Goal: Task Accomplishment & Management: Manage account settings

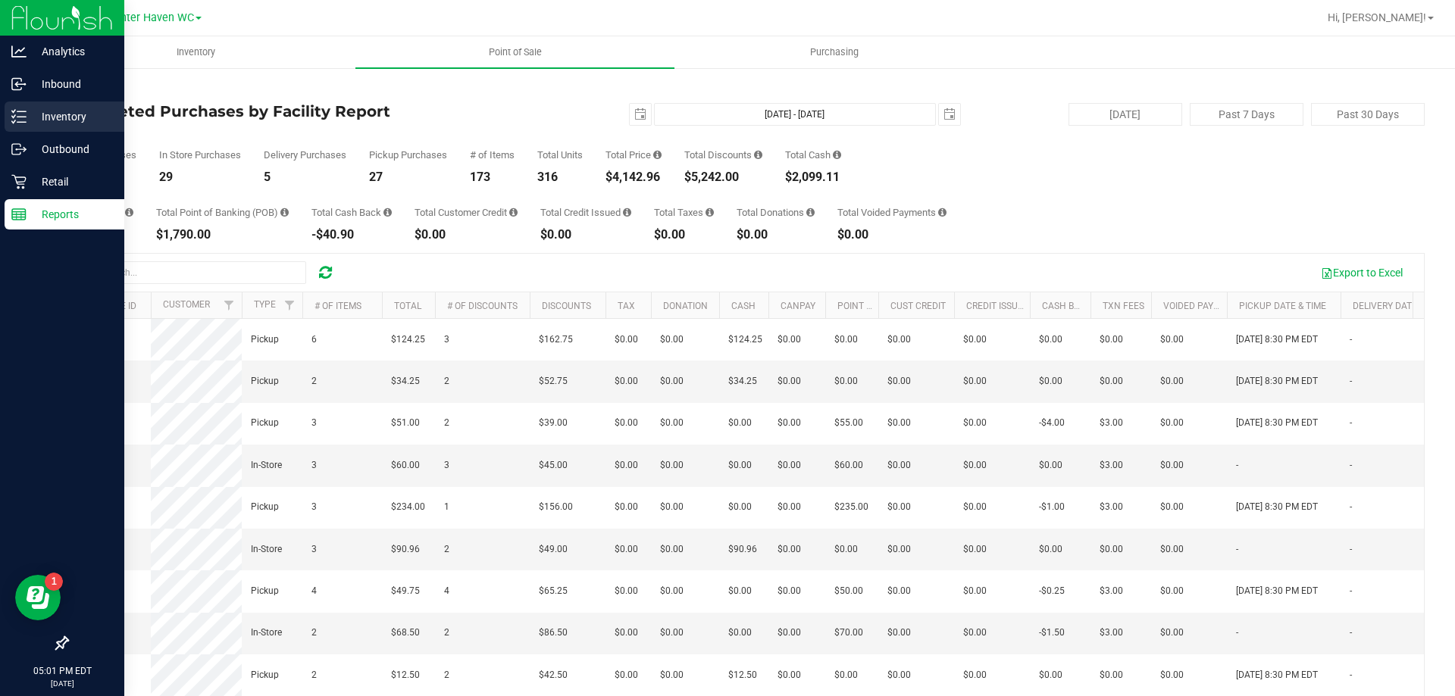
click at [26, 113] on icon at bounding box center [18, 116] width 15 height 15
click at [36, 114] on p "Inventory" at bounding box center [72, 117] width 91 height 18
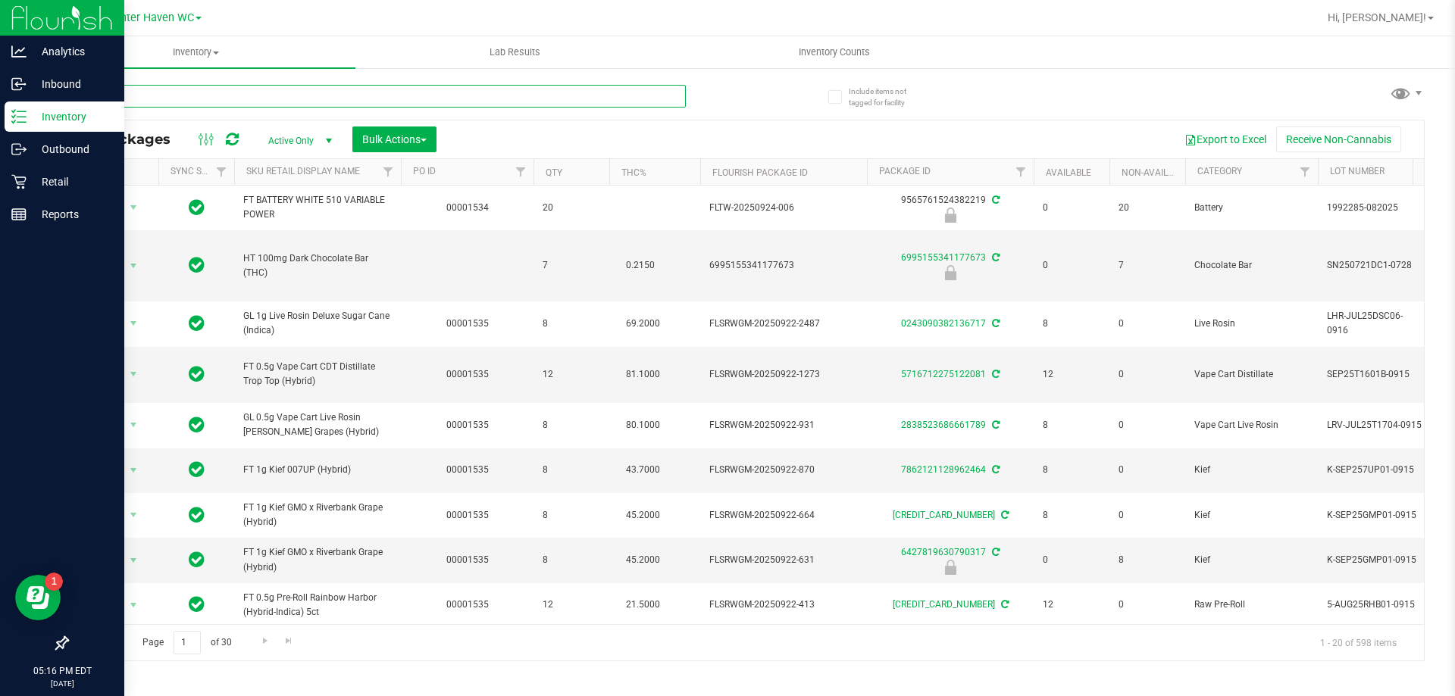
click at [354, 92] on input "text" at bounding box center [376, 96] width 619 height 23
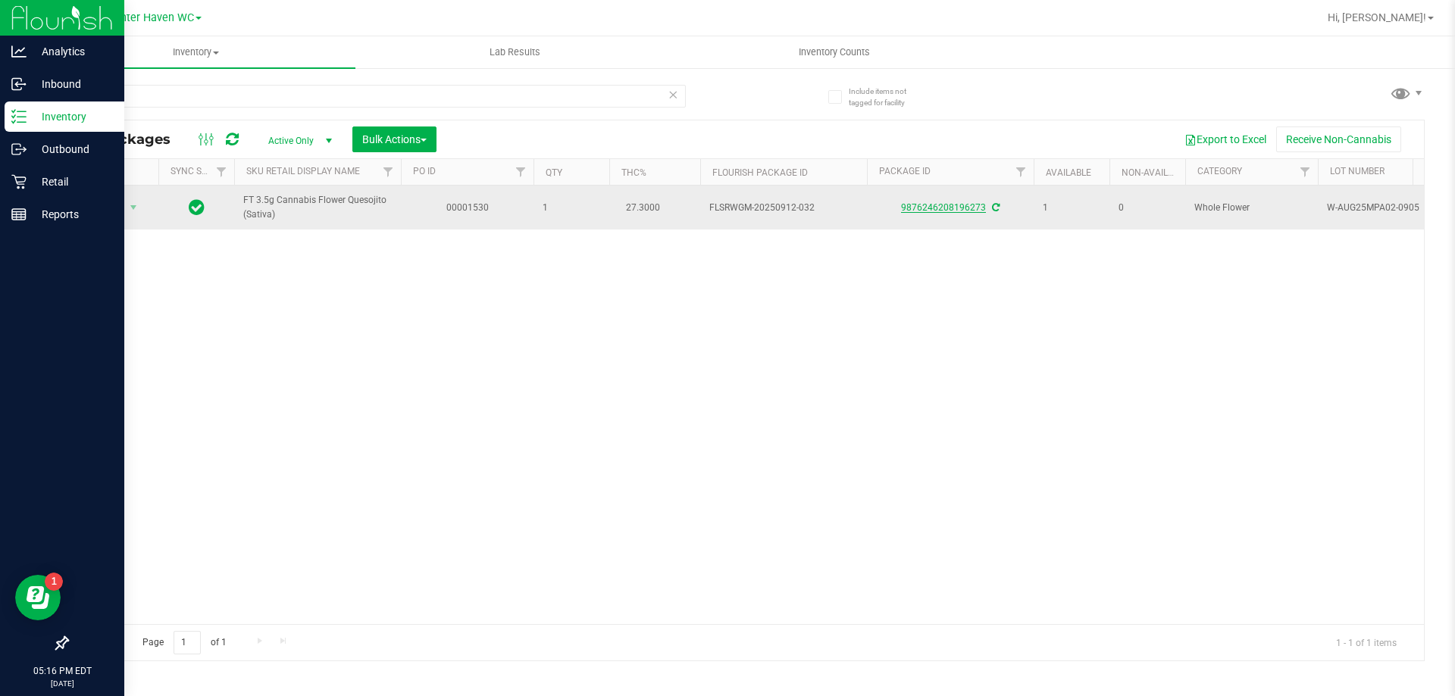
click at [933, 208] on link "9876246208196273" at bounding box center [943, 207] width 85 height 11
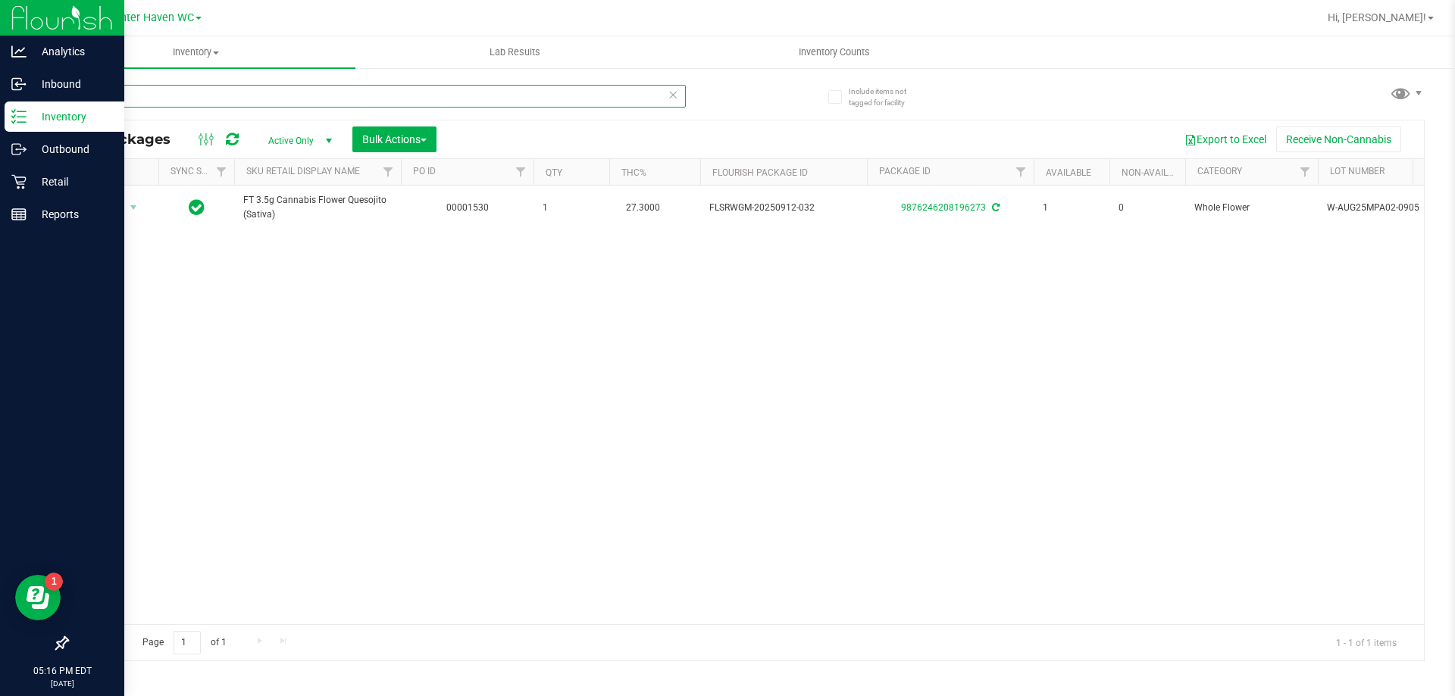
click at [361, 95] on input "mpa" at bounding box center [376, 96] width 619 height 23
type input "gbo"
click at [931, 208] on link "1849487268641672" at bounding box center [943, 207] width 85 height 11
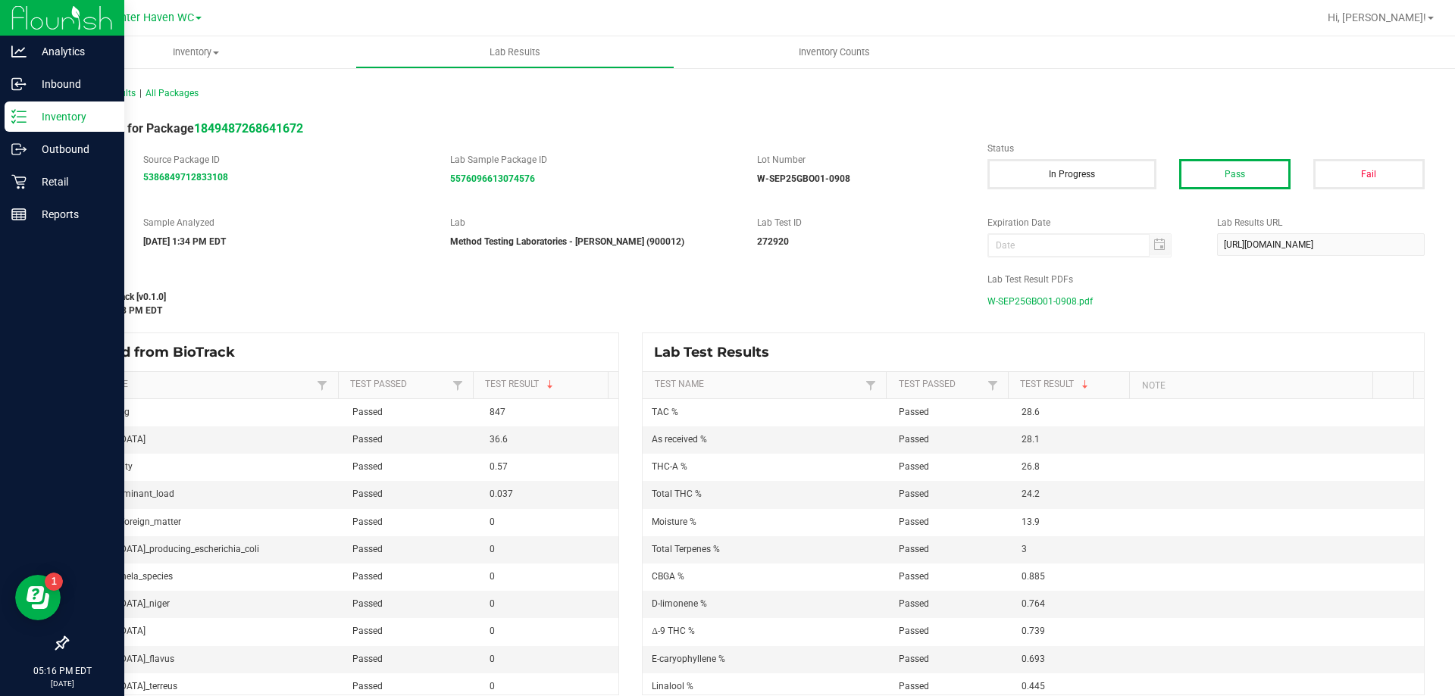
click at [1046, 292] on span "W-SEP25GBO01-0908.pdf" at bounding box center [1039, 301] width 105 height 23
click at [51, 109] on p "Inventory" at bounding box center [72, 117] width 91 height 18
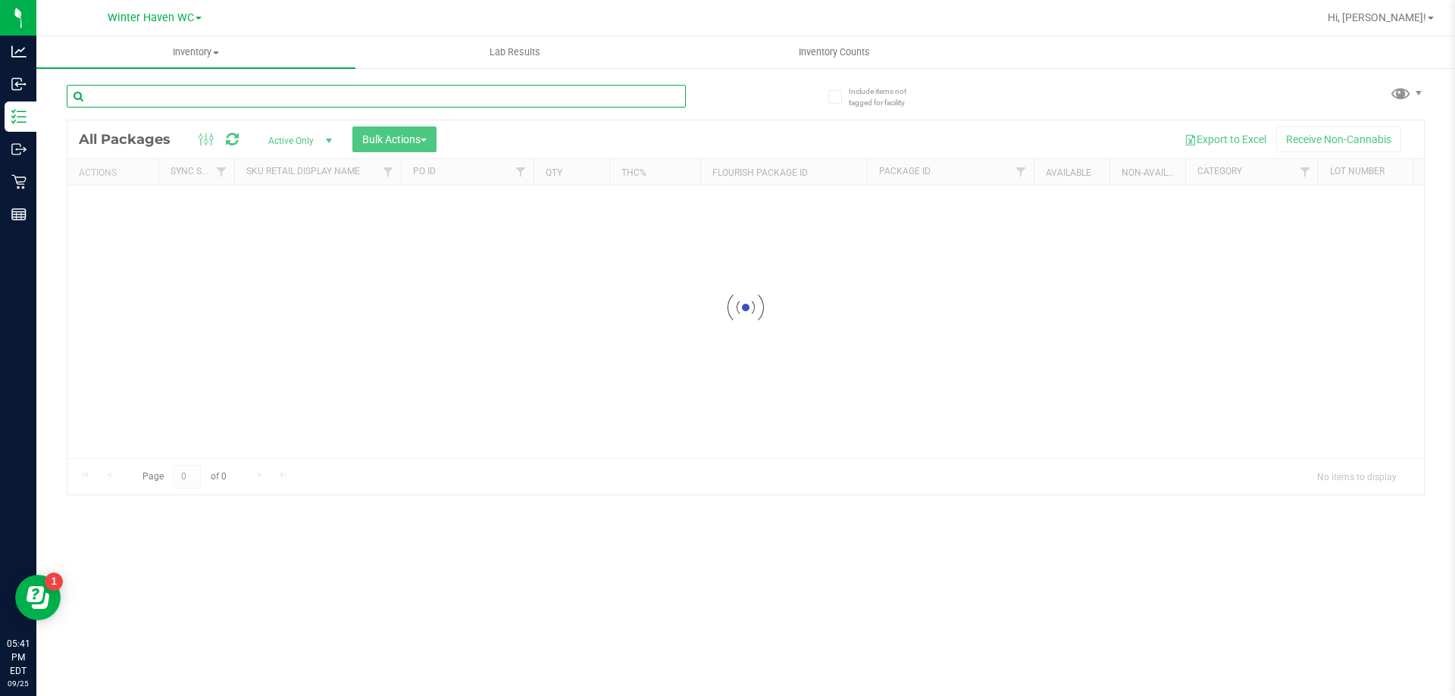
click at [200, 97] on div "Inventory All packages All inventory Waste log Create inventory Lab Results Inv…" at bounding box center [745, 366] width 1419 height 660
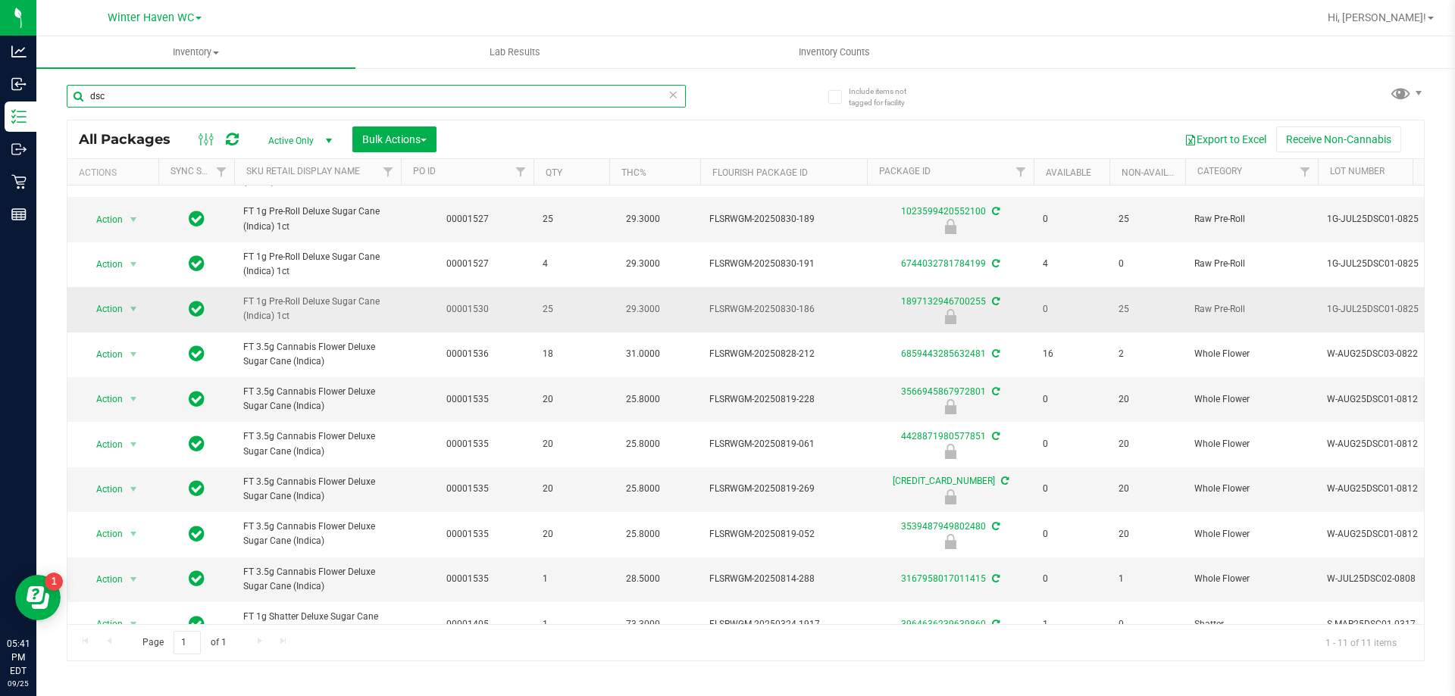
scroll to position [67, 0]
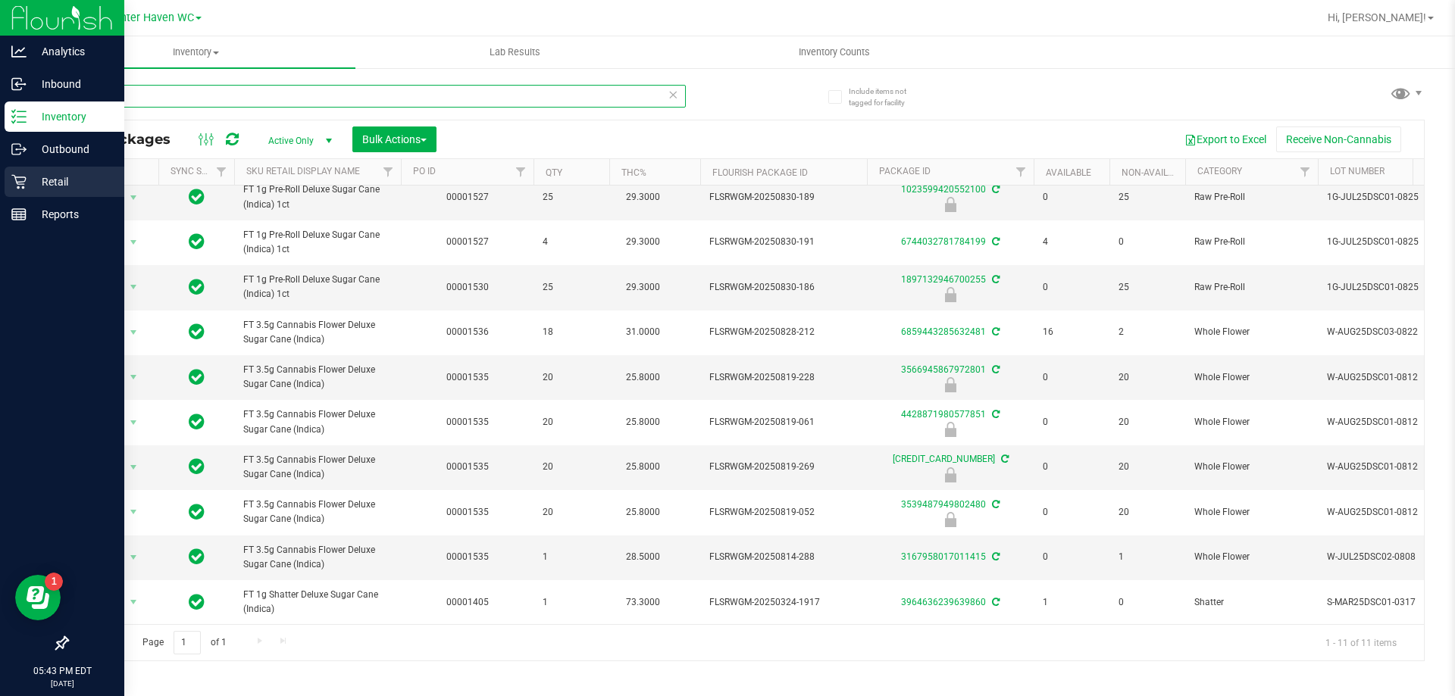
type input "dsc"
click at [23, 188] on icon at bounding box center [18, 182] width 14 height 14
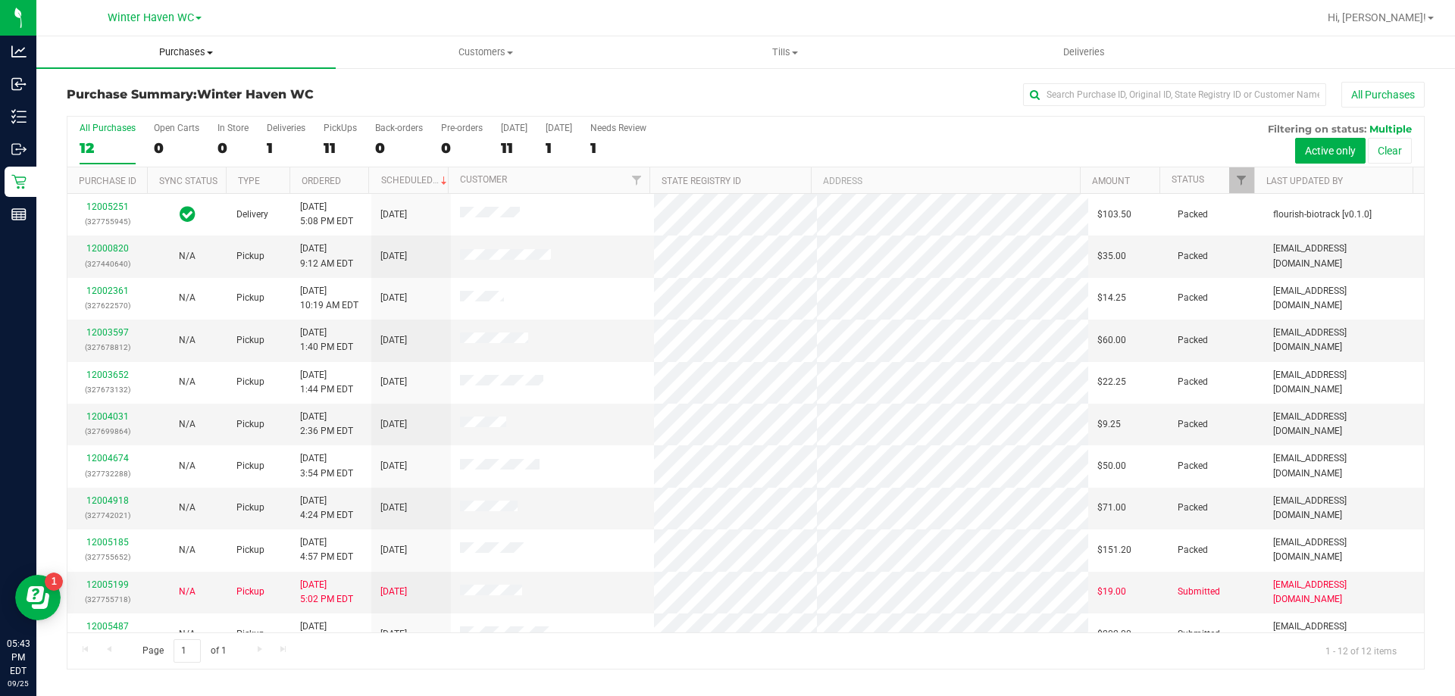
click at [190, 50] on span "Purchases" at bounding box center [185, 52] width 299 height 14
click at [203, 110] on li "Fulfillment" at bounding box center [185, 110] width 299 height 18
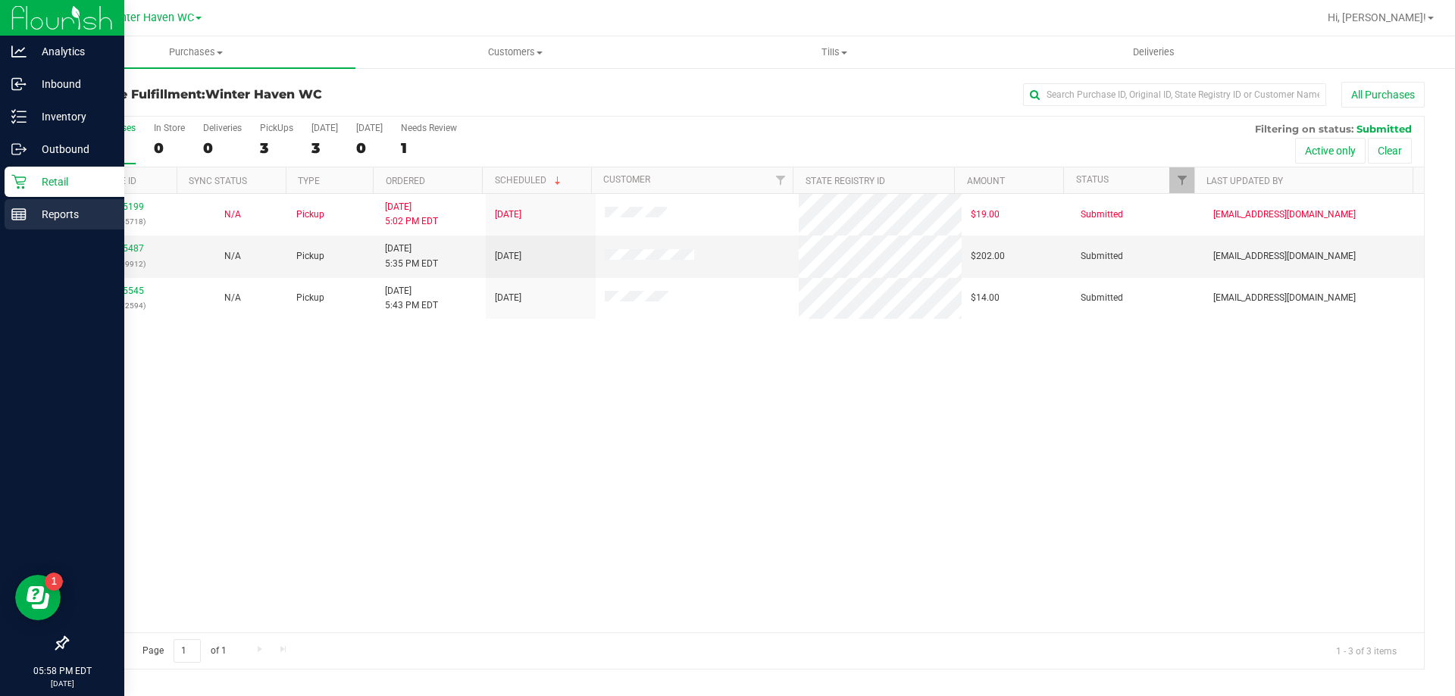
click at [33, 223] on p "Reports" at bounding box center [72, 214] width 91 height 18
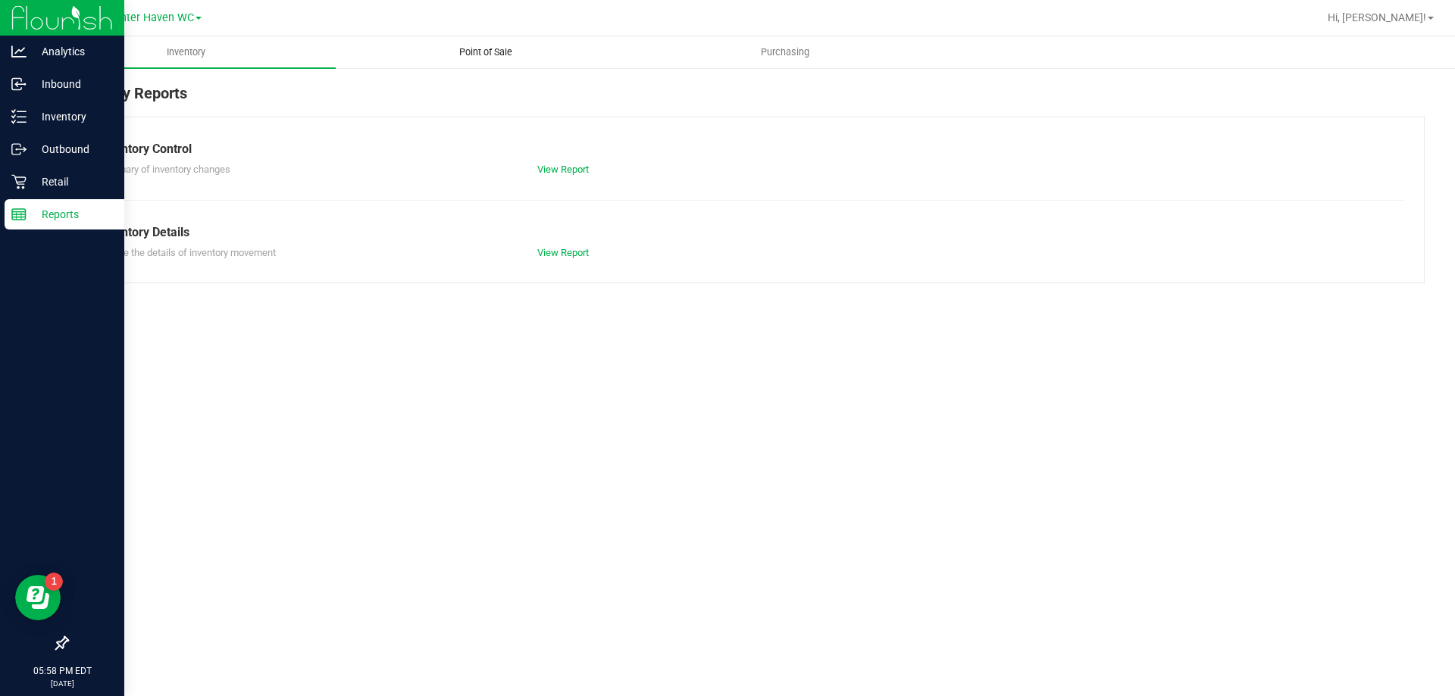
click at [474, 42] on uib-tab-heading "Point of Sale" at bounding box center [485, 52] width 298 height 30
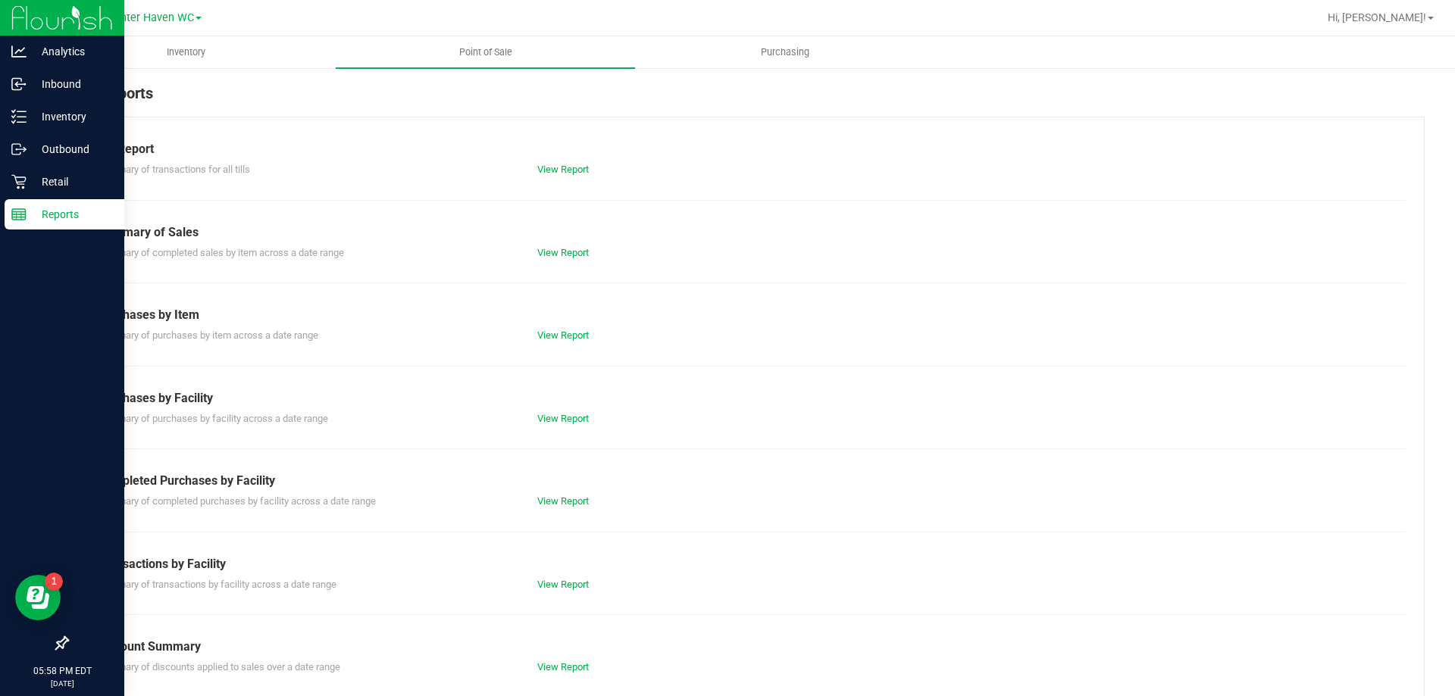
click at [526, 501] on div "View Report" at bounding box center [636, 501] width 220 height 15
click at [543, 499] on link "View Report" at bounding box center [563, 501] width 52 height 11
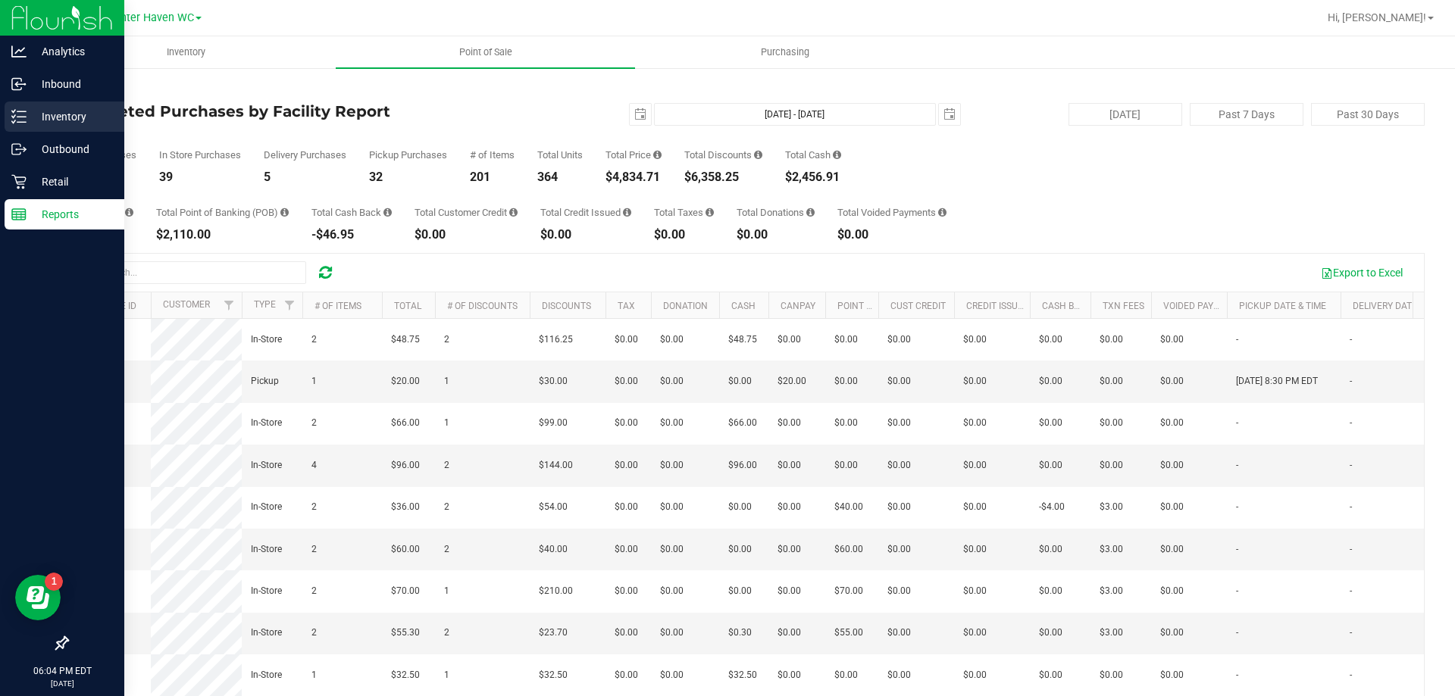
click at [61, 114] on p "Inventory" at bounding box center [72, 117] width 91 height 18
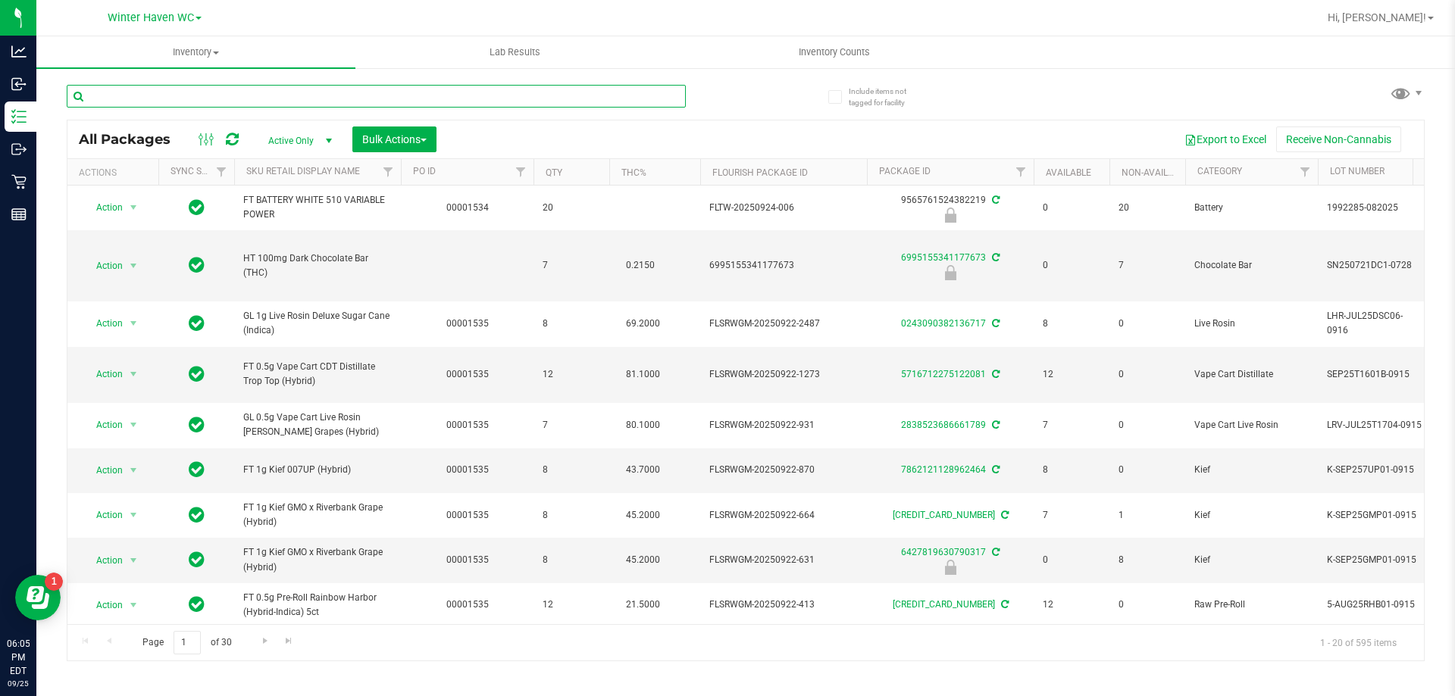
click at [170, 97] on input "text" at bounding box center [376, 96] width 619 height 23
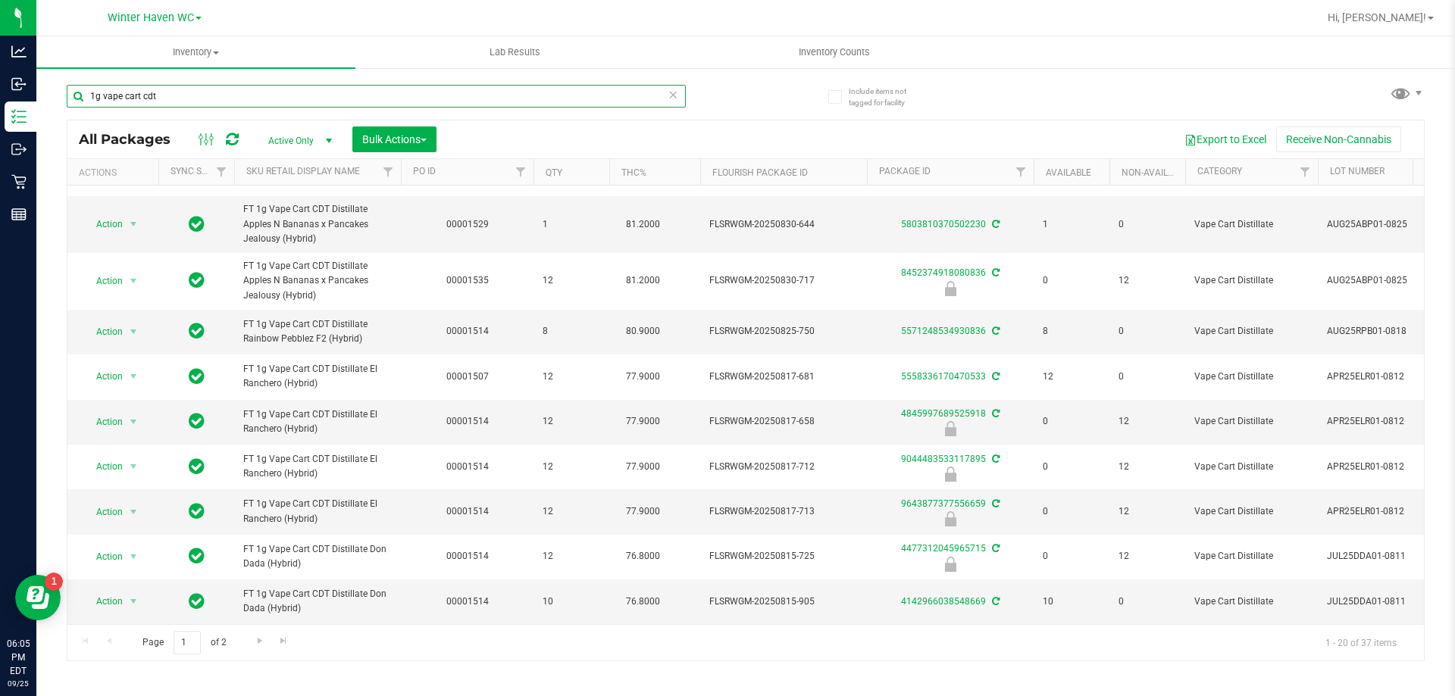
scroll to position [565, 0]
type input "1g vape cart cdt"
click at [258, 633] on link "Go to the next page" at bounding box center [260, 641] width 22 height 20
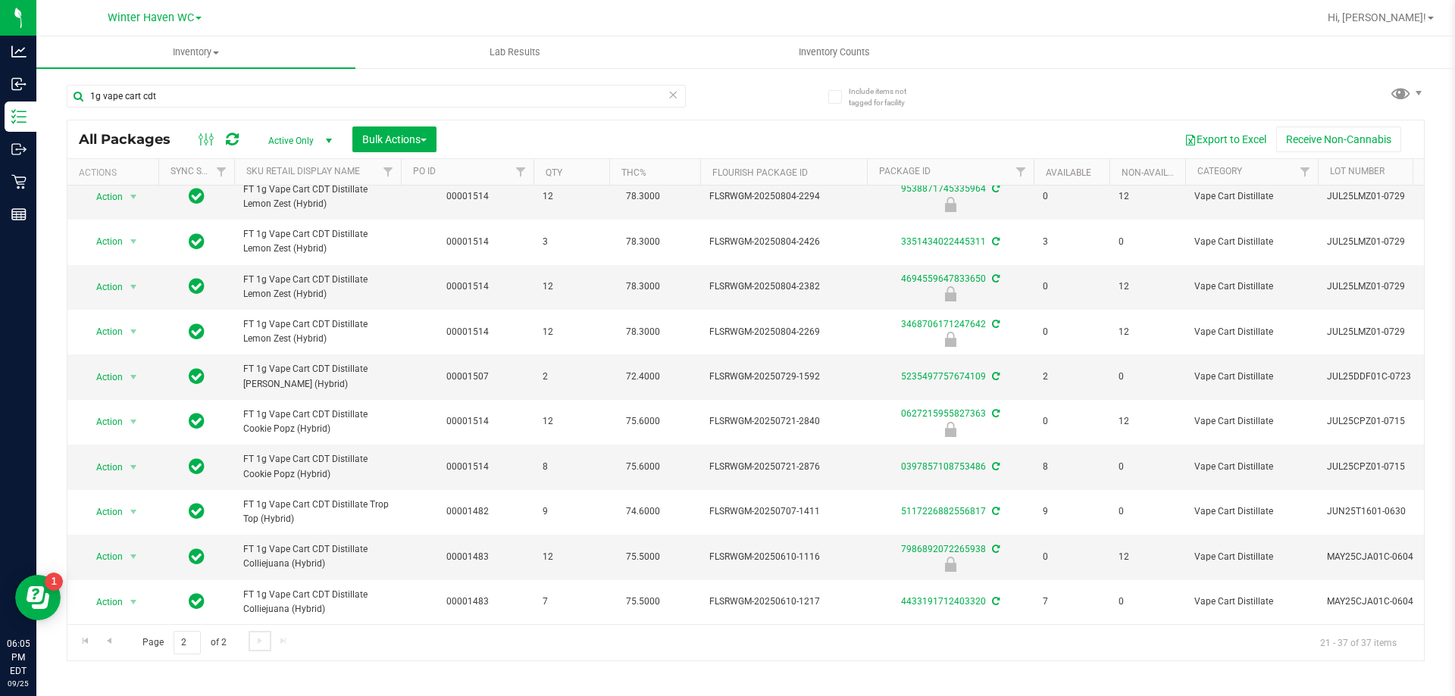
scroll to position [464, 0]
click at [113, 649] on link "Go to the previous page" at bounding box center [109, 641] width 22 height 20
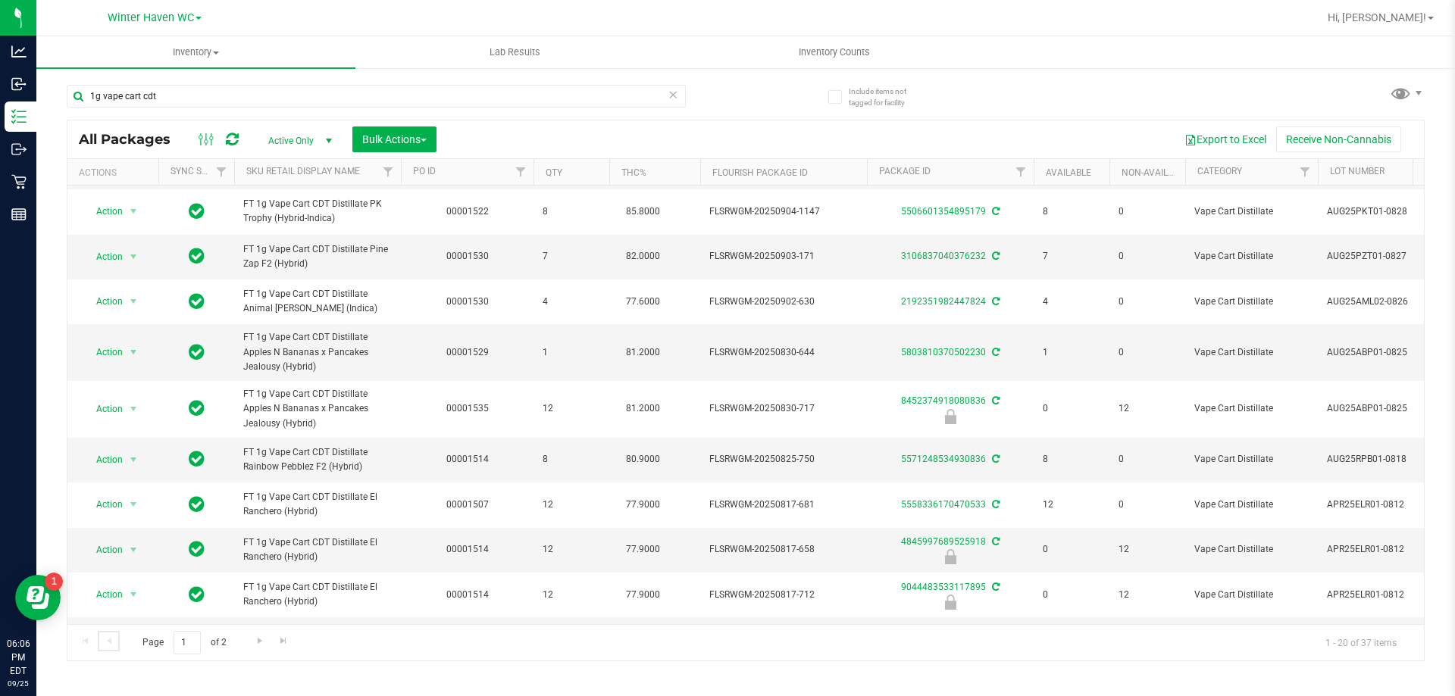
scroll to position [379, 0]
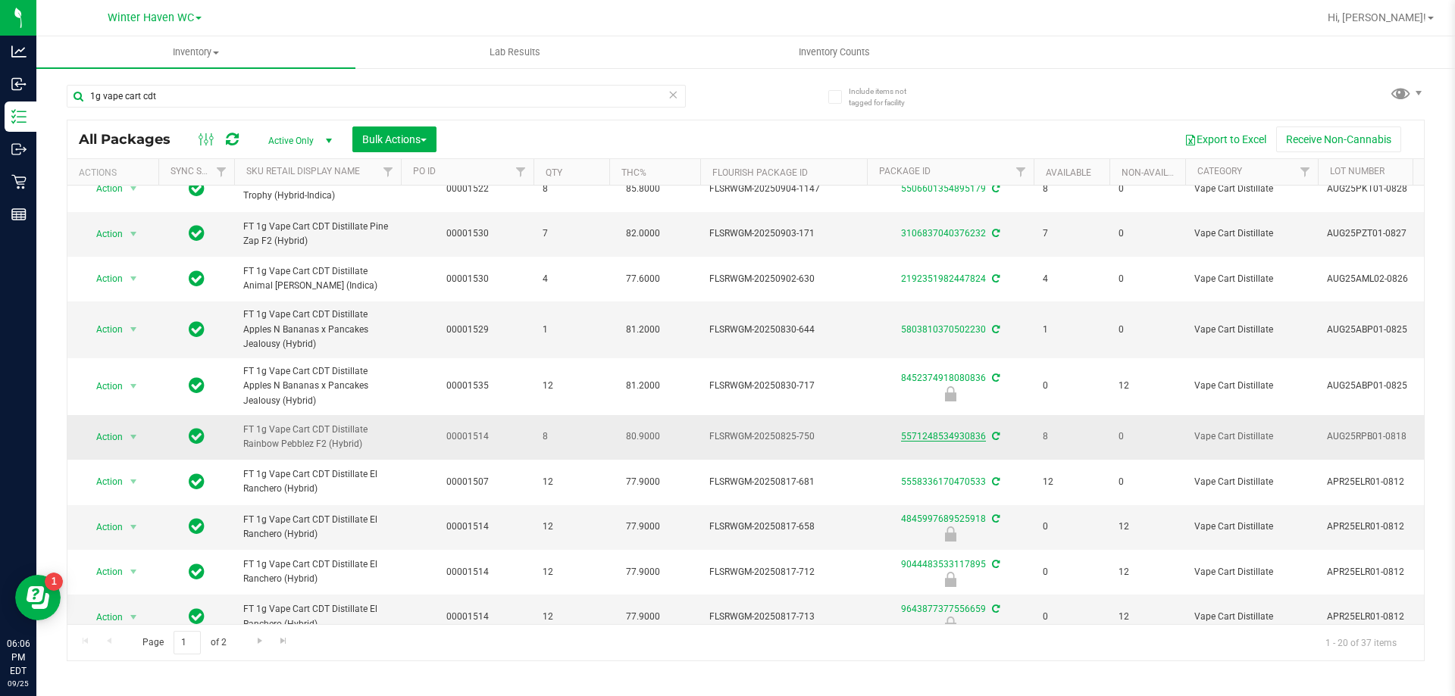
click at [950, 442] on link "5571248534930836" at bounding box center [943, 436] width 85 height 11
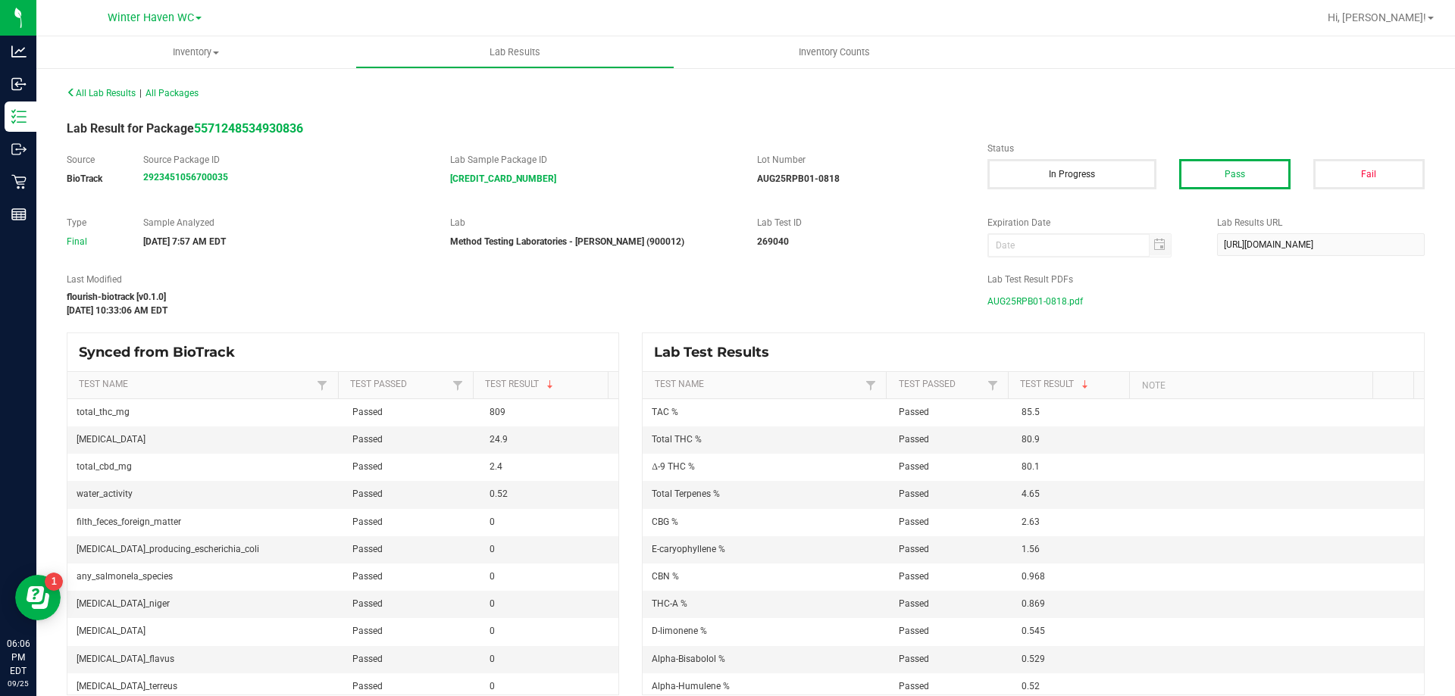
click at [1012, 299] on span "AUG25RPB01-0818.pdf" at bounding box center [1034, 301] width 95 height 23
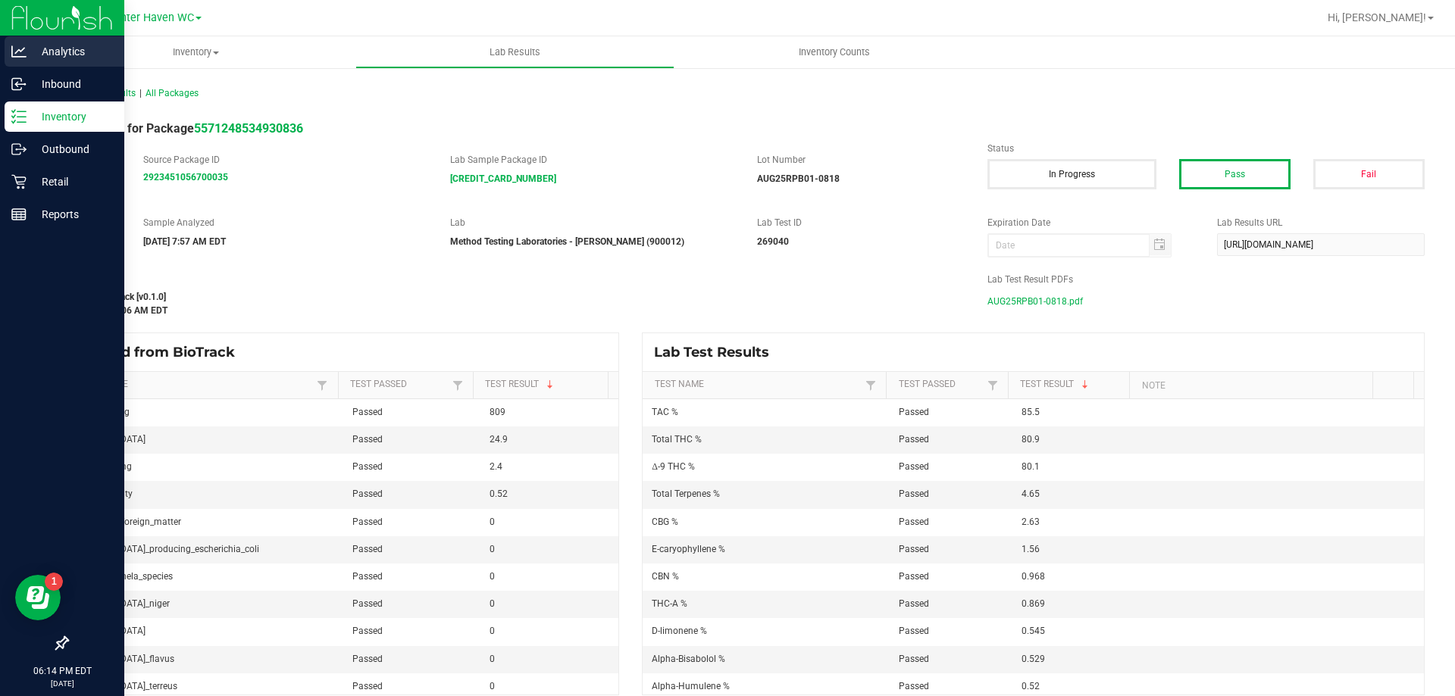
click at [68, 53] on p "Analytics" at bounding box center [72, 51] width 91 height 18
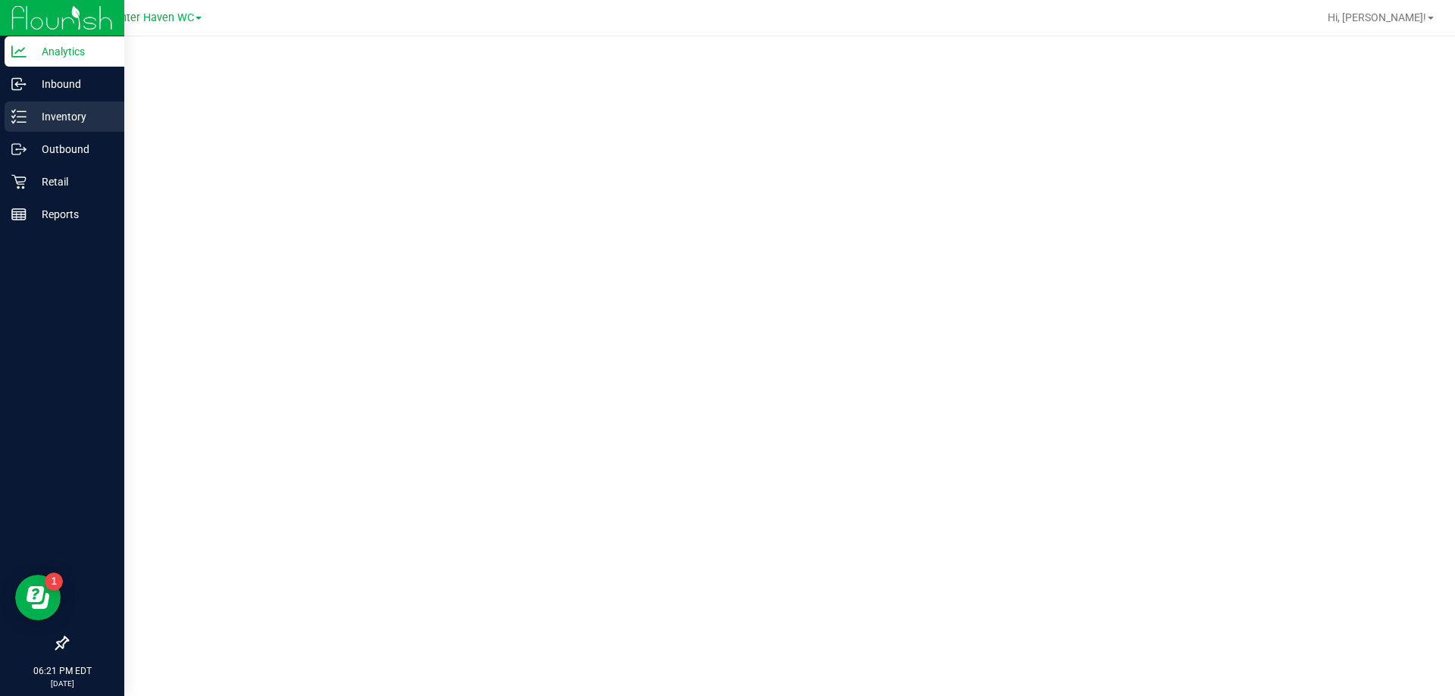
click at [14, 105] on div "Inventory" at bounding box center [65, 117] width 120 height 30
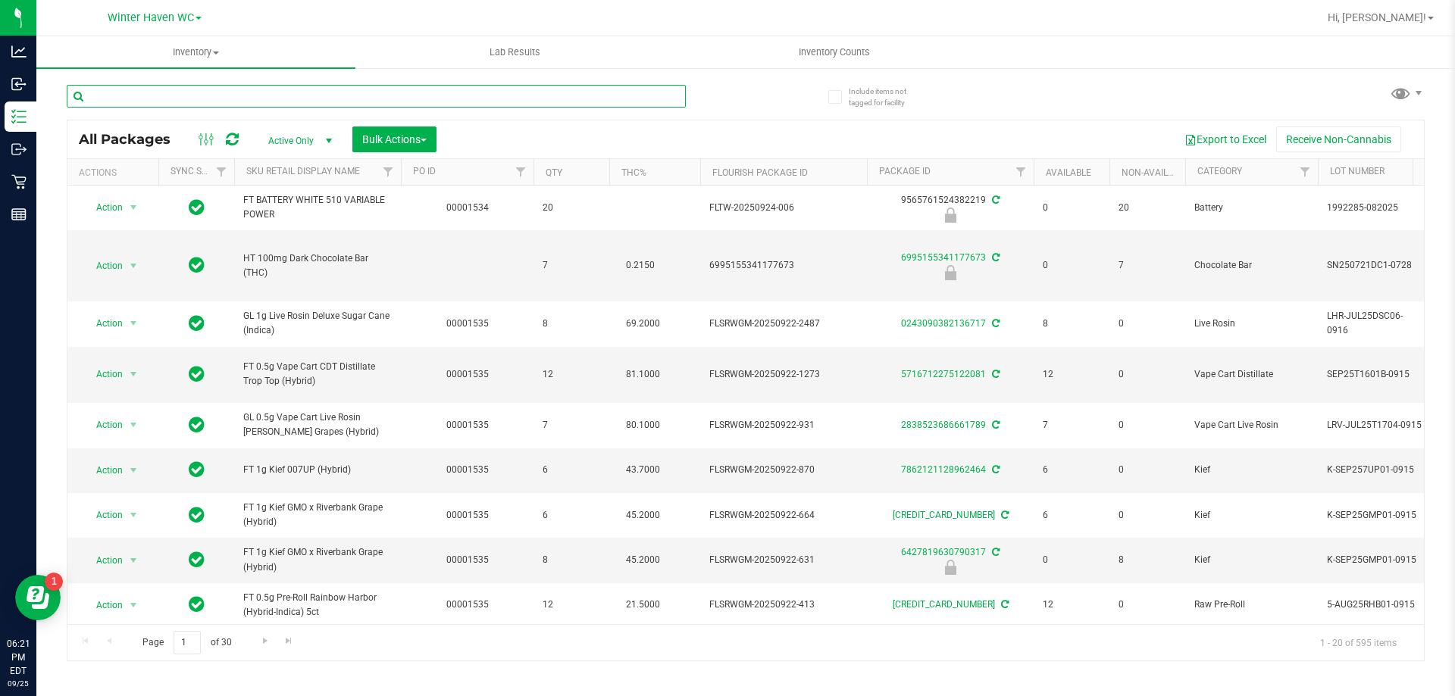
click at [255, 99] on input "text" at bounding box center [376, 96] width 619 height 23
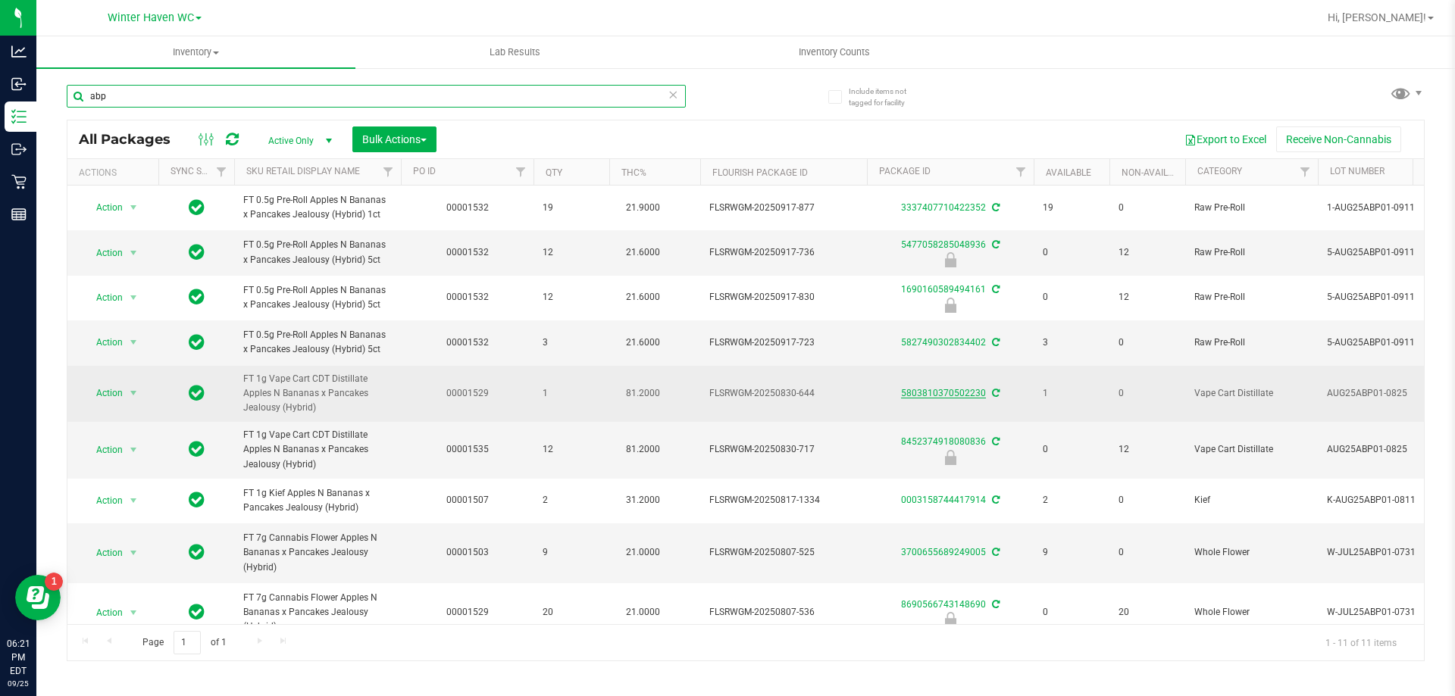
type input "abp"
click at [930, 396] on link "5803810370502230" at bounding box center [943, 393] width 85 height 11
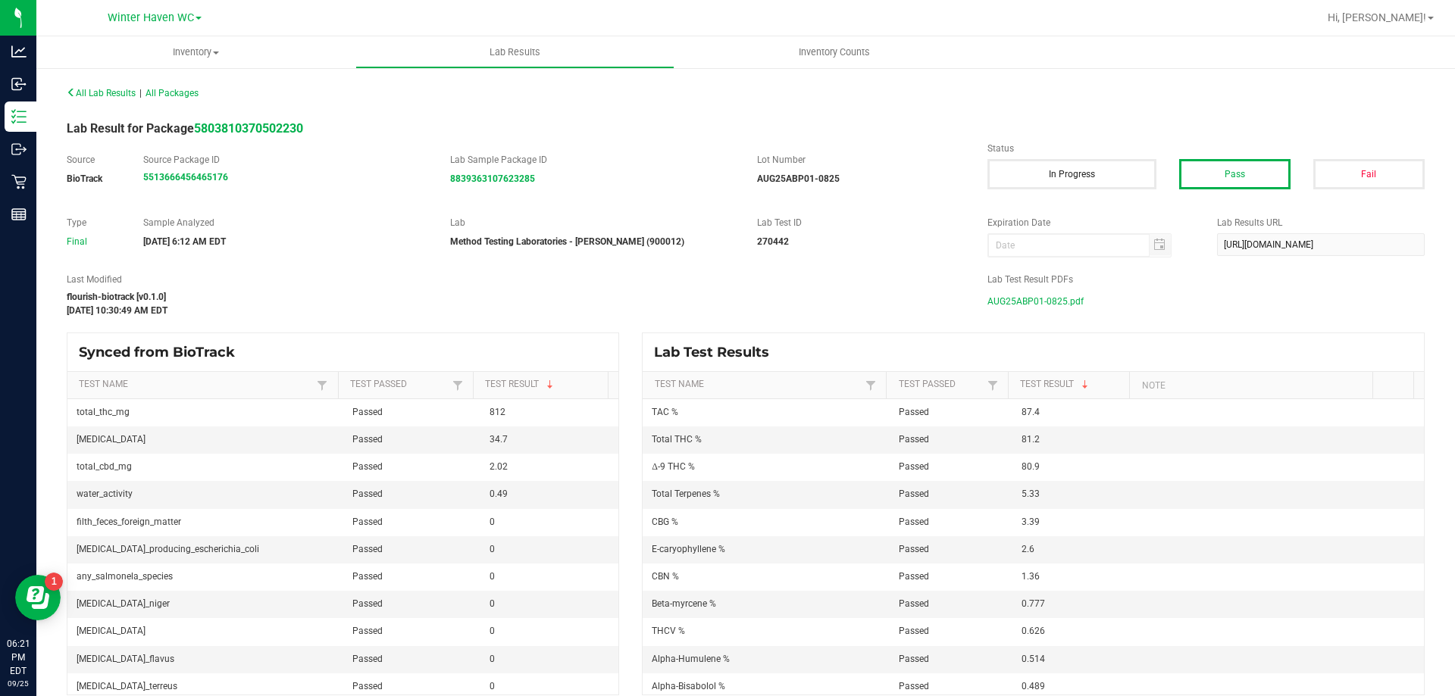
click at [1026, 299] on span "AUG25ABP01-0825.pdf" at bounding box center [1035, 301] width 96 height 23
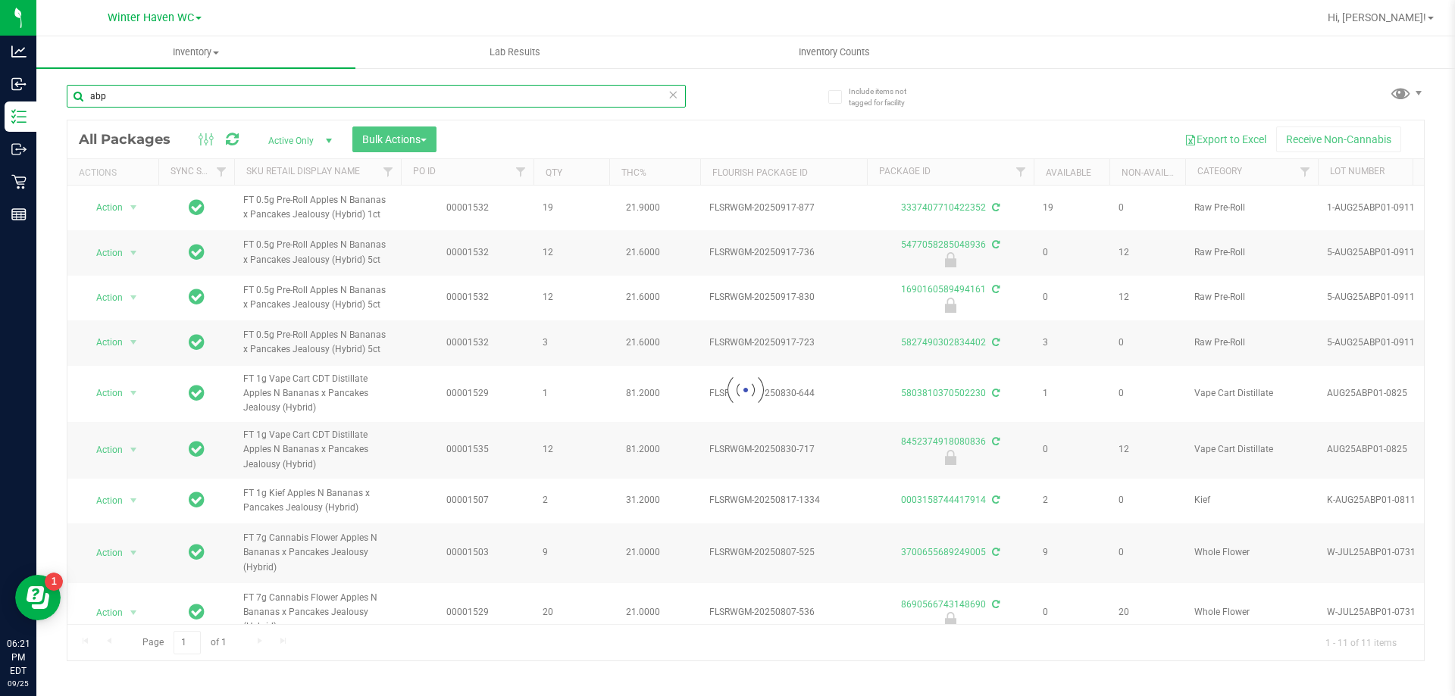
click at [245, 97] on input "abp" at bounding box center [376, 96] width 619 height 23
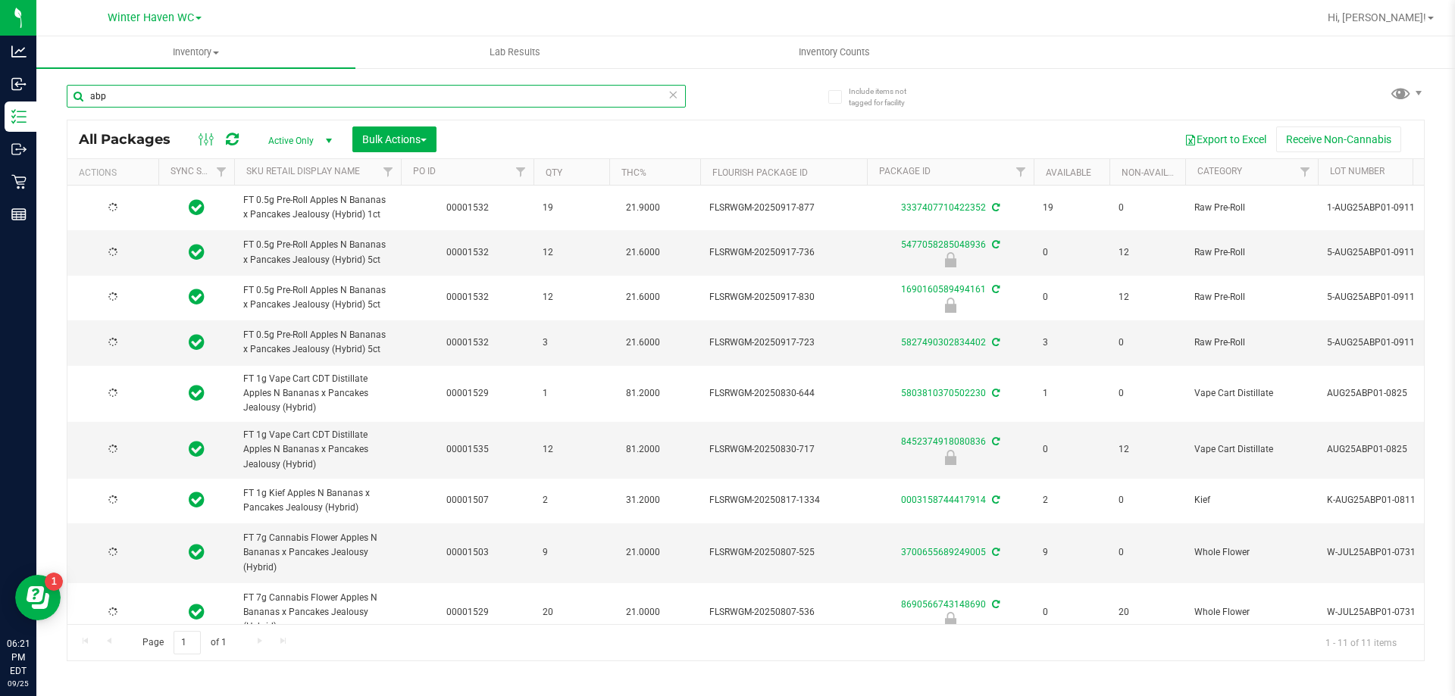
click at [245, 97] on input "abp" at bounding box center [376, 96] width 619 height 23
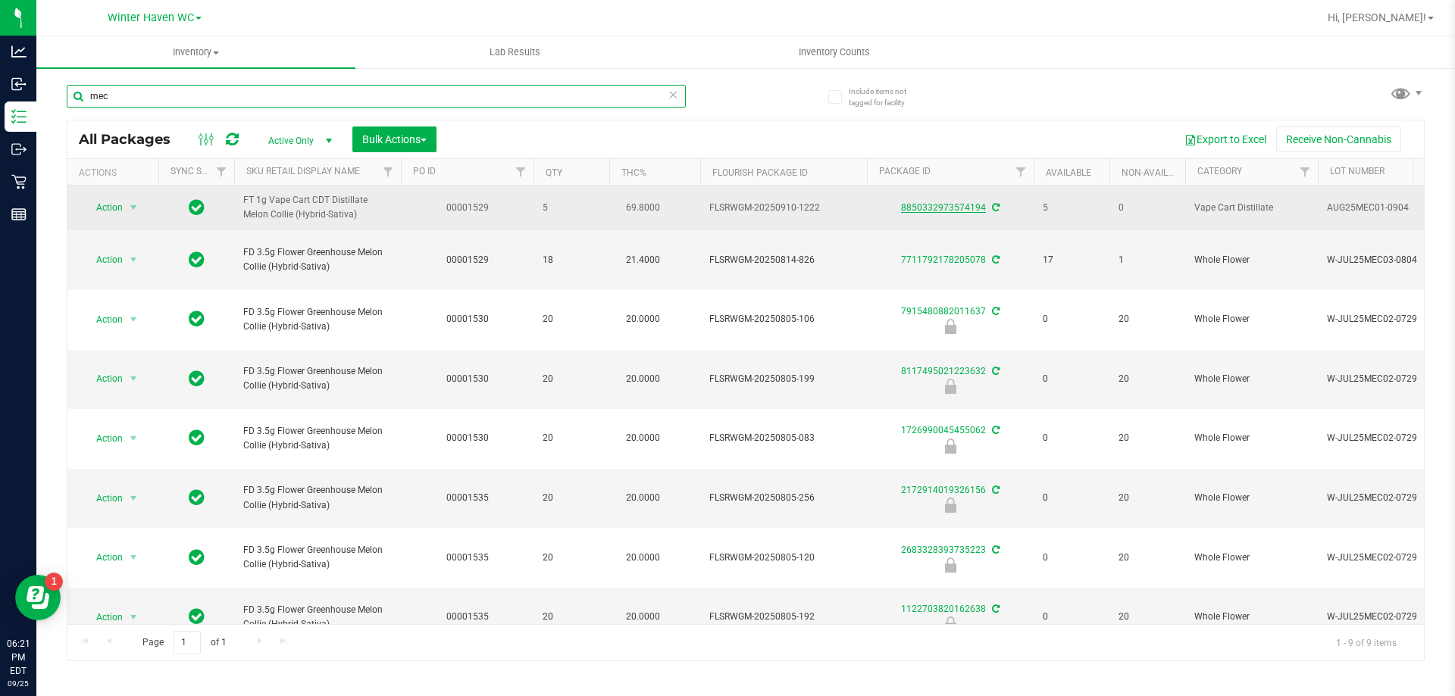
type input "mec"
click at [937, 211] on link "8850332973574194" at bounding box center [943, 207] width 85 height 11
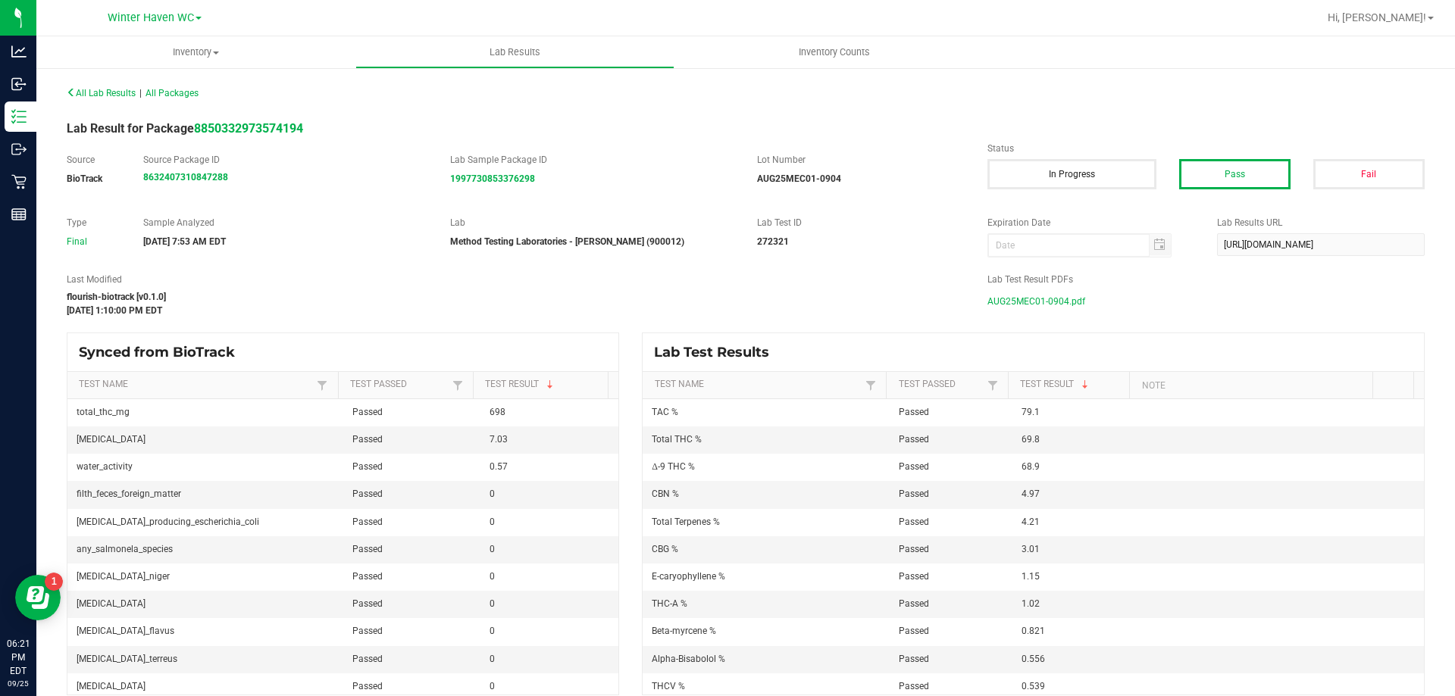
click at [1013, 301] on span "AUG25MEC01-0904.pdf" at bounding box center [1036, 301] width 98 height 23
click at [755, 261] on div "All Lab Results | All Packages Lab Result for Package 8850332973574194 Source B…" at bounding box center [746, 389] width 1358 height 614
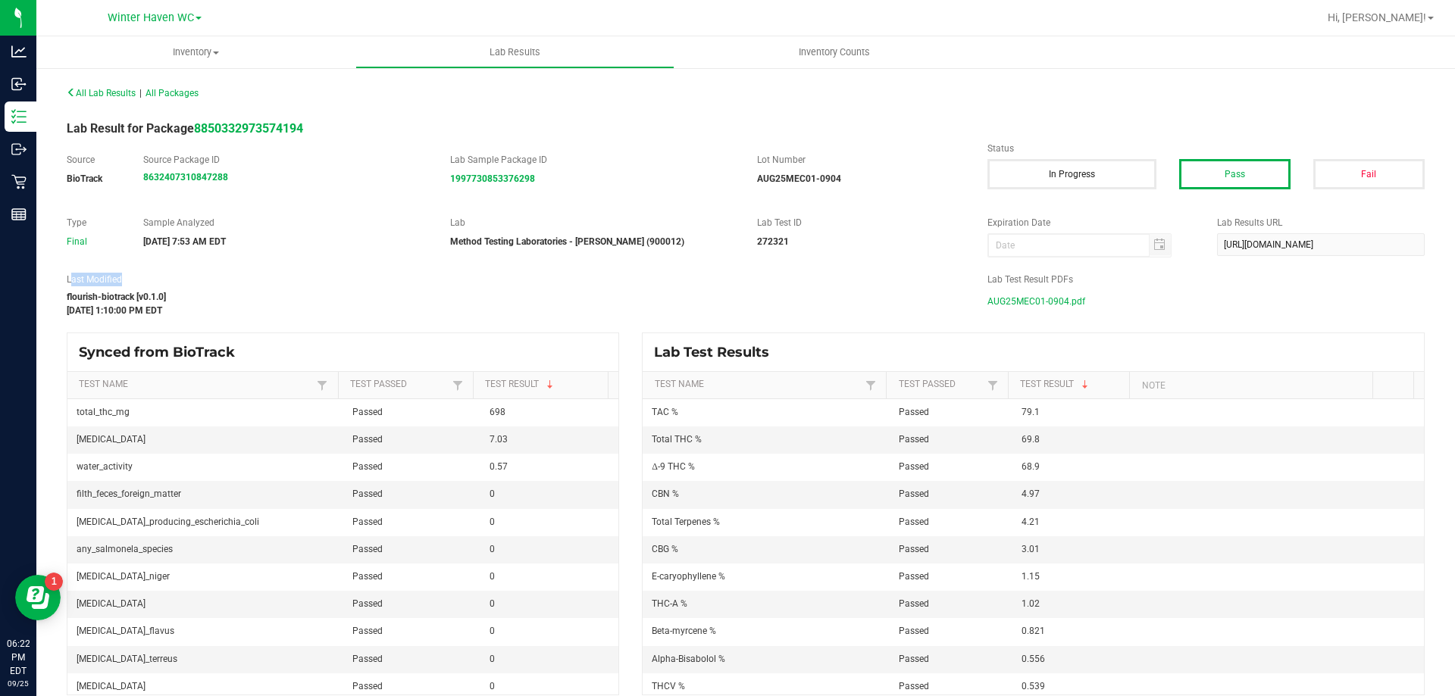
click at [755, 261] on div "All Lab Results | All Packages Lab Result for Package 8850332973574194 Source B…" at bounding box center [746, 389] width 1358 height 614
click at [771, 255] on div "Type Final Sample Analyzed [DATE] 7:53 AM EDT Lab Method Testing Laboratories -…" at bounding box center [745, 237] width 1381 height 42
click at [653, 263] on div "All Lab Results | All Packages Lab Result for Package 8850332973574194 Source B…" at bounding box center [746, 389] width 1358 height 614
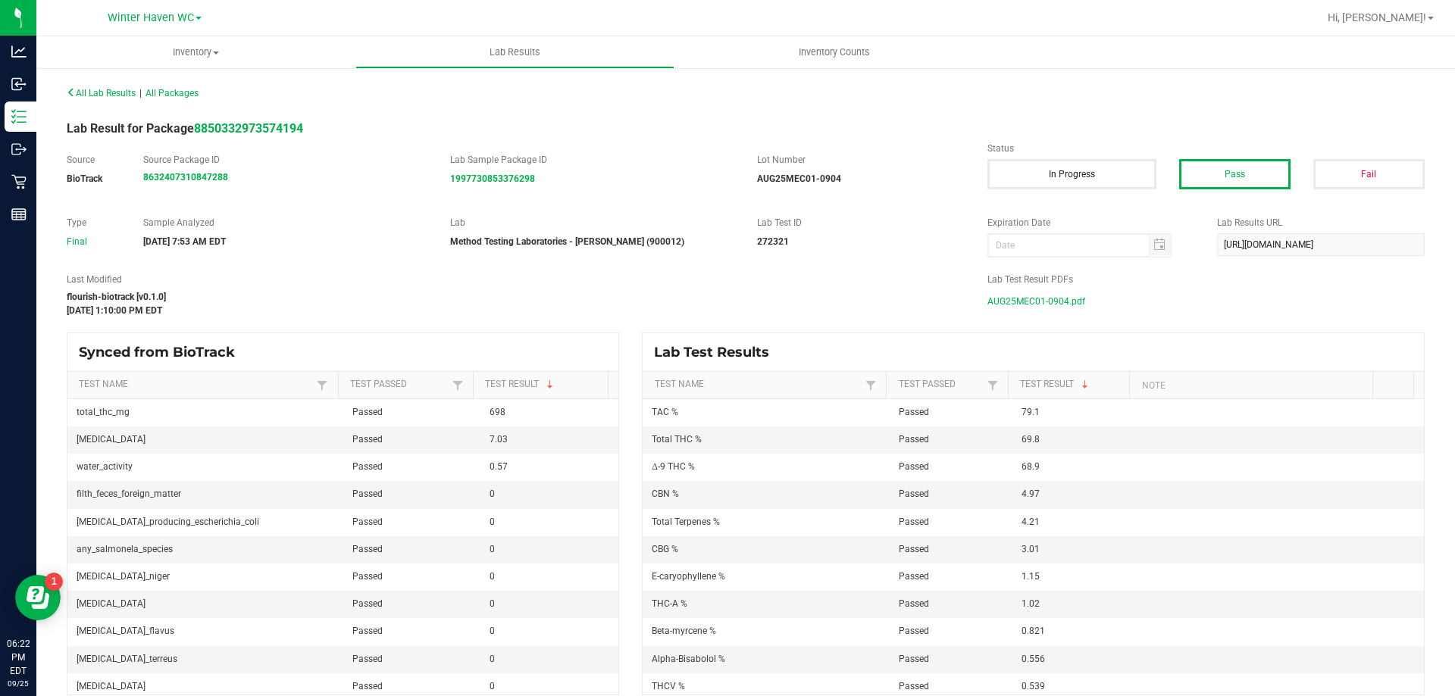
click at [653, 263] on div "All Lab Results | All Packages Lab Result for Package 8850332973574194 Source B…" at bounding box center [746, 389] width 1358 height 614
click at [668, 266] on div "All Lab Results | All Packages Lab Result for Package 8850332973574194 Source B…" at bounding box center [746, 389] width 1358 height 614
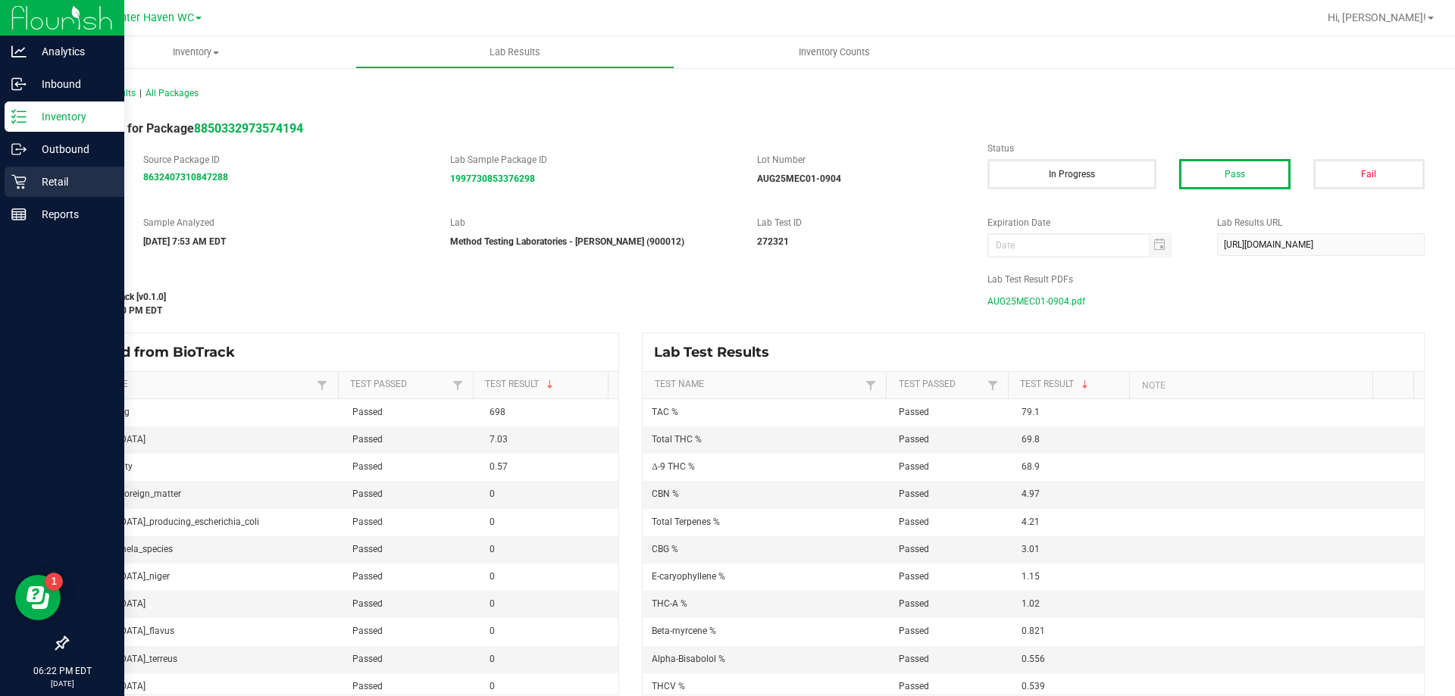
click at [29, 178] on p "Retail" at bounding box center [72, 182] width 91 height 18
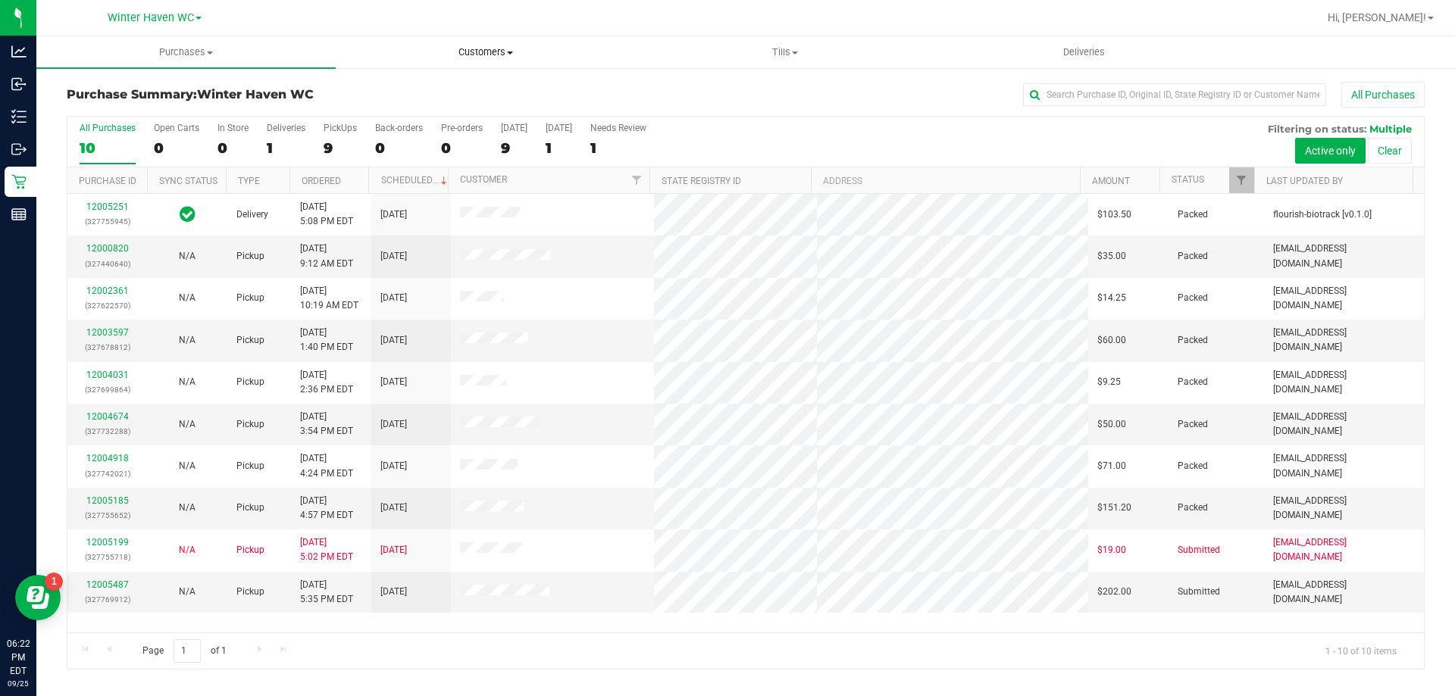
click at [505, 54] on span "Customers" at bounding box center [485, 52] width 298 height 14
click at [471, 91] on li "All customers" at bounding box center [485, 92] width 299 height 18
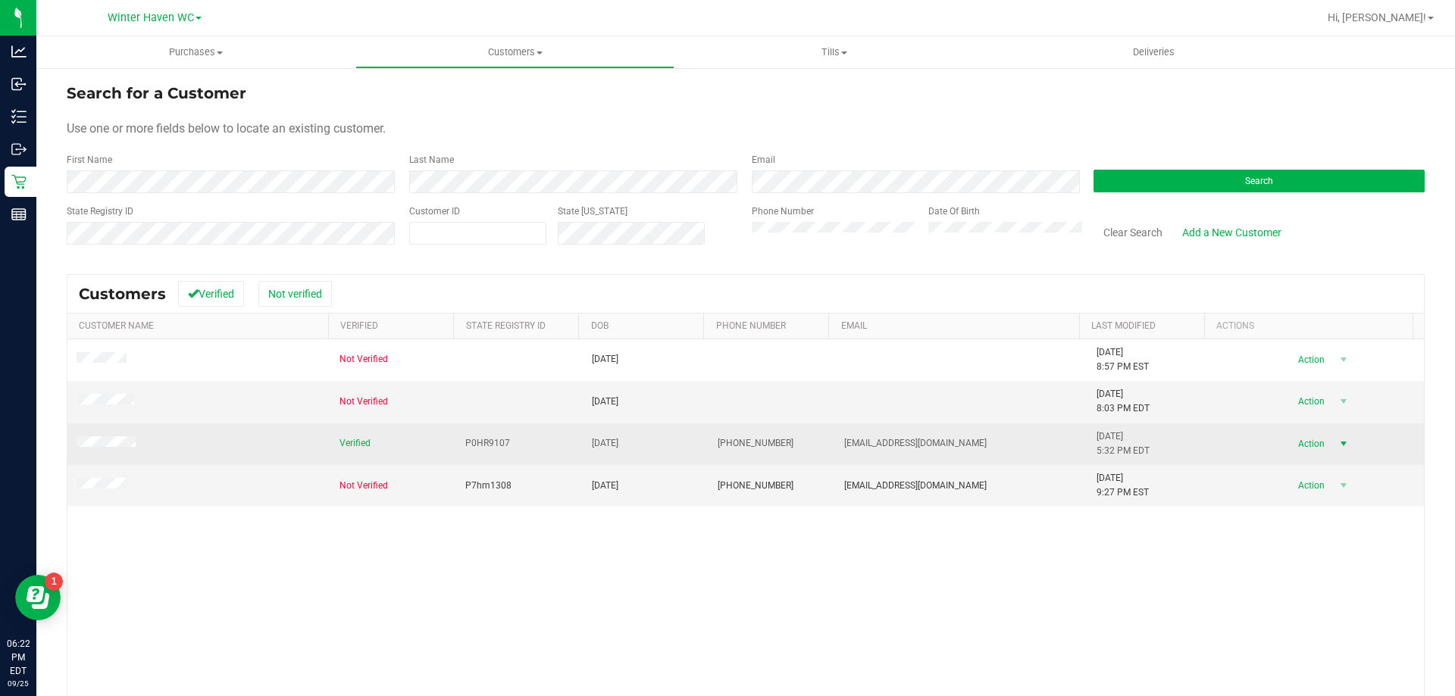
click at [1295, 446] on span "Action" at bounding box center [1308, 443] width 49 height 21
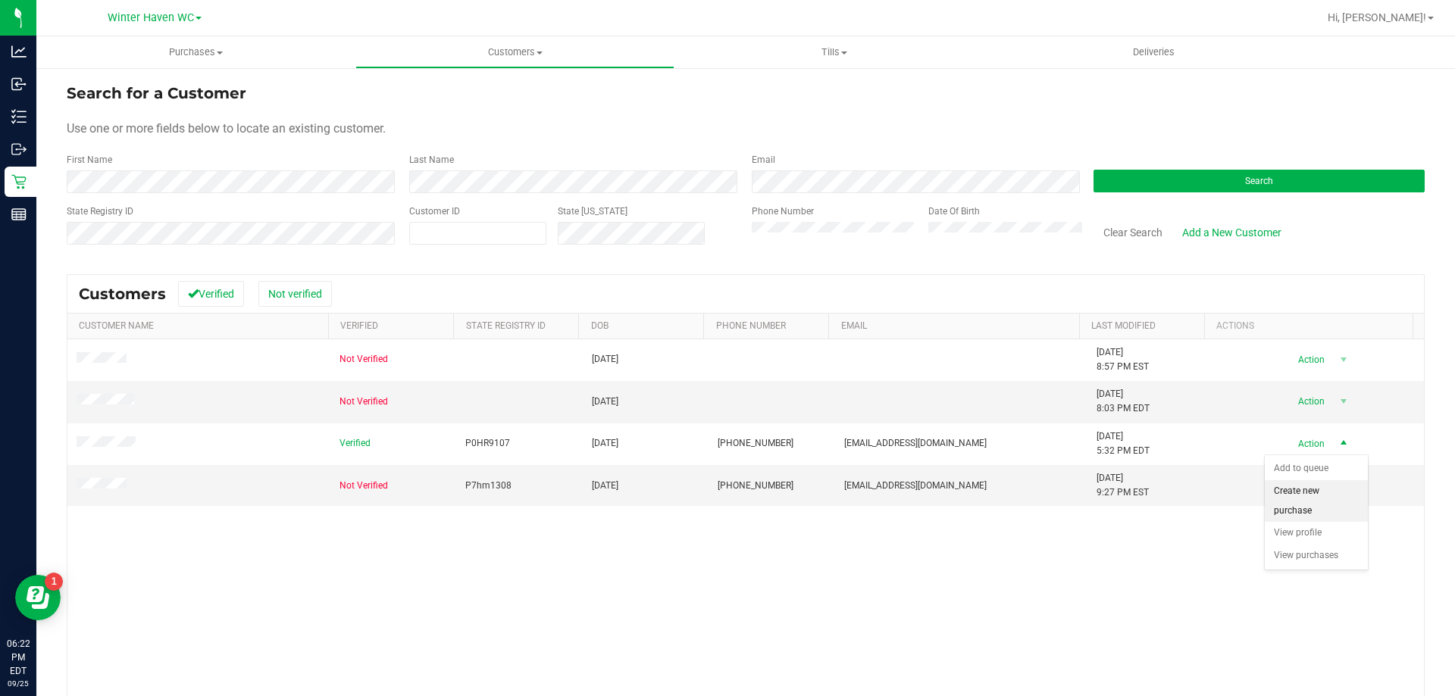
click at [1311, 501] on li "Create new purchase" at bounding box center [1316, 501] width 103 height 42
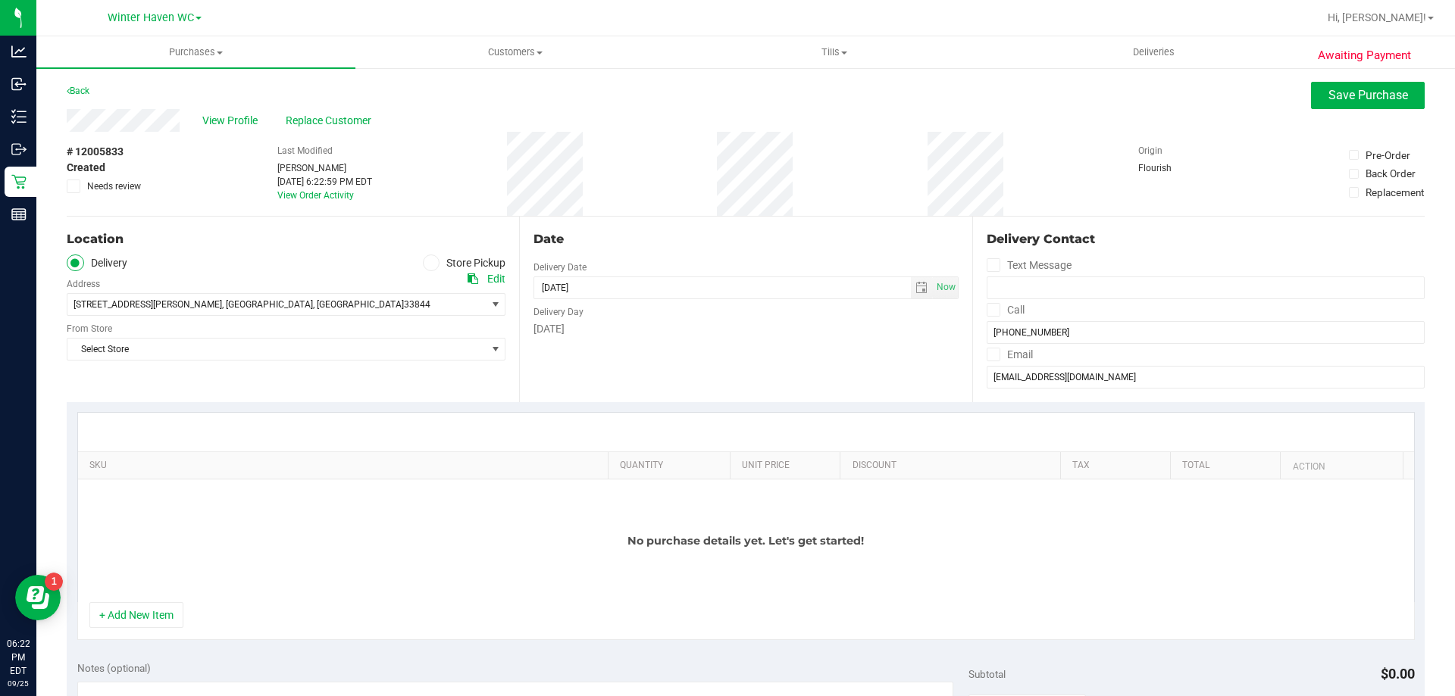
click at [433, 263] on span at bounding box center [431, 263] width 17 height 17
click at [0, 0] on input "Store Pickup" at bounding box center [0, 0] width 0 height 0
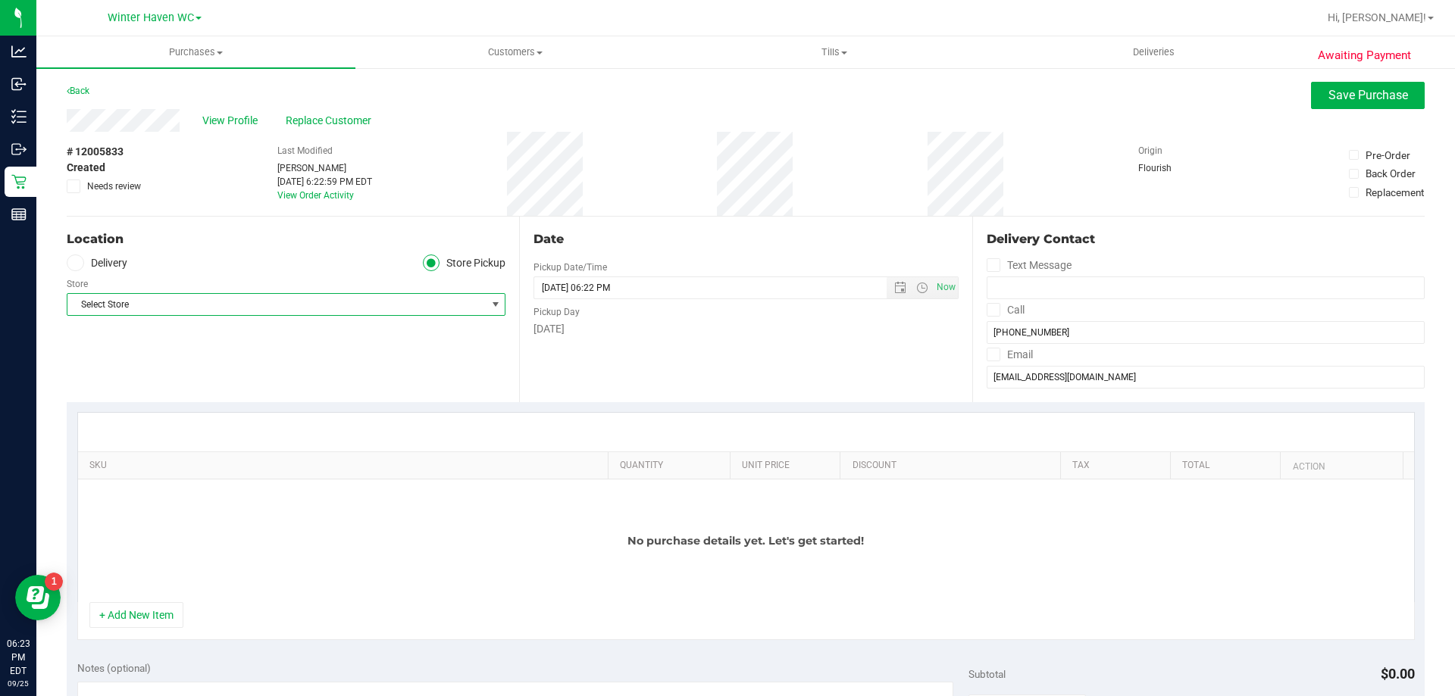
click at [404, 309] on span "Select Store" at bounding box center [276, 304] width 418 height 21
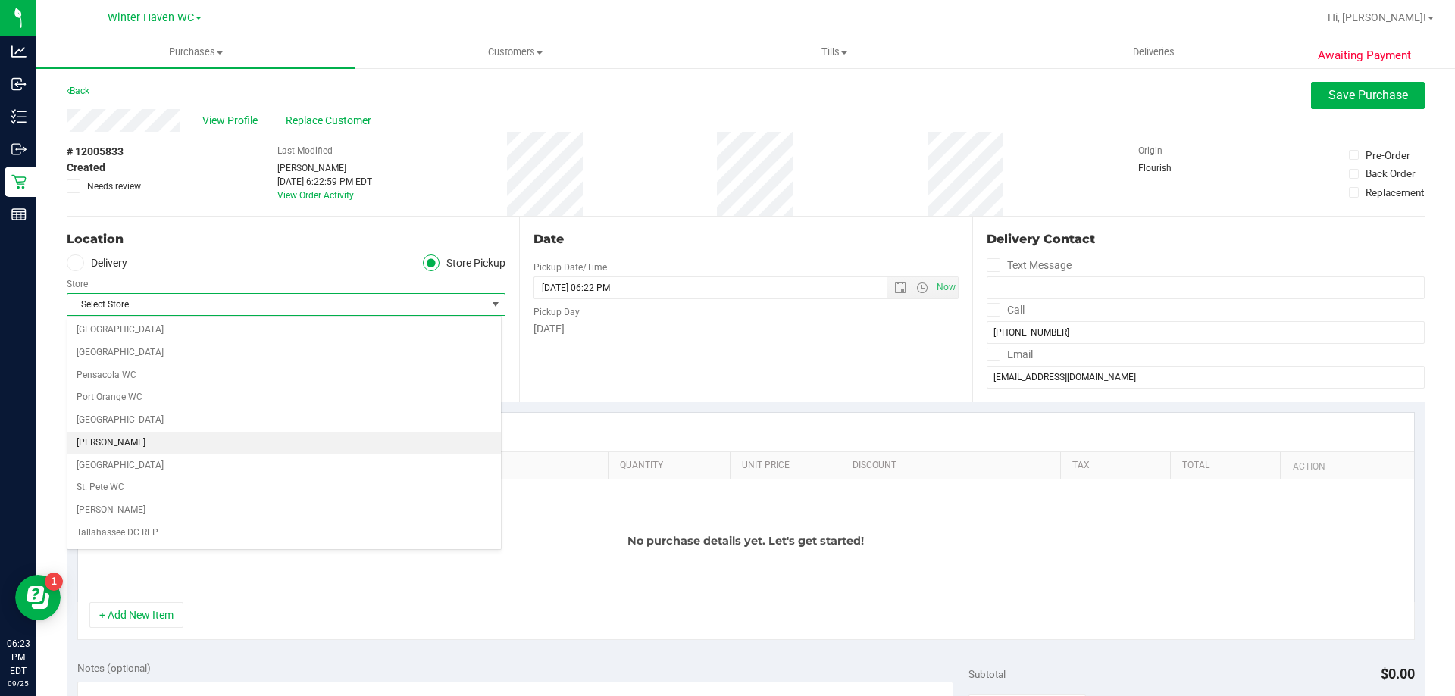
scroll to position [1101, 0]
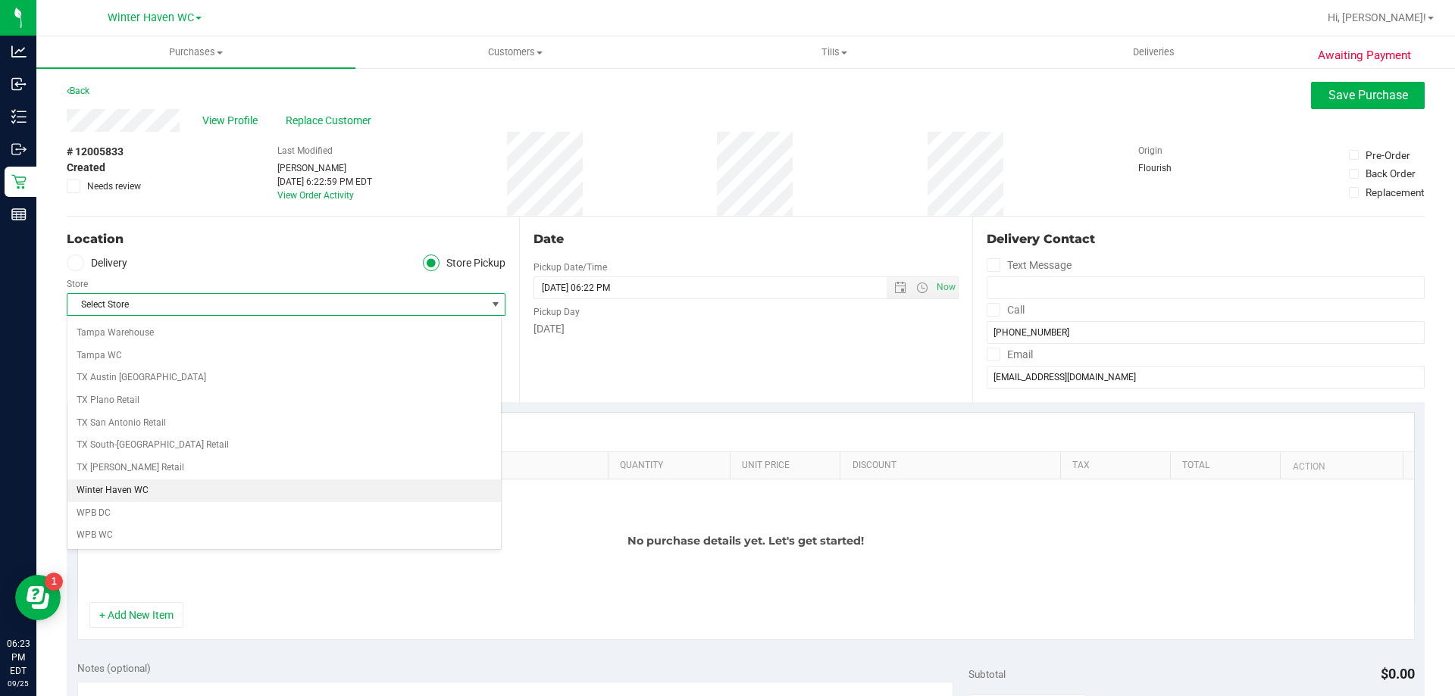
click at [268, 485] on li "Winter Haven WC" at bounding box center [283, 491] width 433 height 23
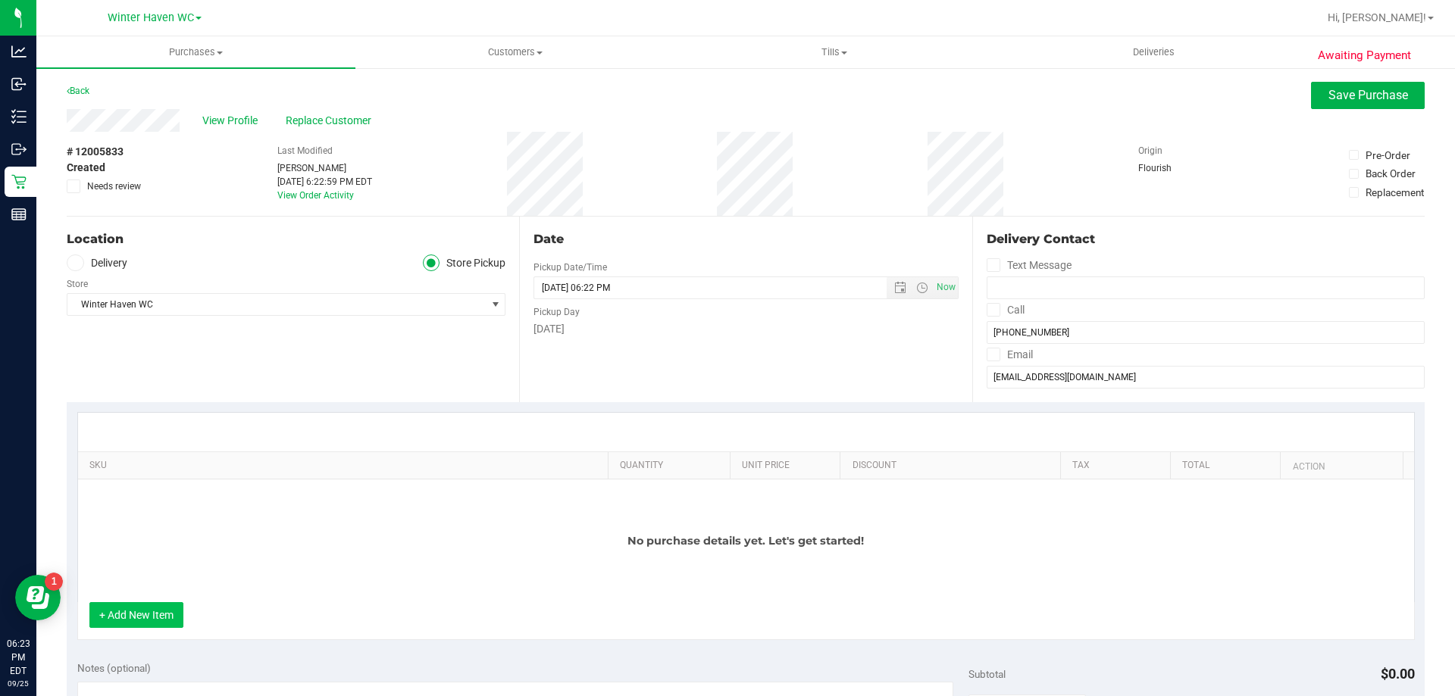
click at [142, 610] on button "+ Add New Item" at bounding box center [136, 615] width 94 height 26
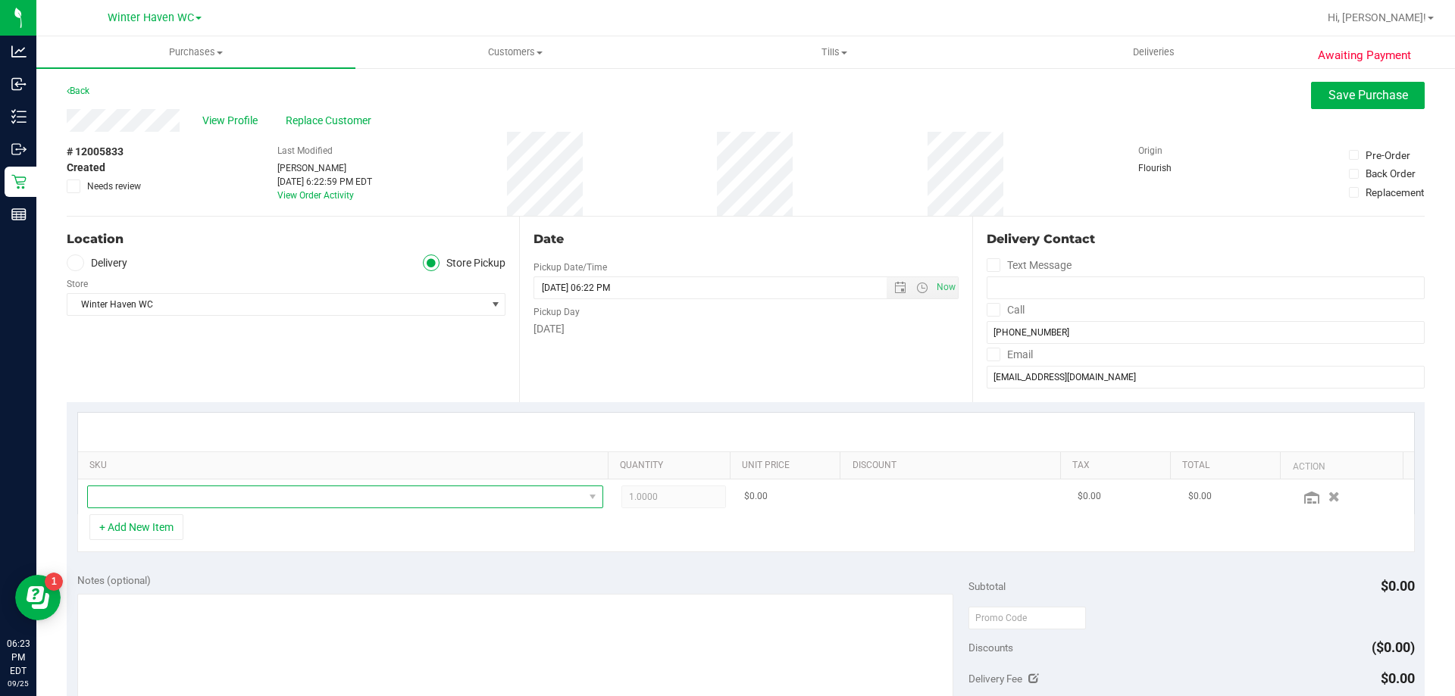
click at [274, 498] on span "NO DATA FOUND" at bounding box center [336, 496] width 496 height 21
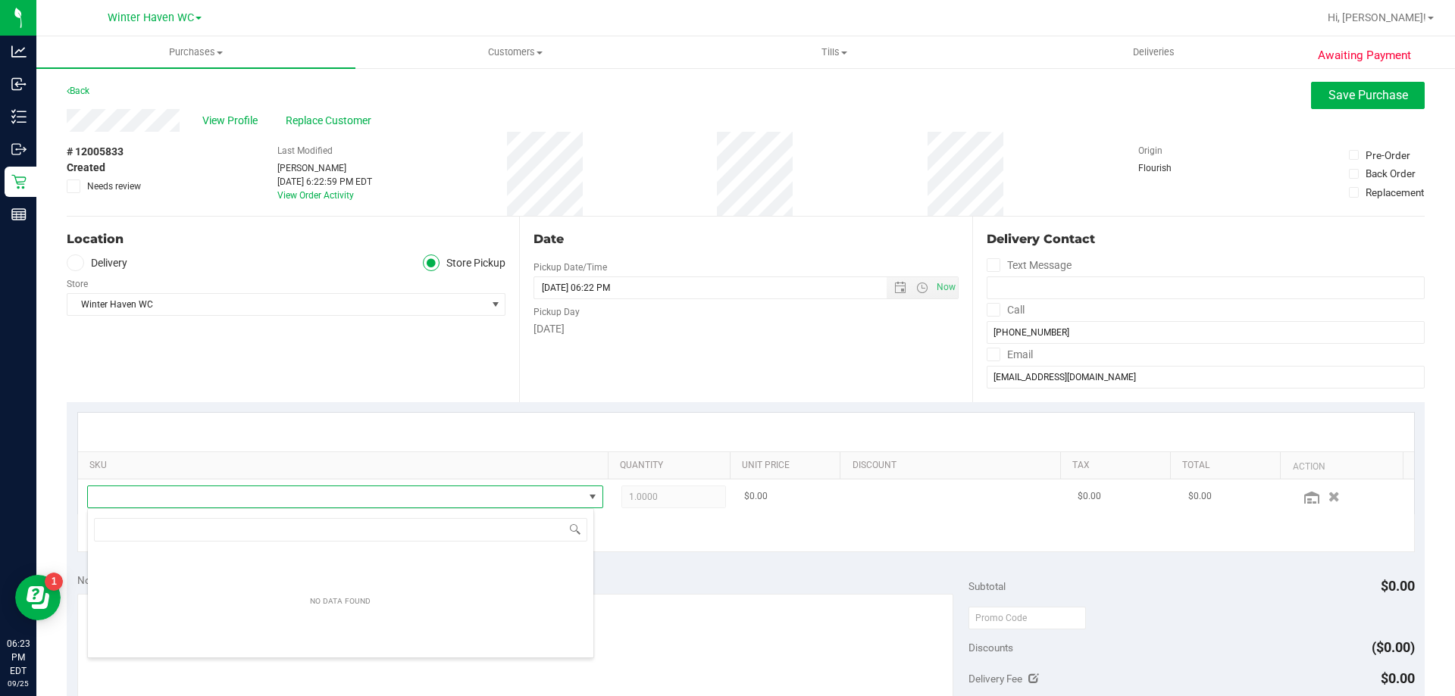
scroll to position [23, 502]
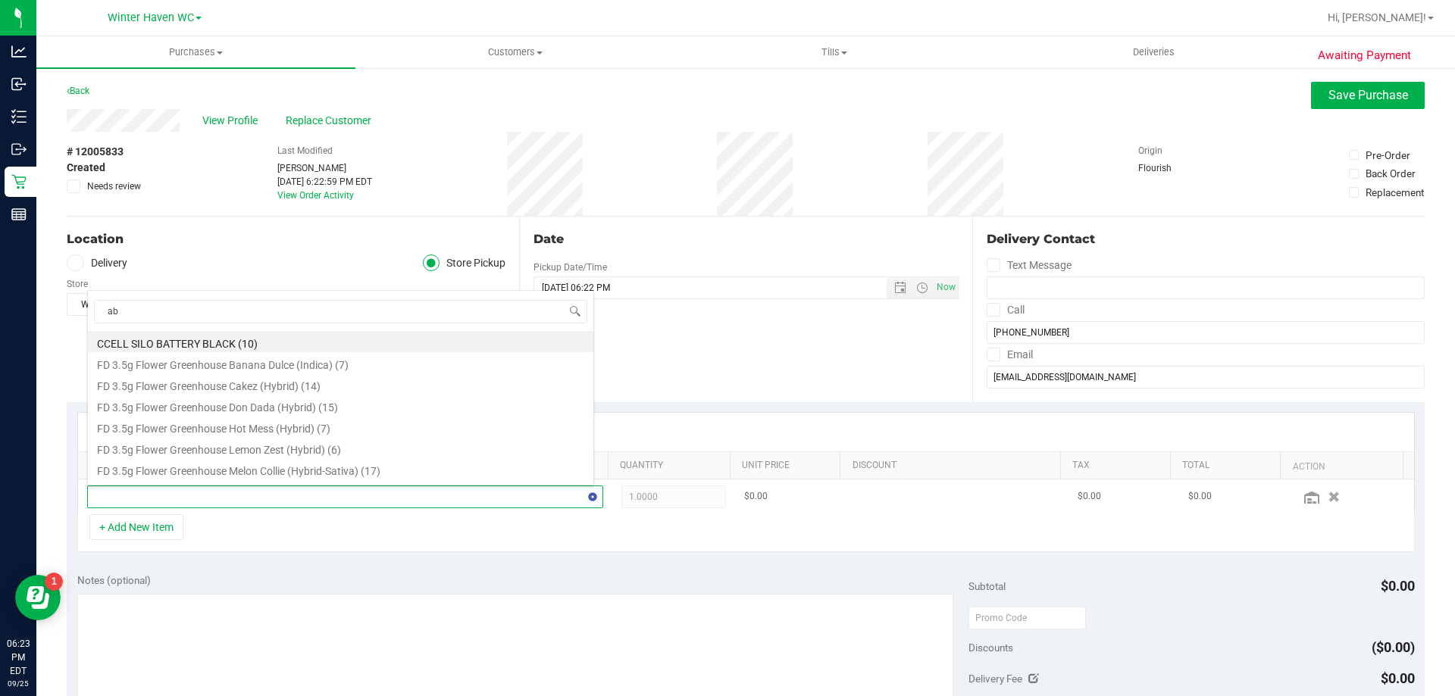
type input "abp"
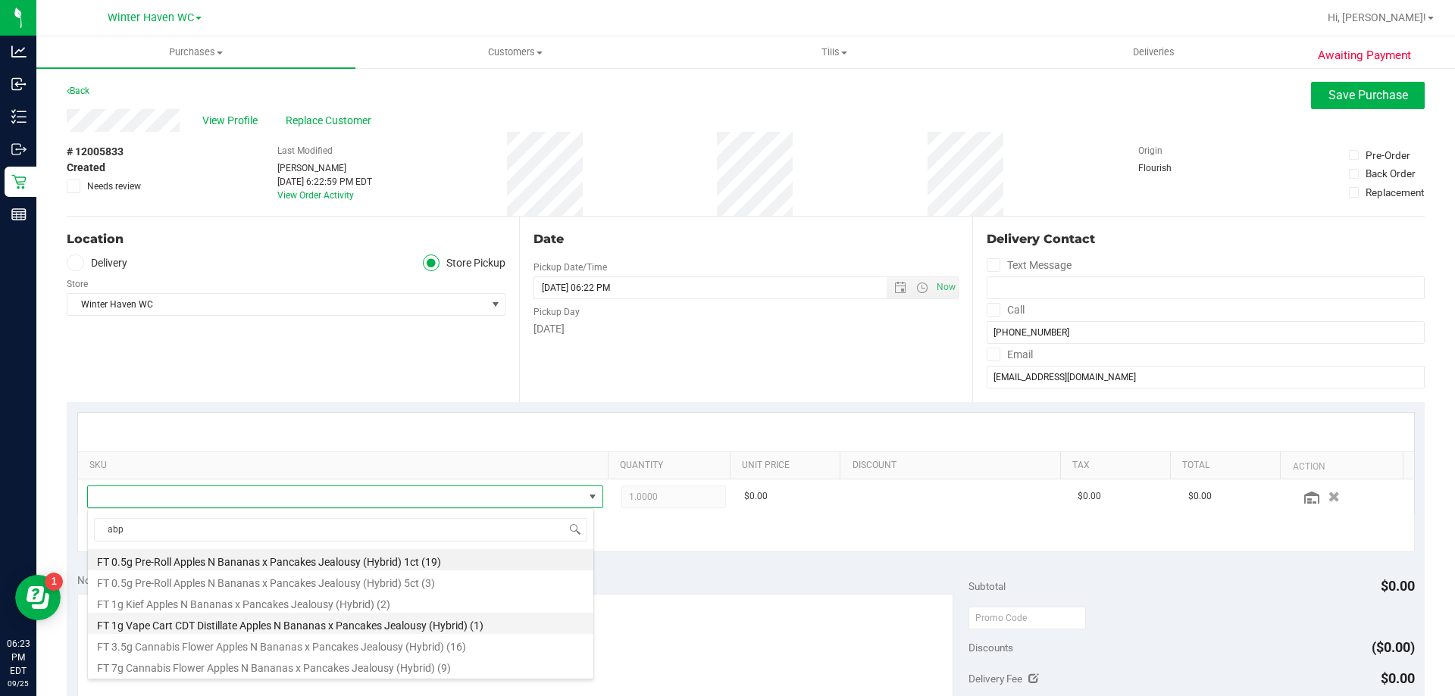
click at [529, 623] on li "FT 1g Vape Cart CDT Distillate Apples N Bananas x Pancakes Jealousy (Hybrid) (1)" at bounding box center [340, 623] width 505 height 21
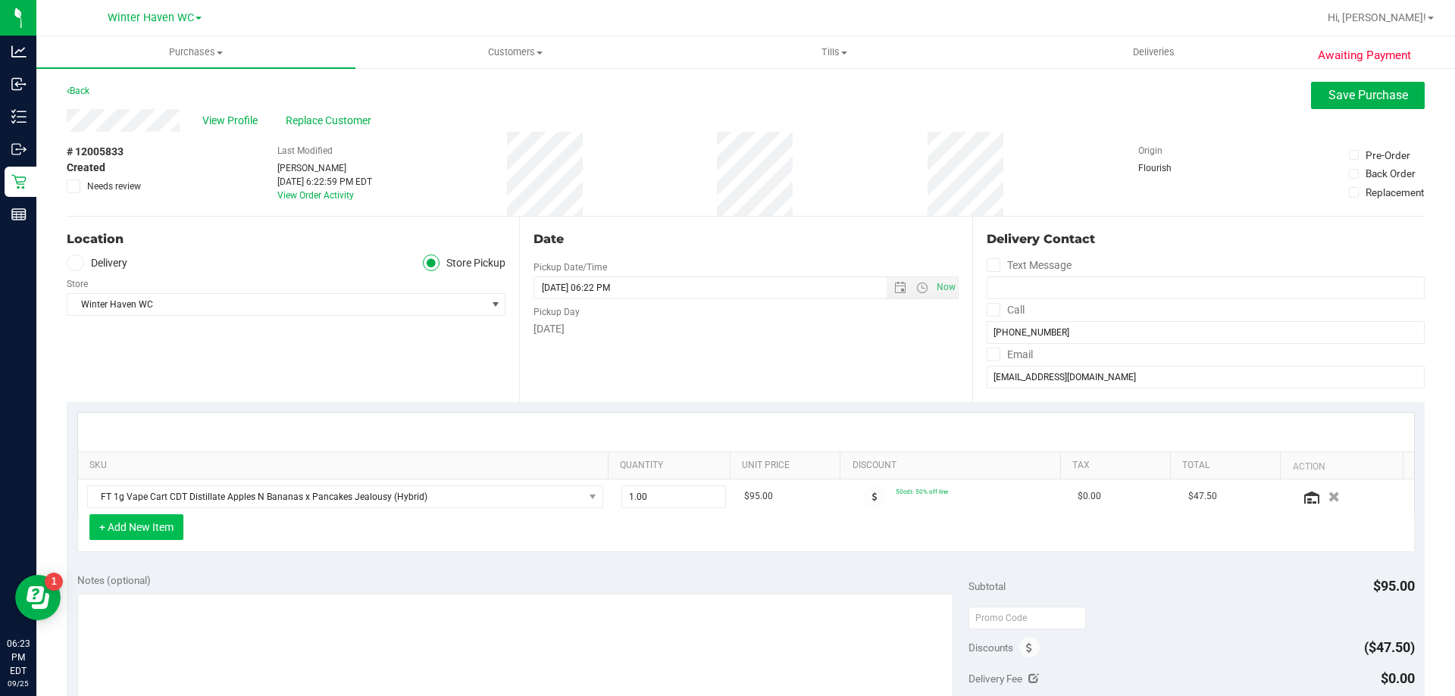
click at [145, 526] on button "+ Add New Item" at bounding box center [136, 528] width 94 height 26
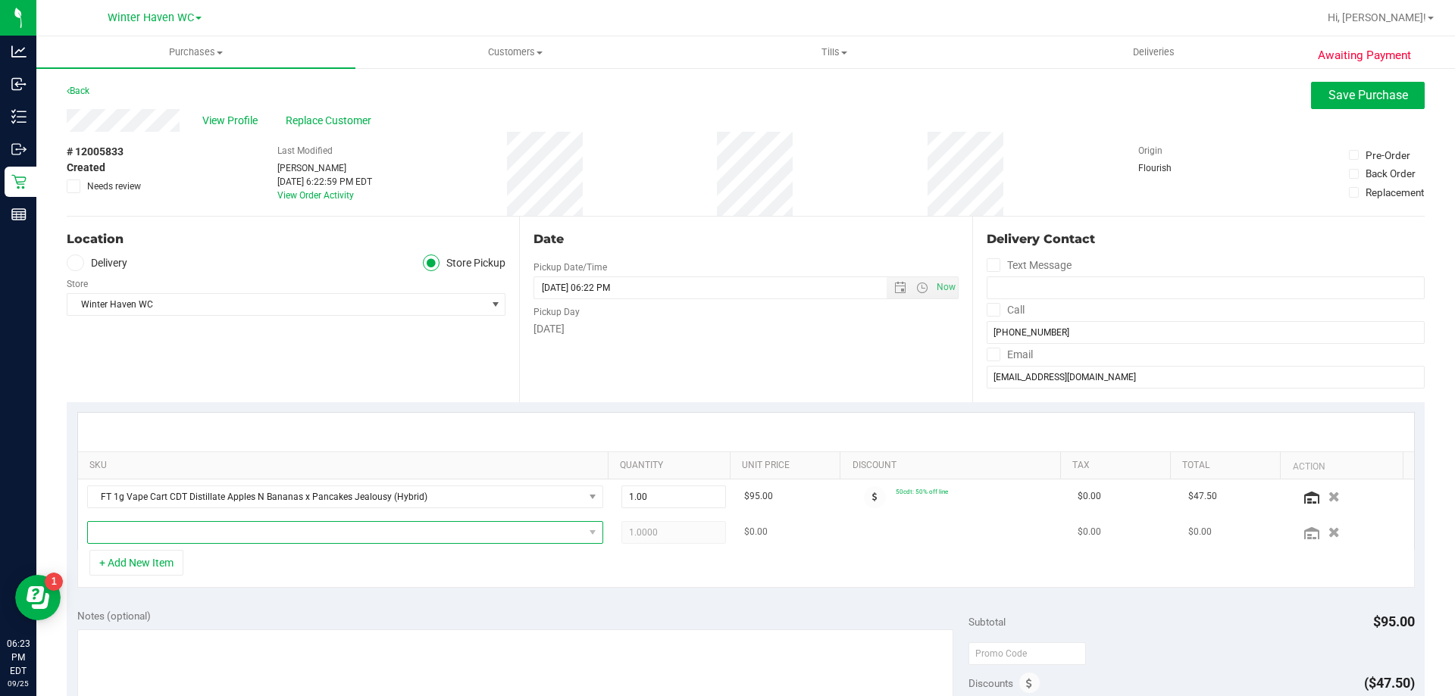
click at [190, 536] on span "NO DATA FOUND" at bounding box center [336, 532] width 496 height 21
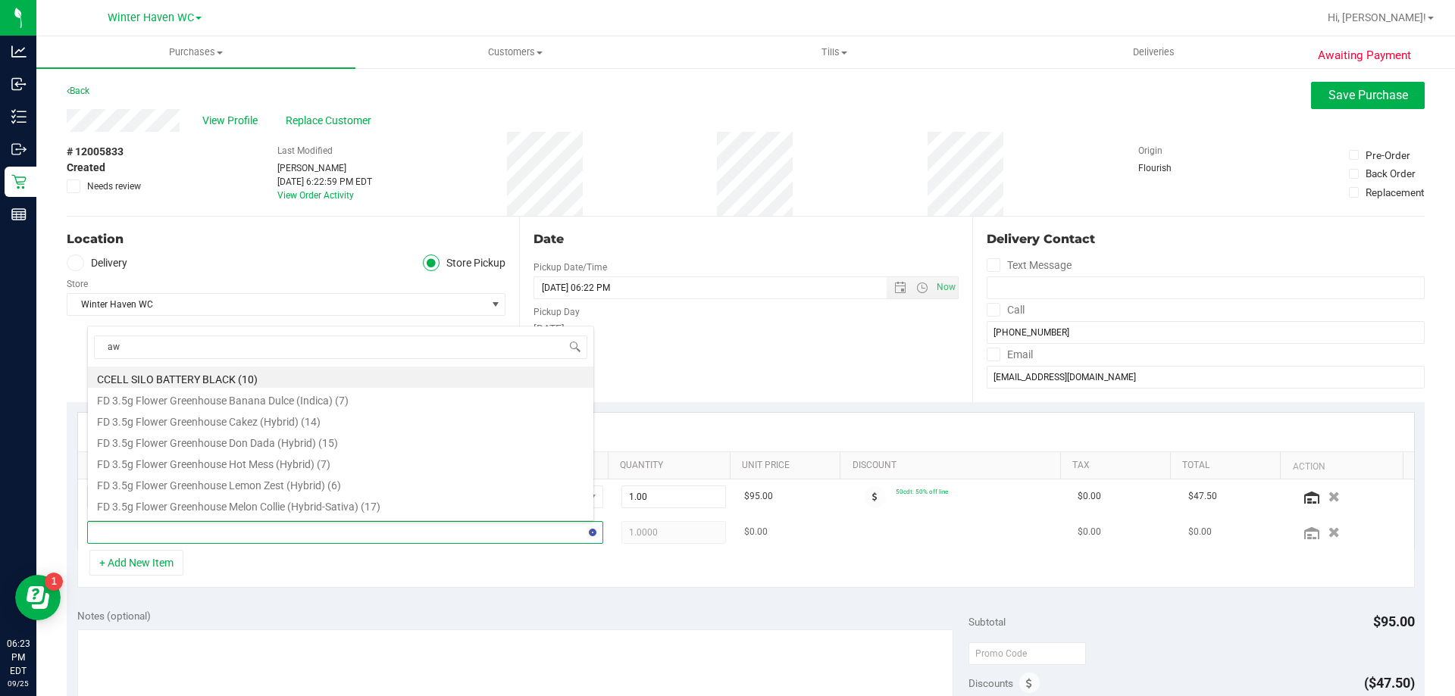
type input "a"
type input "mec"
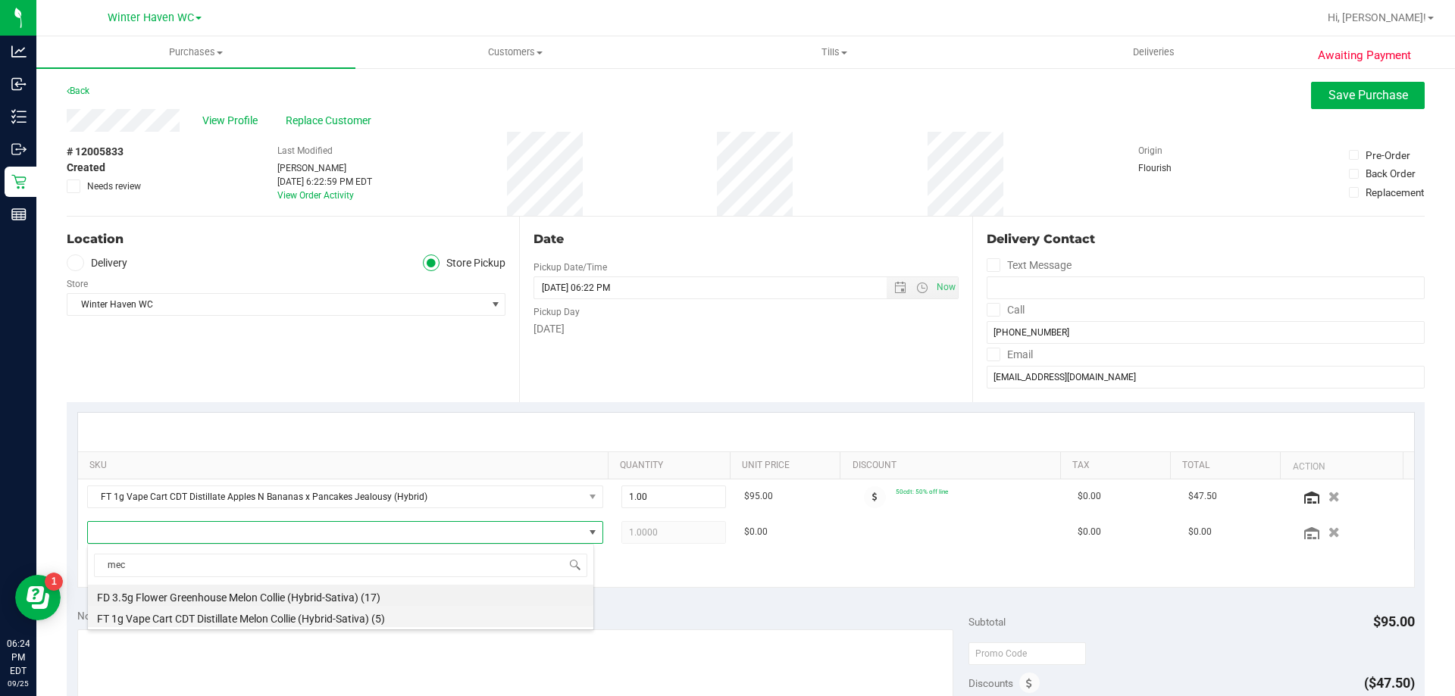
click at [262, 612] on li "FT 1g Vape Cart CDT Distillate Melon Collie (Hybrid-Sativa) (5)" at bounding box center [340, 616] width 505 height 21
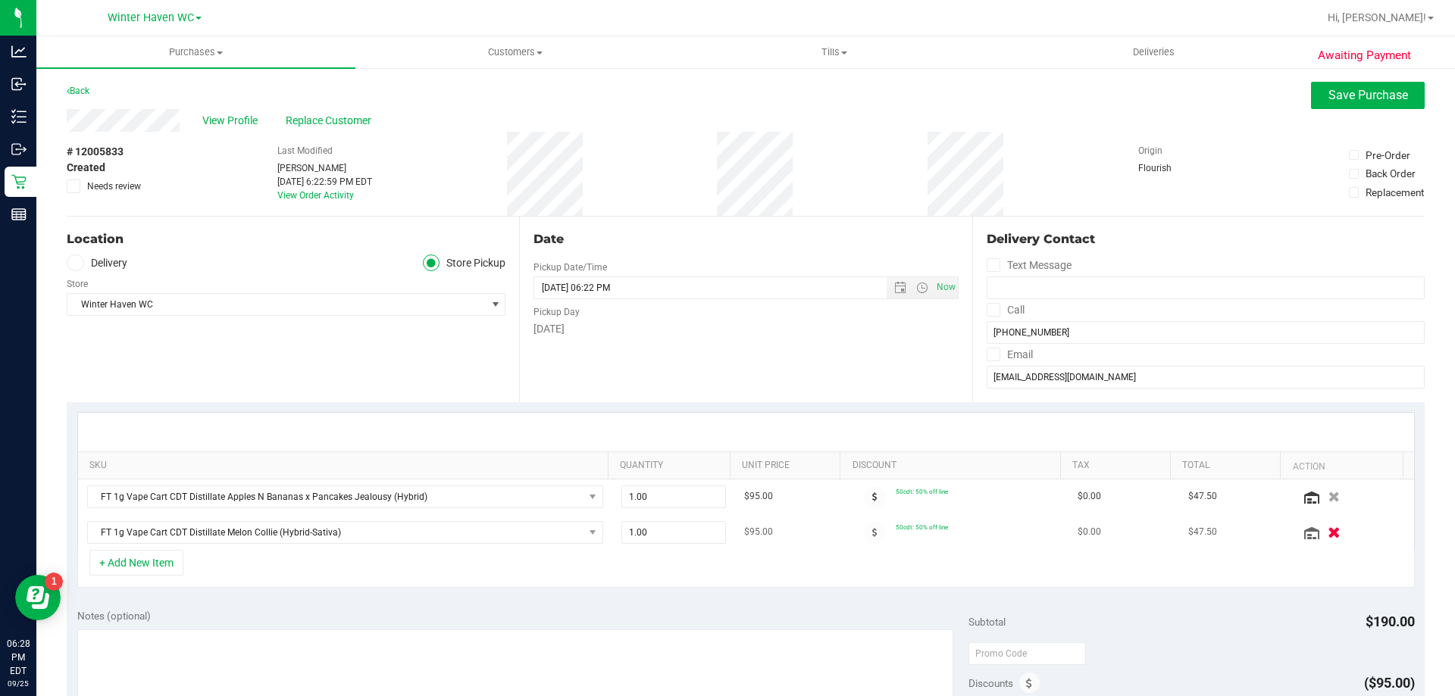
click at [1328, 531] on icon "button" at bounding box center [1334, 532] width 13 height 11
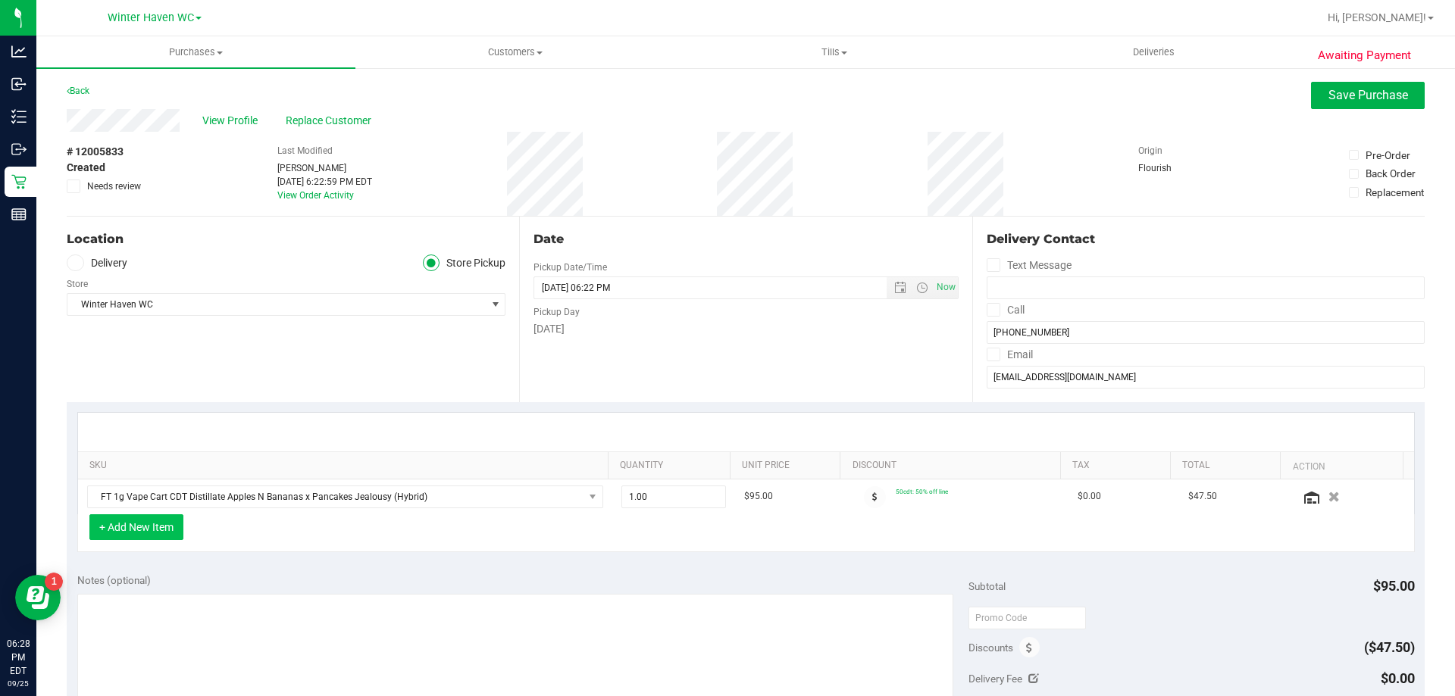
click at [177, 518] on button "+ Add New Item" at bounding box center [136, 528] width 94 height 26
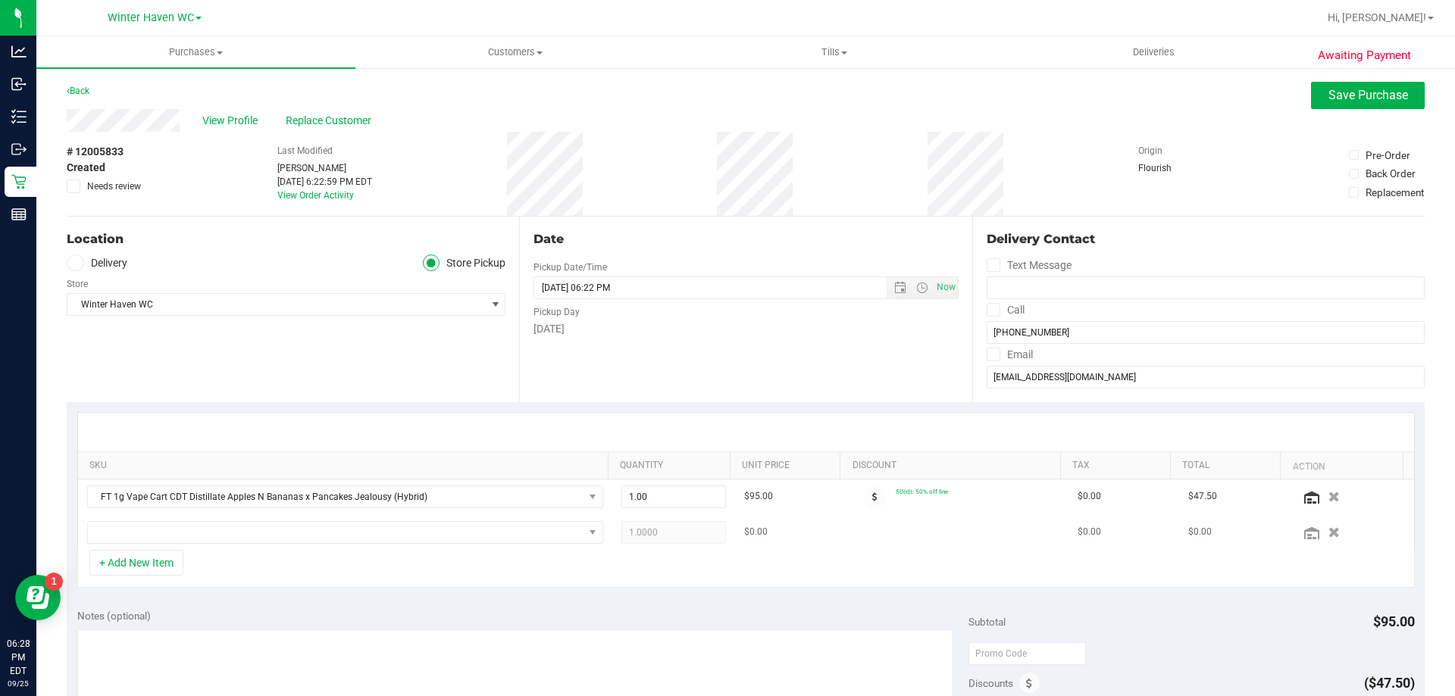
click at [256, 545] on td at bounding box center [345, 532] width 534 height 35
click at [258, 539] on span "NO DATA FOUND" at bounding box center [336, 532] width 496 height 21
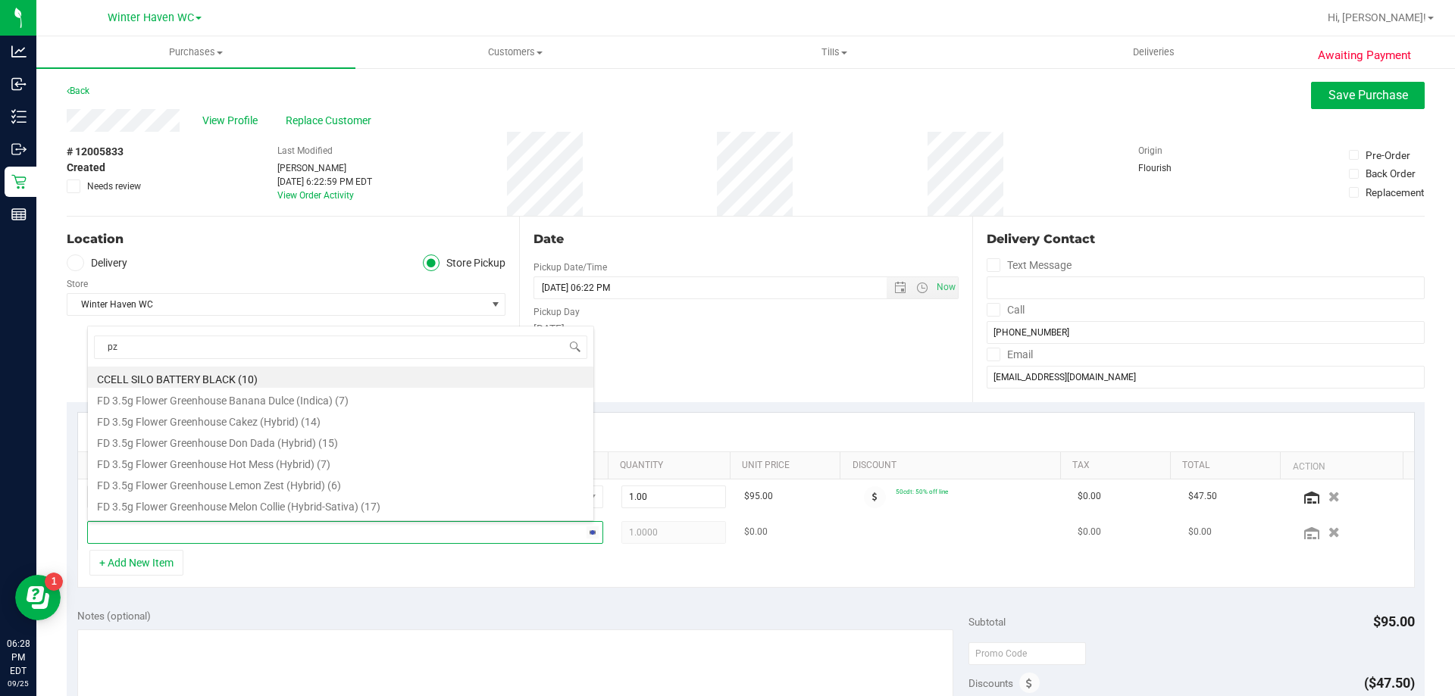
type input "pzt"
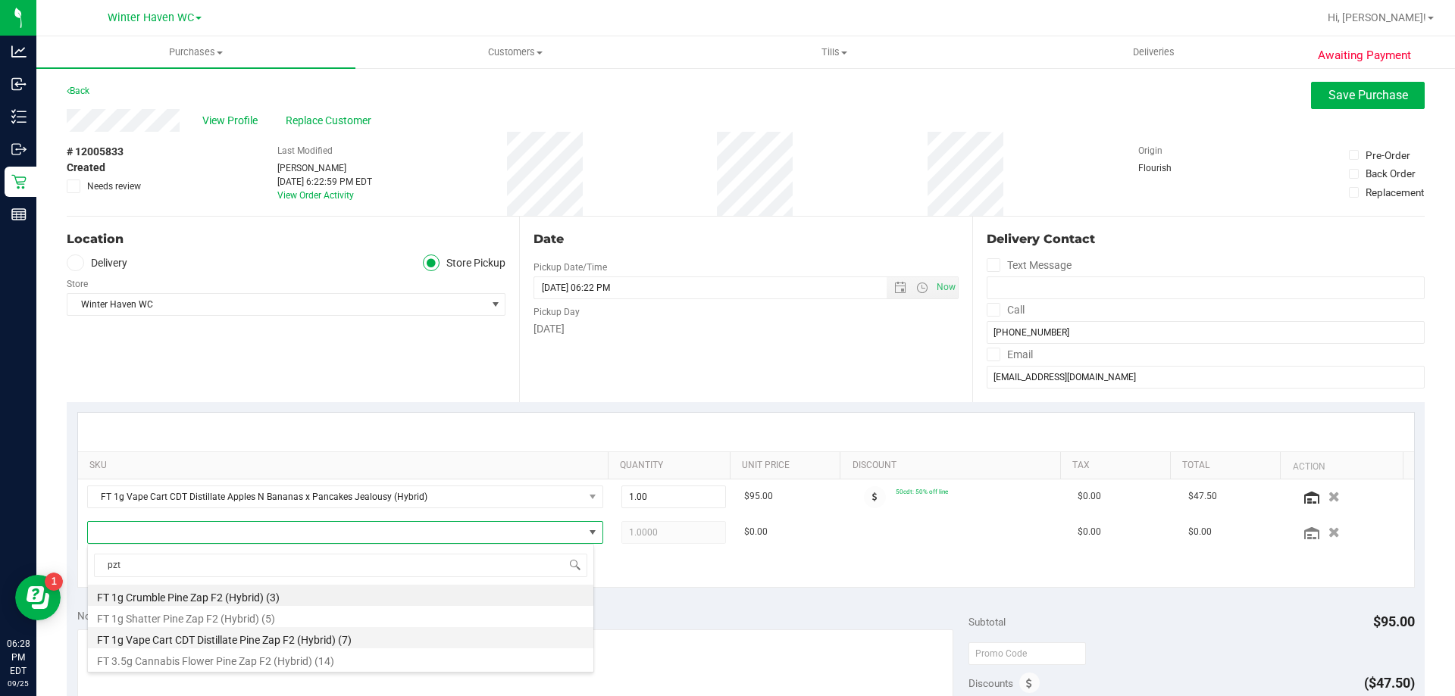
click at [321, 636] on li "FT 1g Vape Cart CDT Distillate Pine Zap F2 (Hybrid) (7)" at bounding box center [340, 637] width 505 height 21
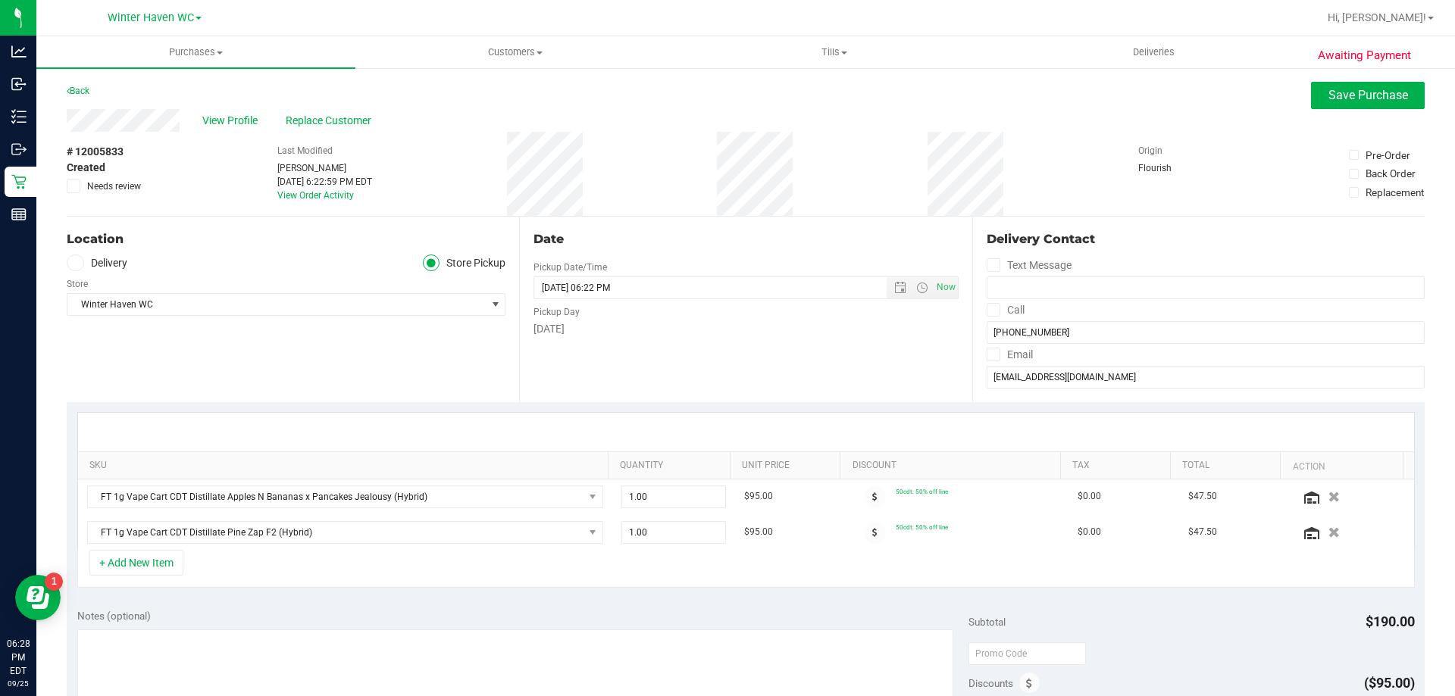
click at [445, 586] on div "+ Add New Item" at bounding box center [745, 569] width 1337 height 38
click at [864, 496] on span at bounding box center [875, 497] width 22 height 22
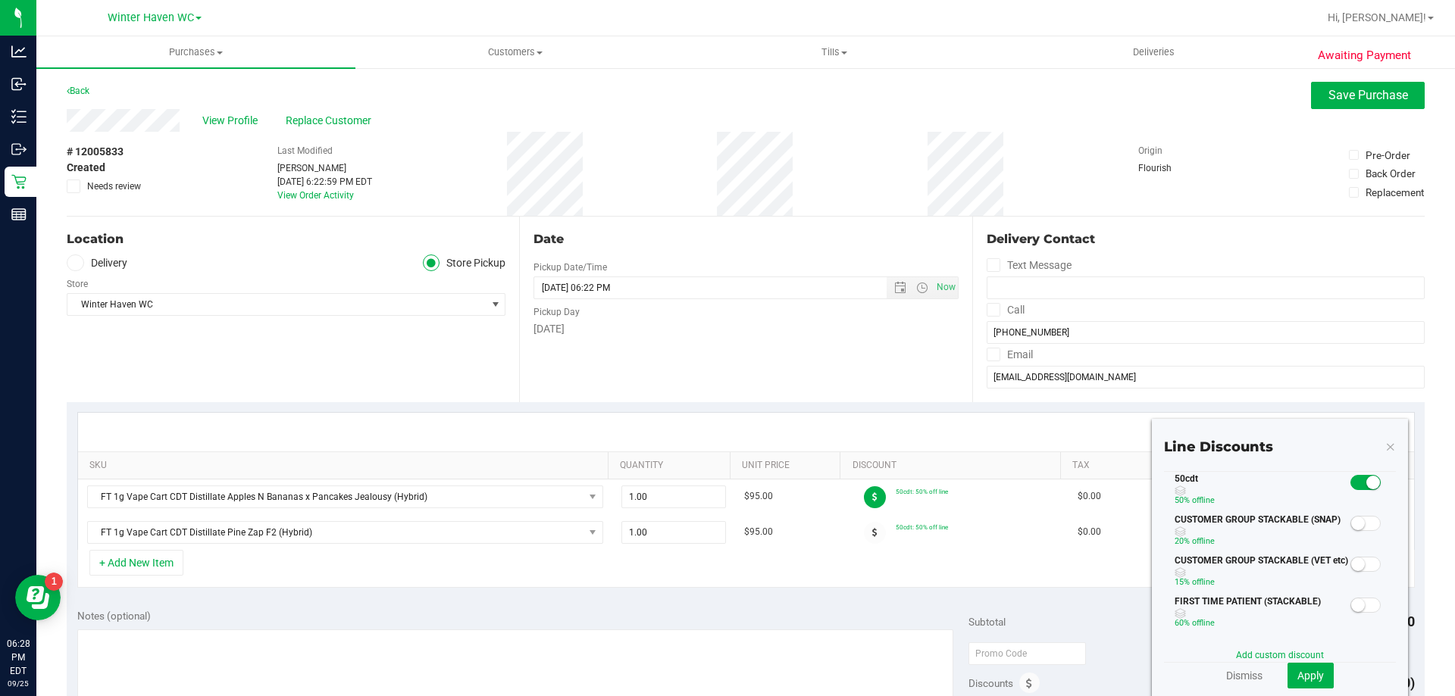
scroll to position [152, 0]
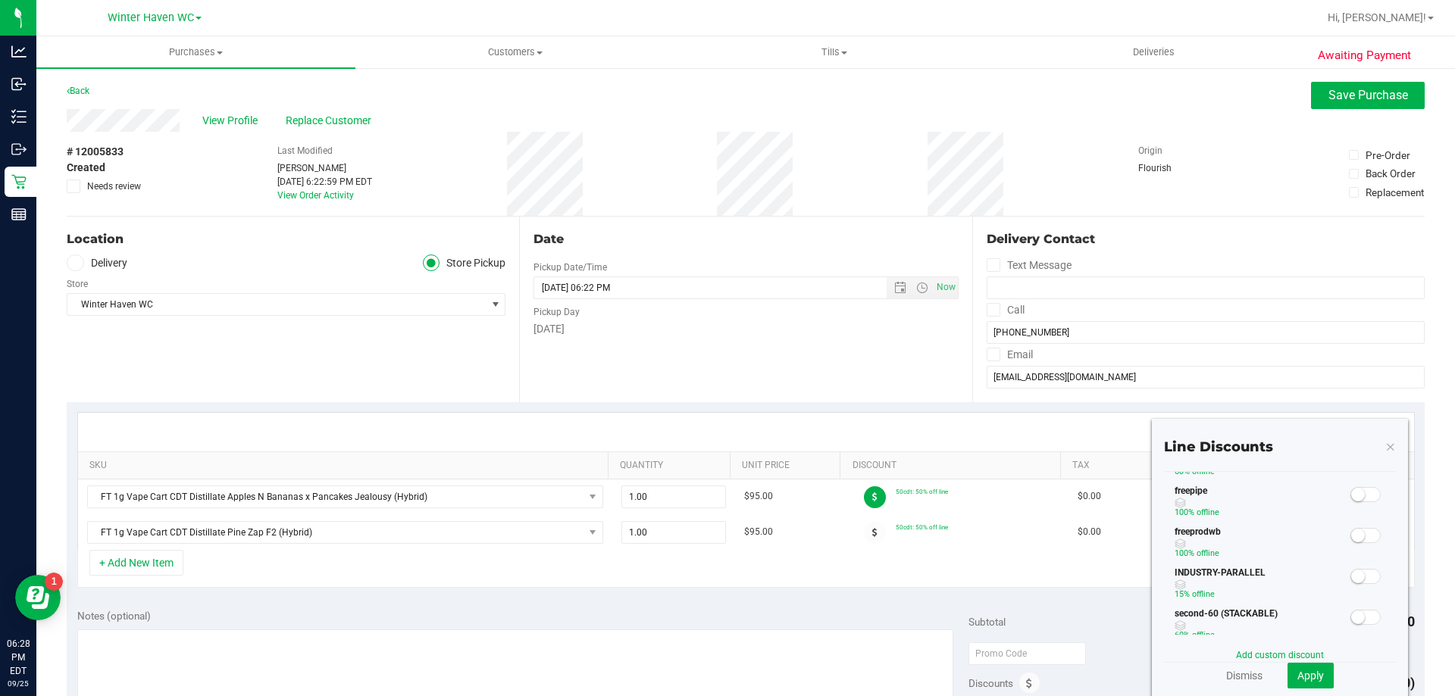
click at [1385, 448] on icon at bounding box center [1390, 446] width 11 height 18
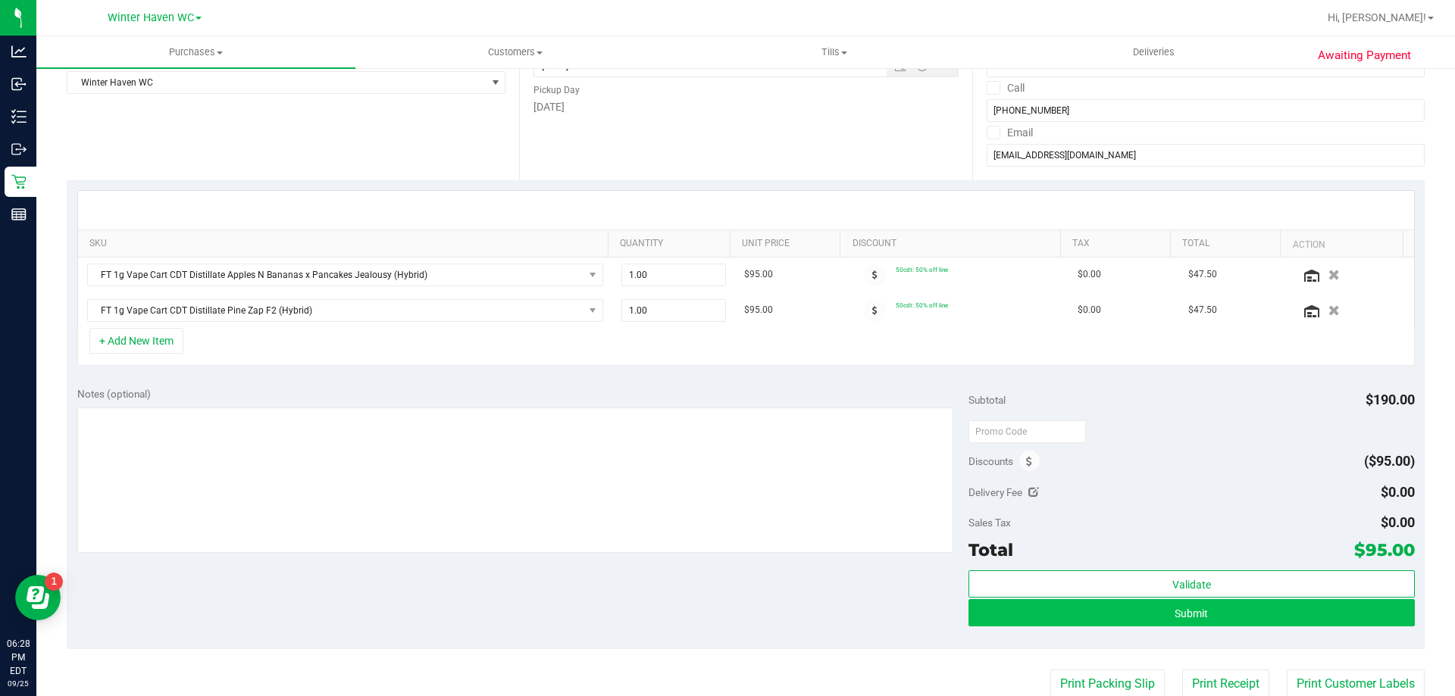
scroll to position [379, 0]
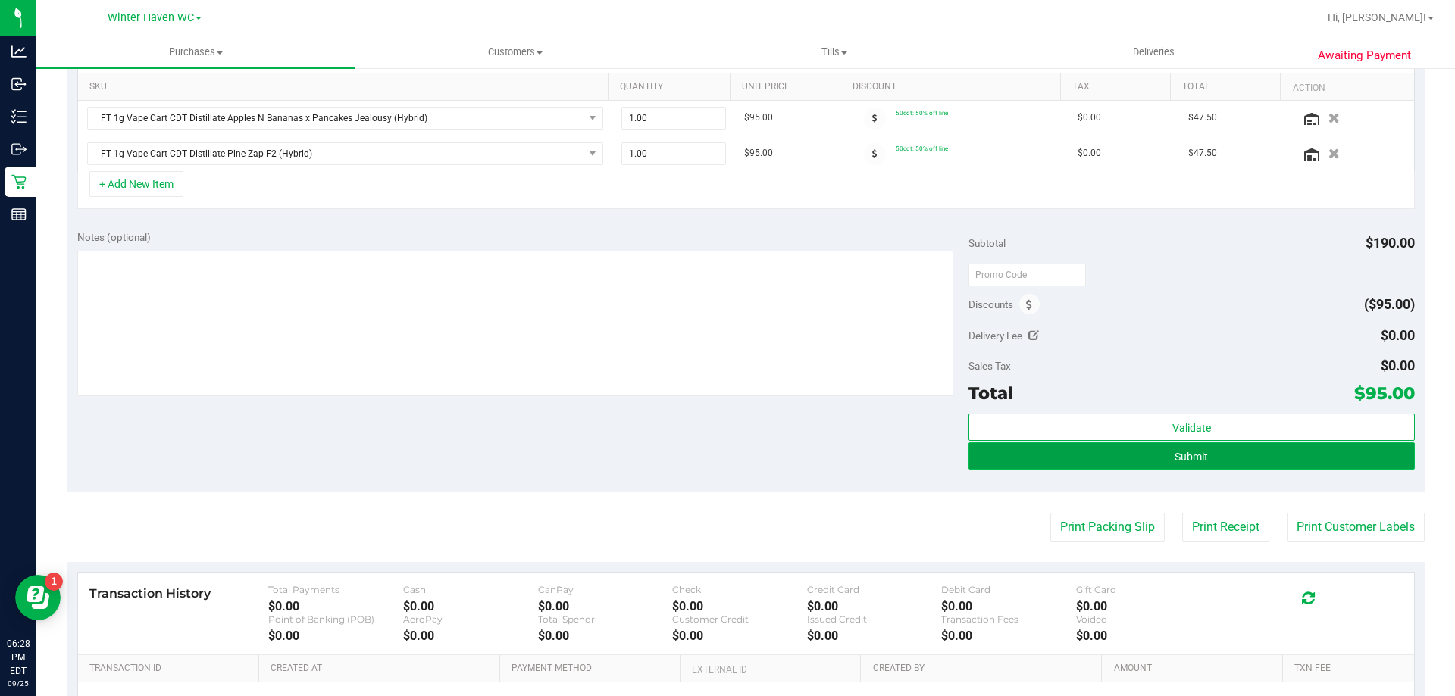
click at [1200, 458] on button "Submit" at bounding box center [1191, 456] width 446 height 27
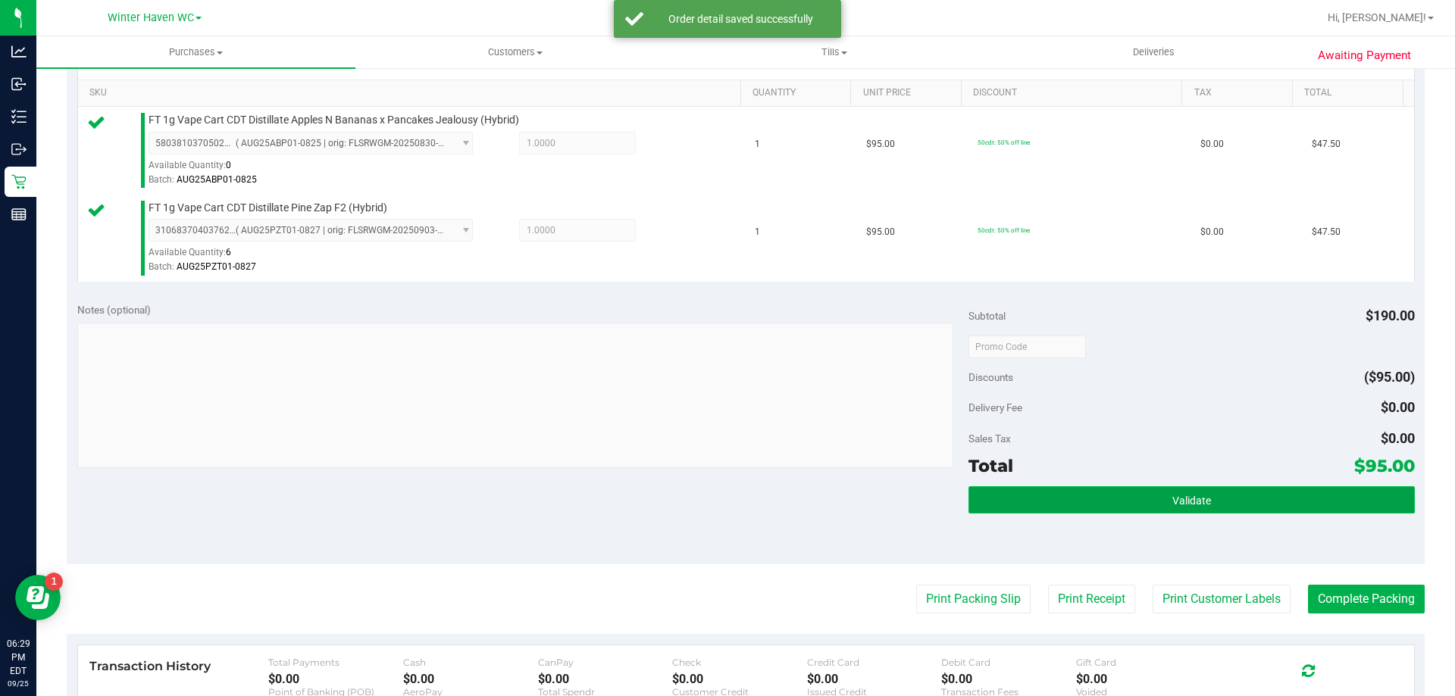
click at [1173, 511] on button "Validate" at bounding box center [1191, 499] width 446 height 27
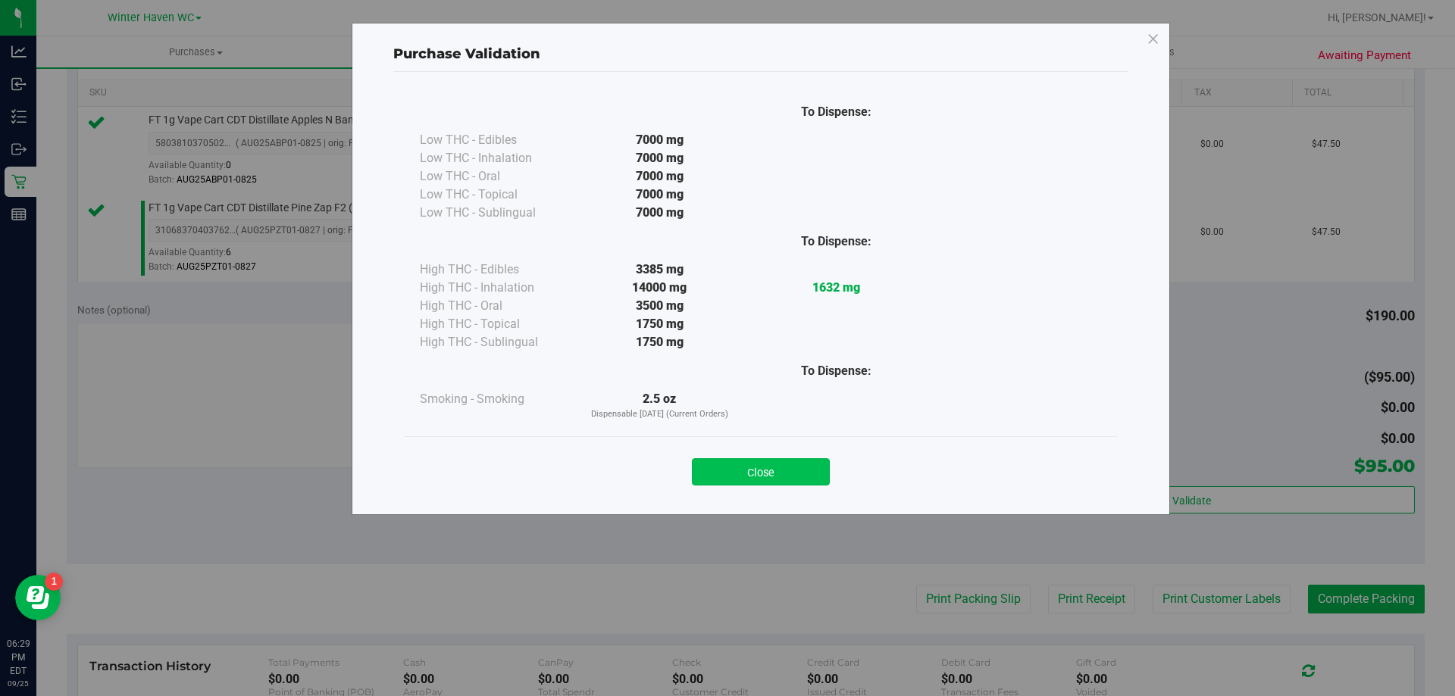
click at [808, 466] on button "Close" at bounding box center [761, 471] width 138 height 27
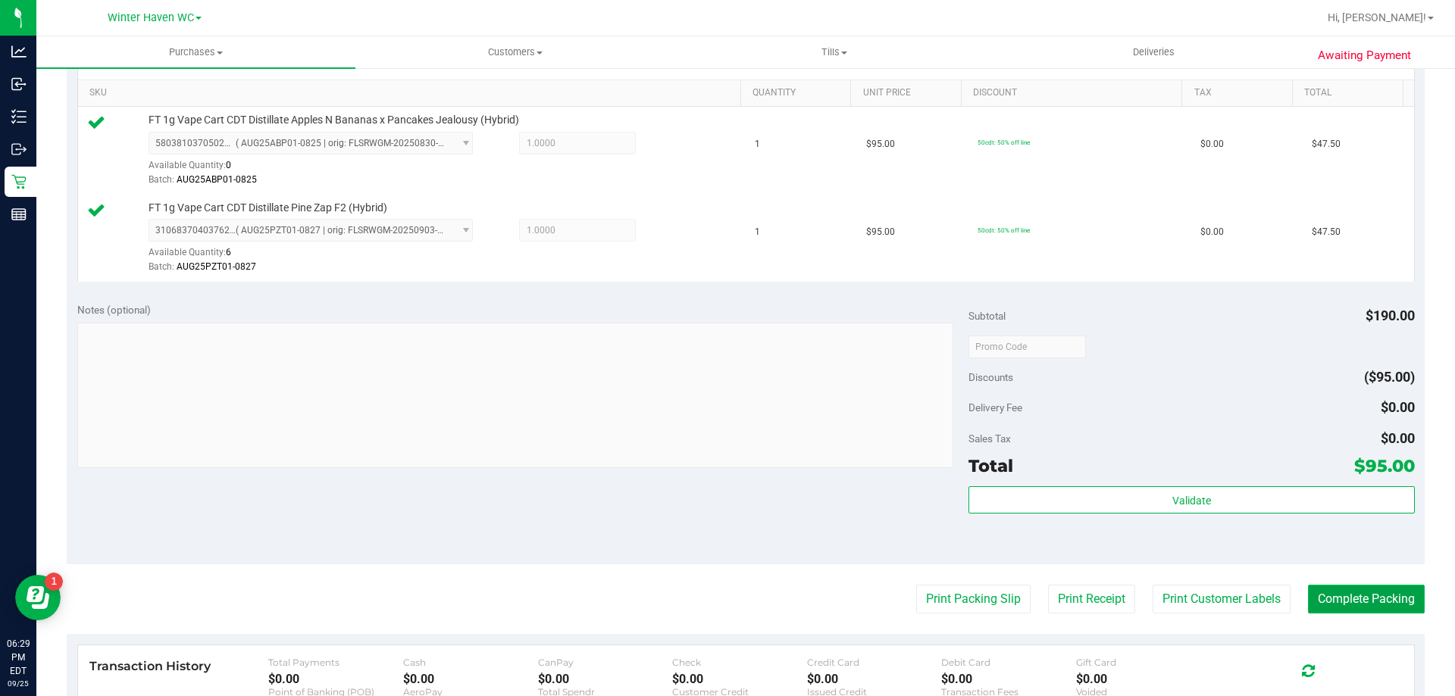
click at [1345, 592] on button "Complete Packing" at bounding box center [1366, 599] width 117 height 29
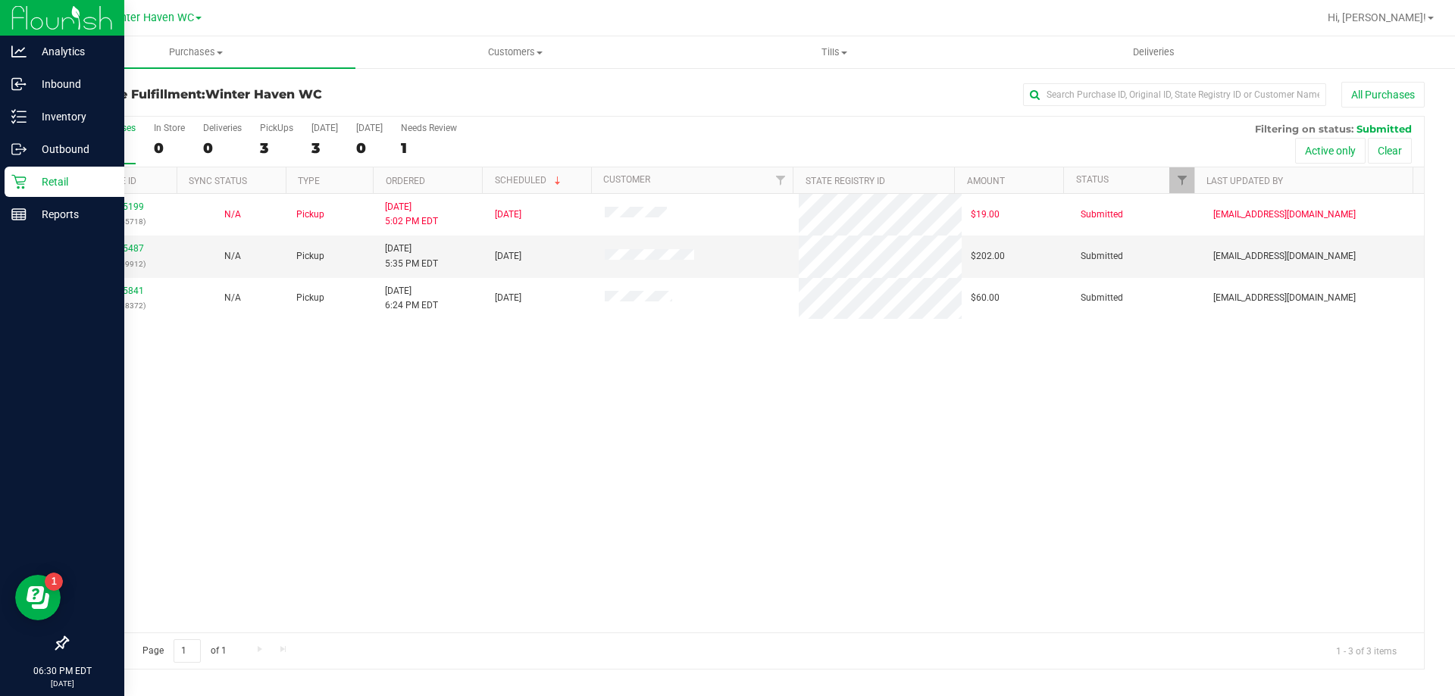
click at [23, 184] on icon at bounding box center [18, 182] width 14 height 14
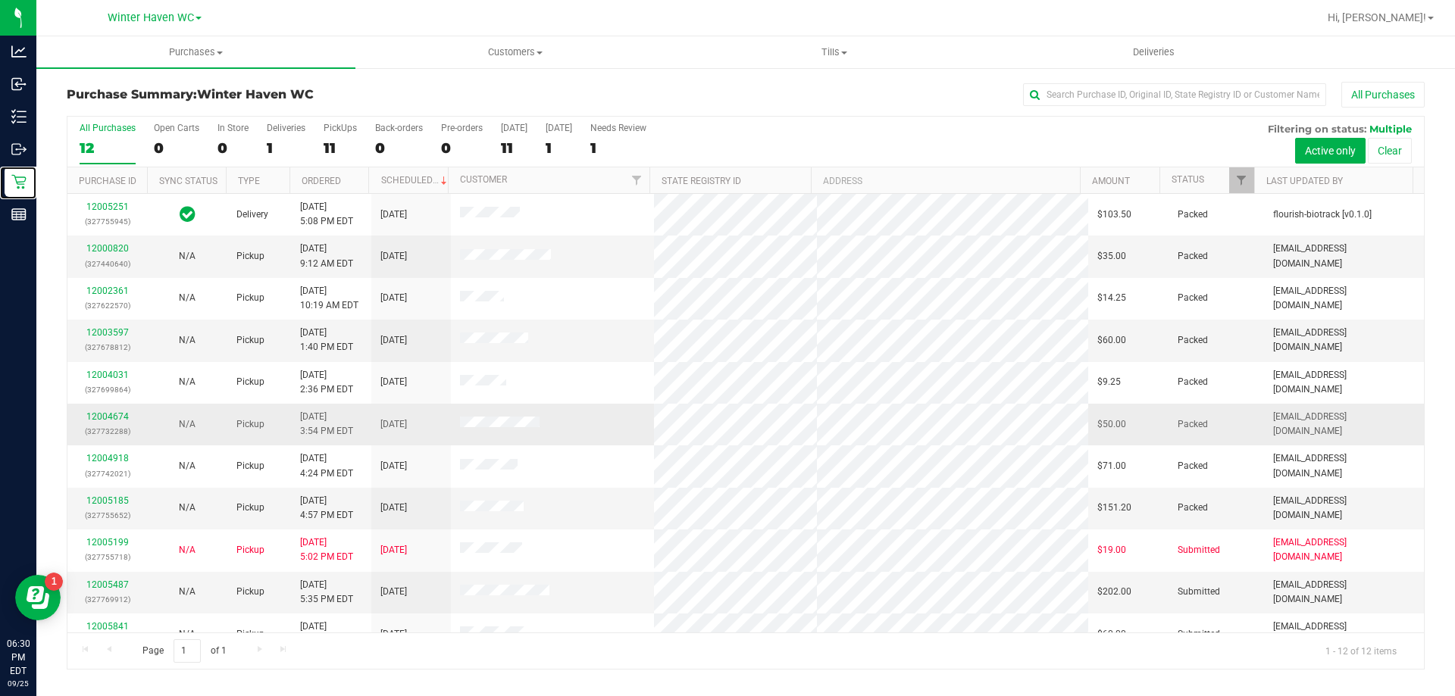
scroll to position [64, 0]
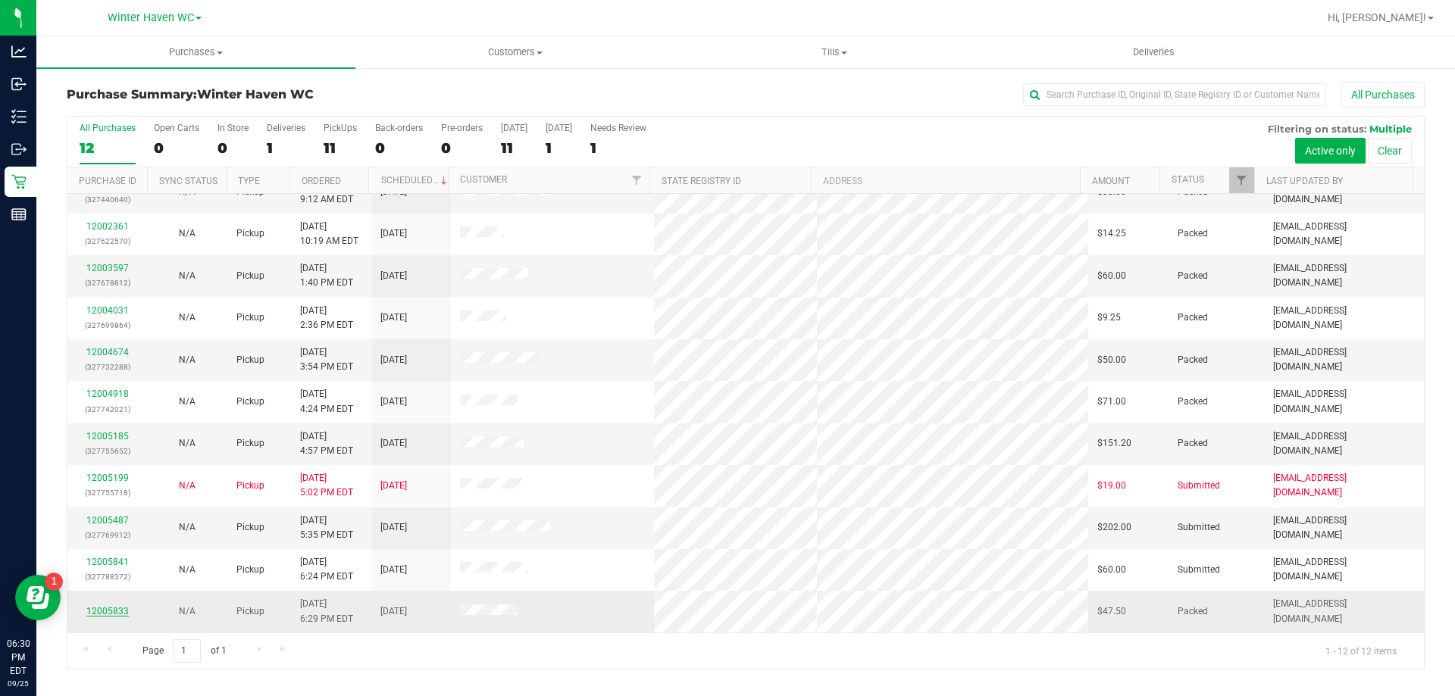
click at [107, 615] on link "12005833" at bounding box center [107, 611] width 42 height 11
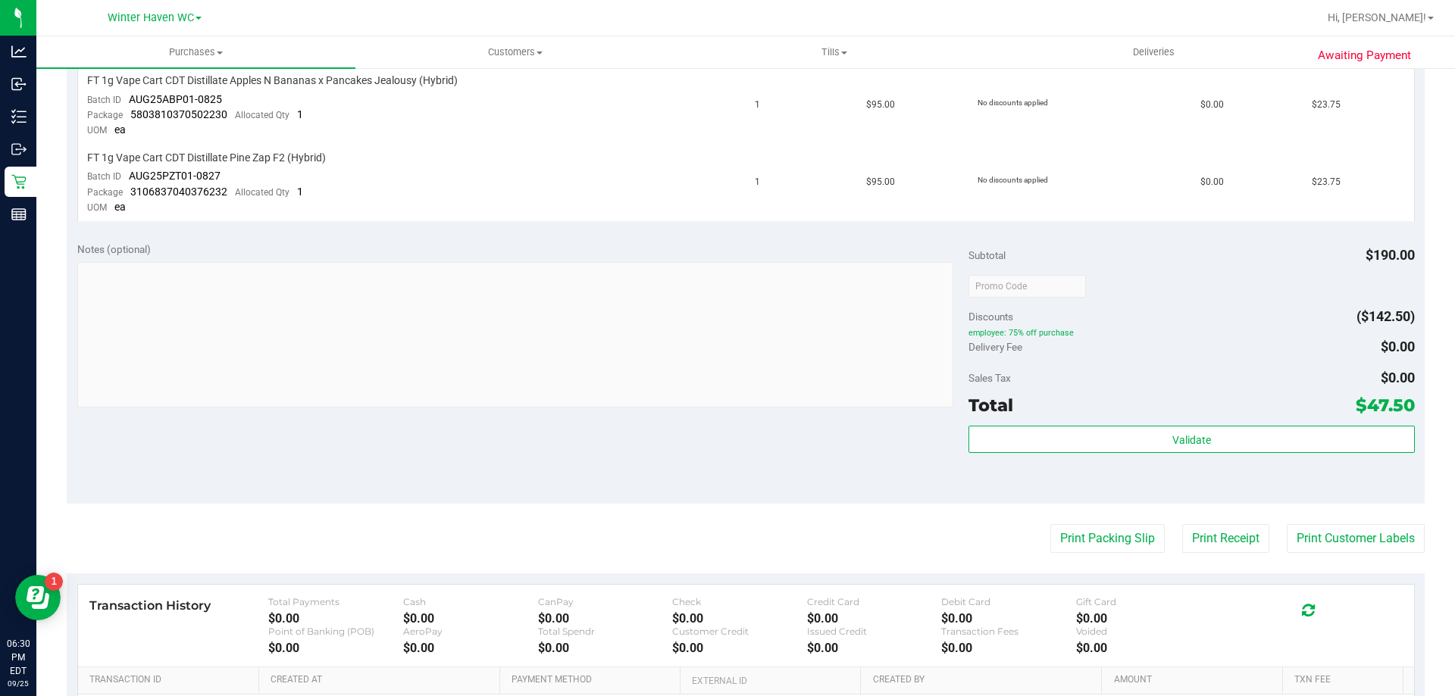
scroll to position [606, 0]
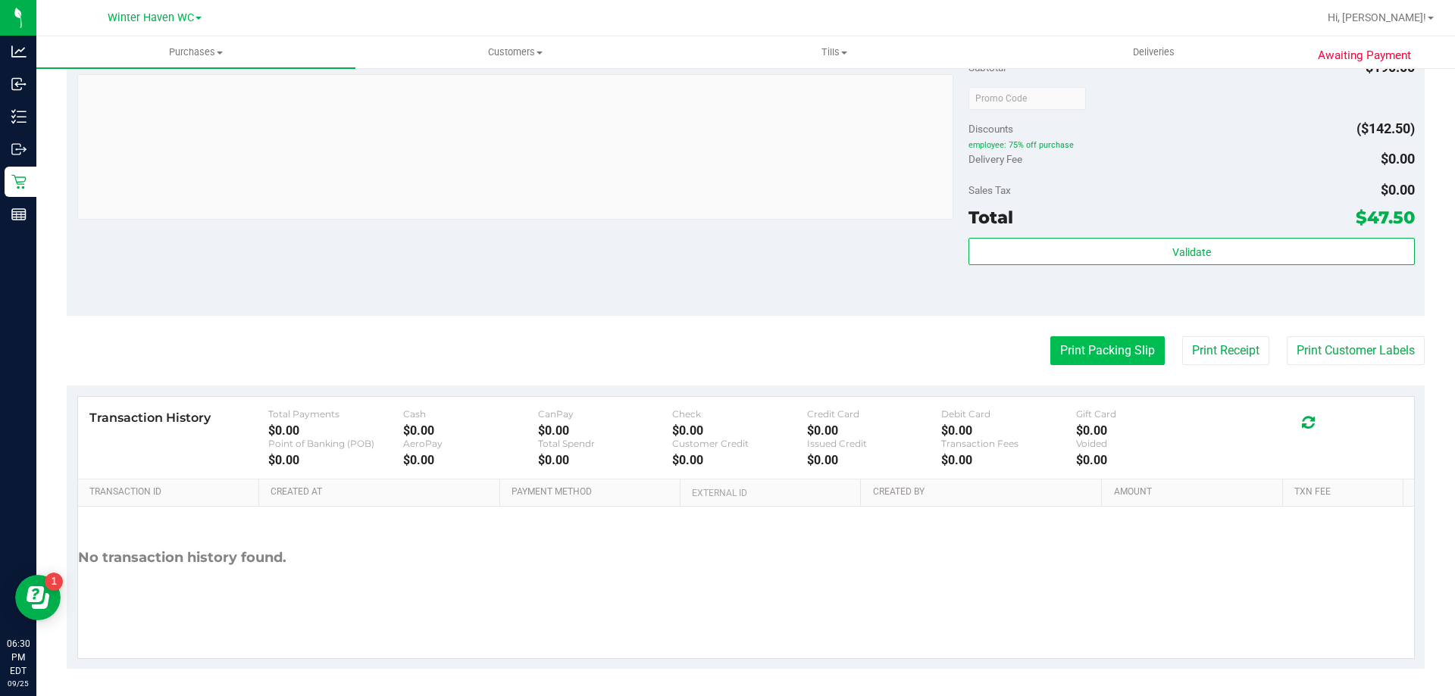
click at [1089, 349] on button "Print Packing Slip" at bounding box center [1107, 350] width 114 height 29
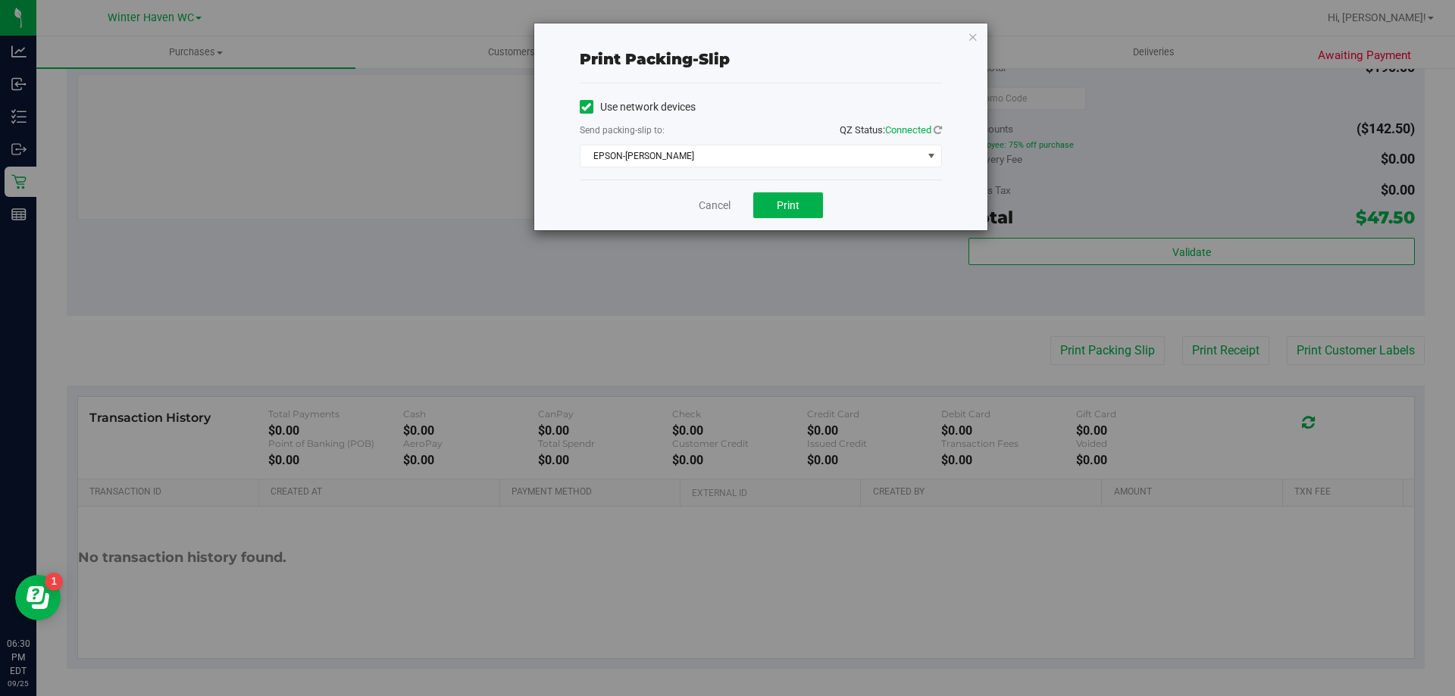
click at [776, 171] on div "Use network devices Send packing-slip to: QZ Status: Connected EPSON-[PERSON_NA…" at bounding box center [761, 131] width 362 height 96
click at [752, 164] on span "EPSON-[PERSON_NAME]" at bounding box center [751, 155] width 342 height 21
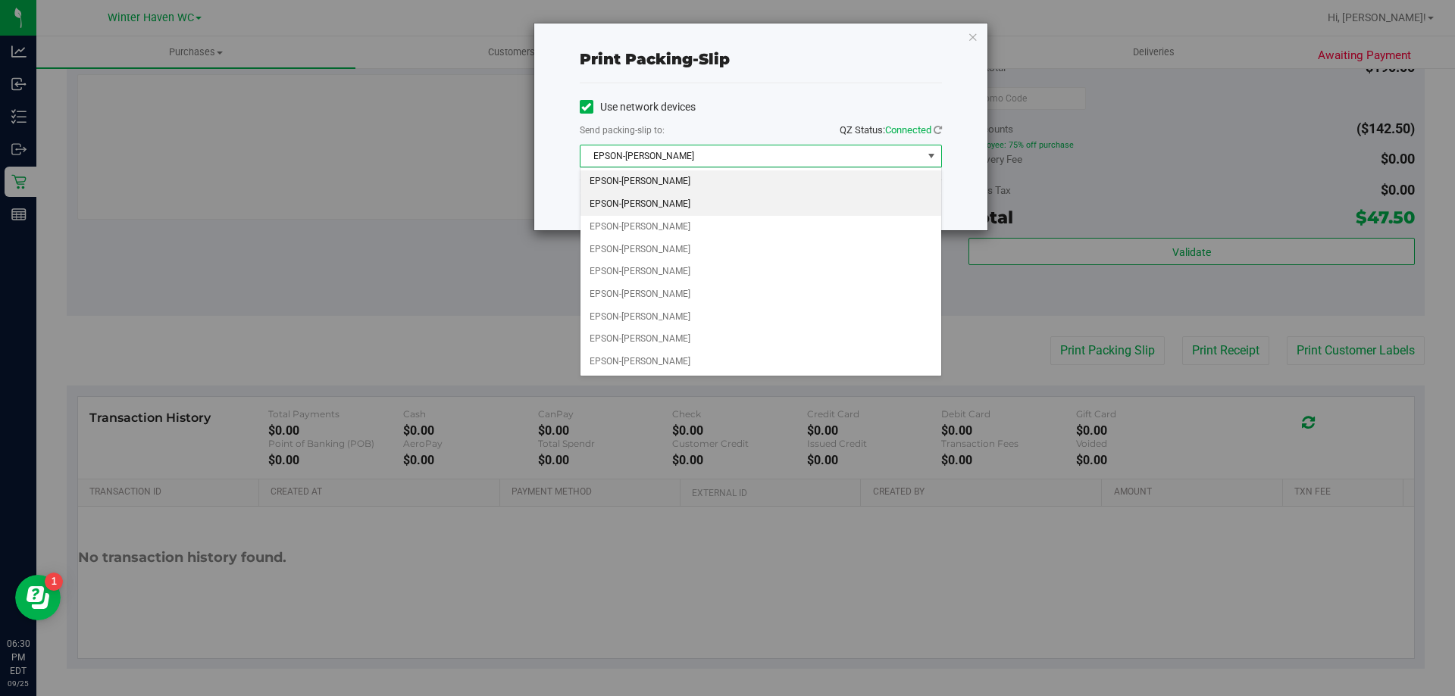
click at [696, 206] on li "EPSON-[PERSON_NAME]" at bounding box center [760, 204] width 361 height 23
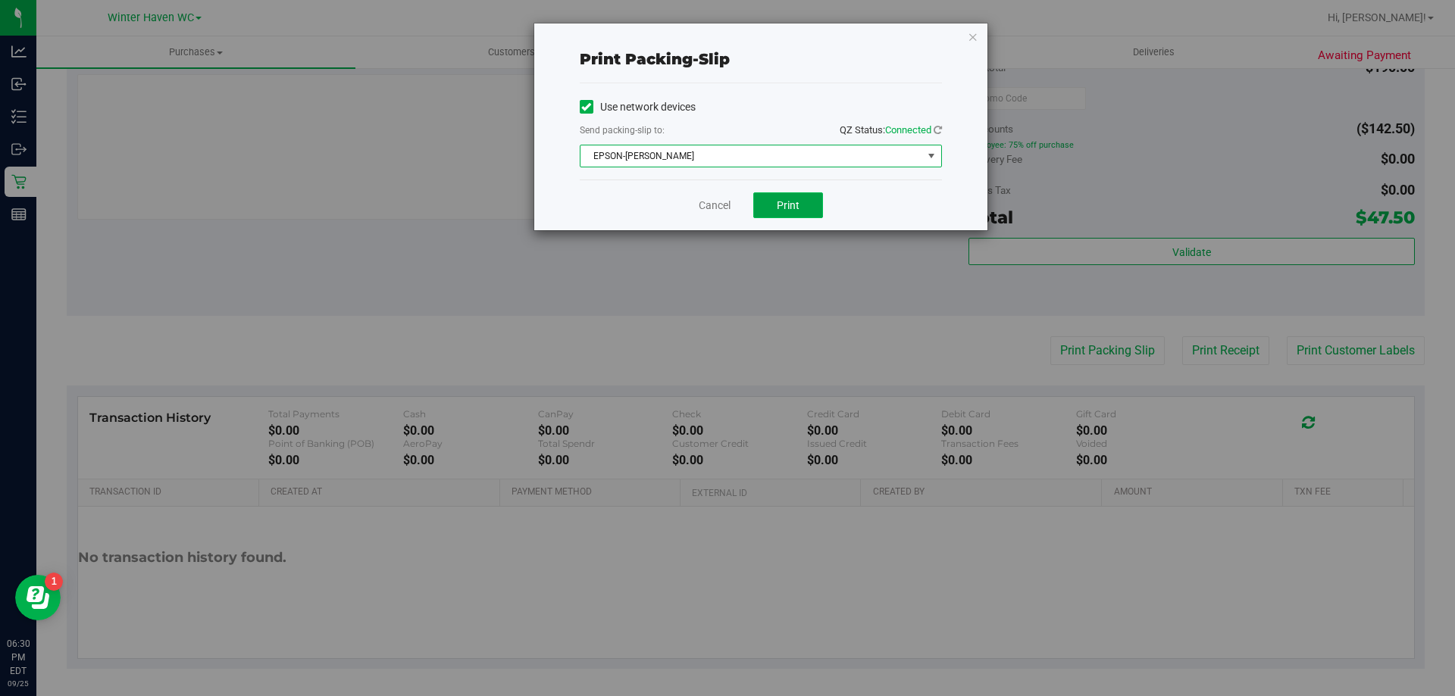
click at [802, 210] on button "Print" at bounding box center [788, 205] width 70 height 26
click at [715, 204] on link "Cancel" at bounding box center [715, 206] width 32 height 16
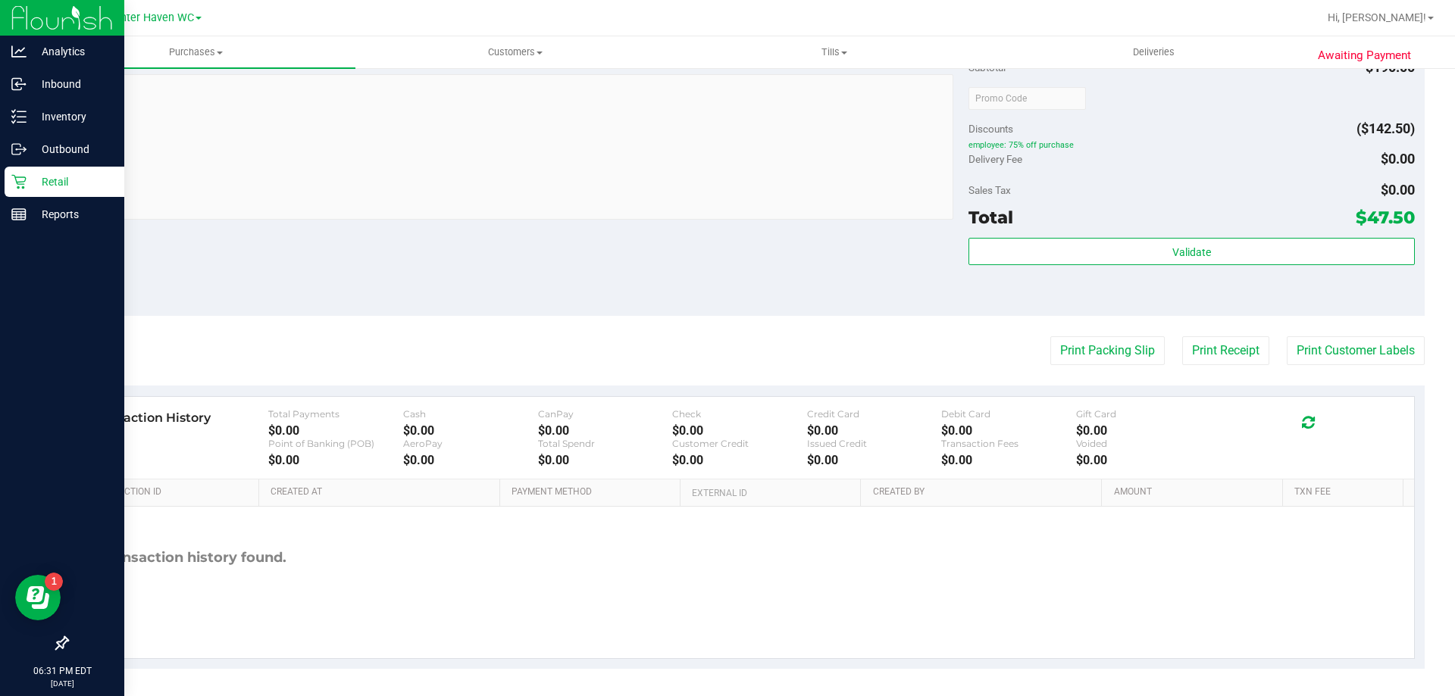
click at [30, 184] on p "Retail" at bounding box center [72, 182] width 91 height 18
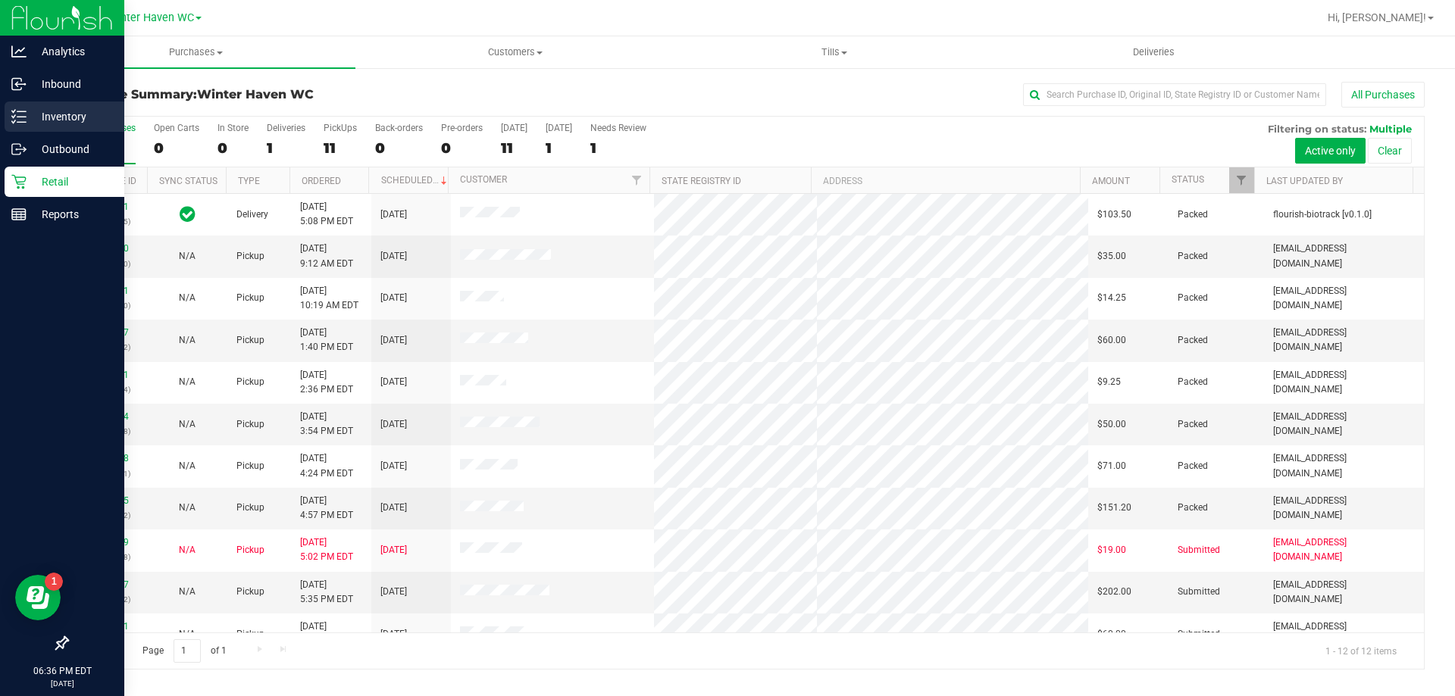
click at [16, 116] on icon at bounding box center [18, 116] width 15 height 15
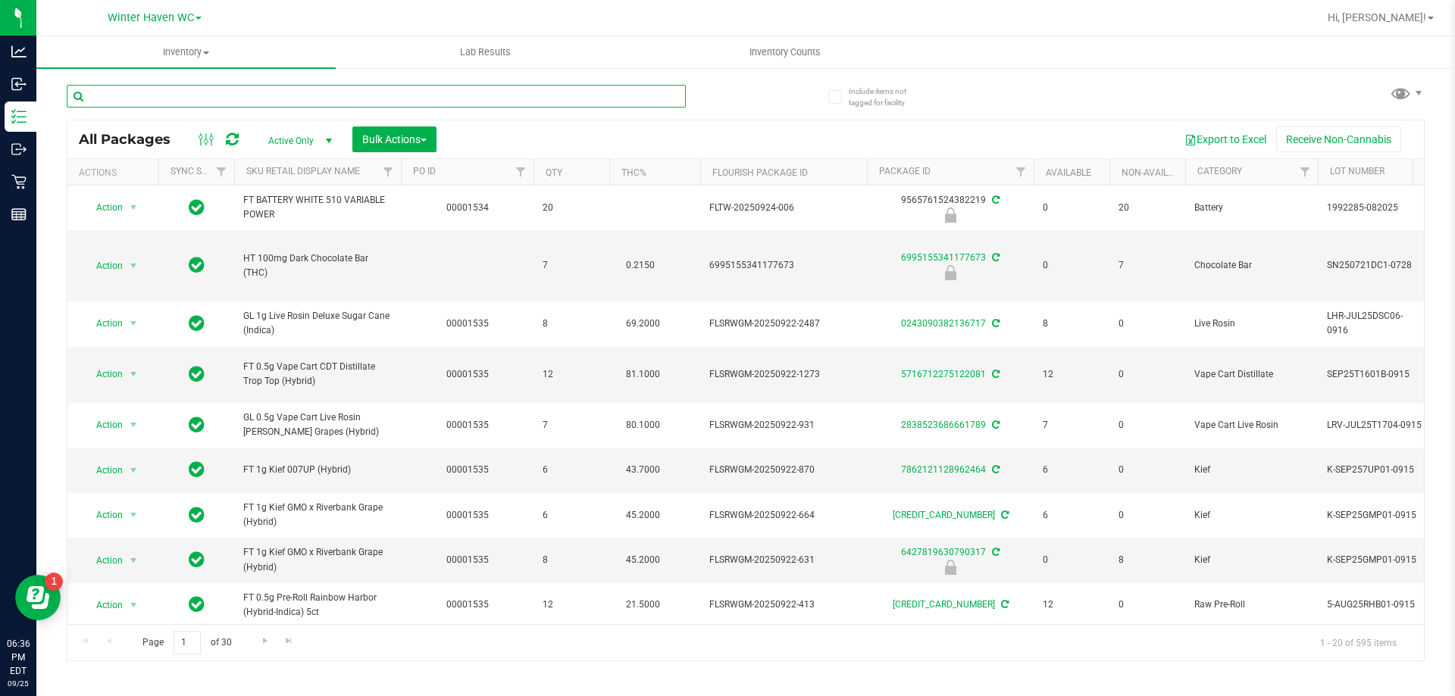
click at [353, 92] on input "text" at bounding box center [376, 96] width 619 height 23
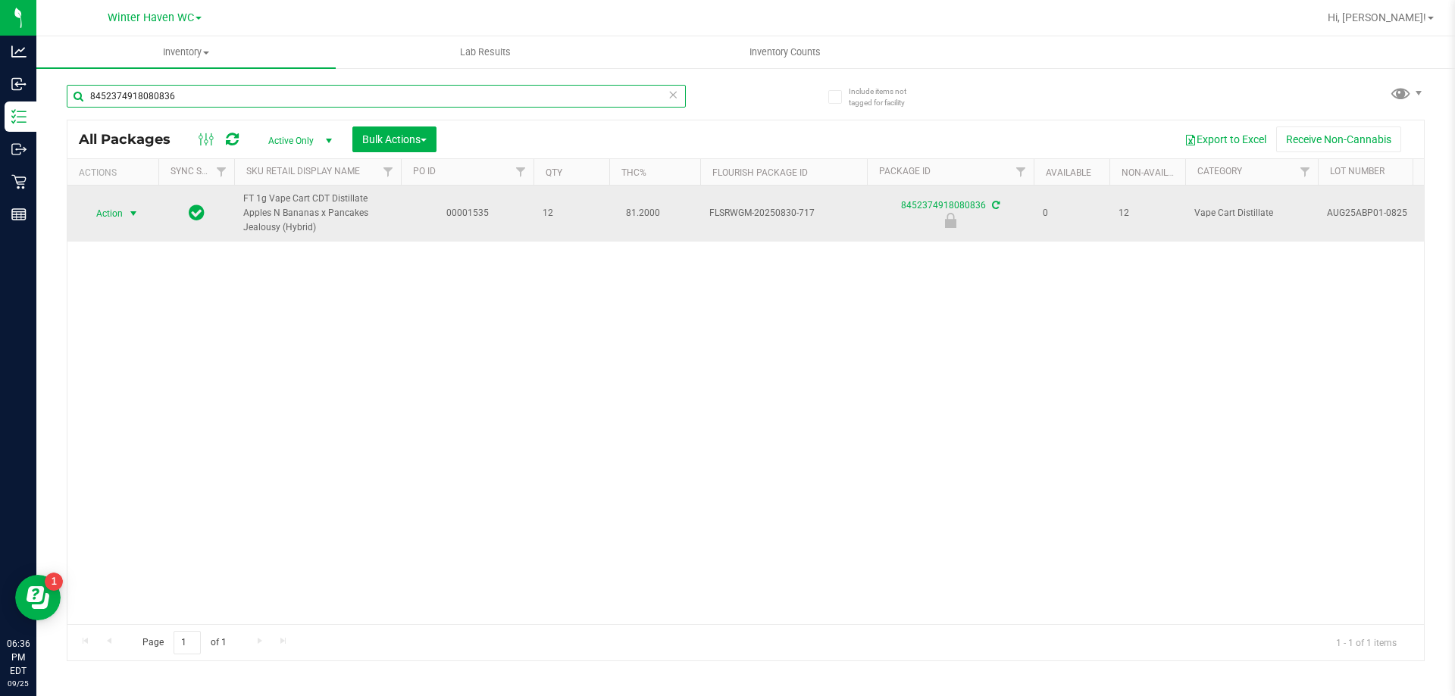
type input "8452374918080836"
click at [130, 208] on span "select" at bounding box center [133, 214] width 12 height 12
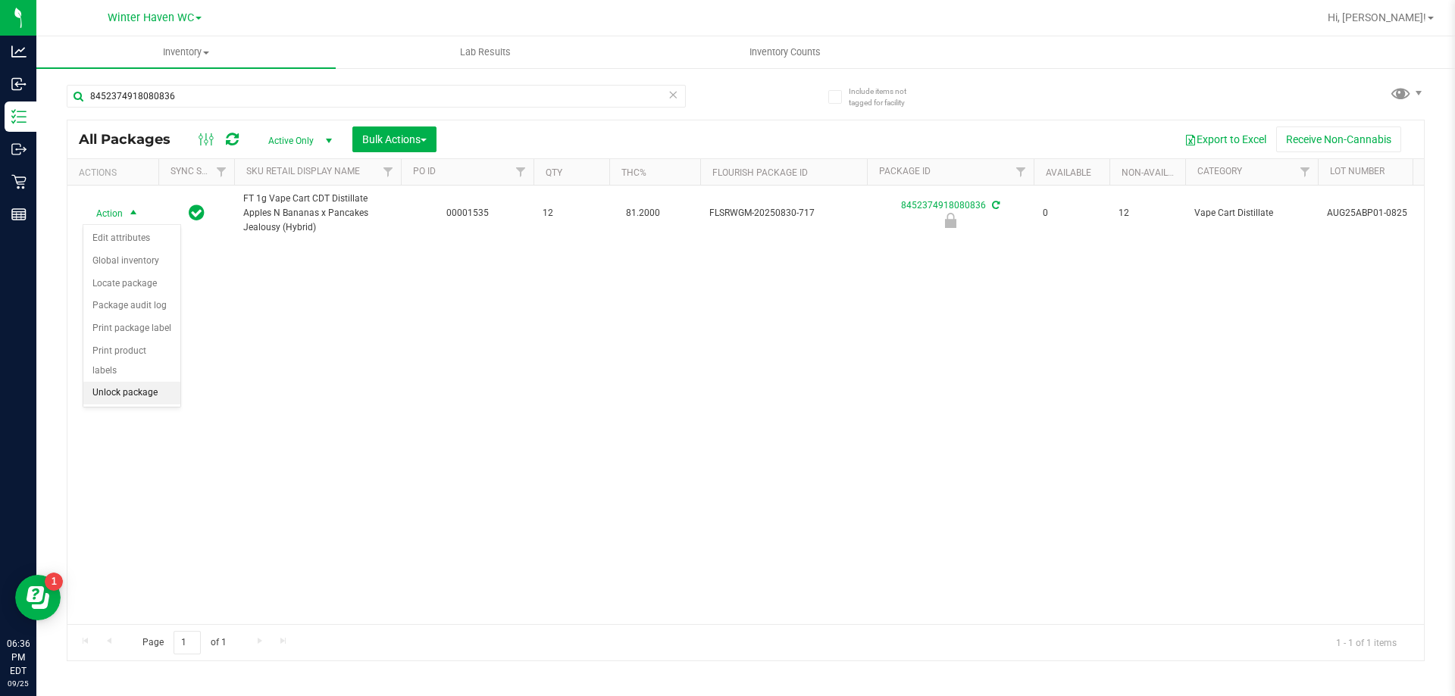
click at [161, 382] on li "Unlock package" at bounding box center [131, 393] width 97 height 23
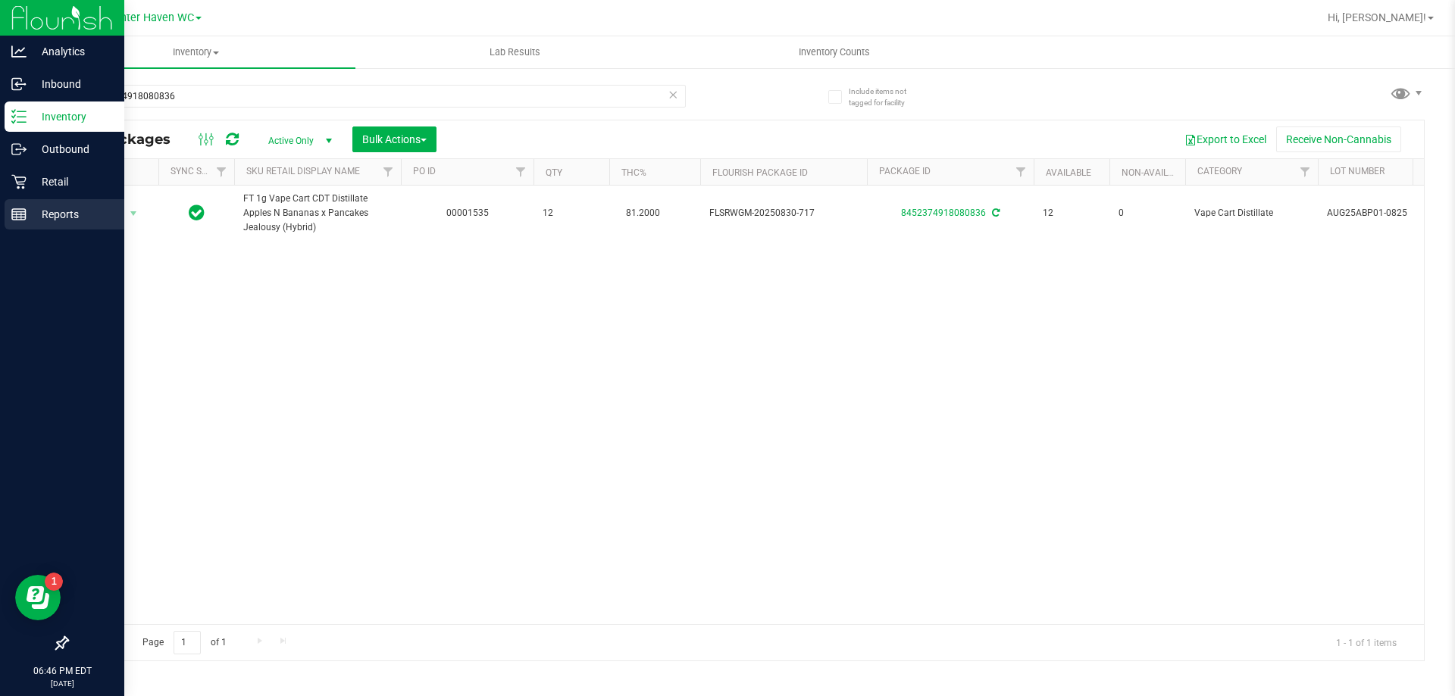
click at [37, 212] on p "Reports" at bounding box center [72, 214] width 91 height 18
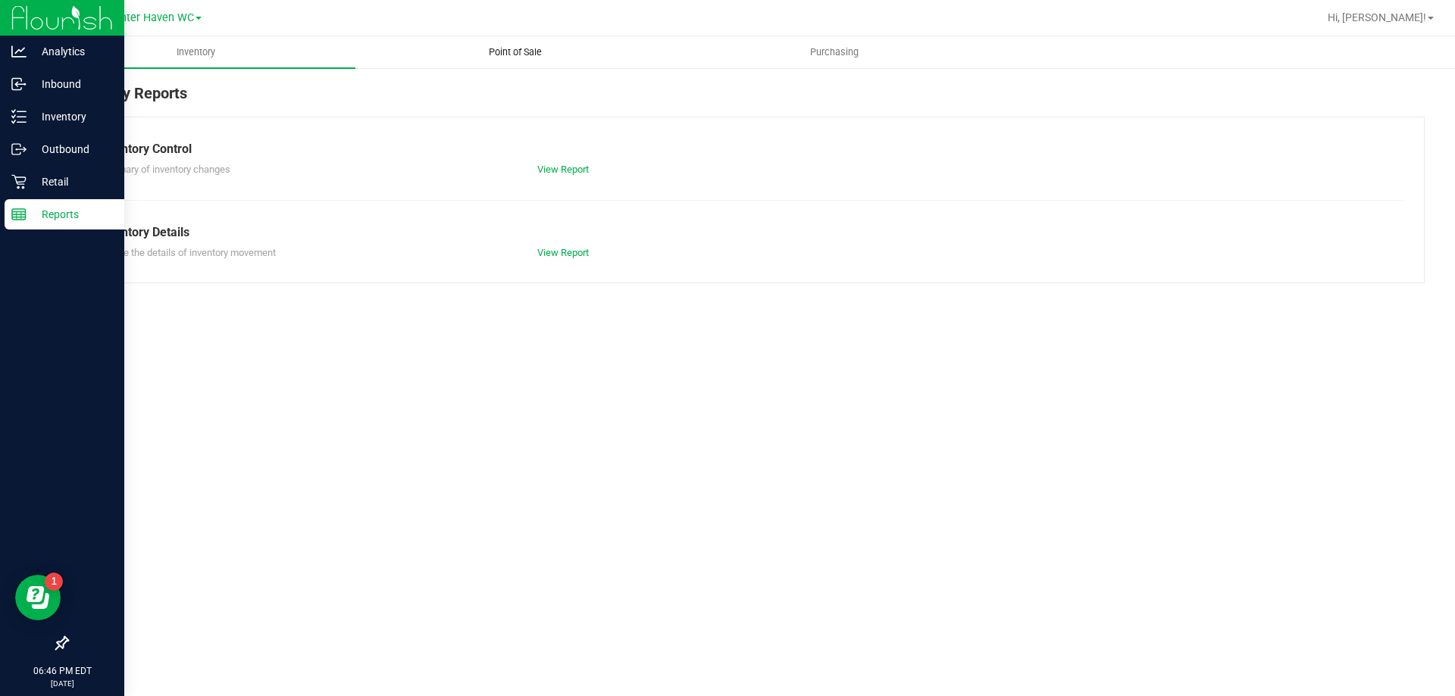
click at [508, 46] on span "Point of Sale" at bounding box center [515, 52] width 94 height 14
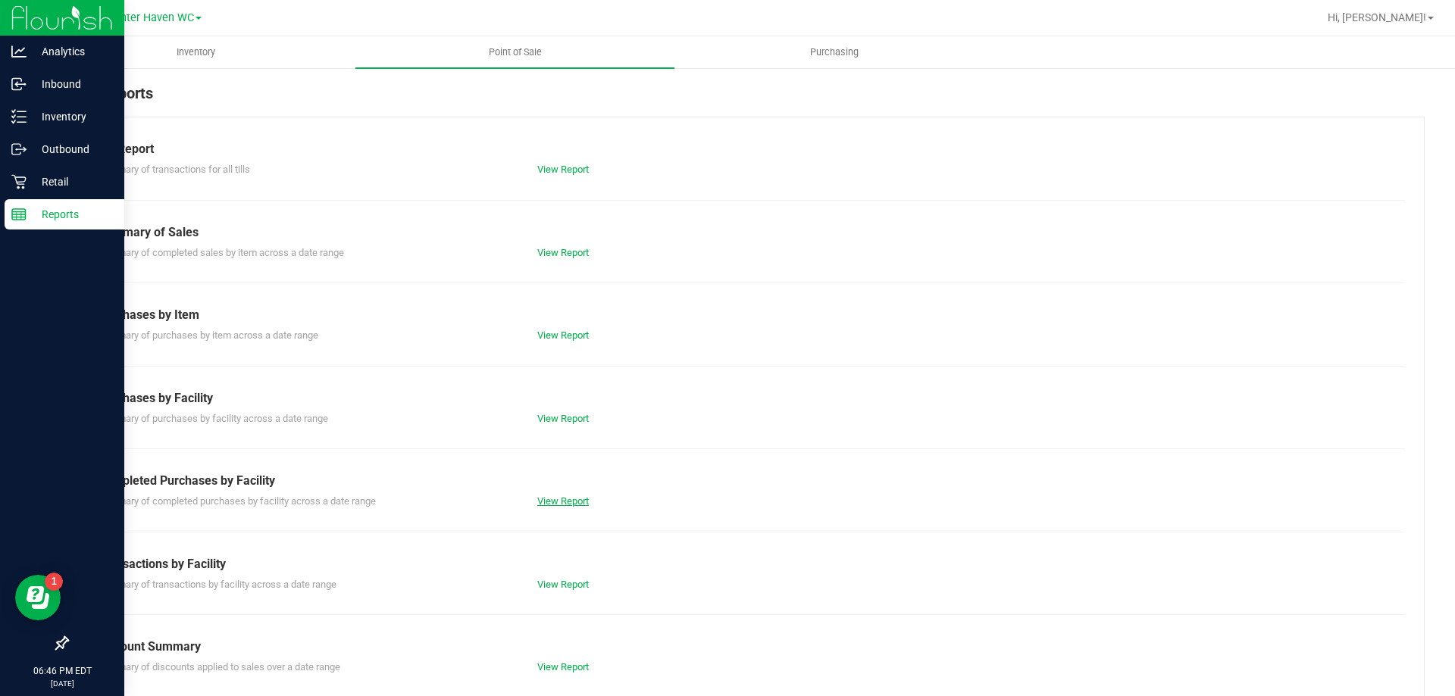
click at [557, 498] on link "View Report" at bounding box center [563, 501] width 52 height 11
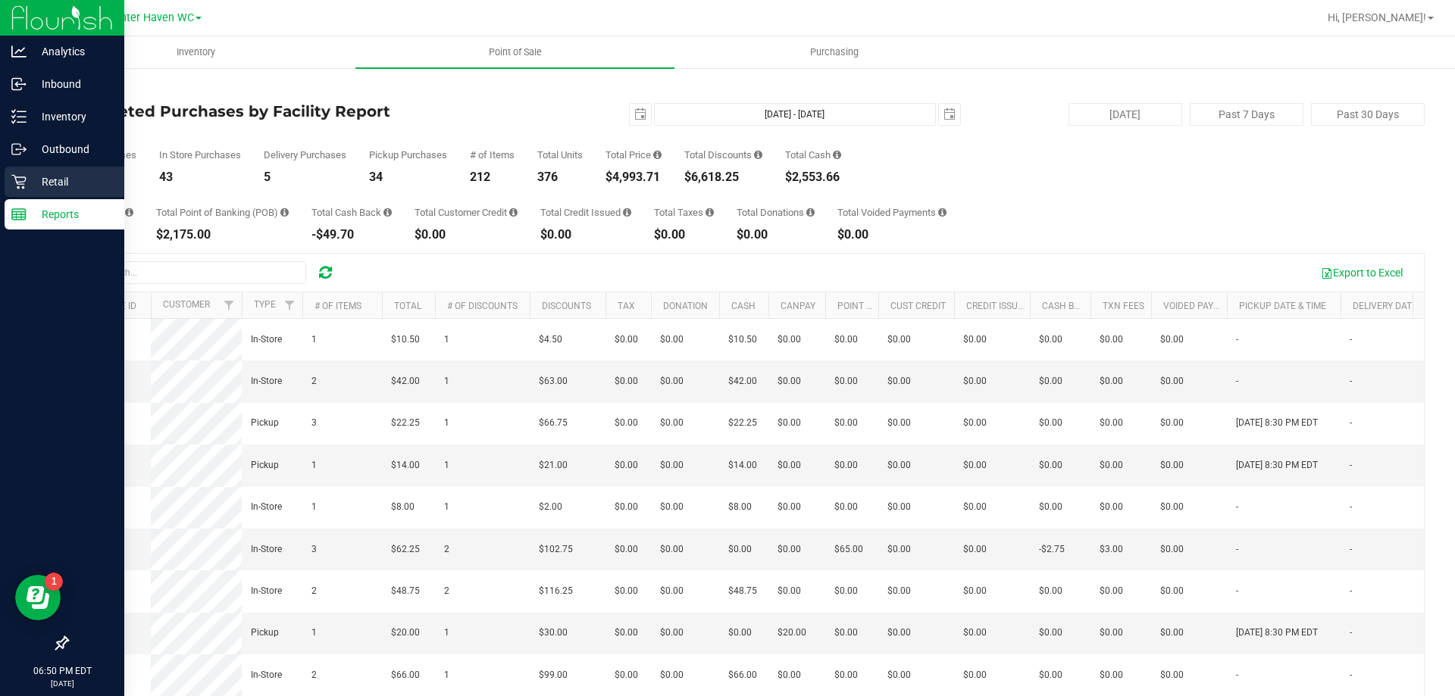
click at [22, 183] on icon at bounding box center [18, 181] width 15 height 15
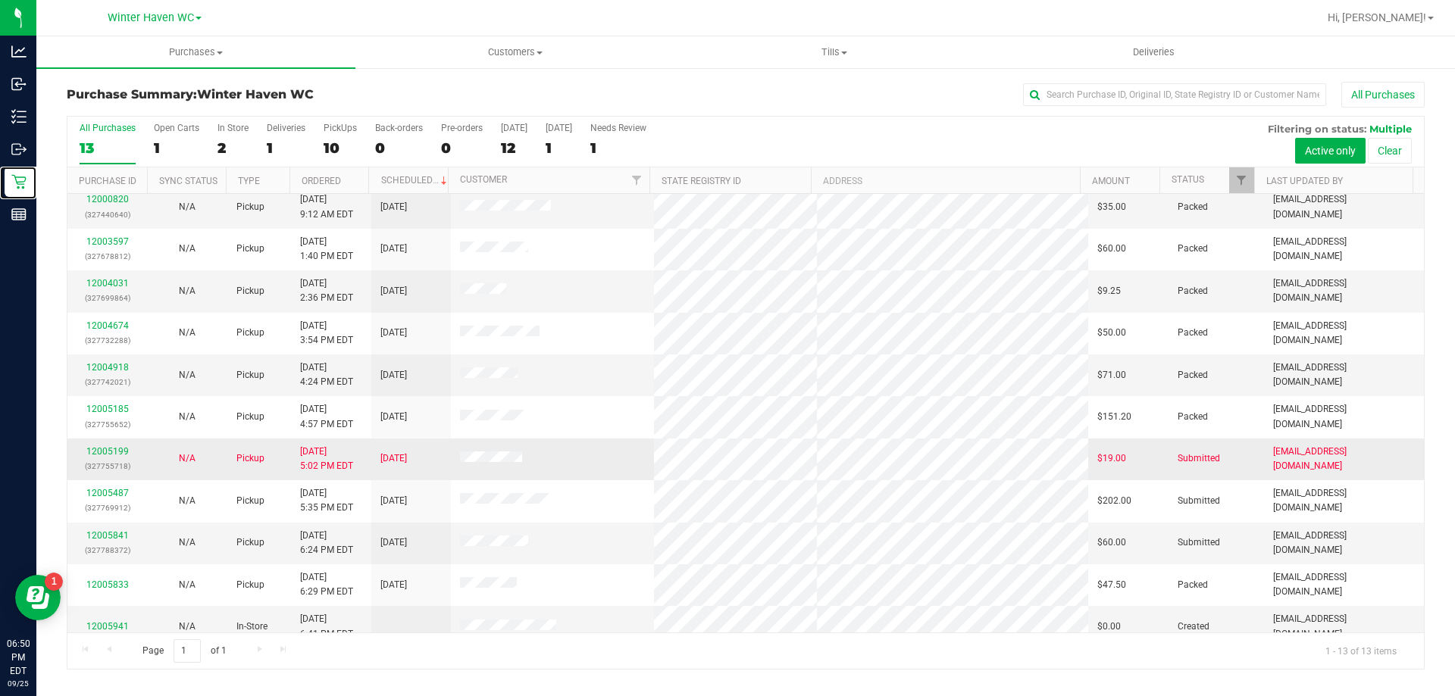
scroll to position [76, 0]
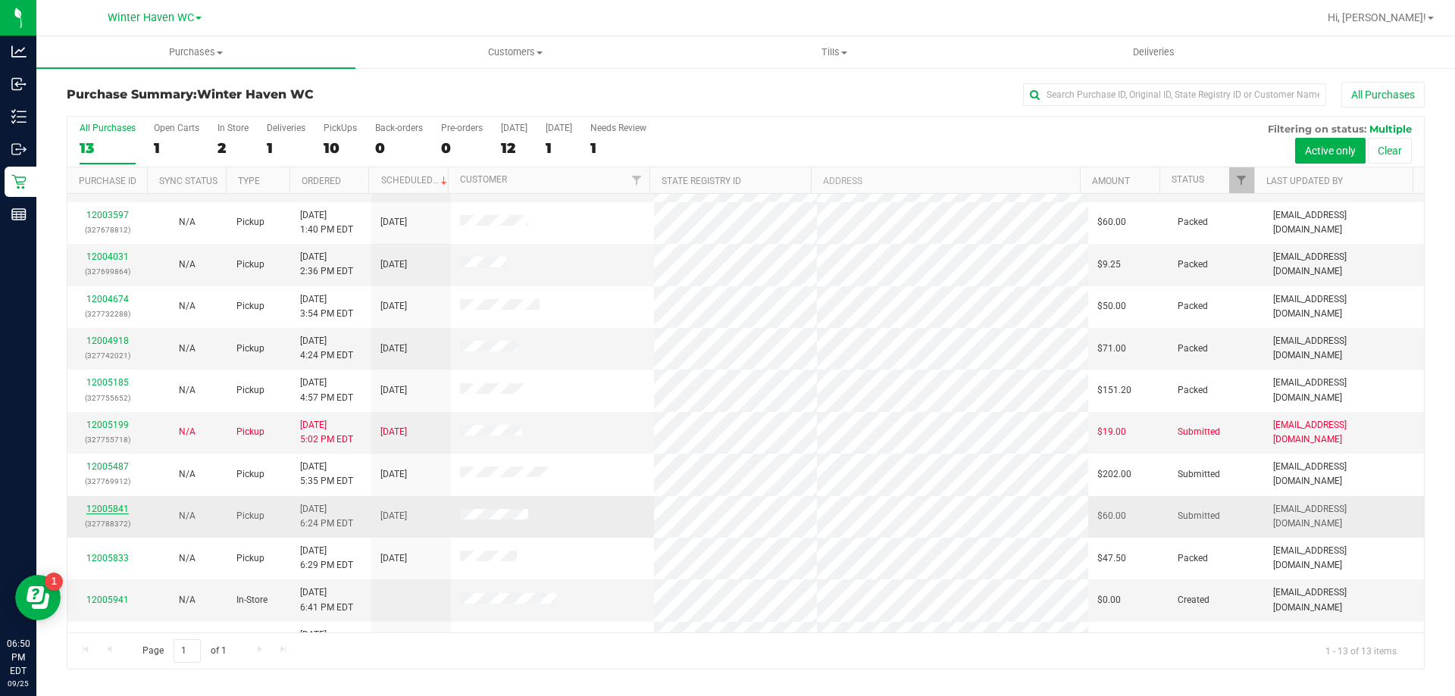
click at [119, 508] on link "12005841" at bounding box center [107, 509] width 42 height 11
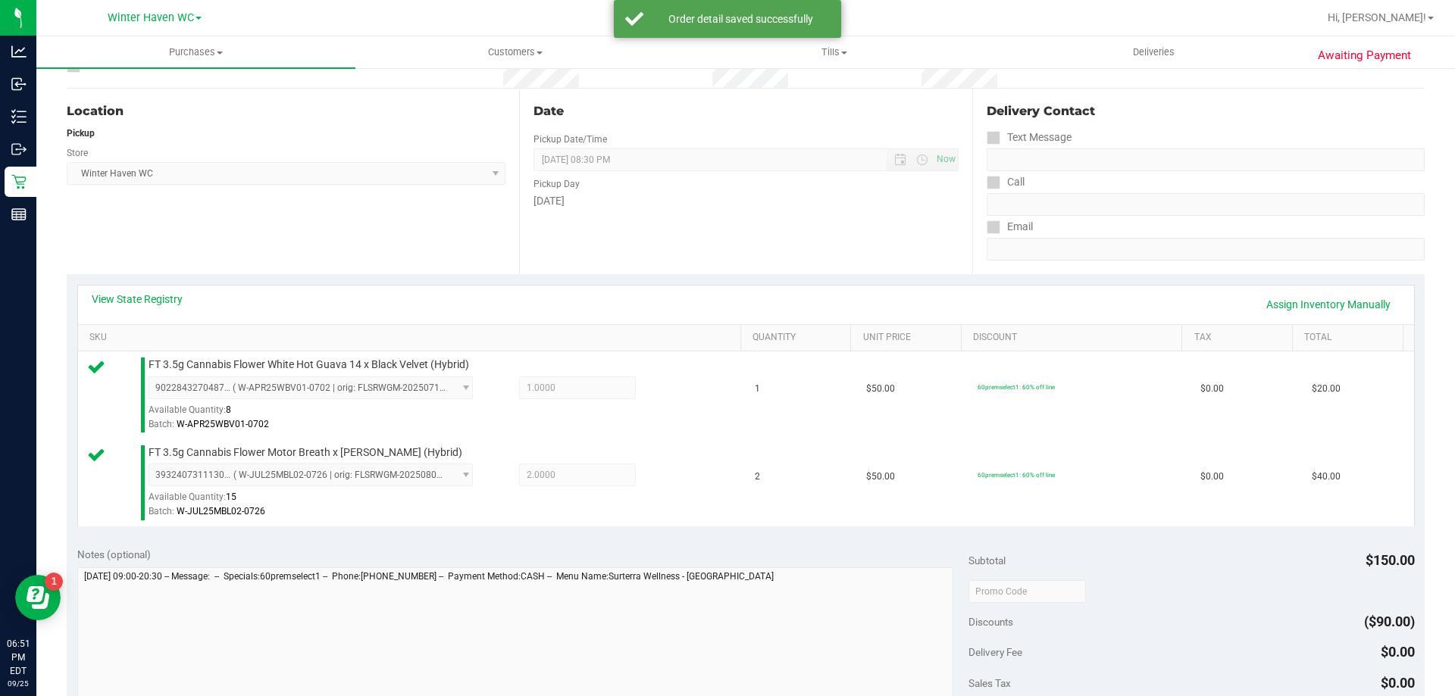
scroll to position [303, 0]
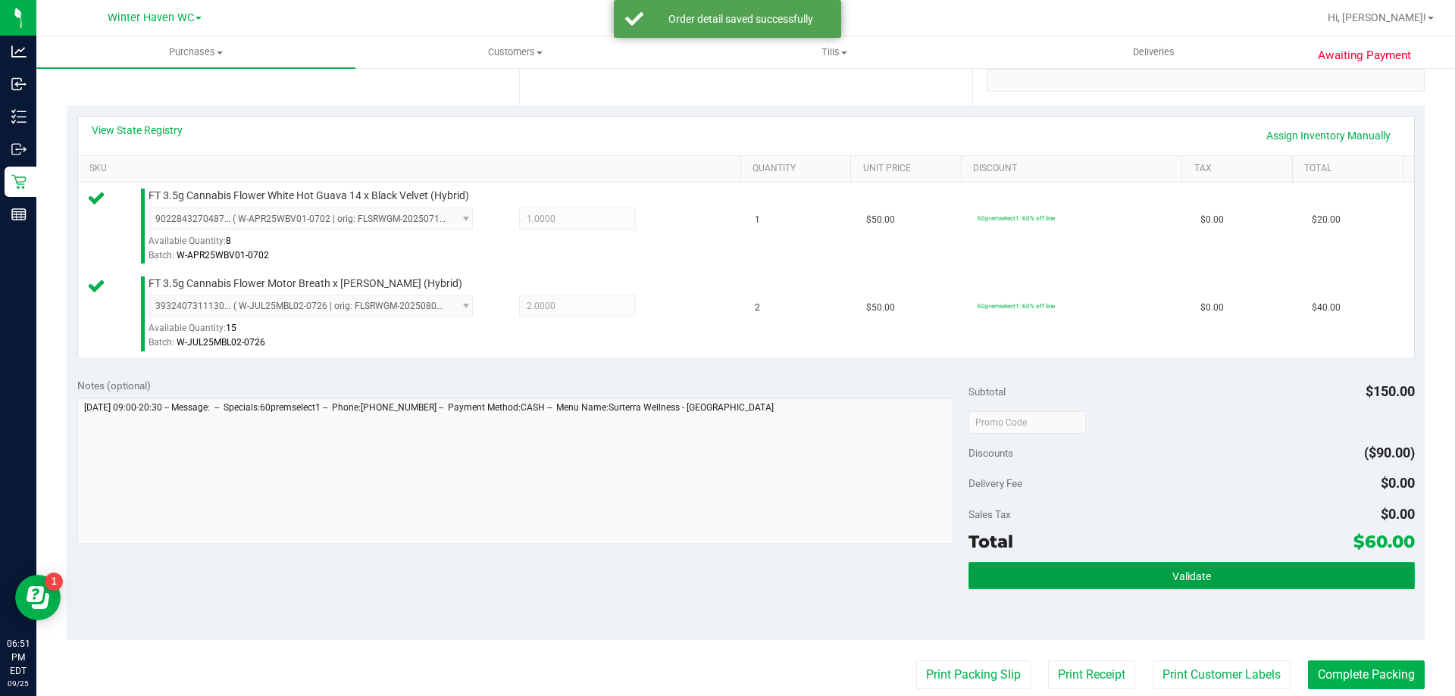
click at [1038, 572] on button "Validate" at bounding box center [1191, 575] width 446 height 27
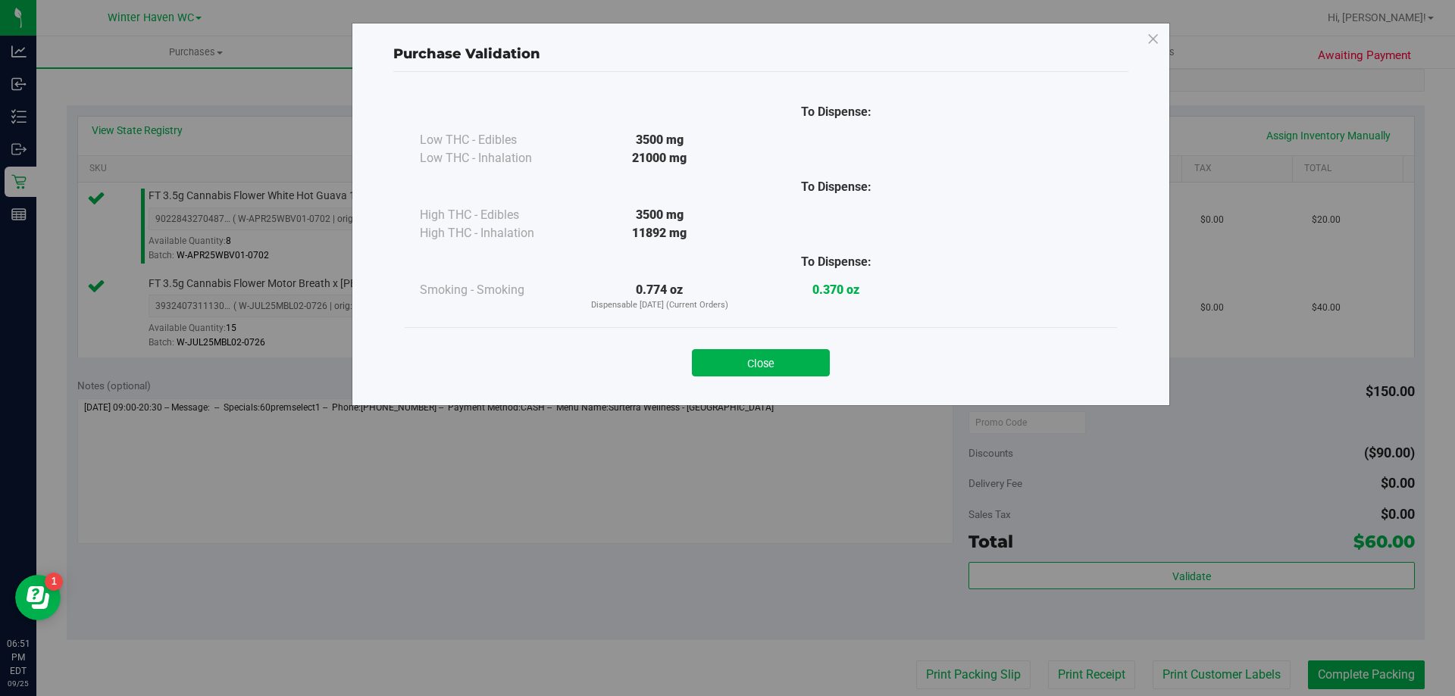
click at [806, 346] on div "Close" at bounding box center [761, 358] width 690 height 38
click at [734, 336] on div "Close" at bounding box center [761, 357] width 712 height 61
click at [749, 367] on button "Close" at bounding box center [761, 362] width 138 height 27
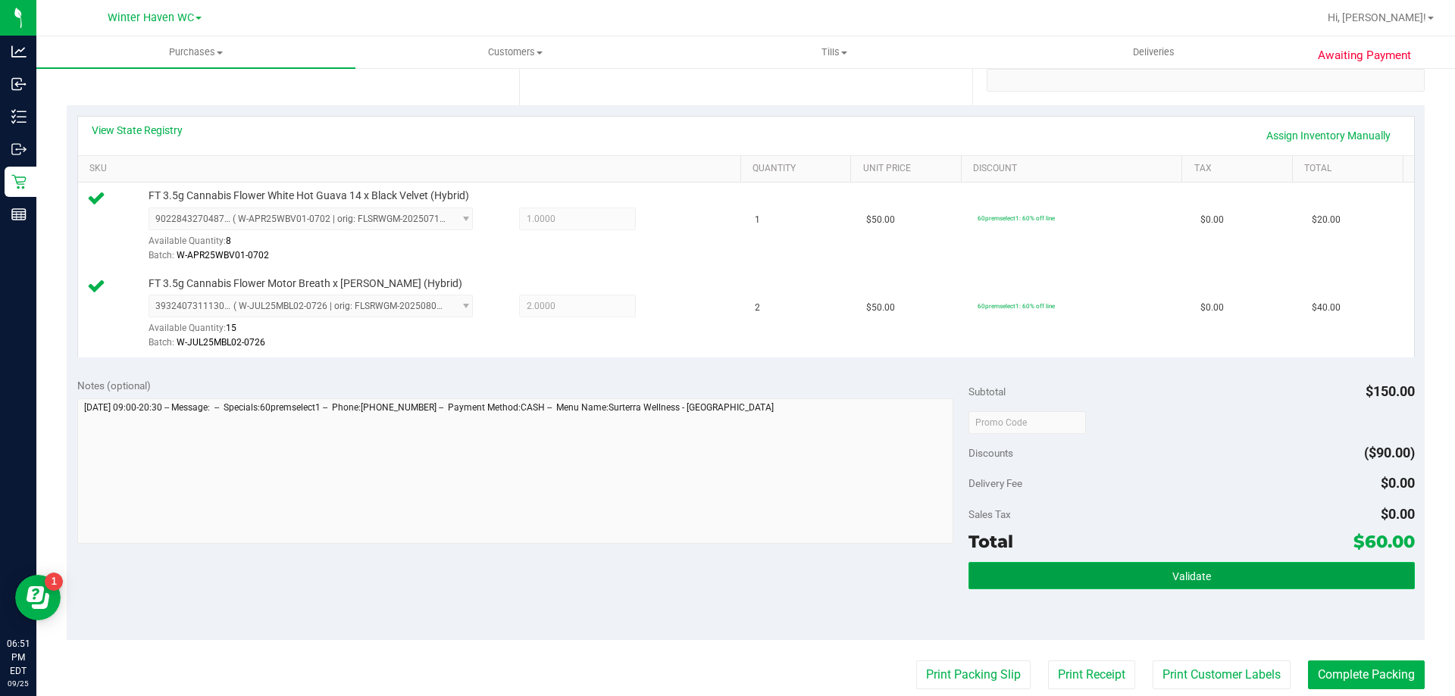
click at [1166, 583] on button "Validate" at bounding box center [1191, 575] width 446 height 27
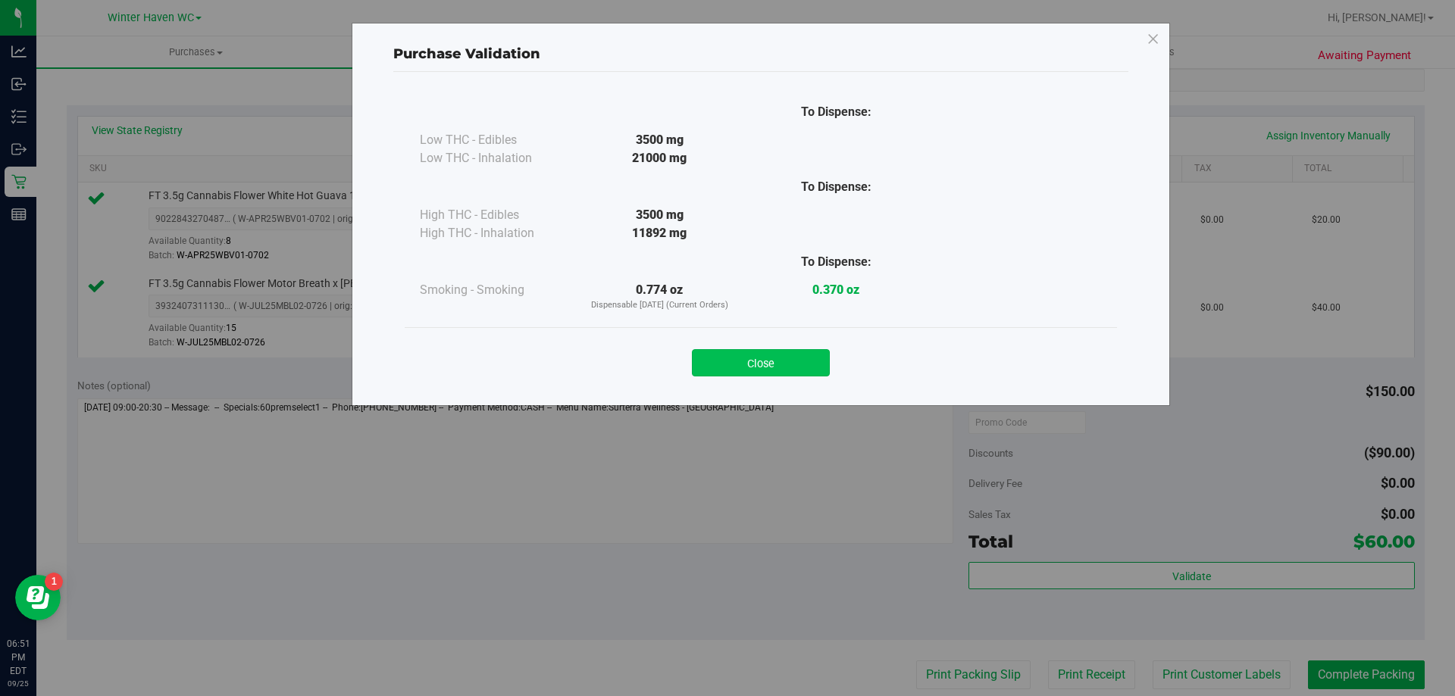
click at [804, 355] on button "Close" at bounding box center [761, 362] width 138 height 27
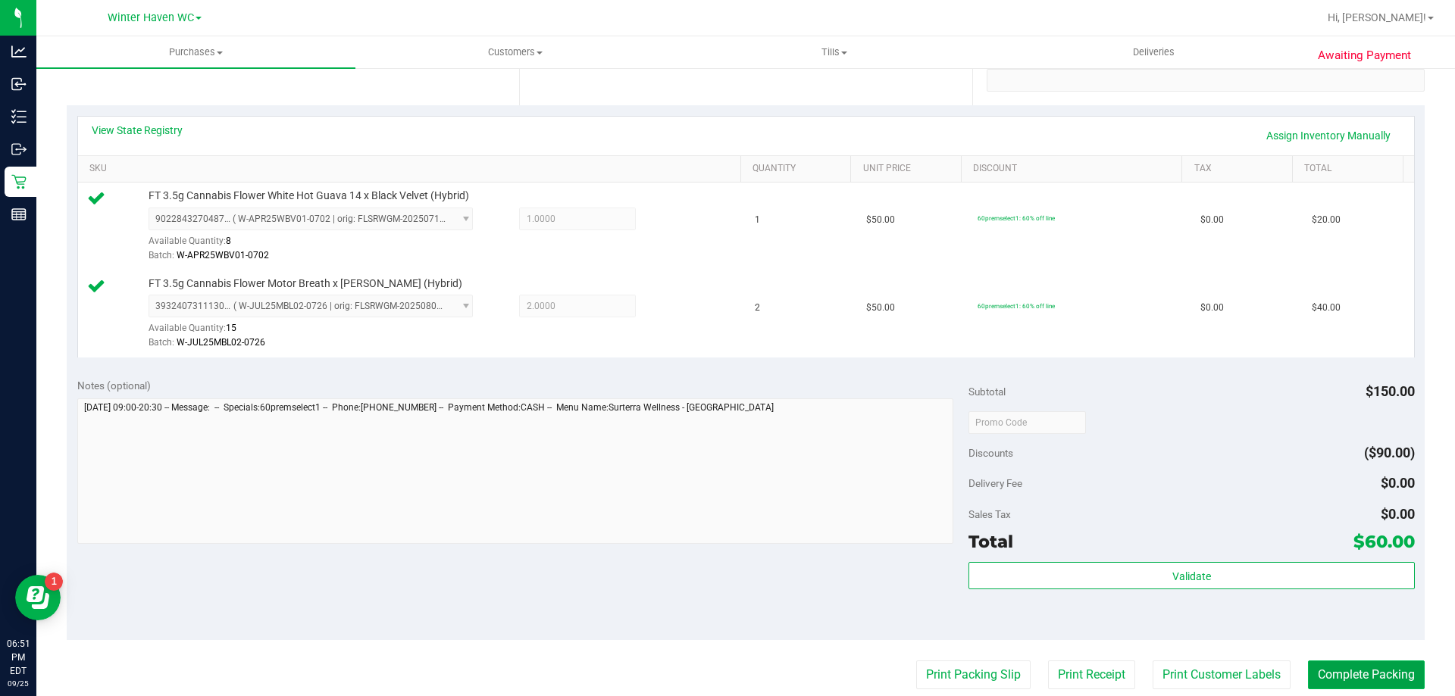
click at [1367, 667] on button "Complete Packing" at bounding box center [1366, 675] width 117 height 29
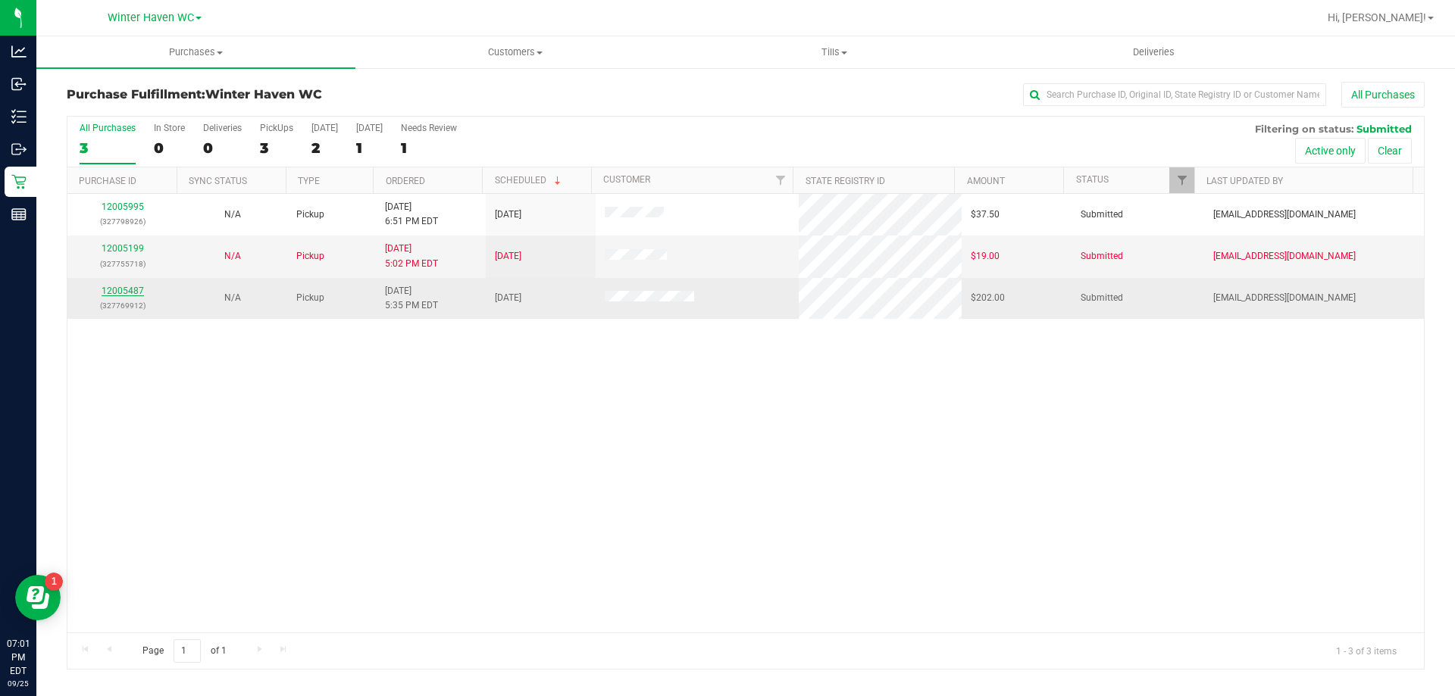
click at [135, 292] on link "12005487" at bounding box center [123, 291] width 42 height 11
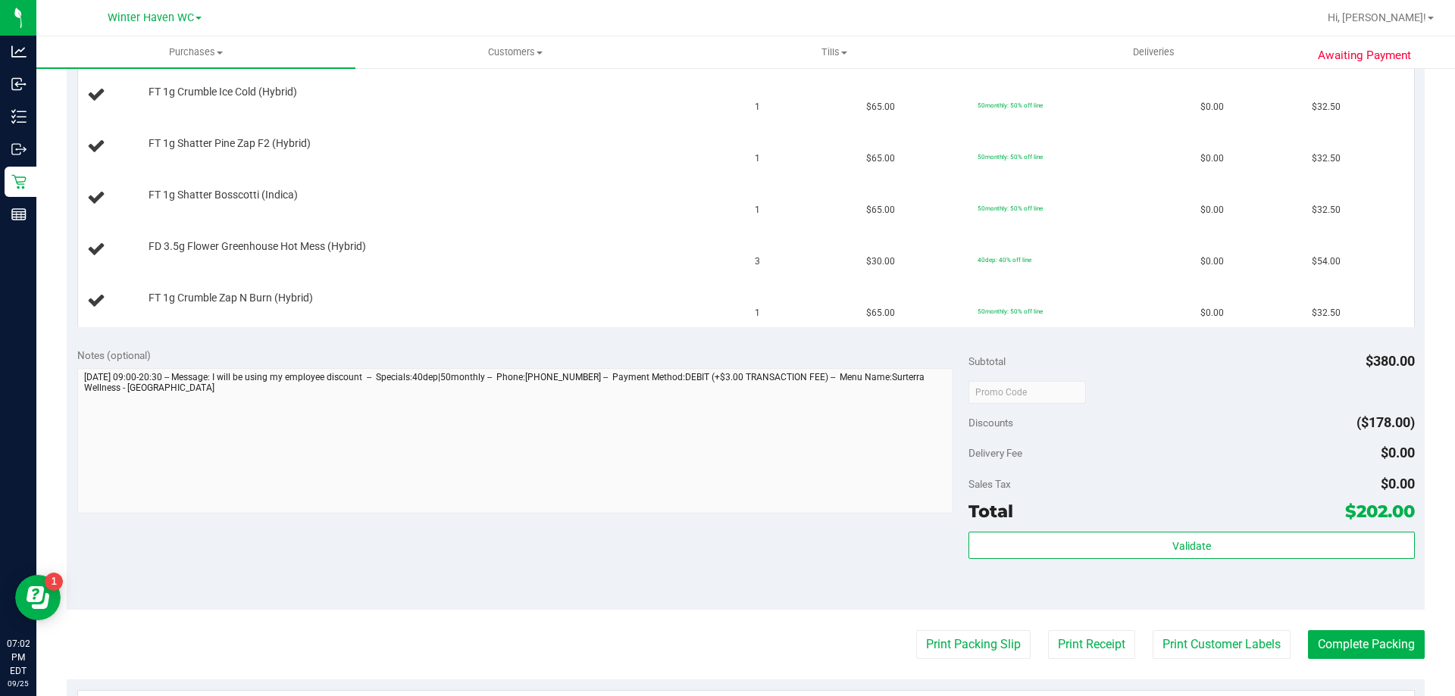
scroll to position [606, 0]
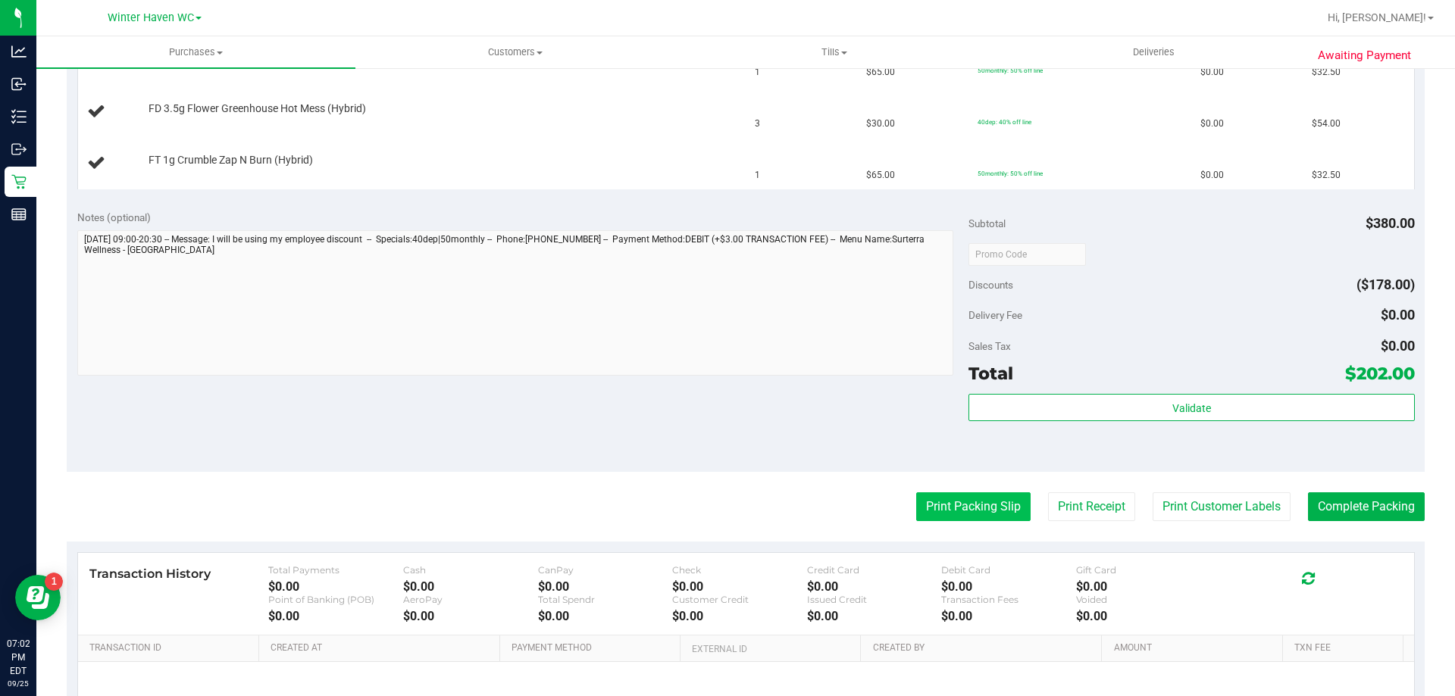
click at [984, 505] on button "Print Packing Slip" at bounding box center [973, 507] width 114 height 29
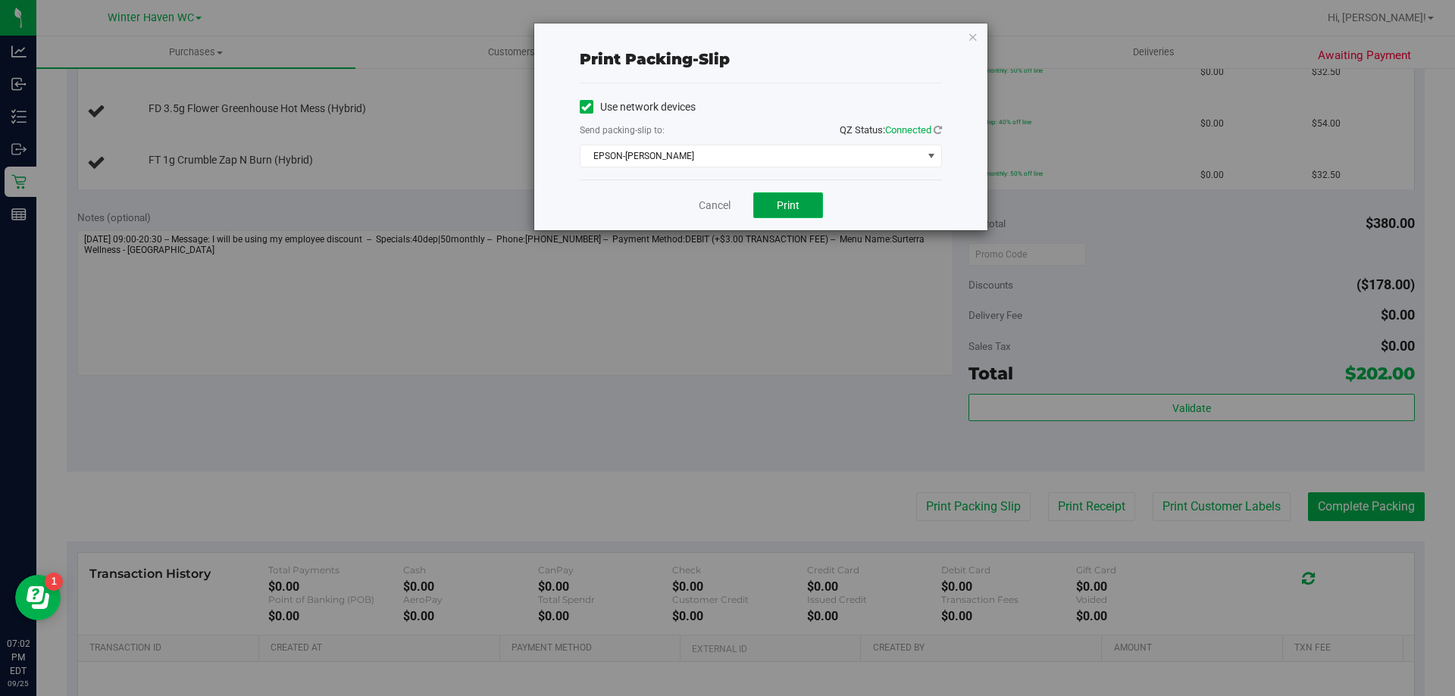
click at [784, 206] on span "Print" at bounding box center [788, 205] width 23 height 12
click at [719, 202] on link "Cancel" at bounding box center [715, 206] width 32 height 16
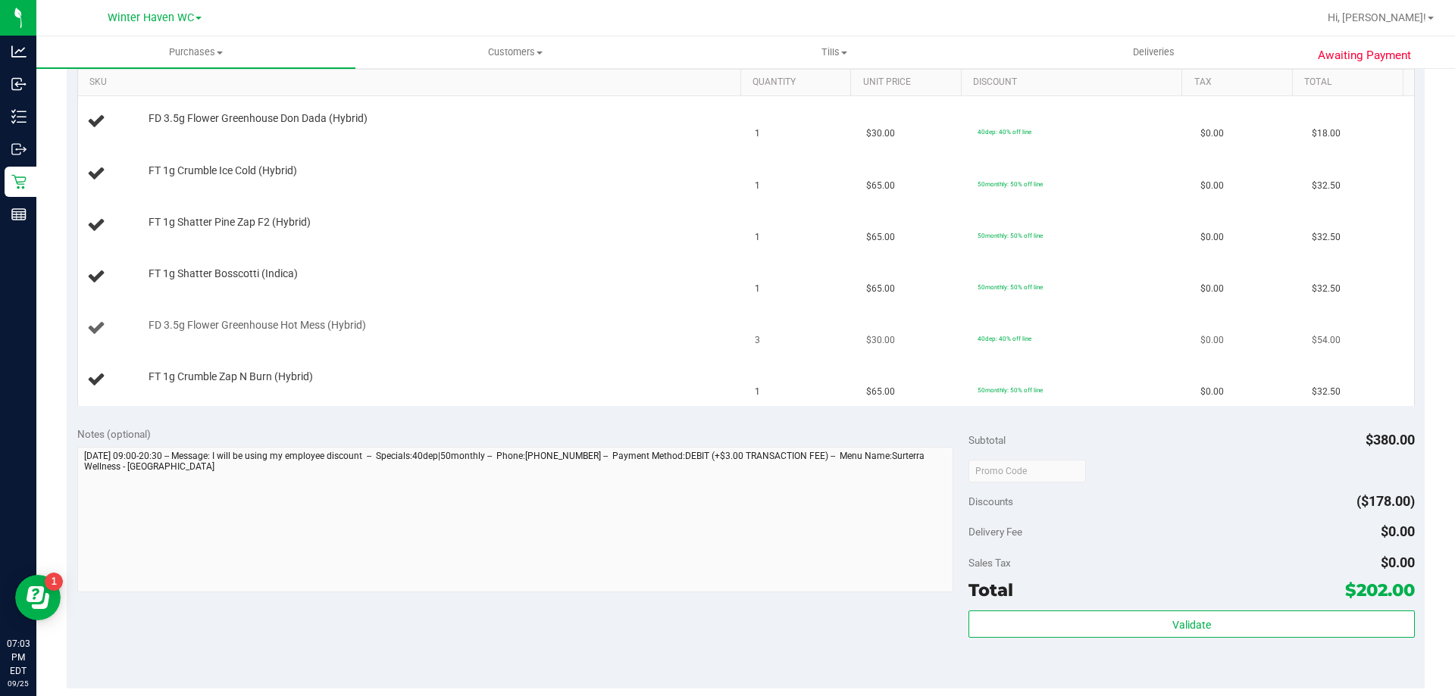
scroll to position [303, 0]
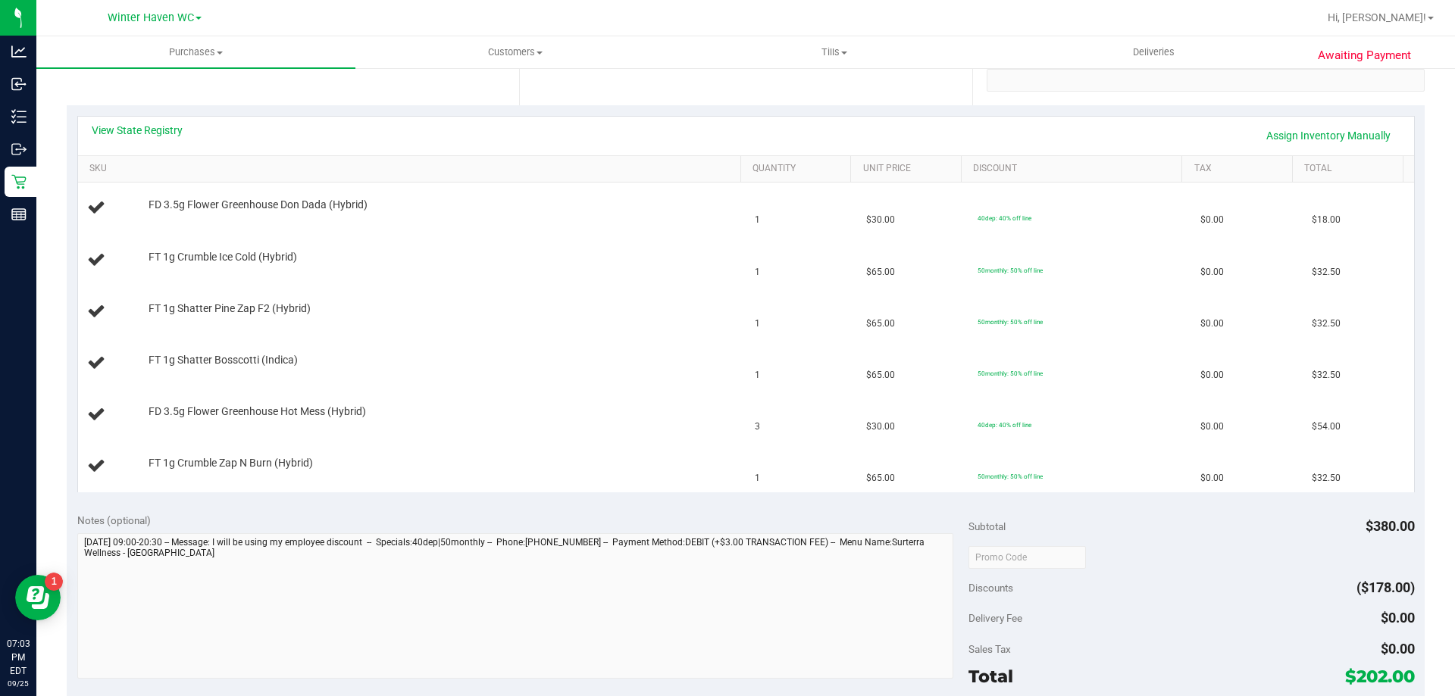
click at [372, 502] on div "View State Registry Assign Inventory Manually SKU Quantity Unit Price Discount …" at bounding box center [746, 303] width 1358 height 397
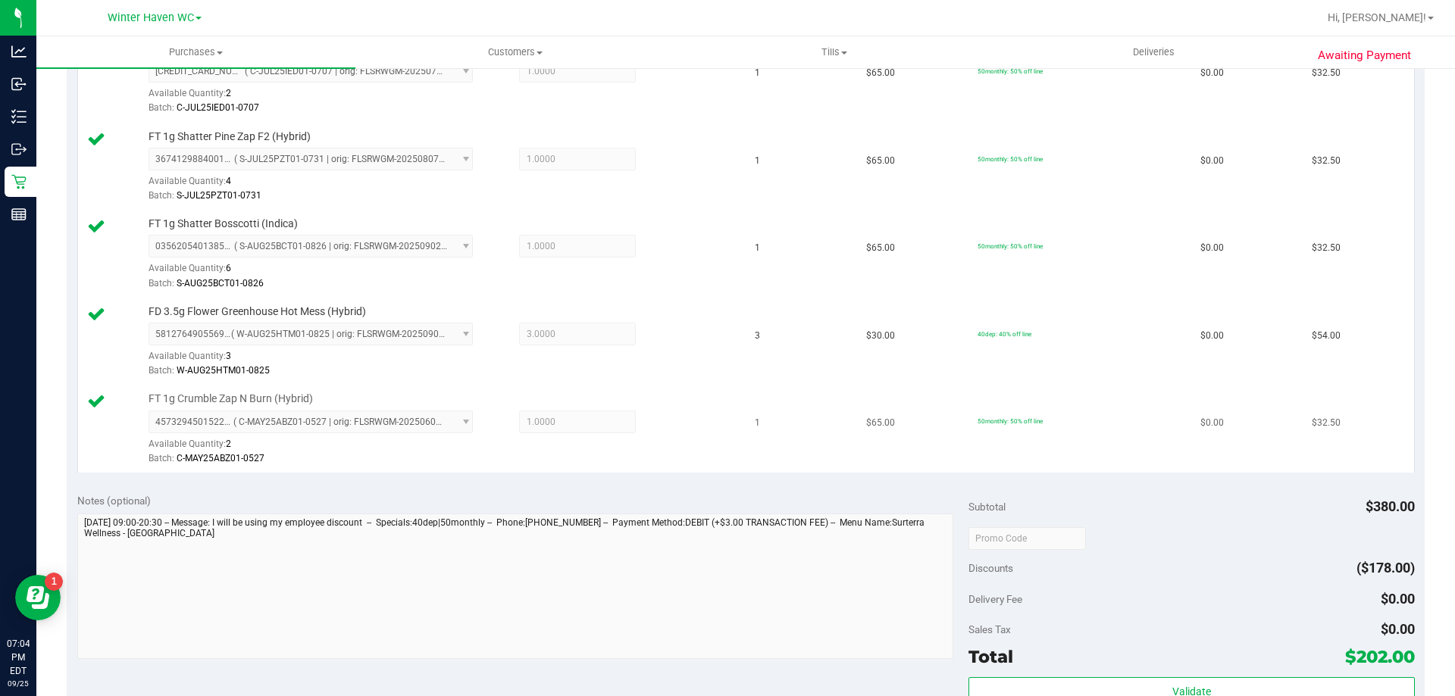
scroll to position [606, 0]
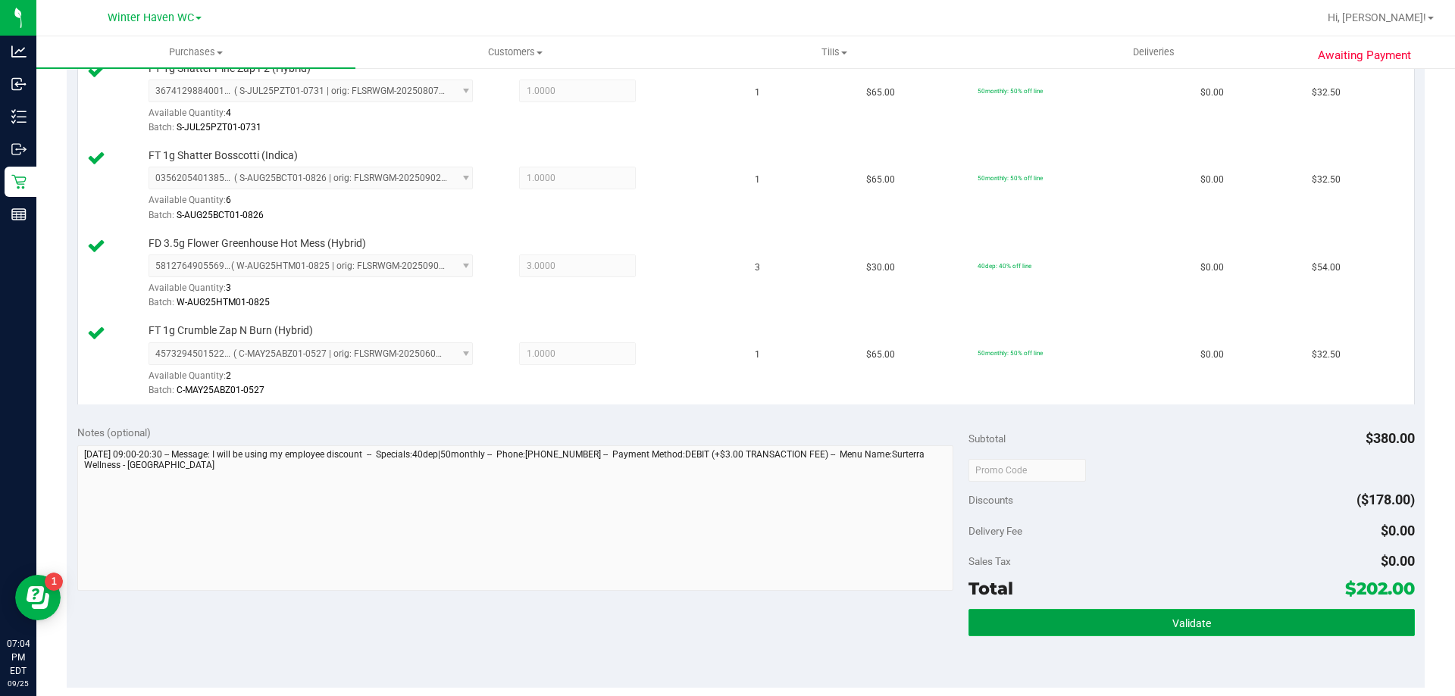
click at [1040, 630] on button "Validate" at bounding box center [1191, 622] width 446 height 27
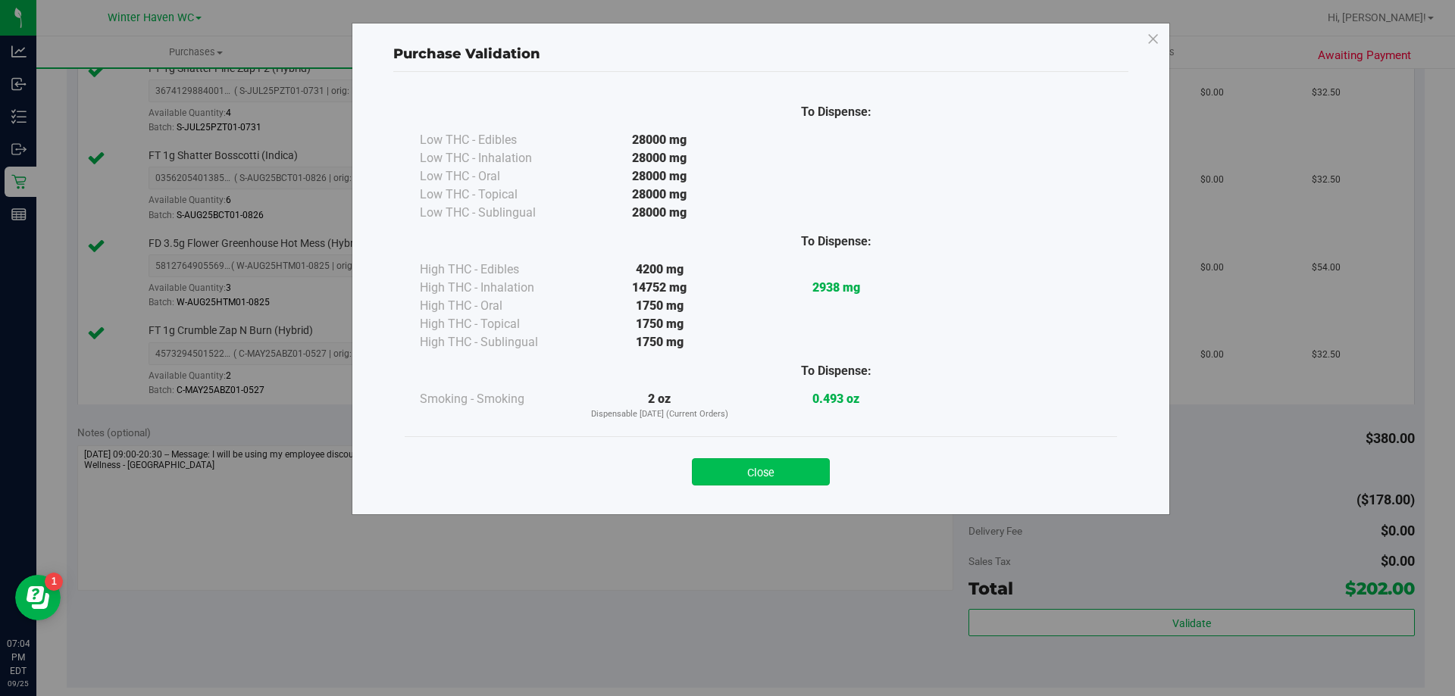
click at [799, 475] on button "Close" at bounding box center [761, 471] width 138 height 27
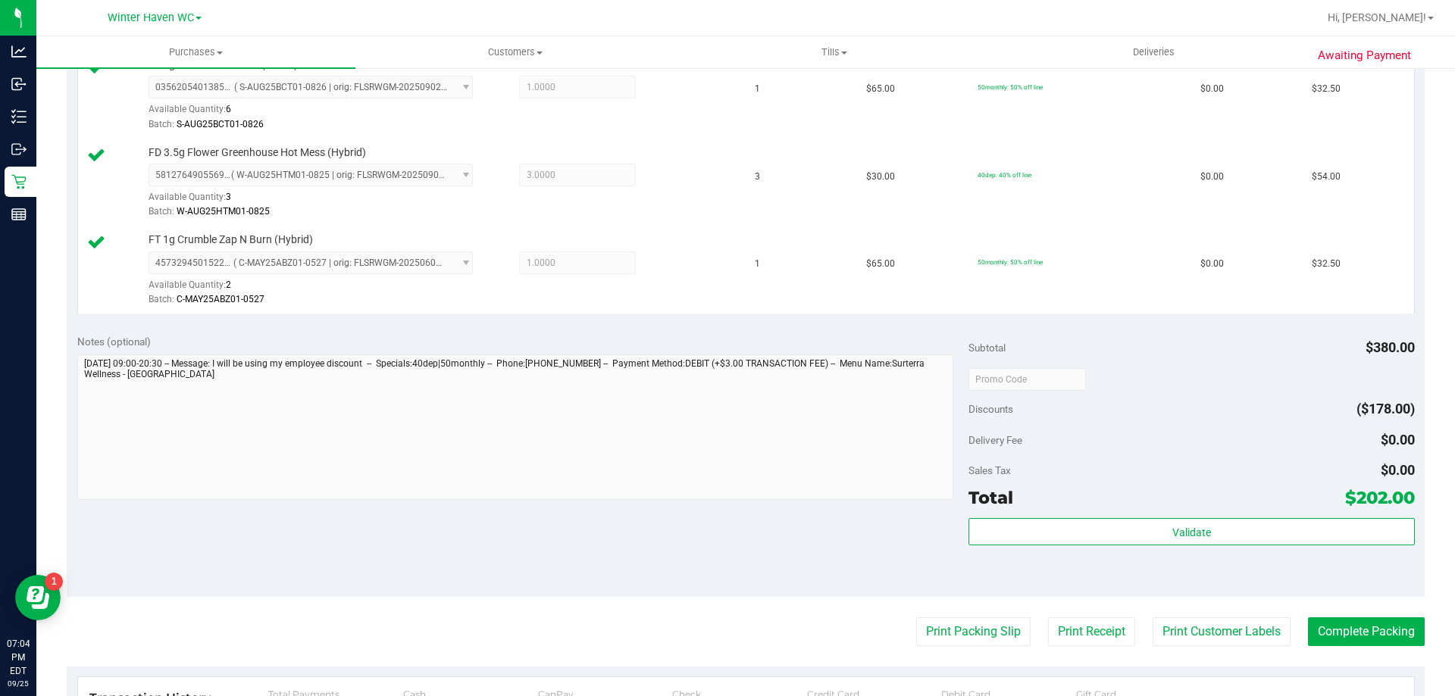
scroll to position [834, 0]
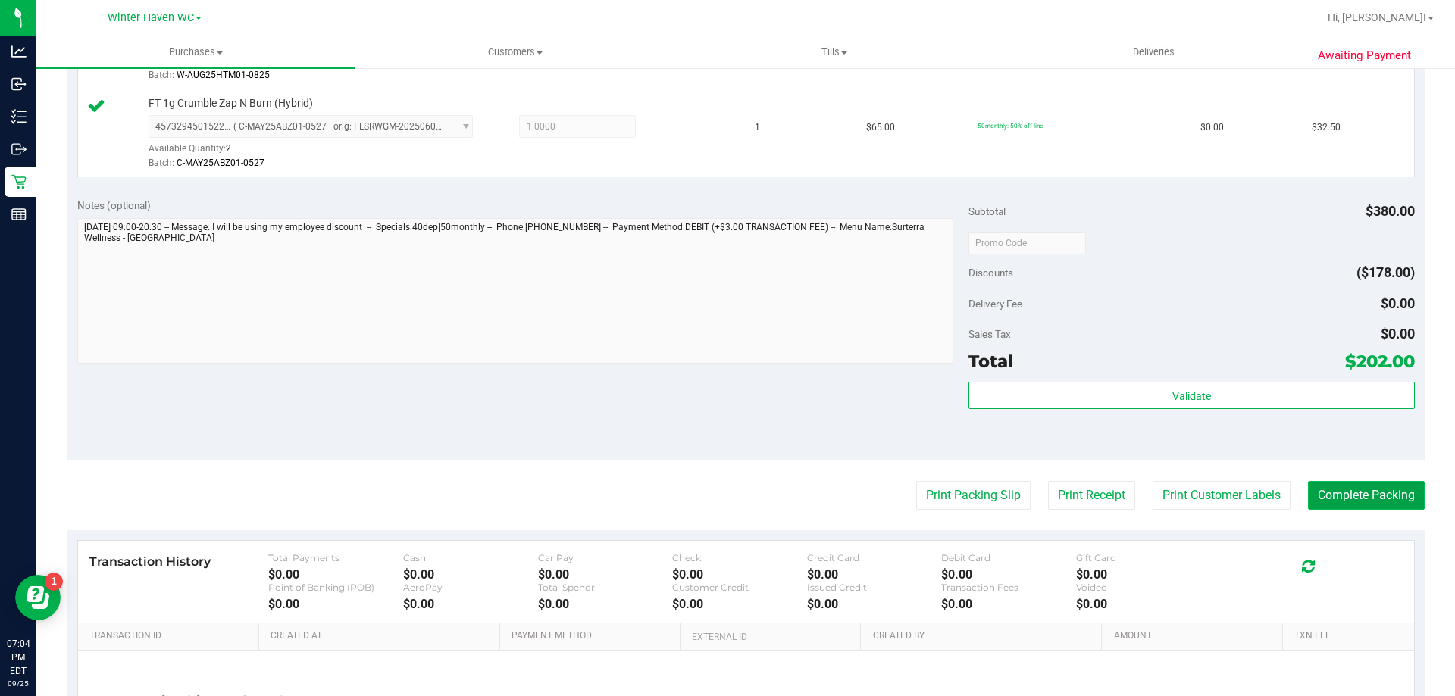
click at [1352, 496] on button "Complete Packing" at bounding box center [1366, 495] width 117 height 29
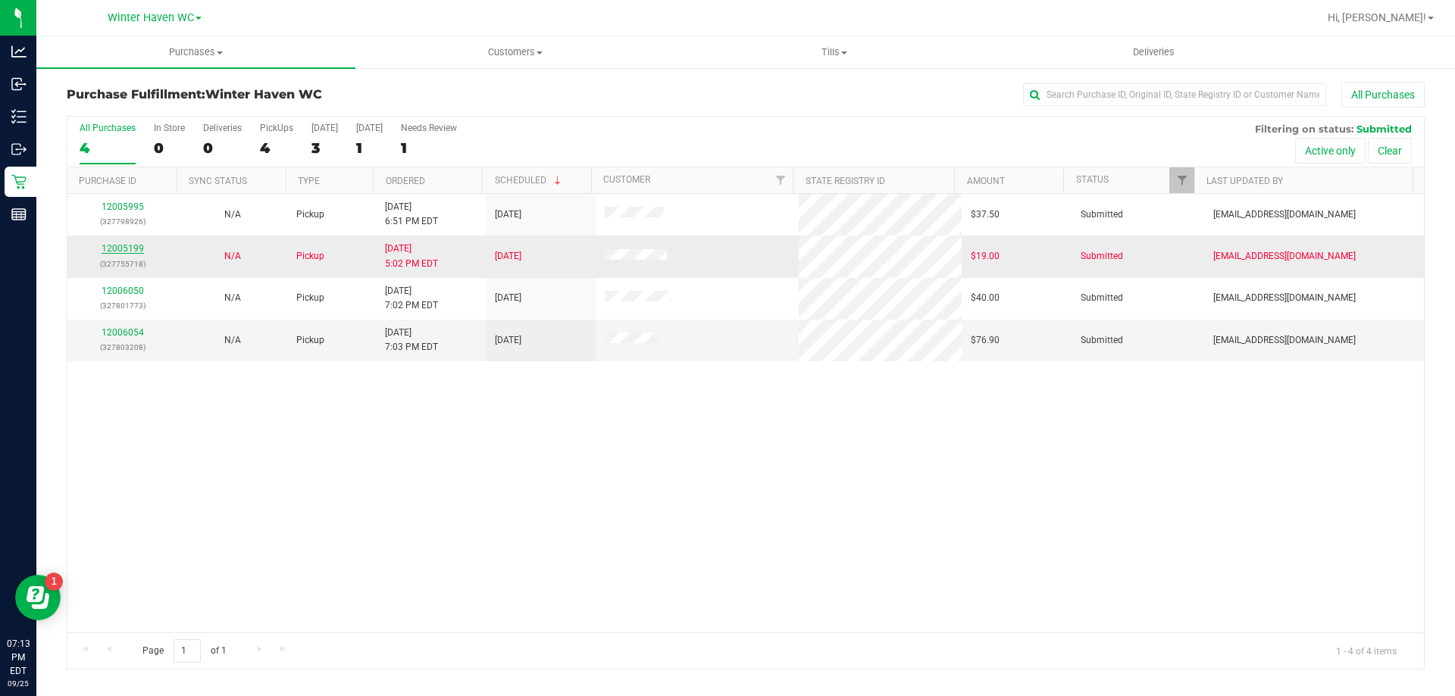
click at [120, 250] on link "12005199" at bounding box center [123, 248] width 42 height 11
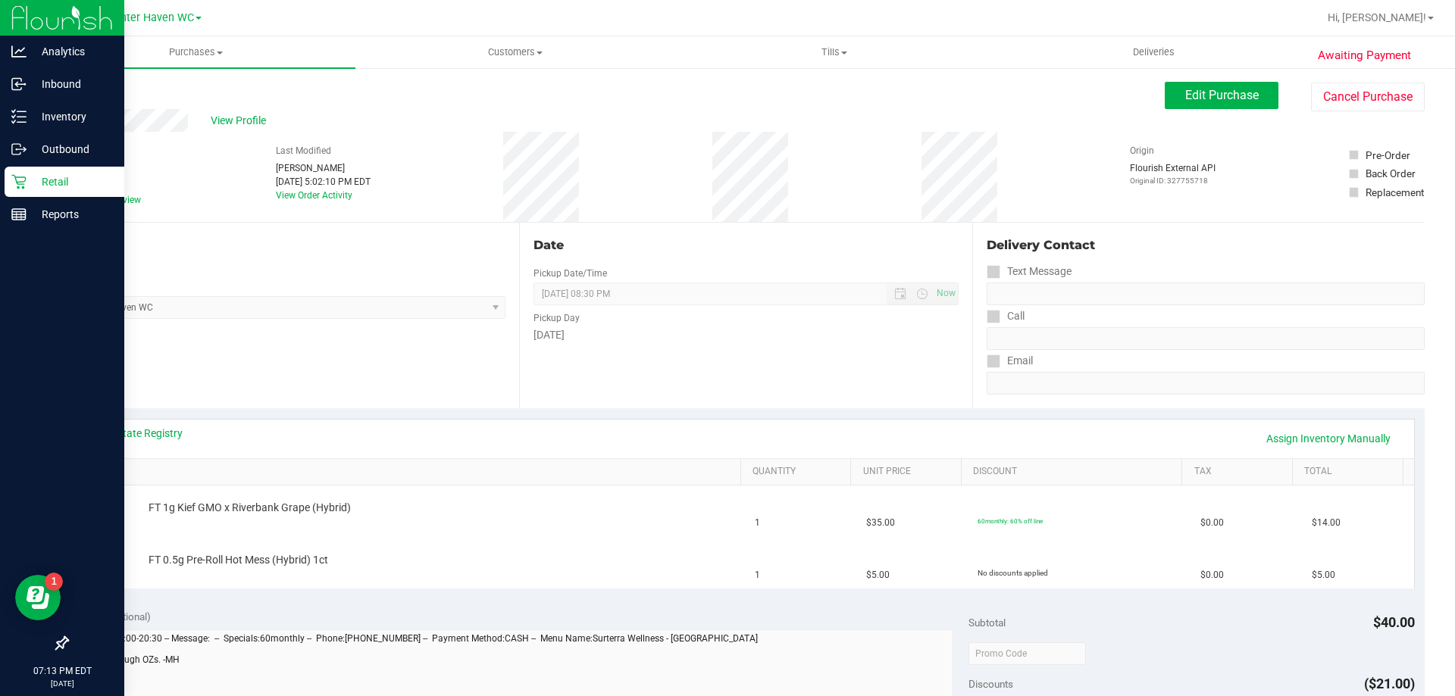
click at [14, 174] on icon at bounding box center [18, 181] width 15 height 15
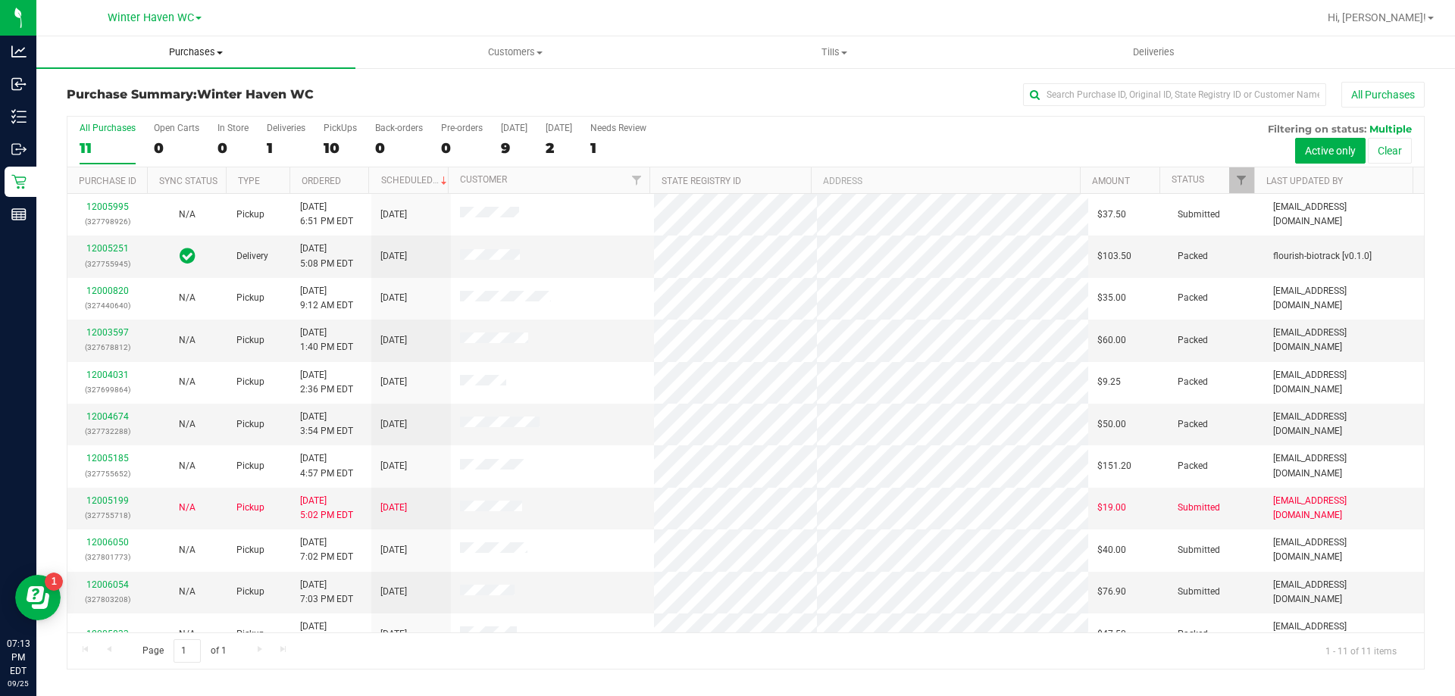
click at [201, 56] on span "Purchases" at bounding box center [195, 52] width 319 height 14
click at [158, 115] on li "Fulfillment" at bounding box center [195, 110] width 319 height 18
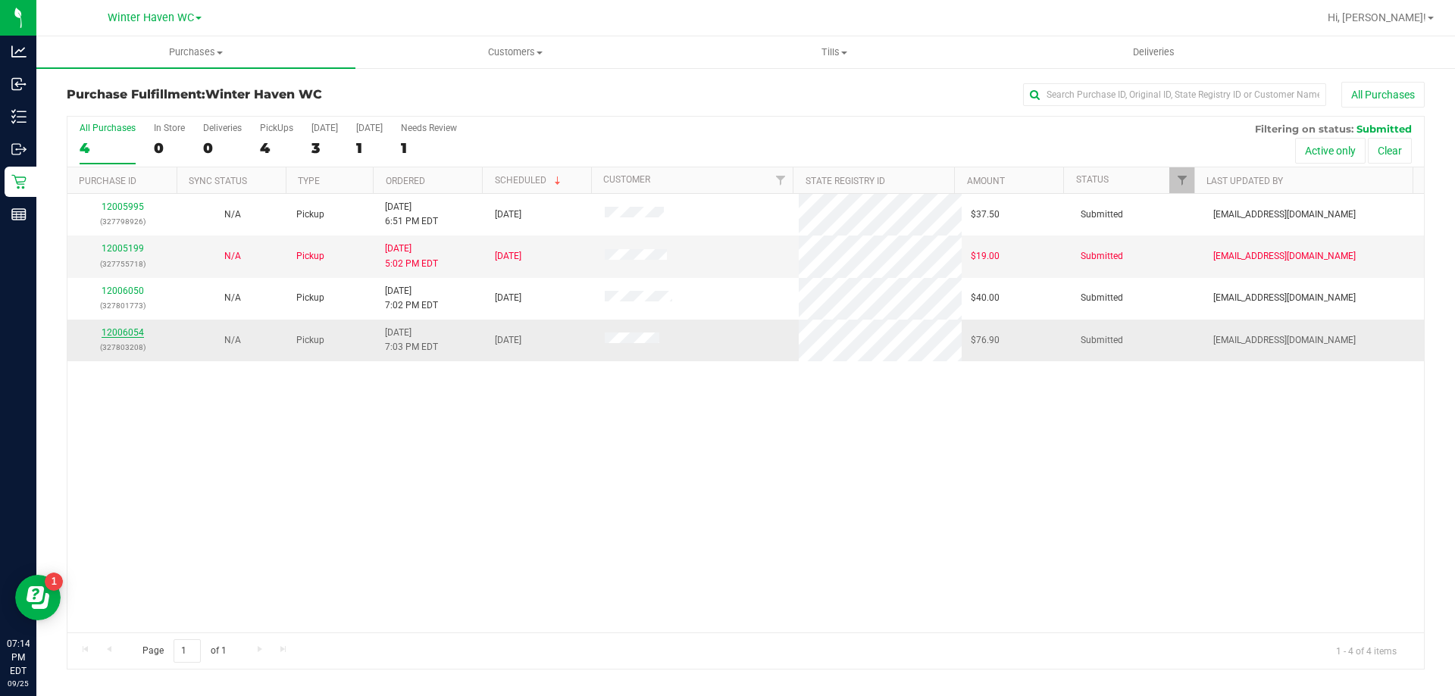
click at [129, 334] on link "12006054" at bounding box center [123, 332] width 42 height 11
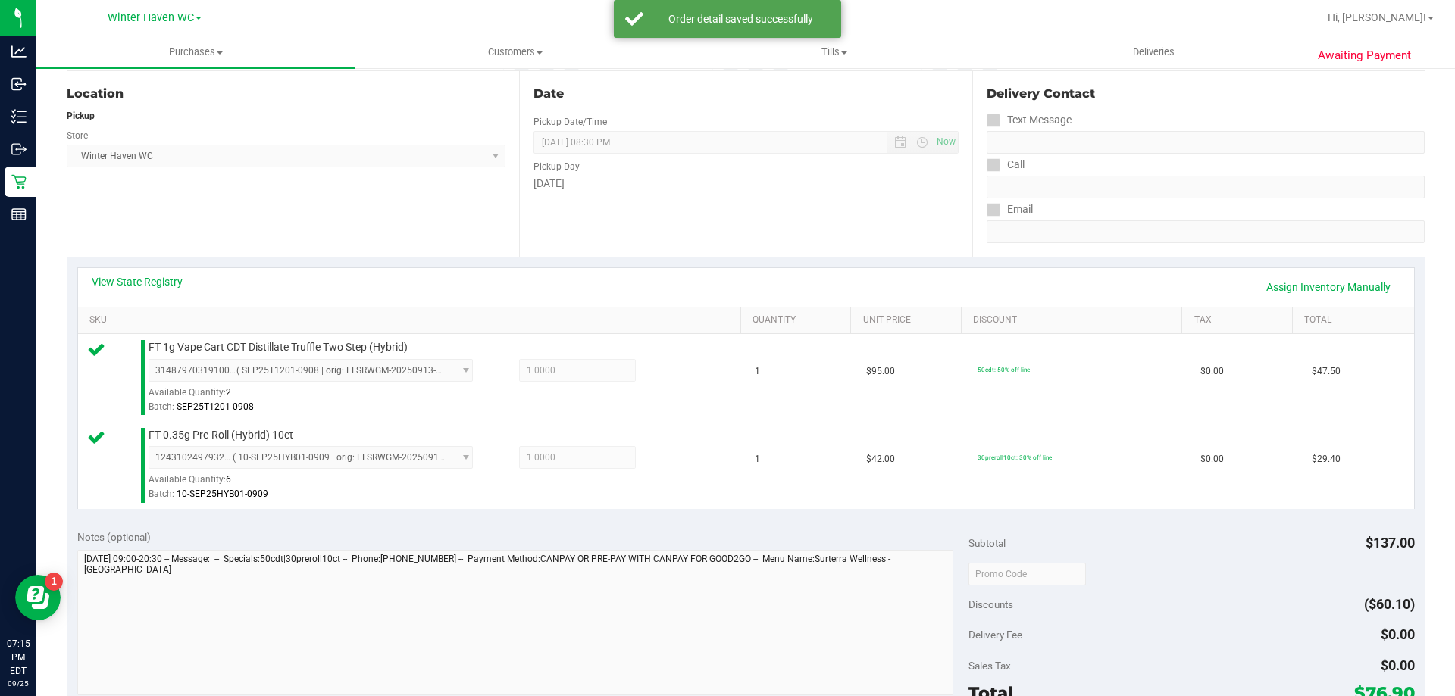
scroll to position [303, 0]
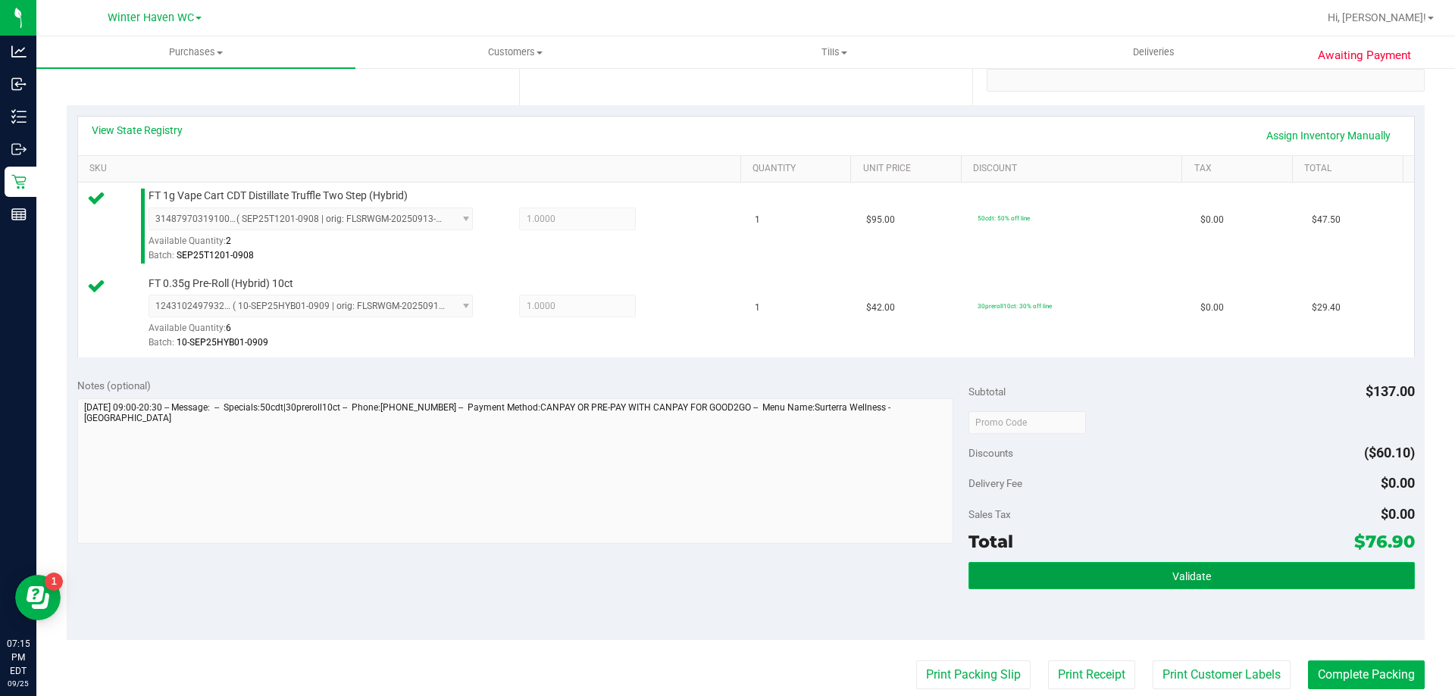
click at [1090, 573] on button "Validate" at bounding box center [1191, 575] width 446 height 27
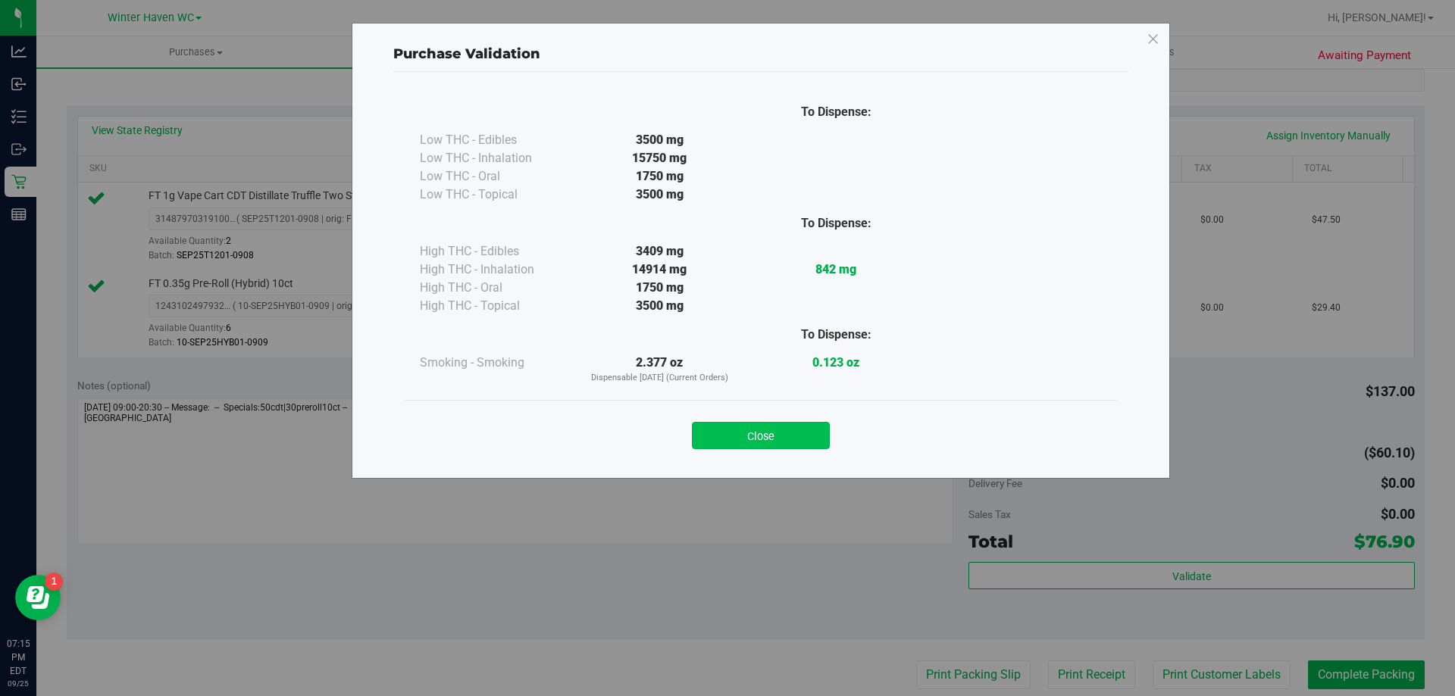
click at [749, 441] on button "Close" at bounding box center [761, 435] width 138 height 27
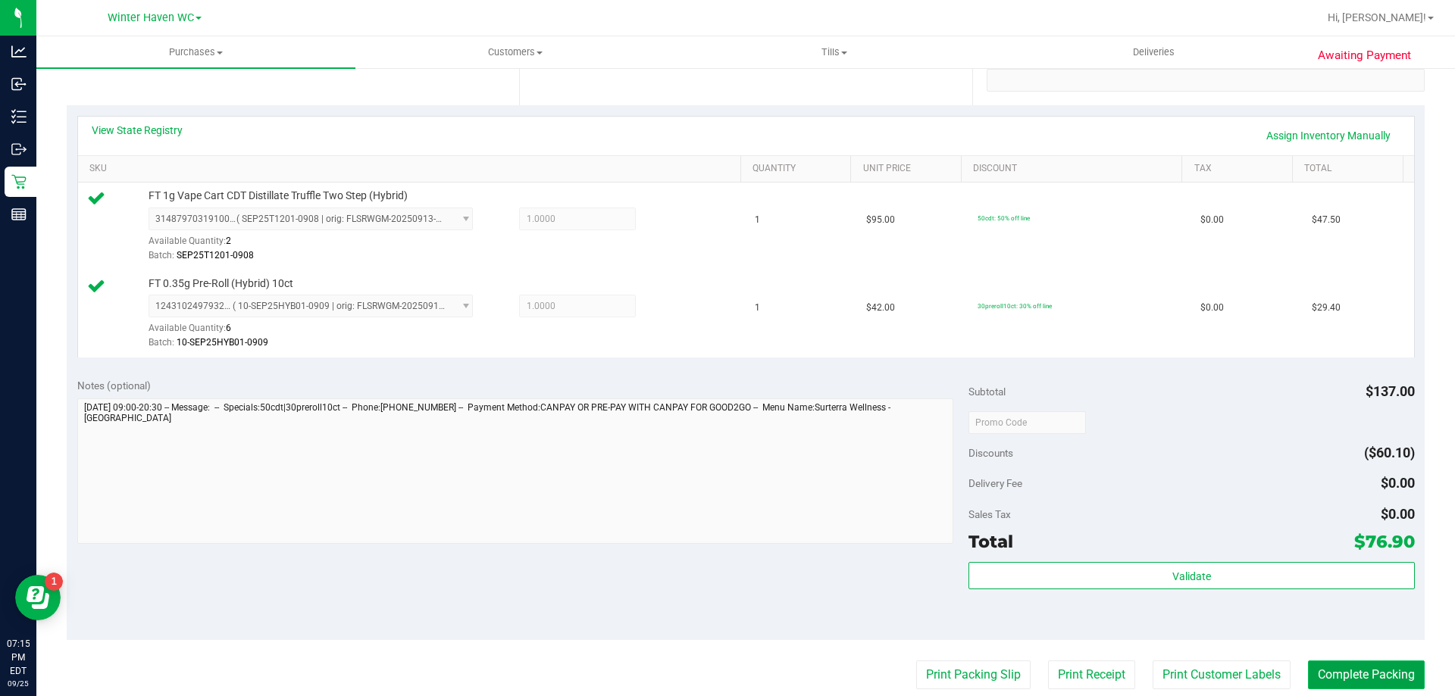
click at [1327, 677] on button "Complete Packing" at bounding box center [1366, 675] width 117 height 29
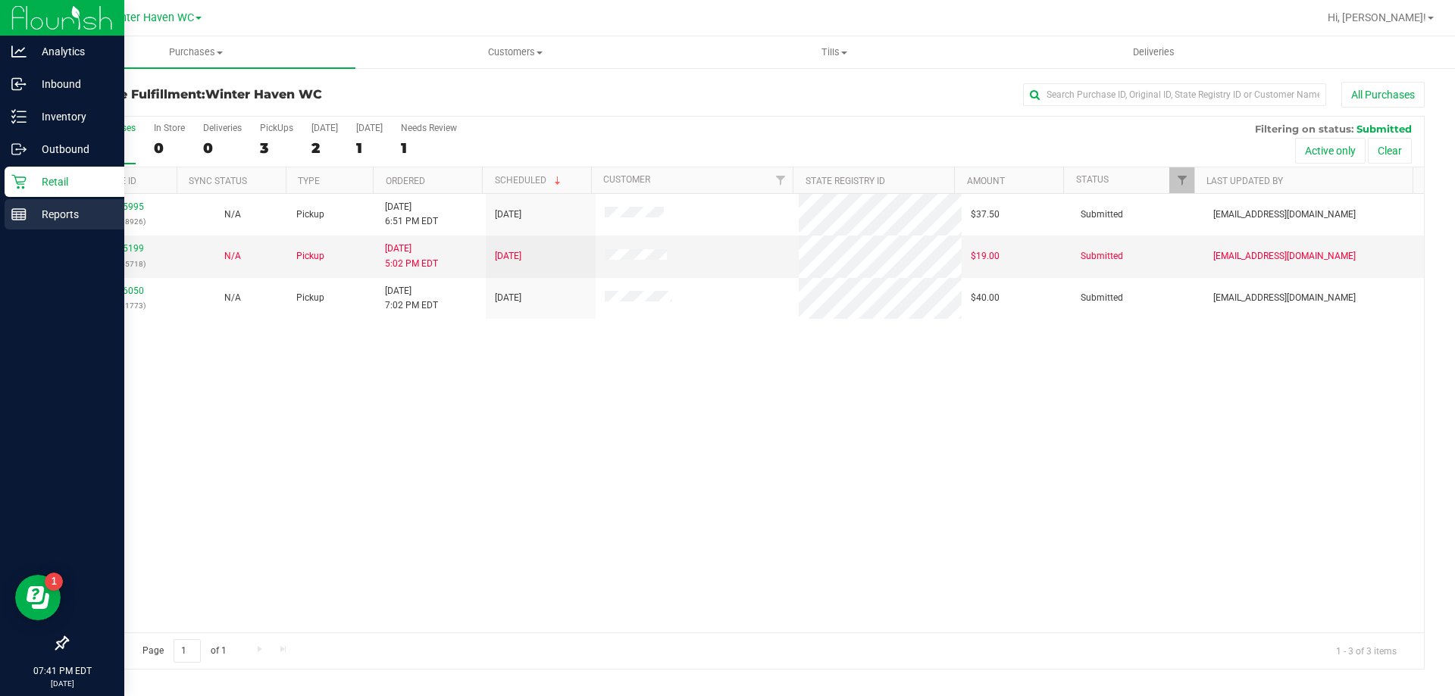
click at [52, 214] on p "Reports" at bounding box center [72, 214] width 91 height 18
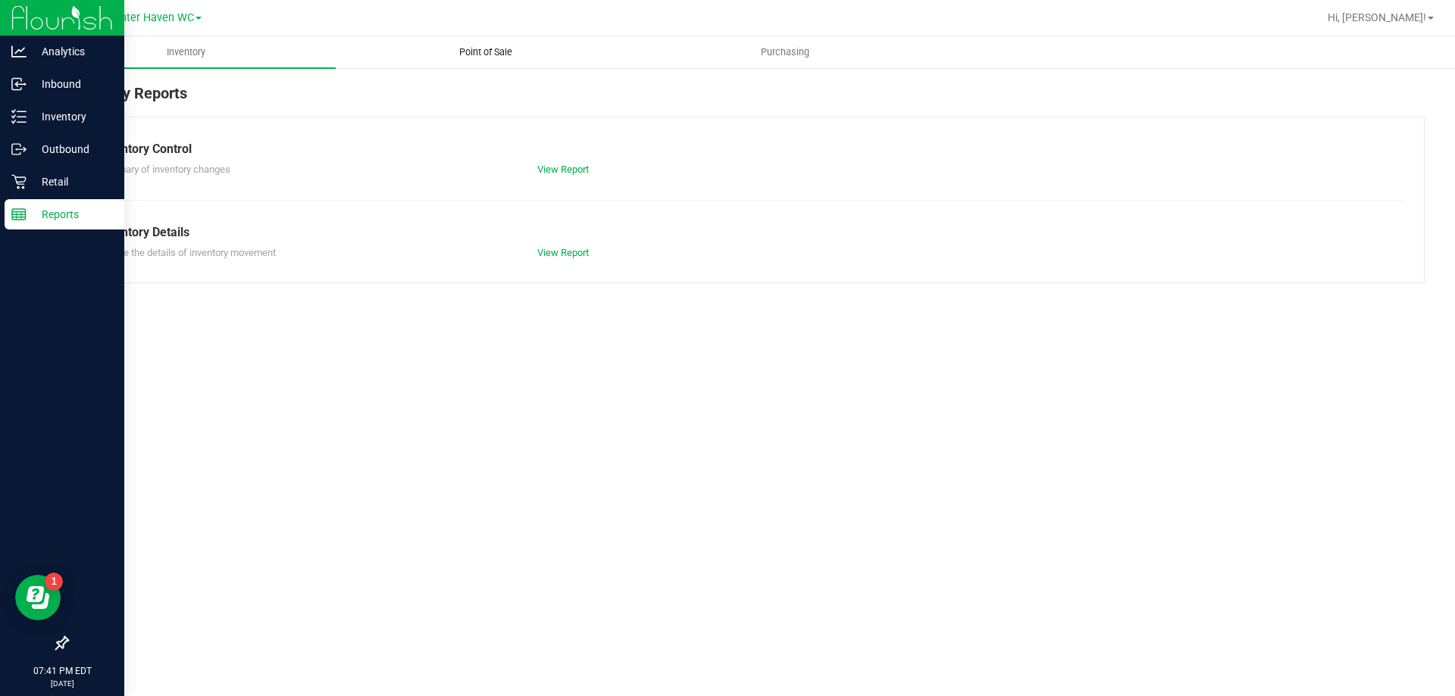
click at [499, 43] on uib-tab-heading "Point of Sale" at bounding box center [485, 52] width 298 height 30
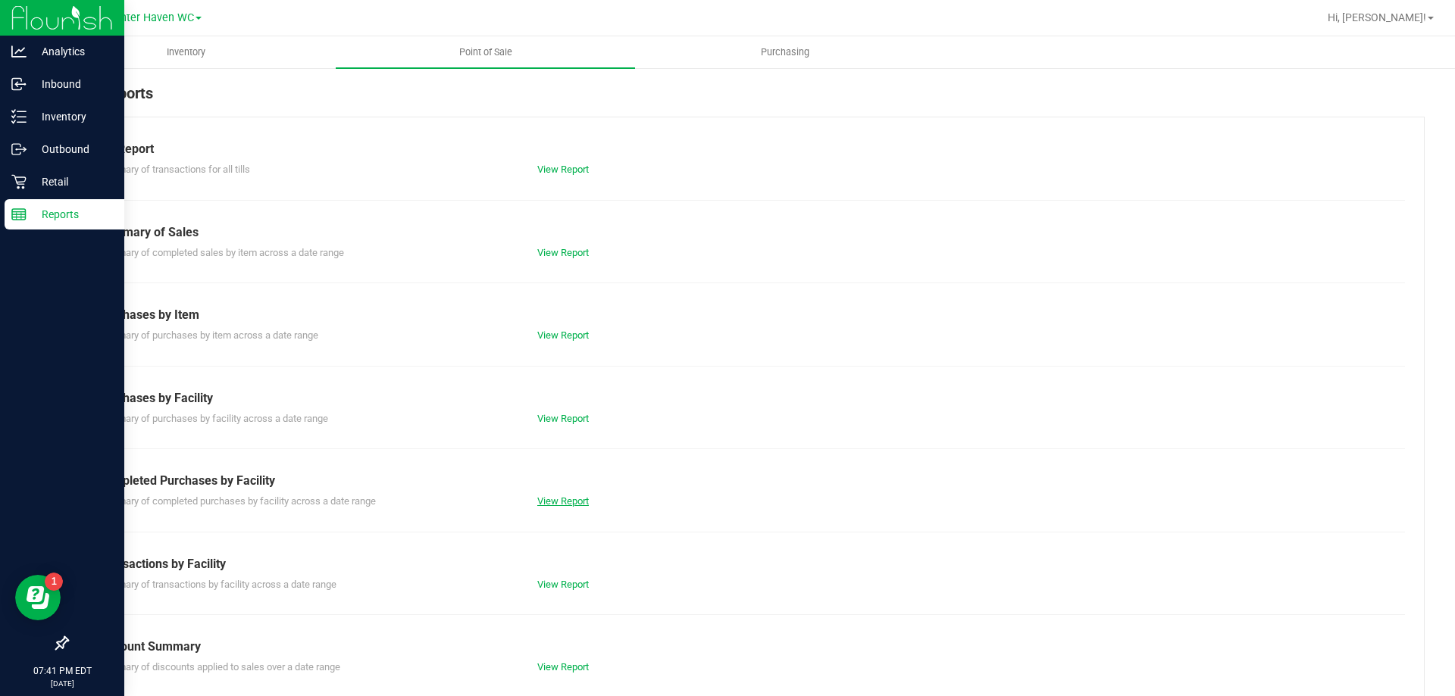
click at [568, 497] on link "View Report" at bounding box center [563, 501] width 52 height 11
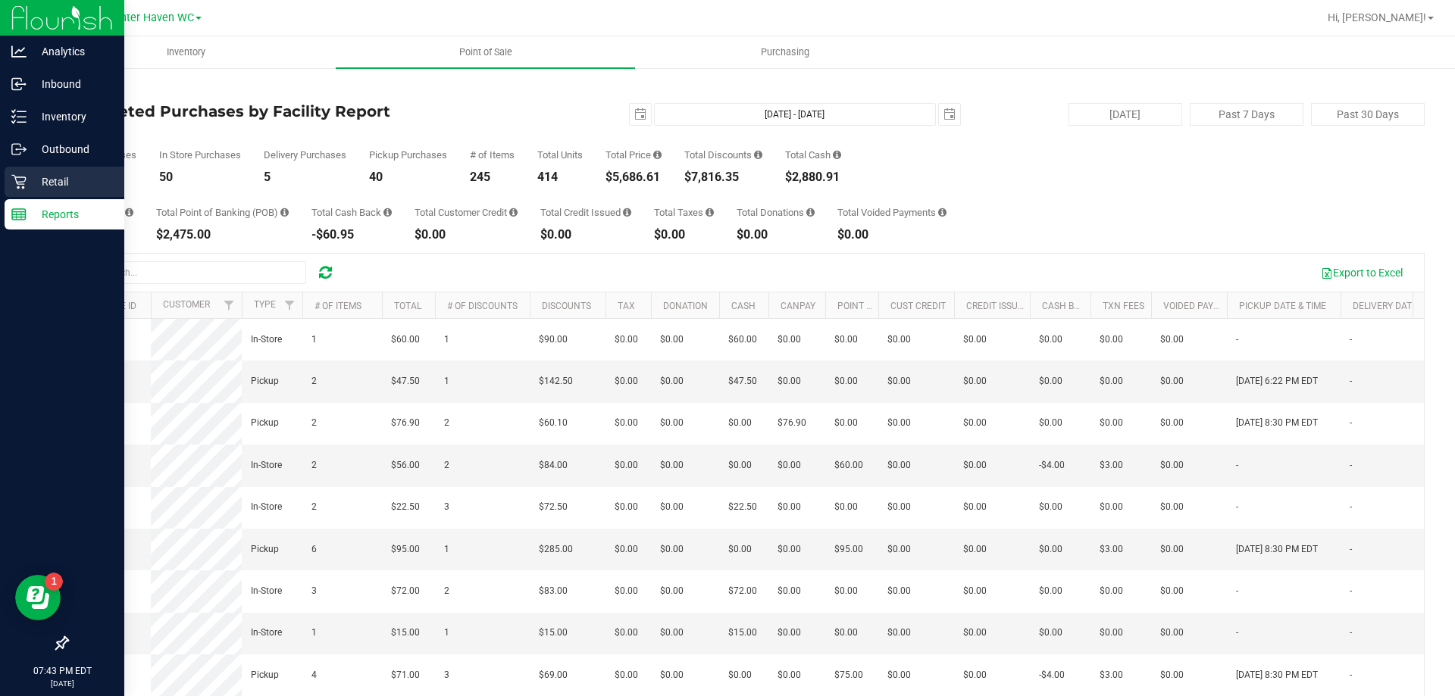
click at [55, 177] on p "Retail" at bounding box center [72, 182] width 91 height 18
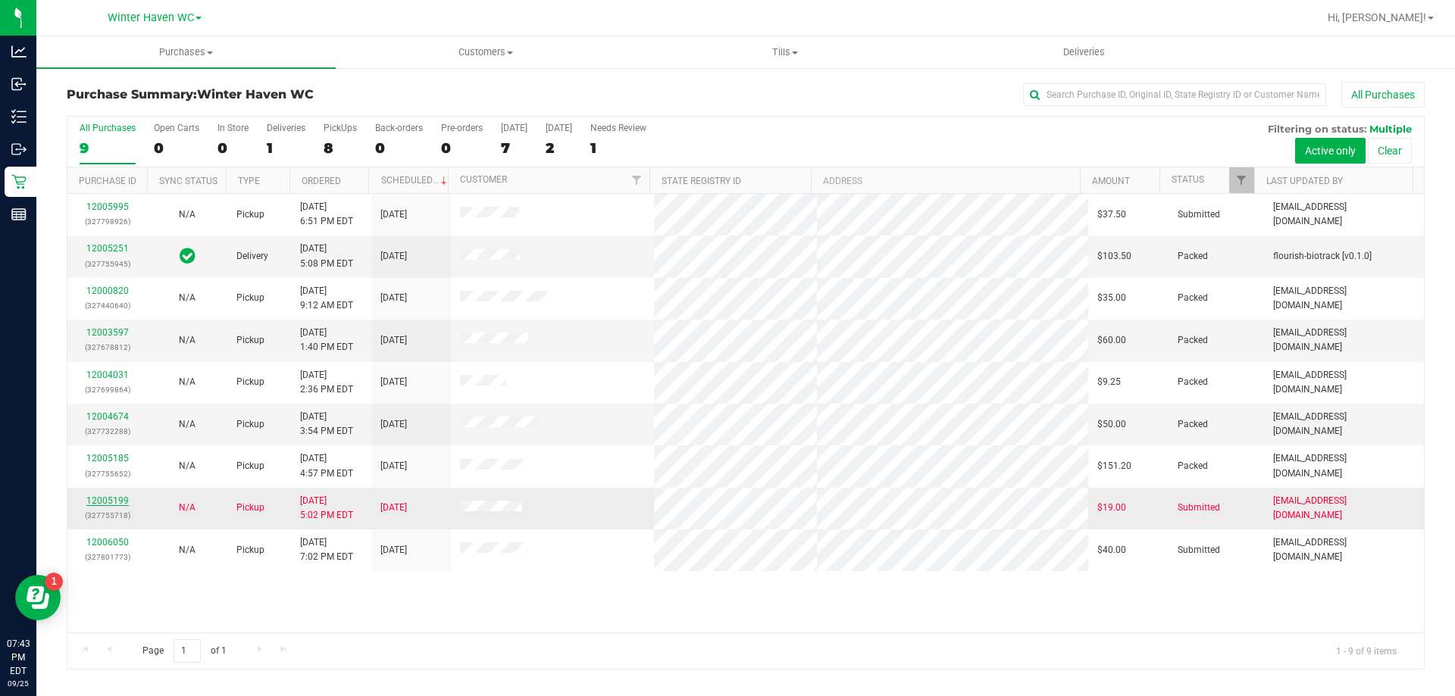
click at [100, 499] on link "12005199" at bounding box center [107, 501] width 42 height 11
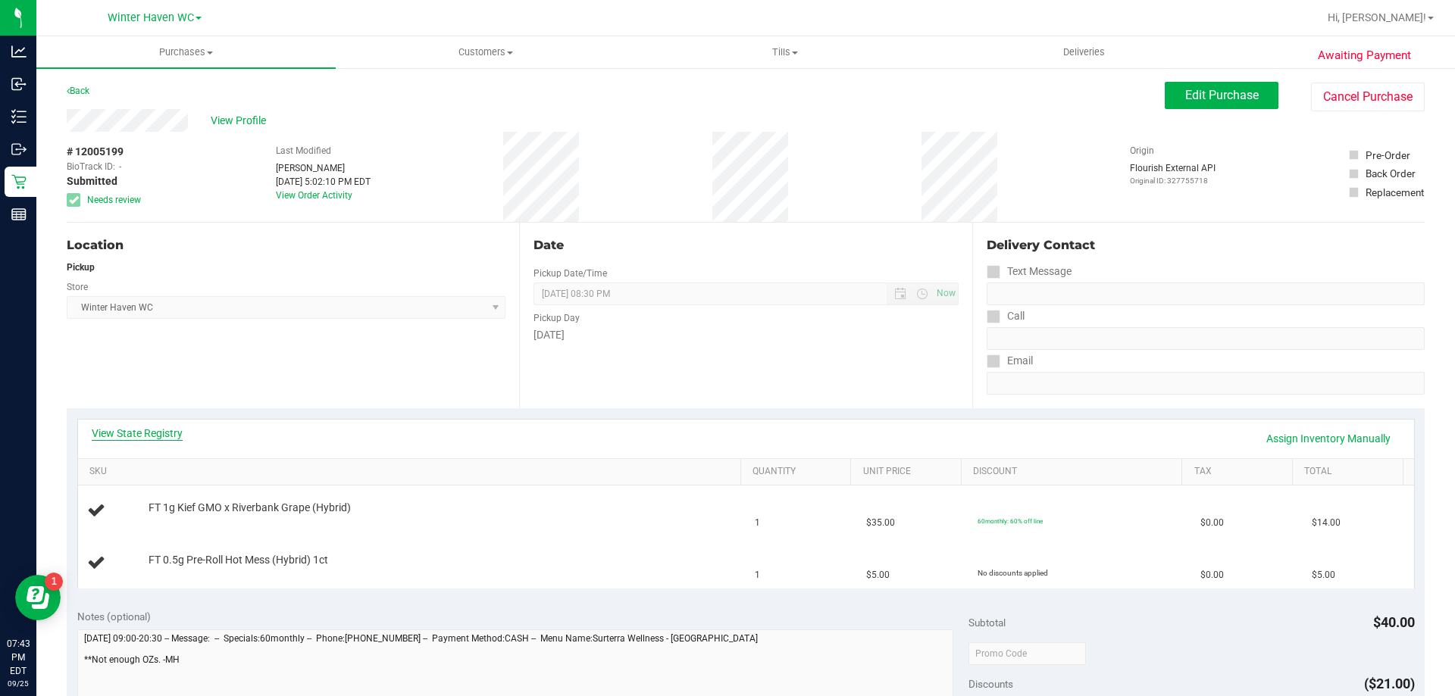
click at [147, 430] on link "View State Registry" at bounding box center [137, 433] width 91 height 15
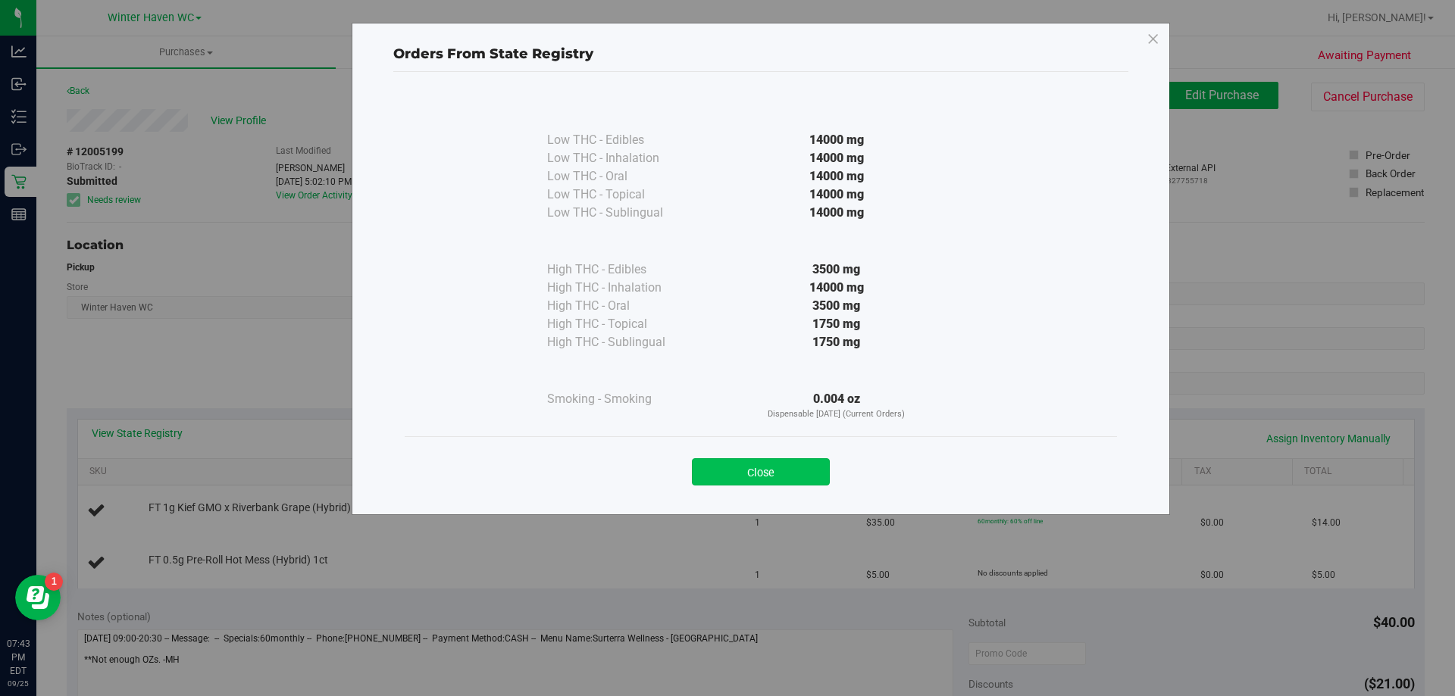
click at [814, 477] on button "Close" at bounding box center [761, 471] width 138 height 27
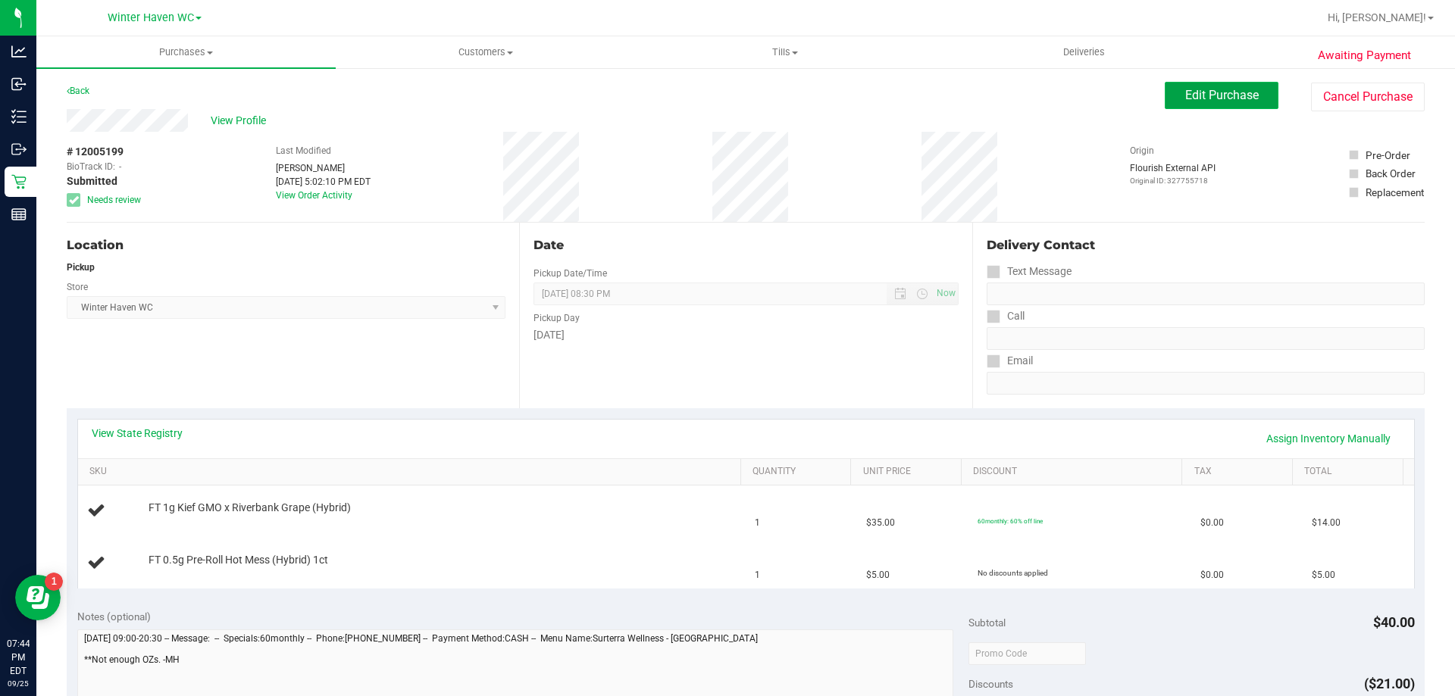
click at [1228, 95] on span "Edit Purchase" at bounding box center [1222, 95] width 74 height 14
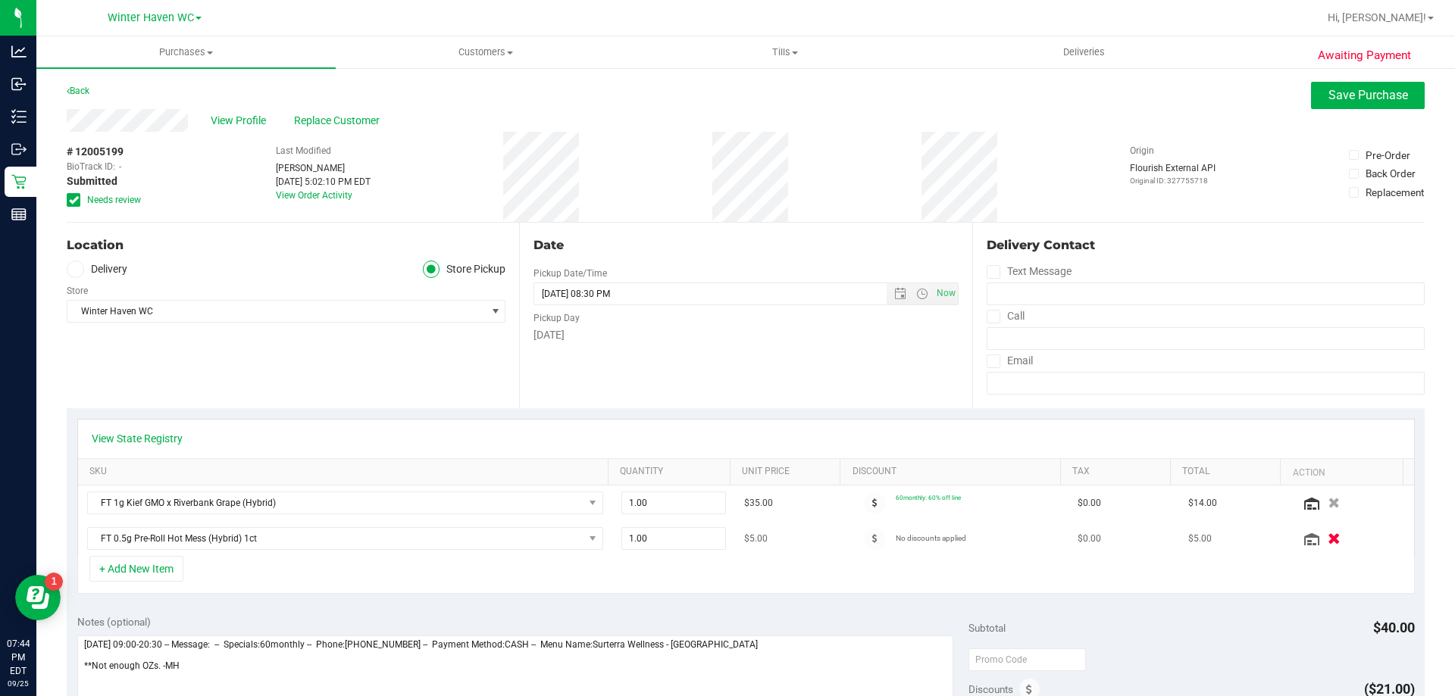
click at [1321, 534] on button "button" at bounding box center [1334, 538] width 26 height 16
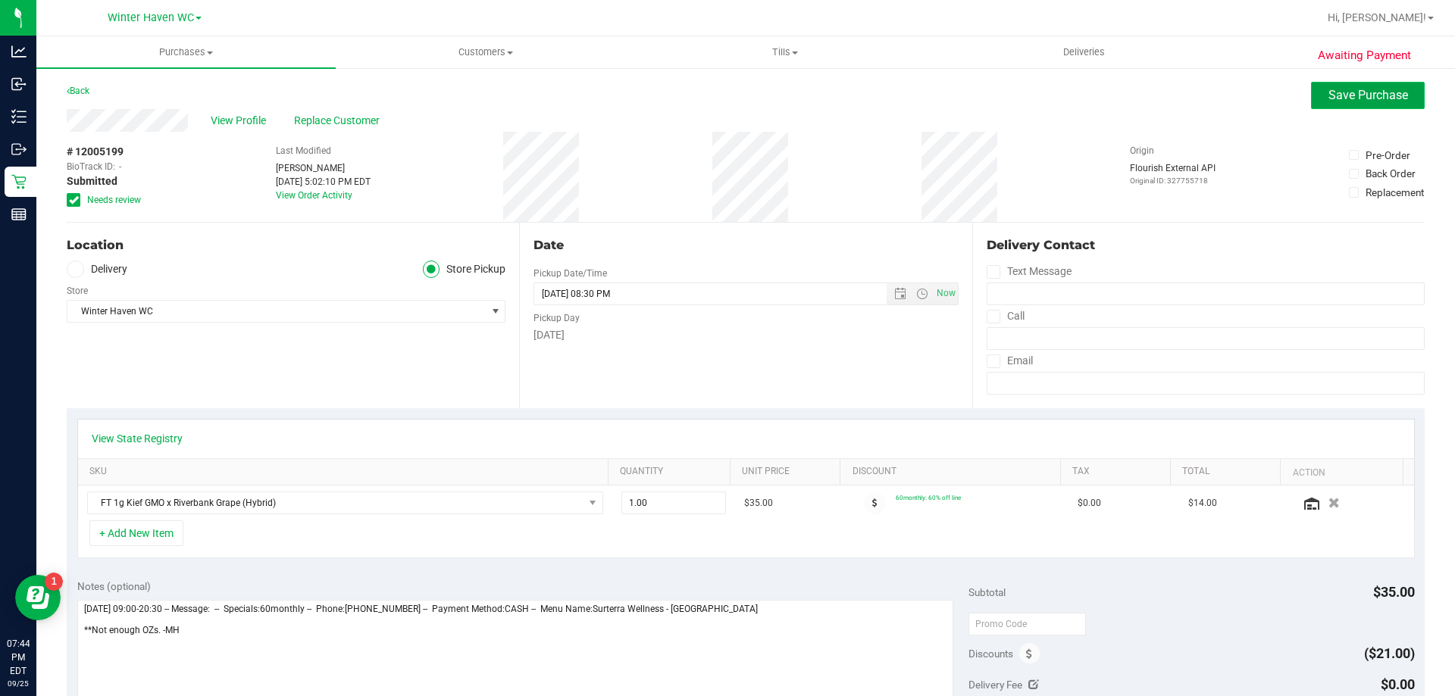
click at [1314, 92] on button "Save Purchase" at bounding box center [1368, 95] width 114 height 27
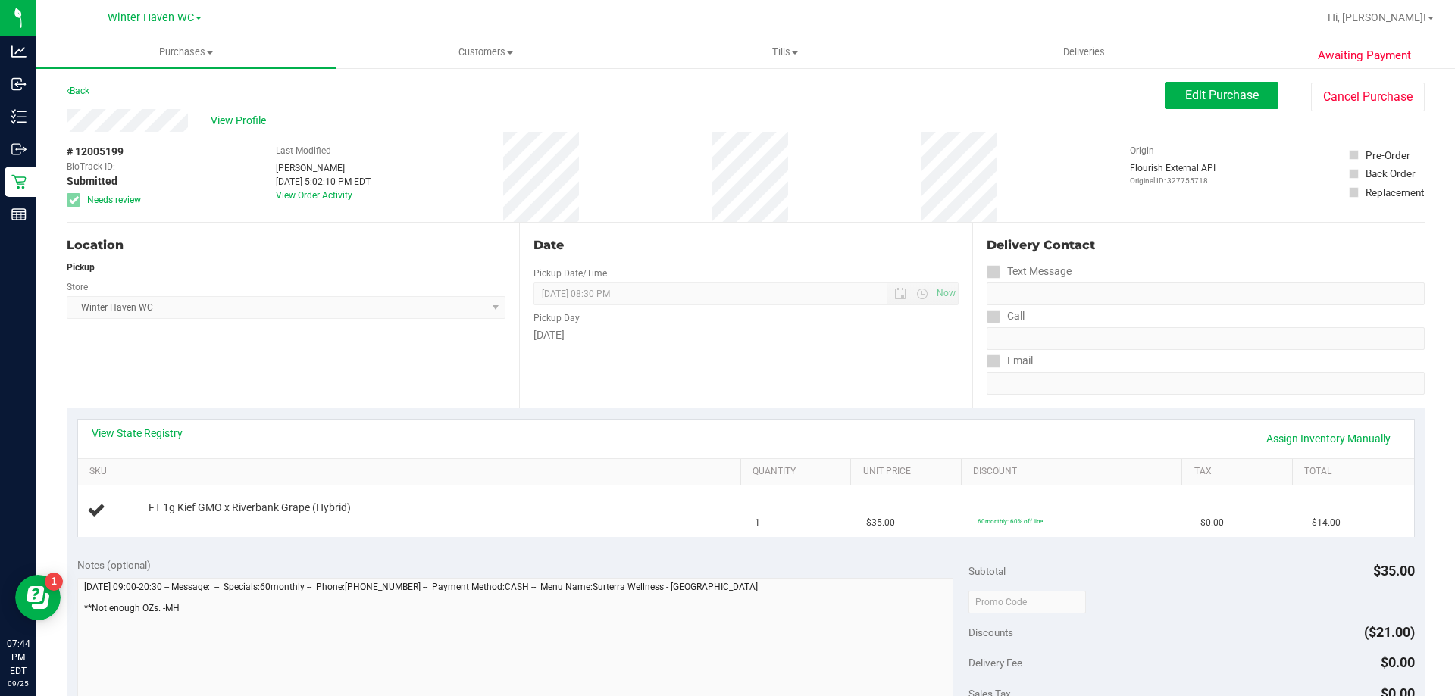
click at [530, 552] on div "Notes (optional) Subtotal $35.00 Discounts ($21.00) Delivery Fee $0.00 Sales Ta…" at bounding box center [746, 683] width 1358 height 273
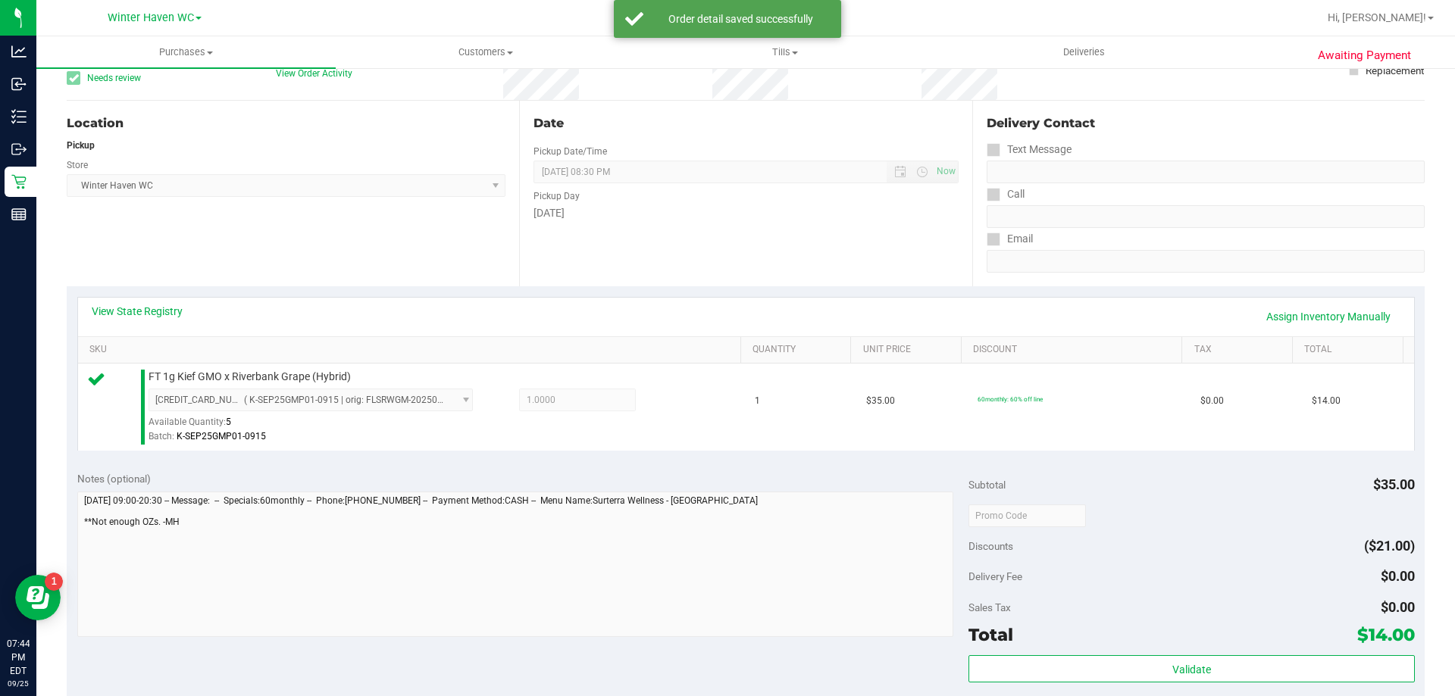
scroll to position [227, 0]
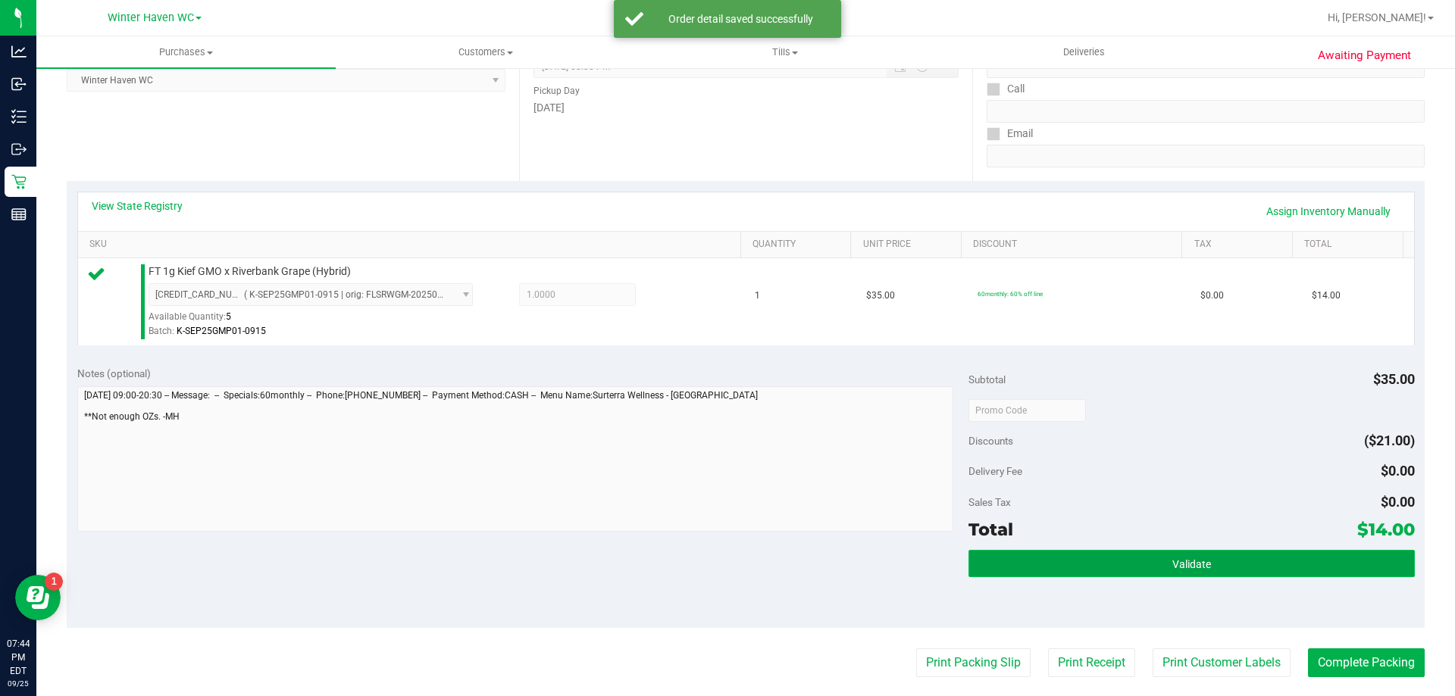
click at [1284, 576] on button "Validate" at bounding box center [1191, 563] width 446 height 27
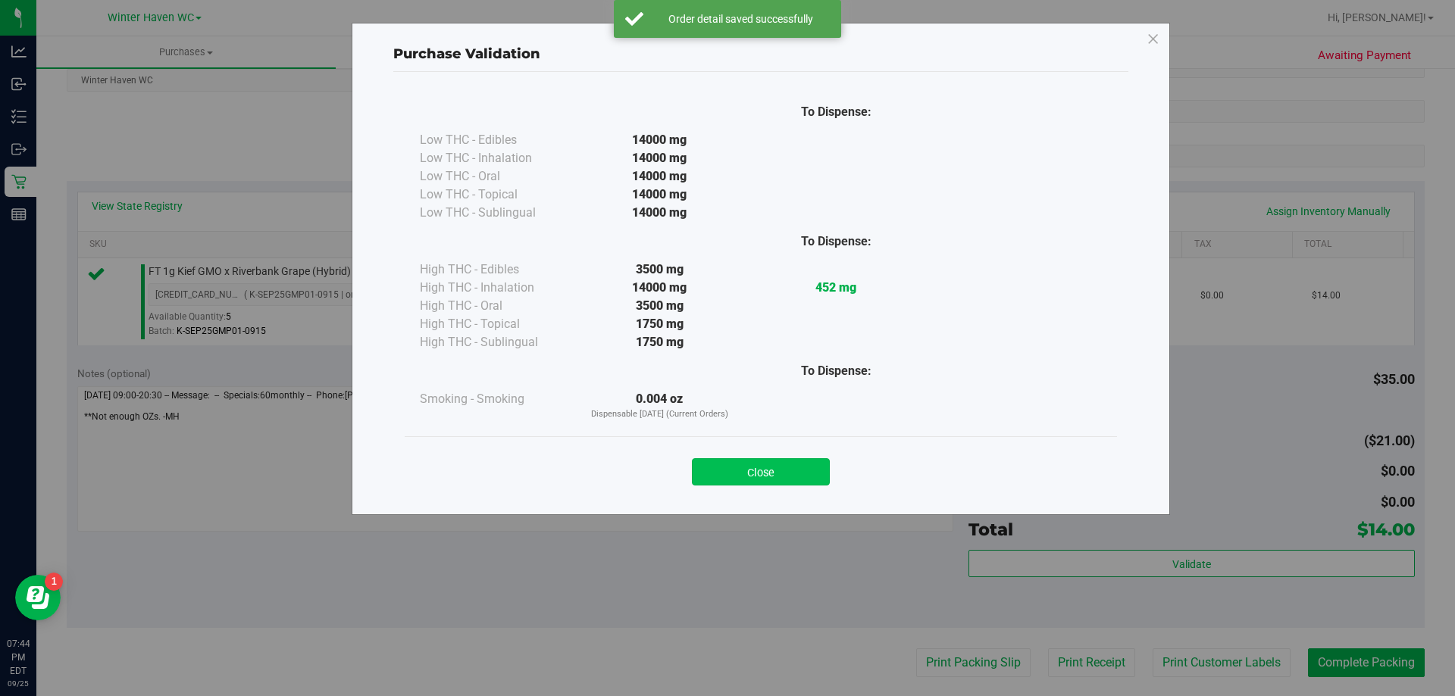
click at [748, 461] on button "Close" at bounding box center [761, 471] width 138 height 27
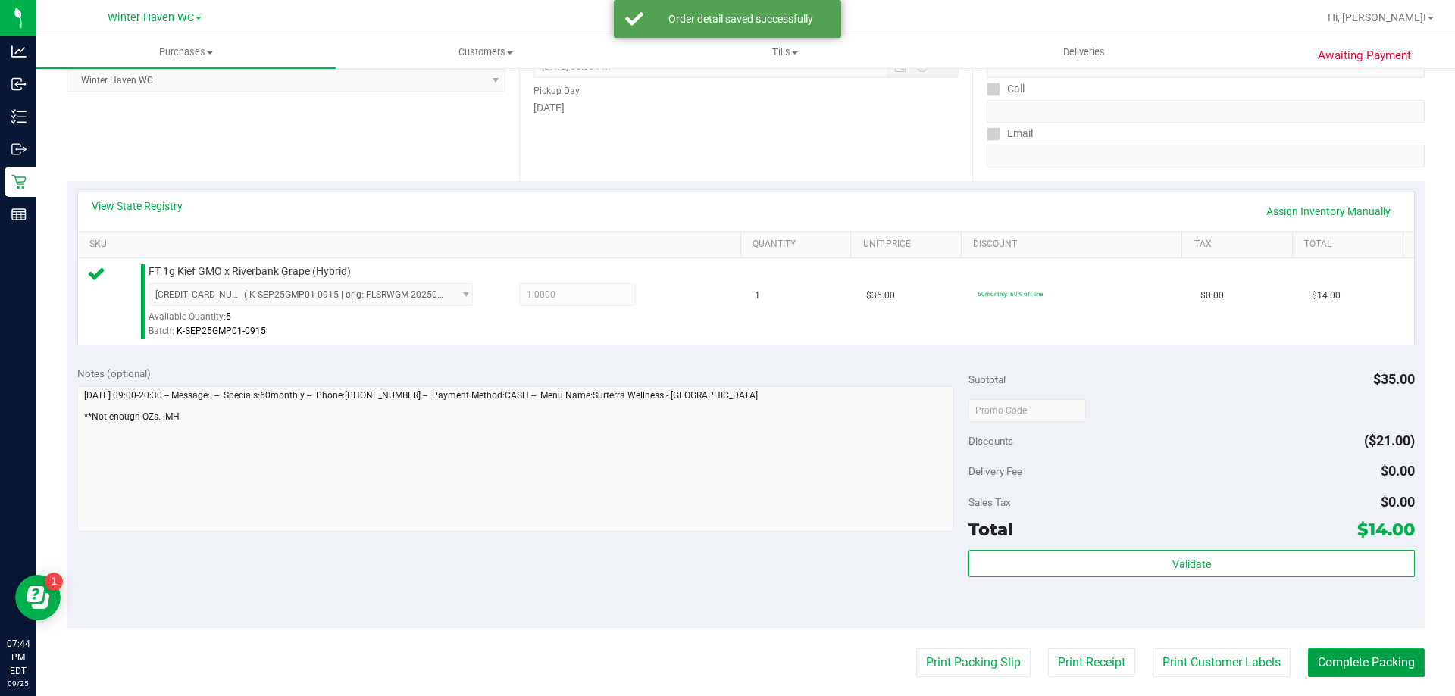
click at [1348, 668] on button "Complete Packing" at bounding box center [1366, 663] width 117 height 29
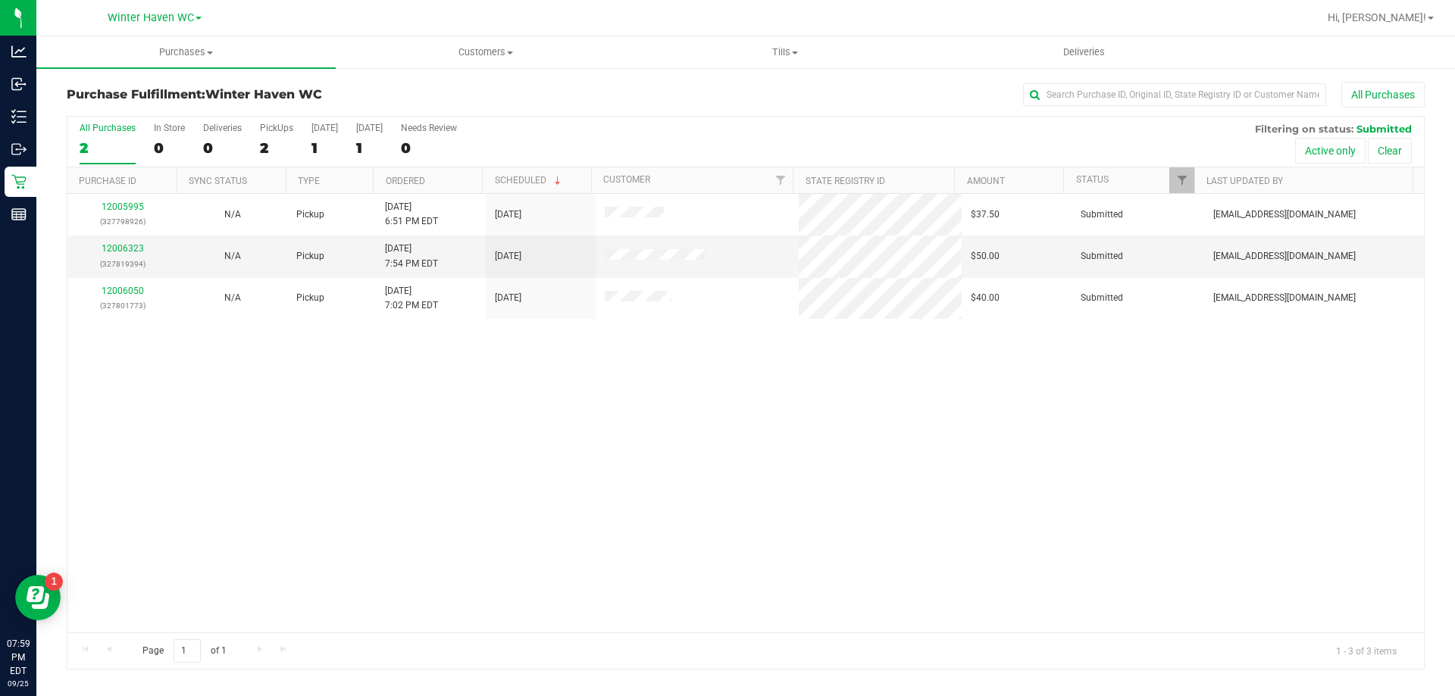
click at [456, 580] on div "12005995 (327798926) N/A Pickup [DATE] 6:51 PM EDT 9/26/2025 $37.50 Submitted […" at bounding box center [745, 413] width 1356 height 439
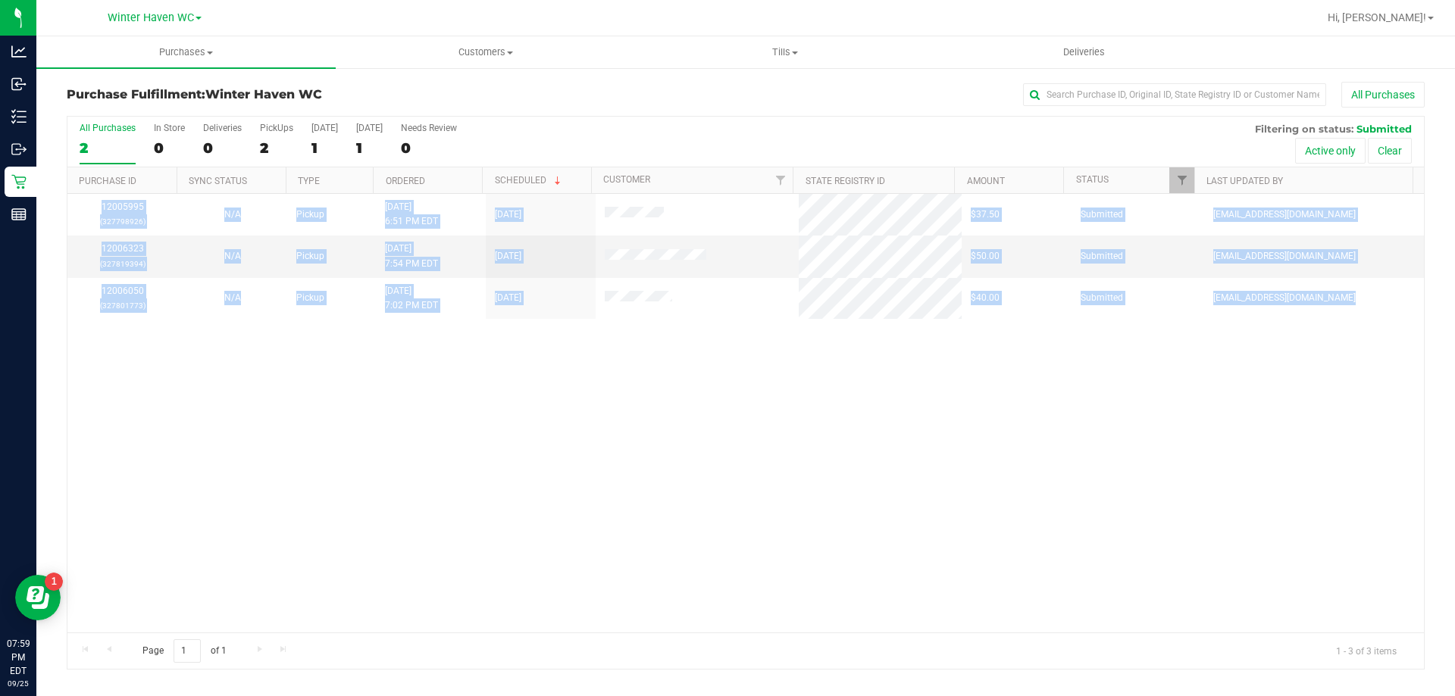
click at [456, 580] on div "12005995 (327798926) N/A Pickup [DATE] 6:51 PM EDT 9/26/2025 $37.50 Submitted […" at bounding box center [745, 413] width 1356 height 439
click at [493, 519] on div "12005995 (327798926) N/A Pickup [DATE] 6:51 PM EDT 9/26/2025 $37.50 Submitted […" at bounding box center [745, 413] width 1356 height 439
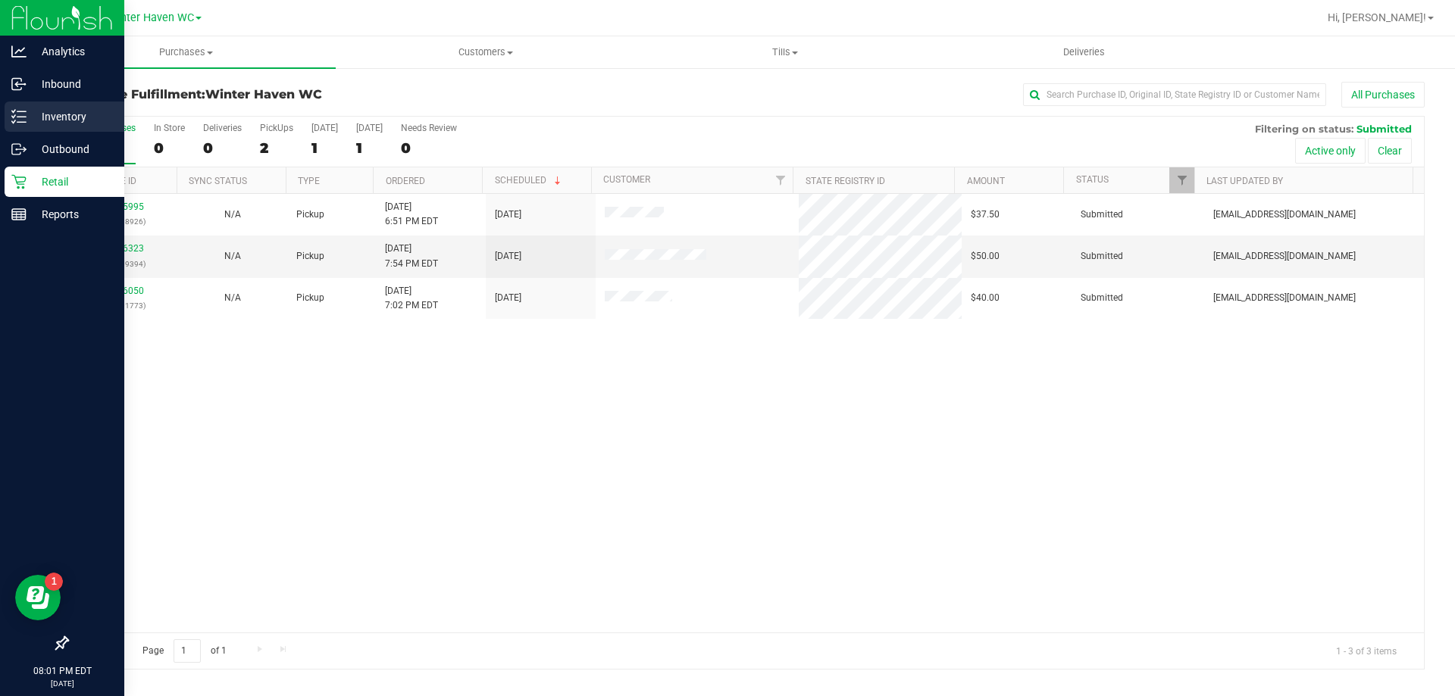
click at [30, 120] on p "Inventory" at bounding box center [72, 117] width 91 height 18
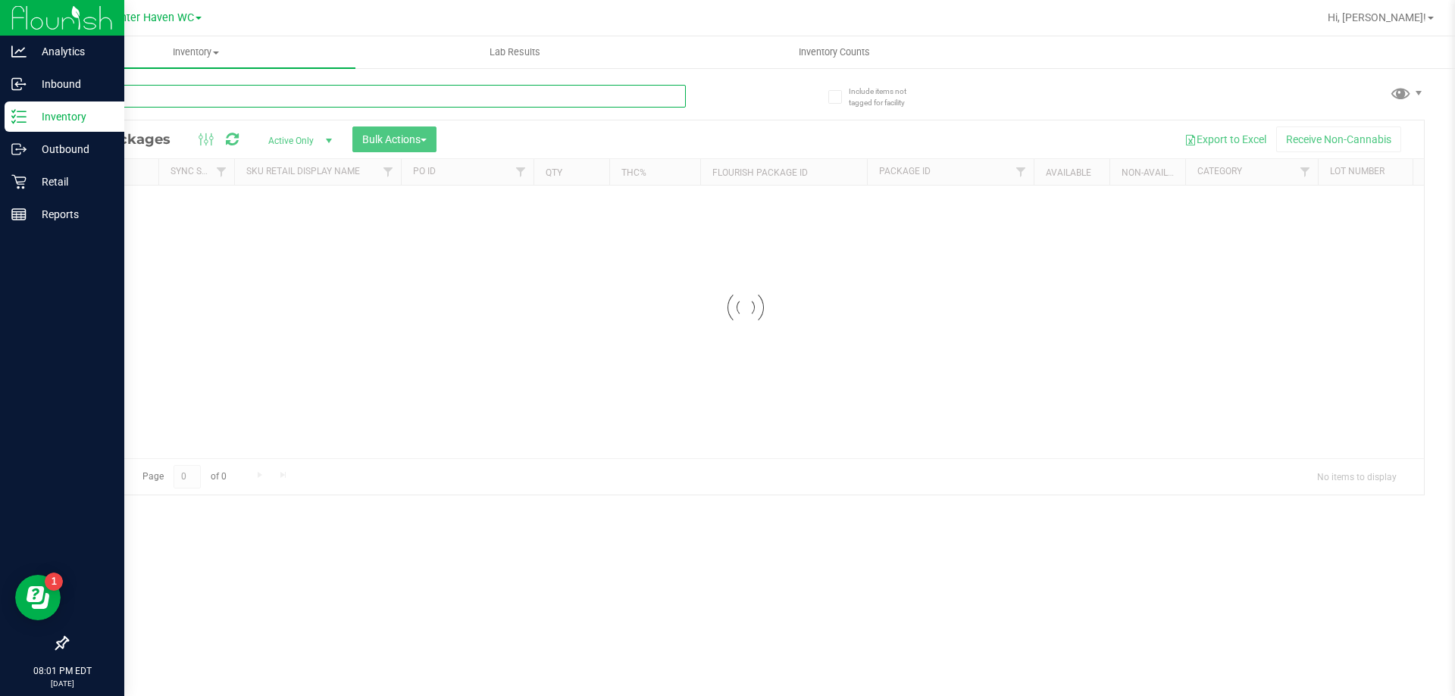
click at [277, 98] on div "Inventory All packages All inventory Waste log Create inventory Lab Results Inv…" at bounding box center [745, 366] width 1419 height 660
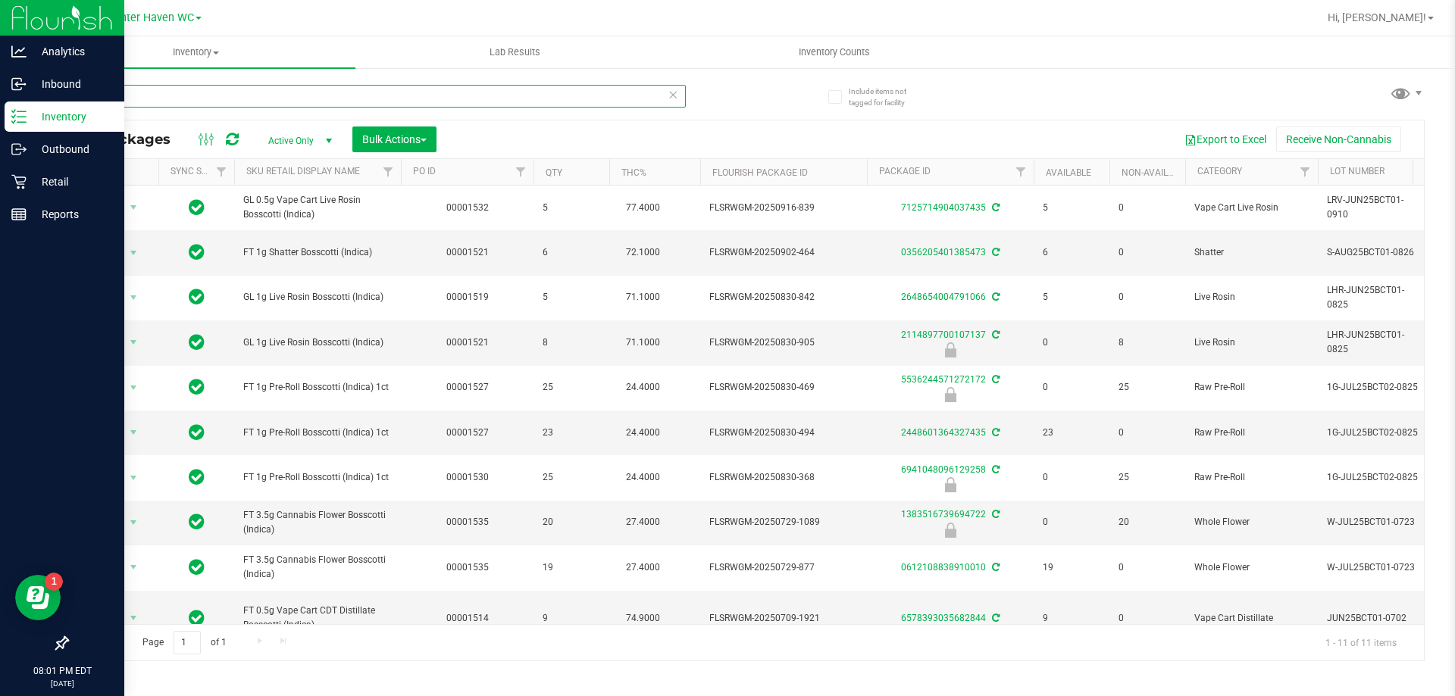
type input "b"
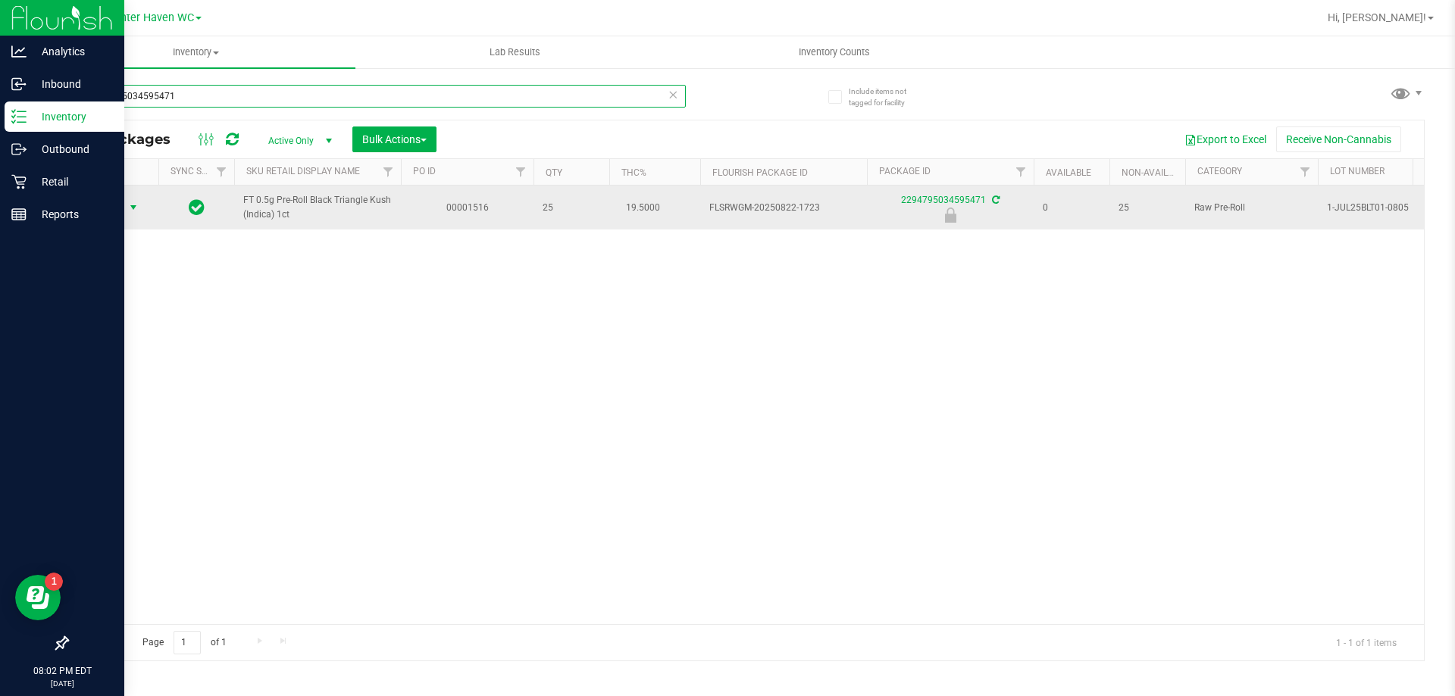
type input "2294795034595471"
click at [127, 209] on span "select" at bounding box center [133, 207] width 19 height 21
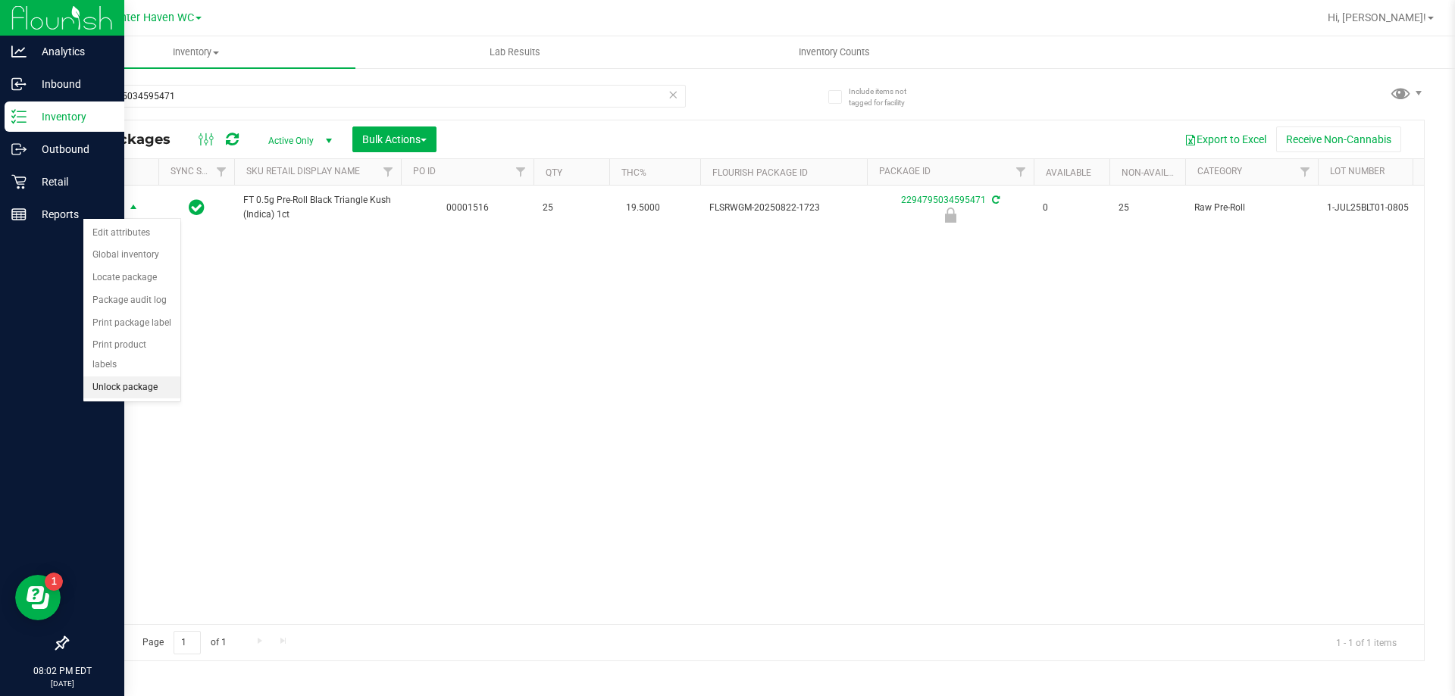
click at [159, 377] on li "Unlock package" at bounding box center [131, 388] width 97 height 23
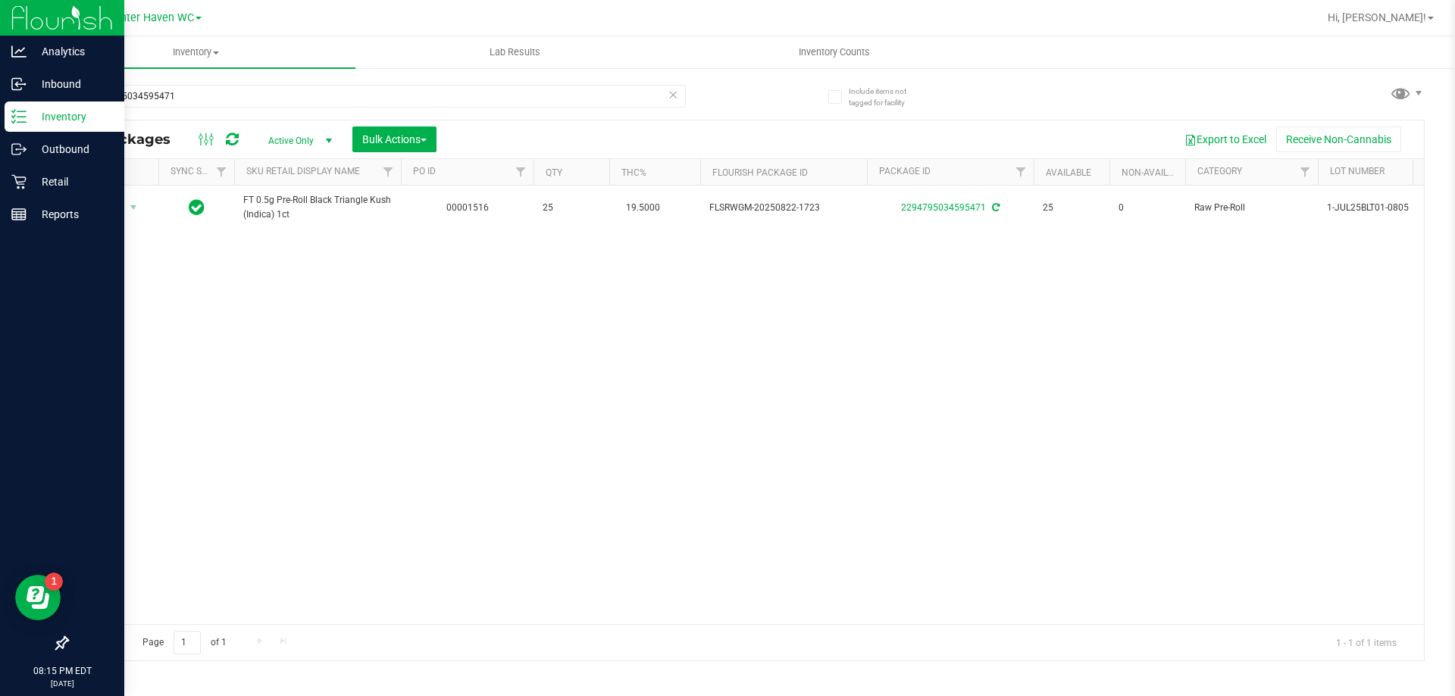
click at [829, 104] on label "Include items not tagged for facility" at bounding box center [876, 97] width 96 height 23
click at [0, 0] on input "Include items not tagged for facility" at bounding box center [0, 0] width 0 height 0
click at [838, 104] on label "Include items not tagged for facility" at bounding box center [876, 97] width 96 height 23
click at [0, 0] on input "Include items not tagged for facility" at bounding box center [0, 0] width 0 height 0
click at [671, 99] on icon at bounding box center [673, 94] width 11 height 18
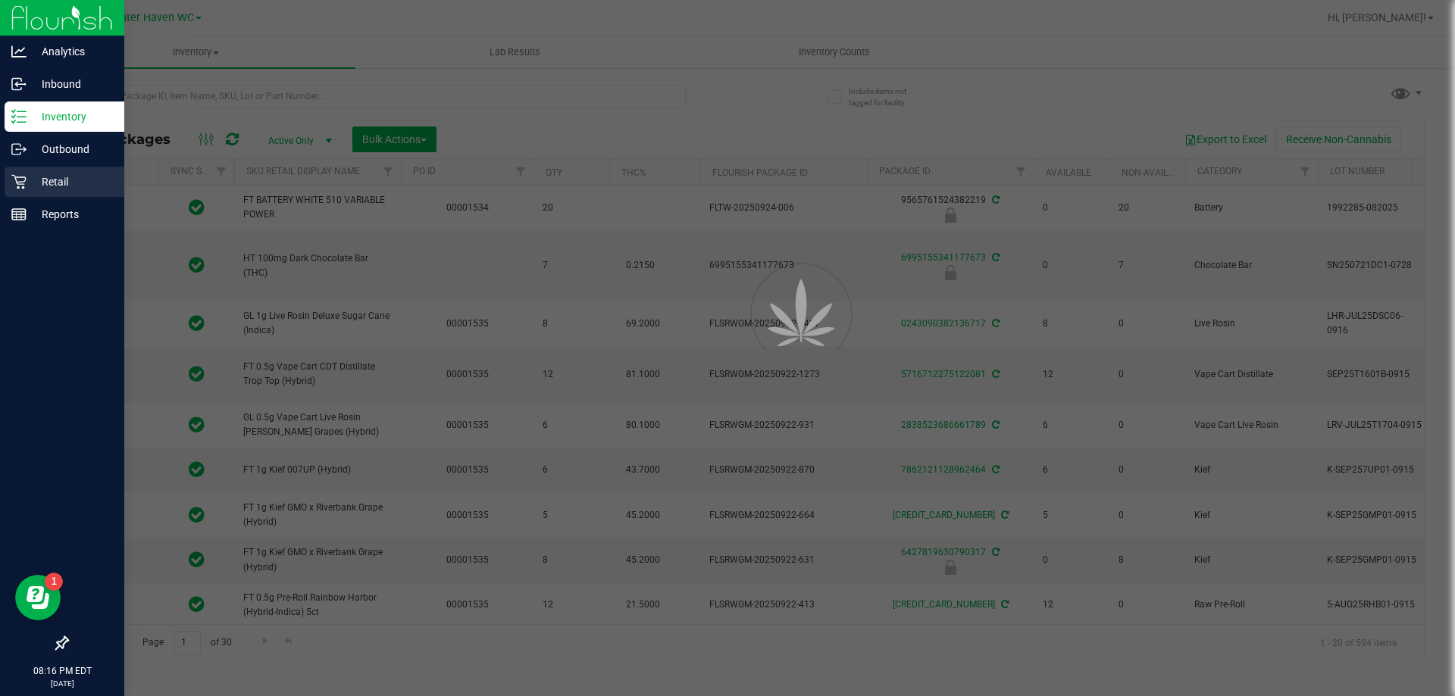
click at [46, 181] on p "Retail" at bounding box center [72, 182] width 91 height 18
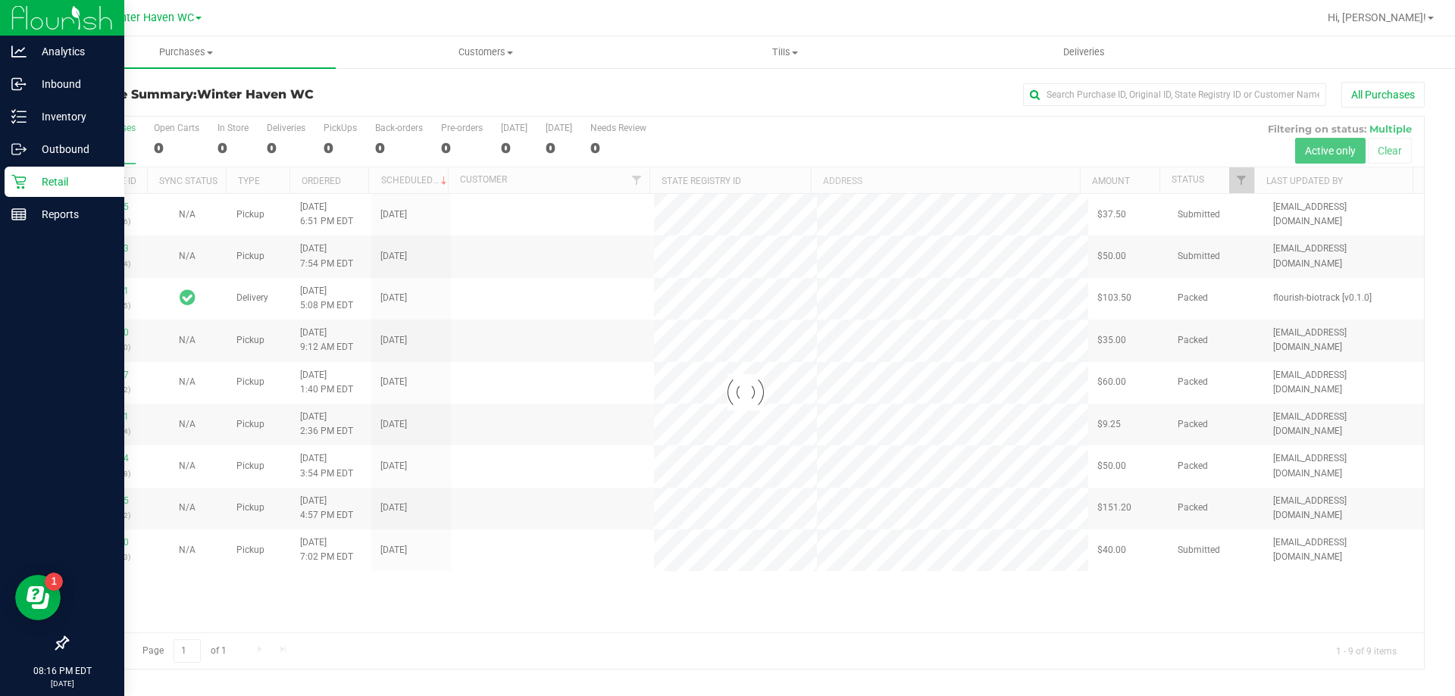
click at [505, 104] on div "Purchase Summary: [GEOGRAPHIC_DATA] All Purchases" at bounding box center [746, 98] width 1358 height 33
click at [506, 104] on div "Purchase Summary: [GEOGRAPHIC_DATA] All Purchases" at bounding box center [746, 98] width 1358 height 33
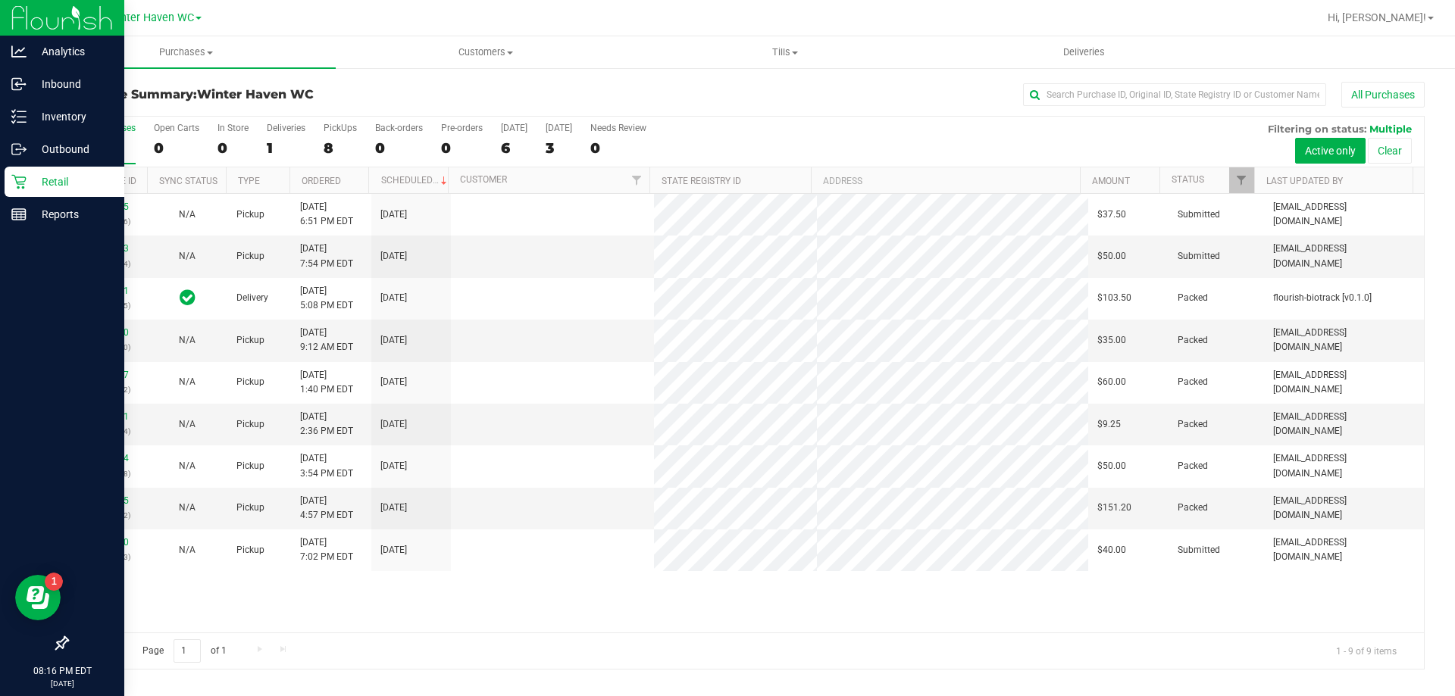
click at [544, 86] on div "All Purchases" at bounding box center [972, 95] width 906 height 26
click at [631, 99] on div "All Purchases" at bounding box center [972, 95] width 906 height 26
click at [632, 99] on div "All Purchases" at bounding box center [972, 95] width 906 height 26
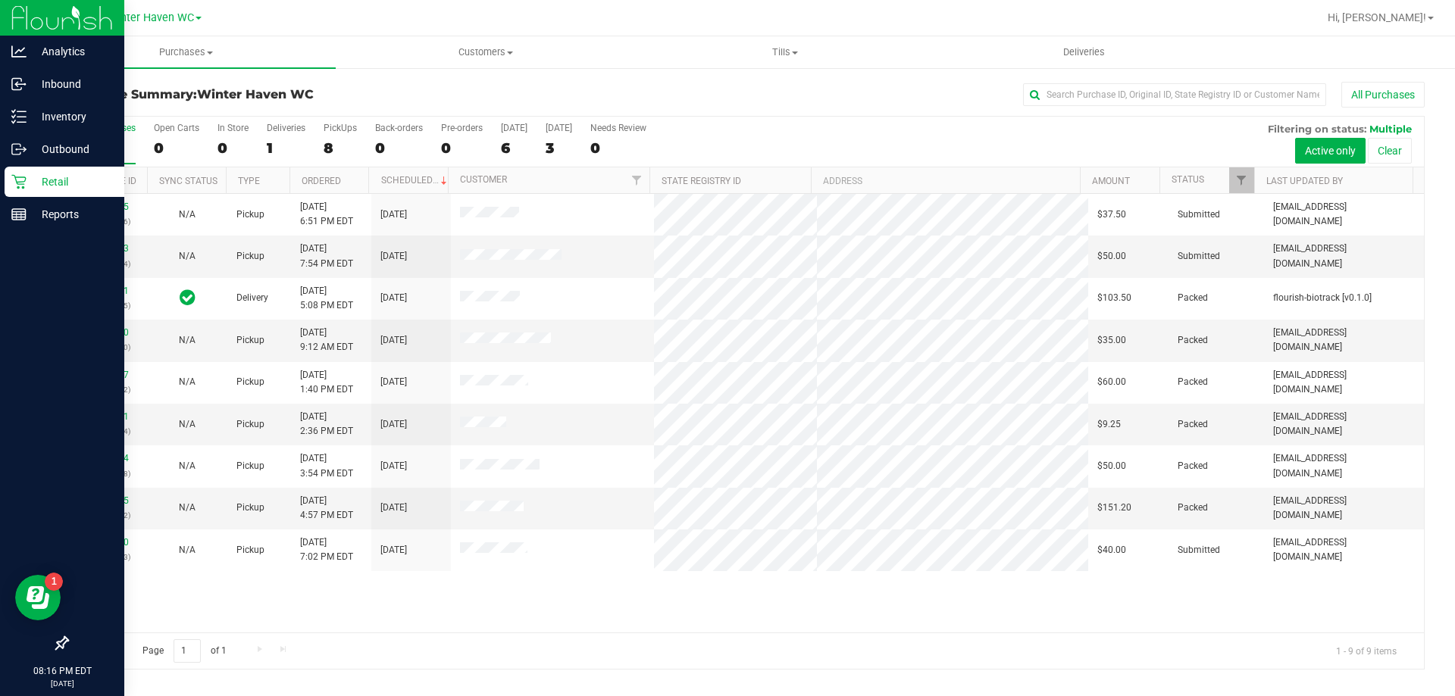
click at [339, 107] on div "Purchase Summary: [GEOGRAPHIC_DATA] All Purchases" at bounding box center [746, 98] width 1358 height 33
click at [413, 101] on h3 "Purchase Summary: [GEOGRAPHIC_DATA]" at bounding box center [293, 95] width 452 height 14
click at [79, 216] on p "Reports" at bounding box center [72, 214] width 91 height 18
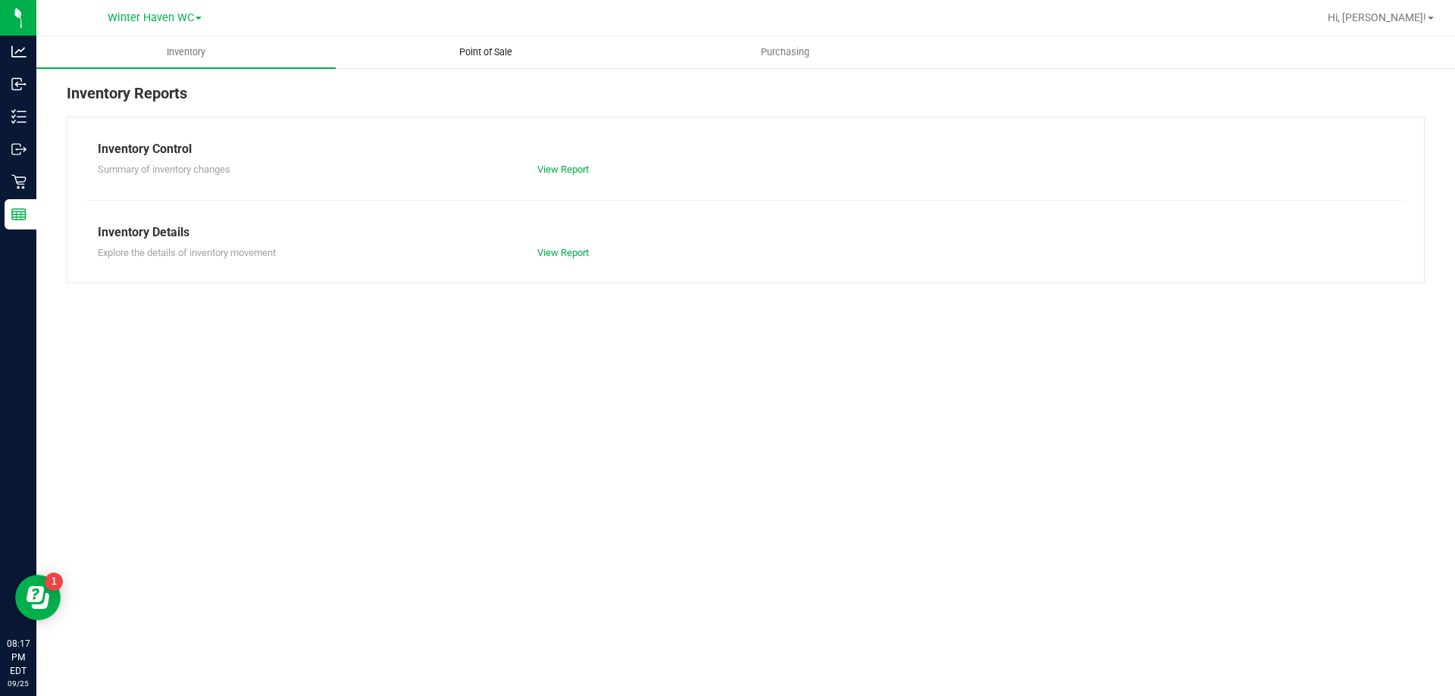
click at [505, 54] on span "Point of Sale" at bounding box center [486, 52] width 94 height 14
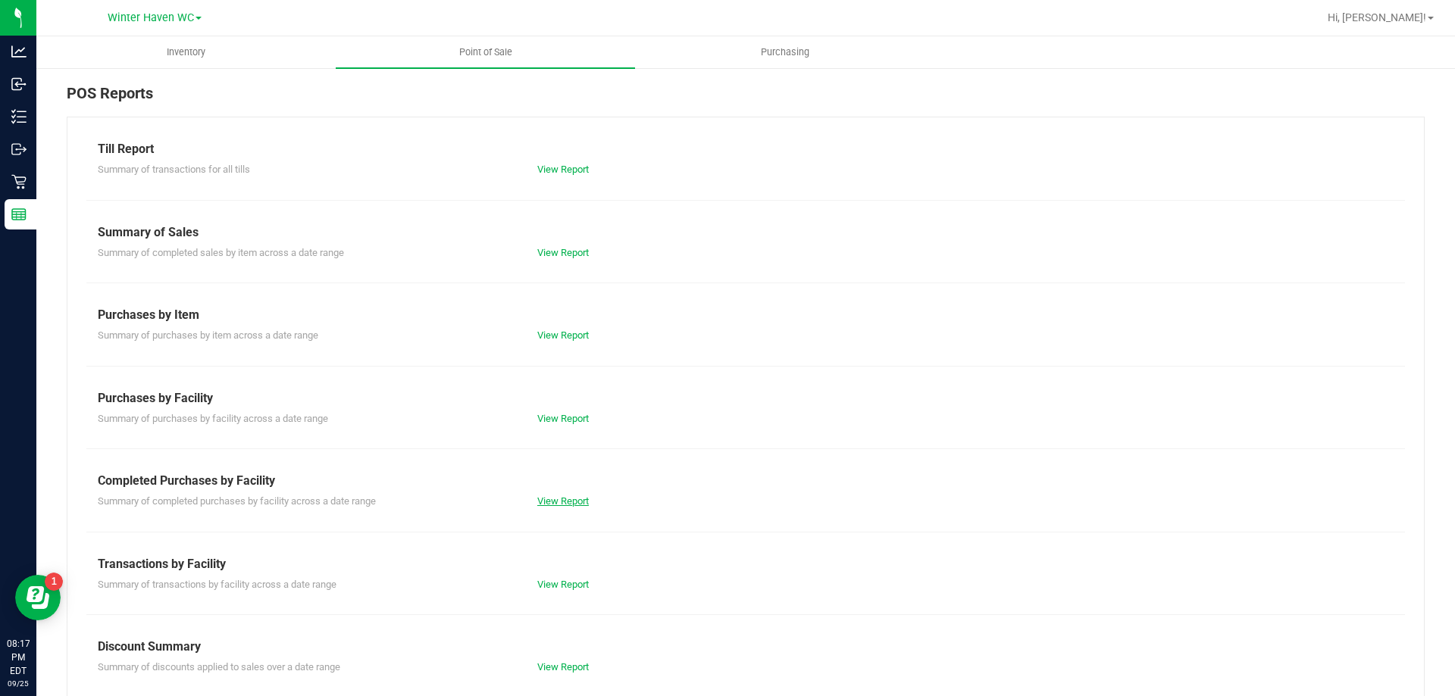
click at [565, 506] on link "View Report" at bounding box center [563, 501] width 52 height 11
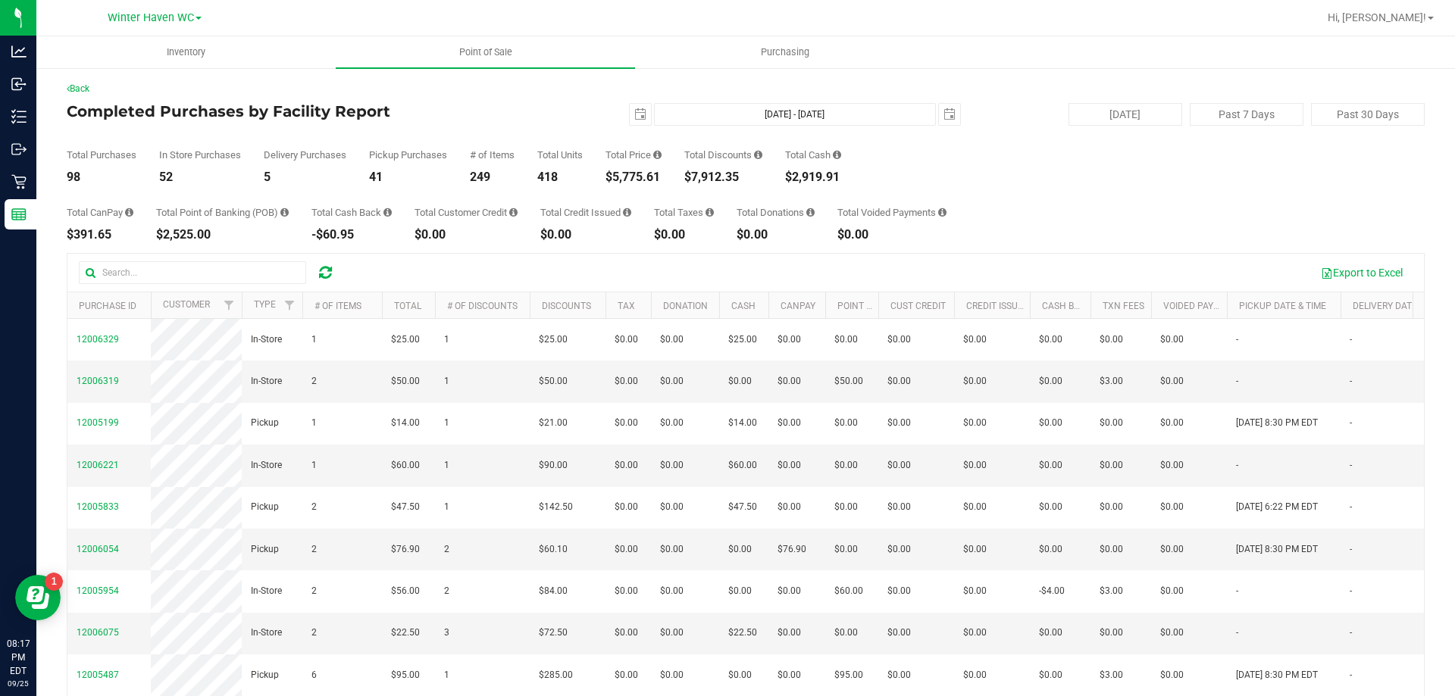
click at [964, 166] on div "Total Purchases 98 In Store Purchases 52 Delivery Purchases 5 Pickup Purchases …" at bounding box center [746, 155] width 1358 height 58
click at [1014, 180] on div "Total Purchases 98 In Store Purchases 52 Delivery Purchases 5 Pickup Purchases …" at bounding box center [746, 155] width 1358 height 58
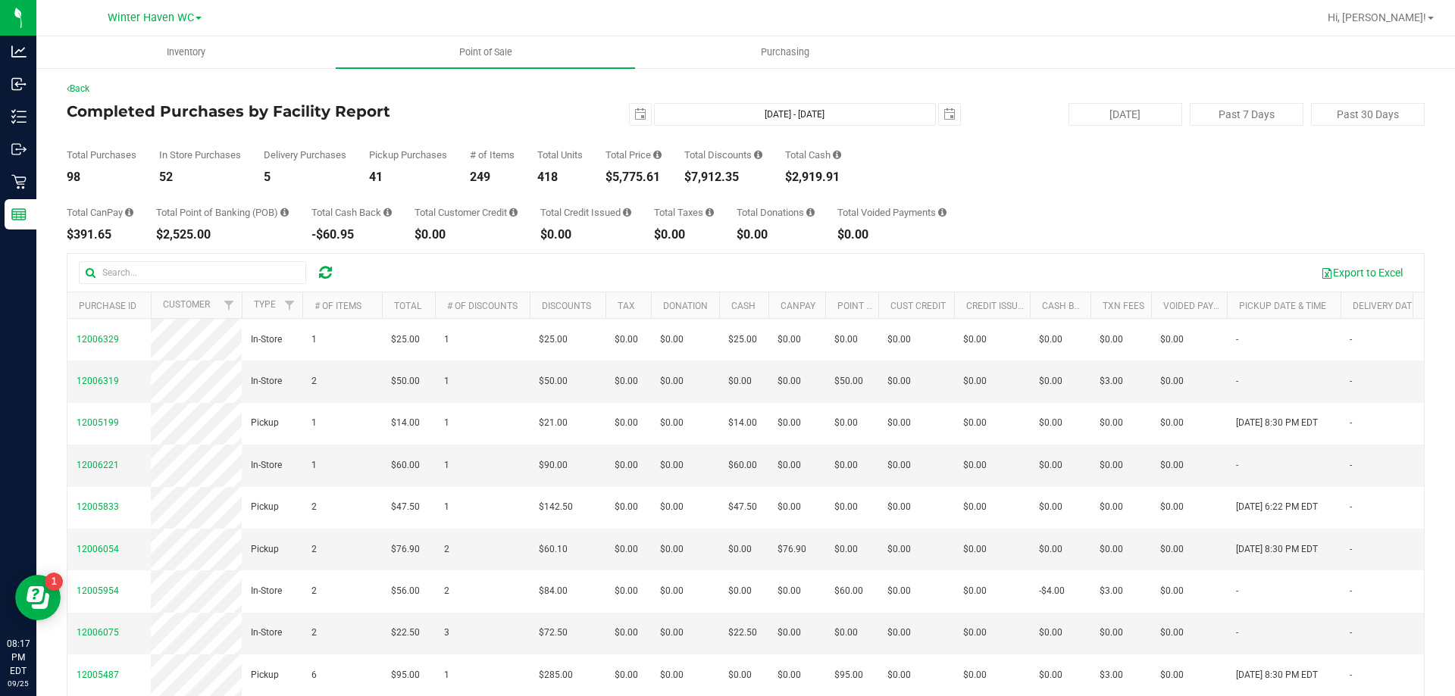
click at [1014, 180] on div "Total Purchases 98 In Store Purchases 52 Delivery Purchases 5 Pickup Purchases …" at bounding box center [746, 155] width 1358 height 58
click at [1057, 223] on div "Total CanPay $391.65 Total Point of Banking (POB) $2,525.00 Total Cash Back -$6…" at bounding box center [746, 212] width 1358 height 58
click at [1057, 224] on div "Total CanPay $391.65 Total Point of Banking (POB) $2,525.00 Total Cash Back -$6…" at bounding box center [746, 212] width 1358 height 58
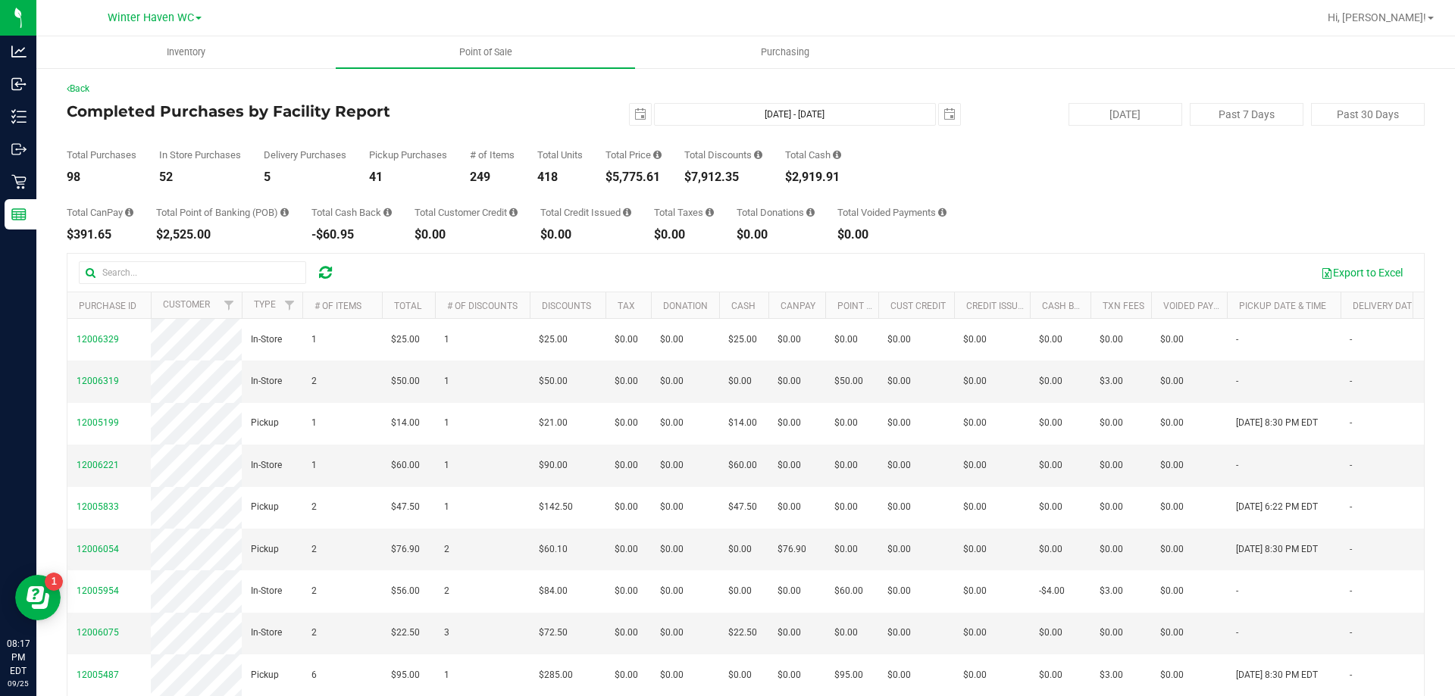
click at [1112, 254] on div "Export to Excel" at bounding box center [745, 273] width 1356 height 38
drag, startPoint x: 608, startPoint y: 177, endPoint x: 662, endPoint y: 177, distance: 53.0
click at [662, 177] on div "Total Purchases 98 In Store Purchases 52 Delivery Purchases 5 Pickup Purchases …" at bounding box center [746, 155] width 1358 height 58
click at [695, 178] on div "$7,912.35" at bounding box center [723, 177] width 78 height 12
drag, startPoint x: 692, startPoint y: 179, endPoint x: 745, endPoint y: 181, distance: 53.1
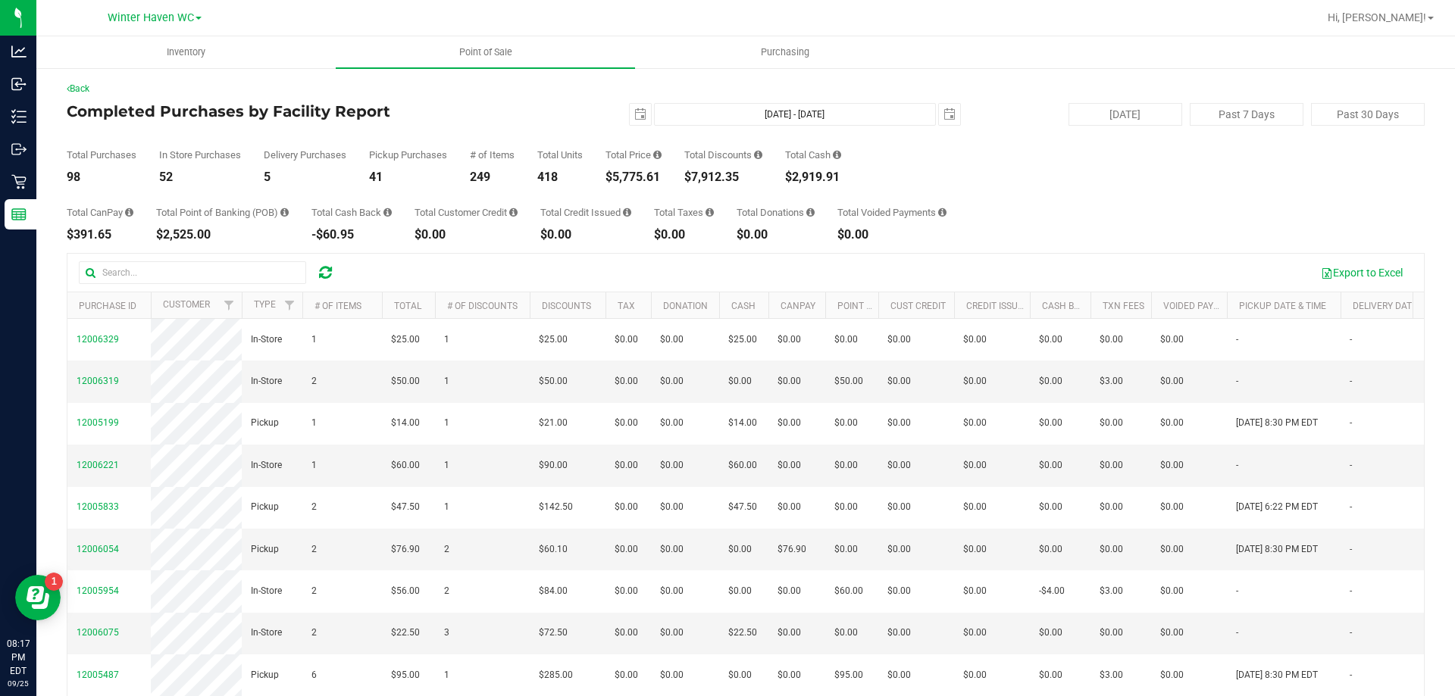
click at [745, 181] on div "$7,912.35" at bounding box center [723, 177] width 78 height 12
click at [998, 177] on div "Total Purchases 98 In Store Purchases 52 Delivery Purchases 5 Pickup Purchases …" at bounding box center [746, 155] width 1358 height 58
click at [480, 59] on uib-tab-heading "Point of Sale" at bounding box center [485, 52] width 299 height 32
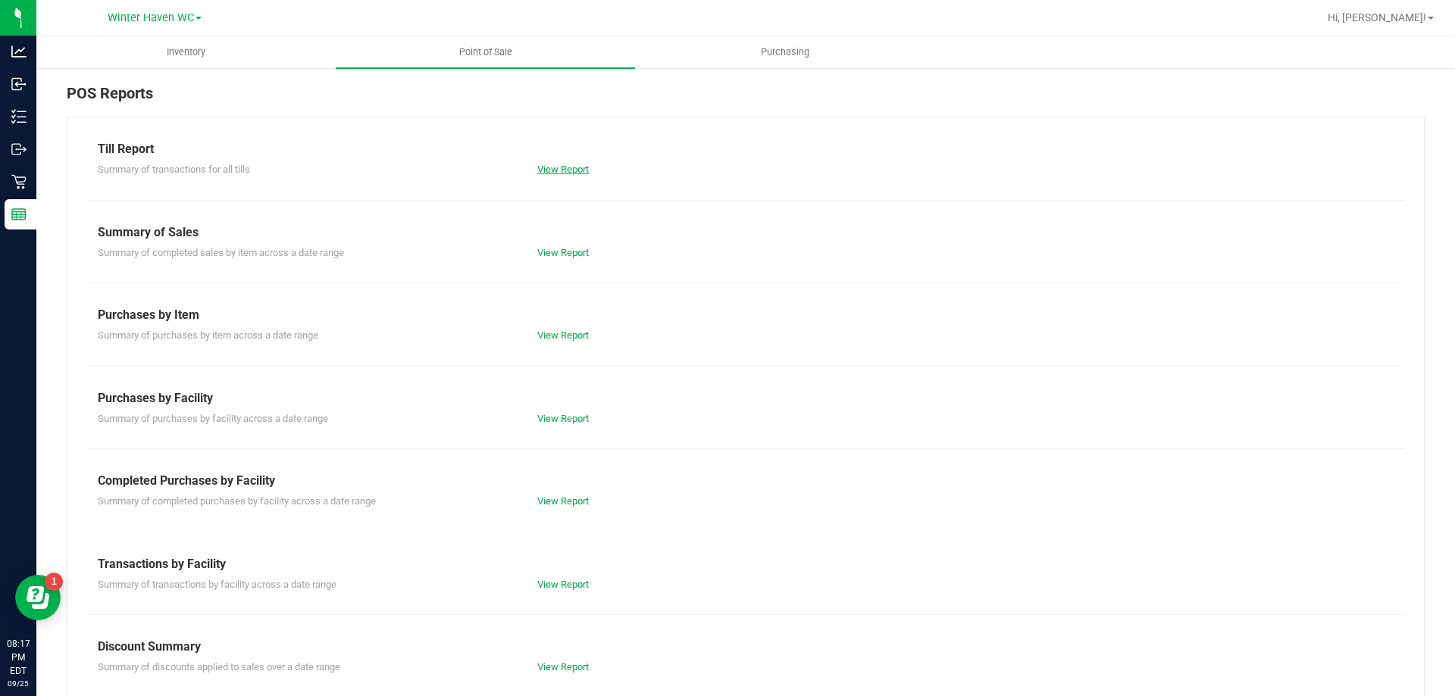
click at [542, 174] on link "View Report" at bounding box center [563, 169] width 52 height 11
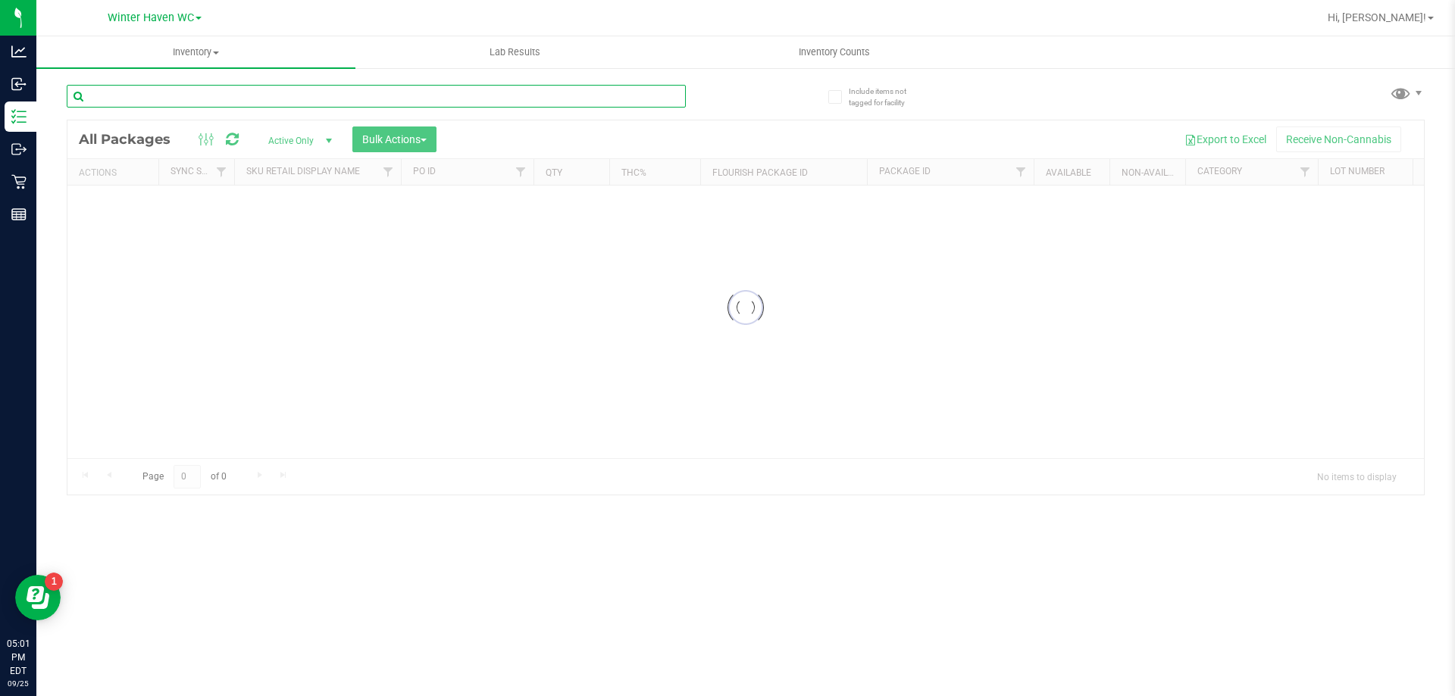
click at [347, 96] on div "Inventory All packages All inventory Waste log Create inventory Lab Results Inv…" at bounding box center [745, 366] width 1419 height 660
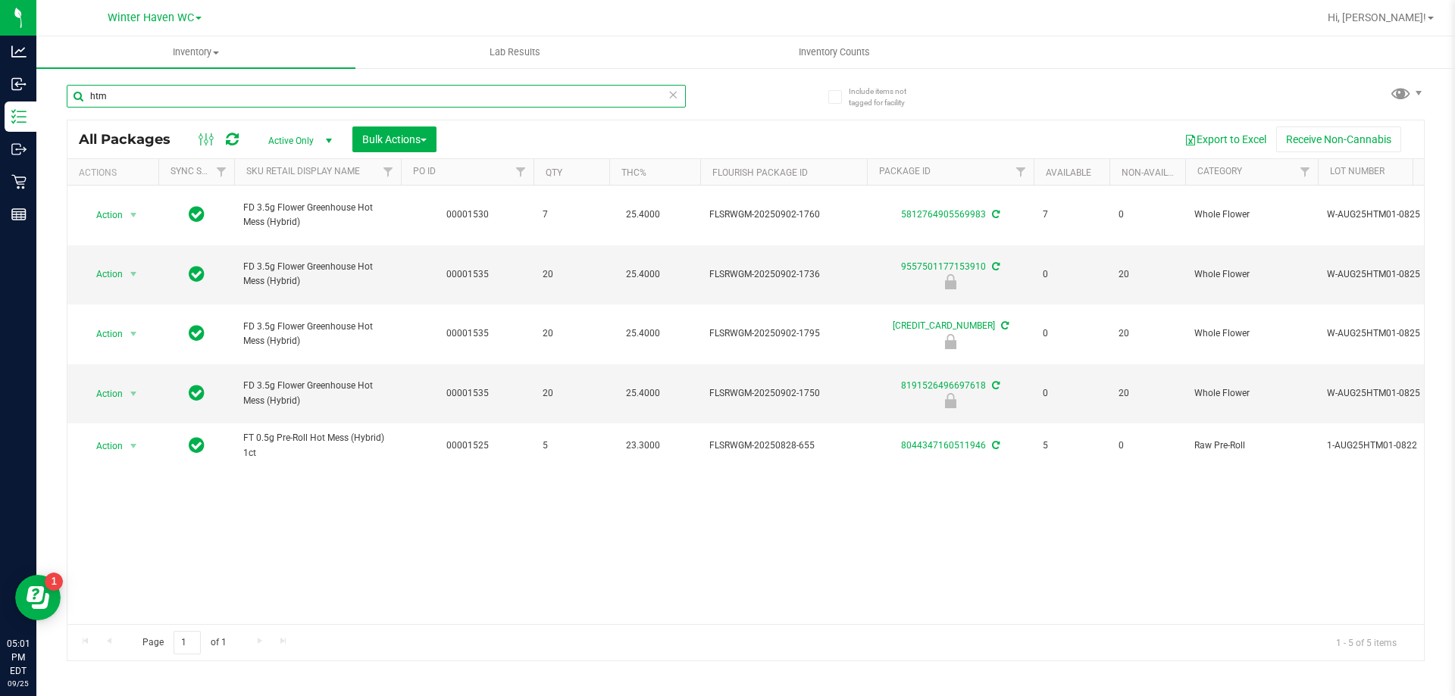
type input "htm"
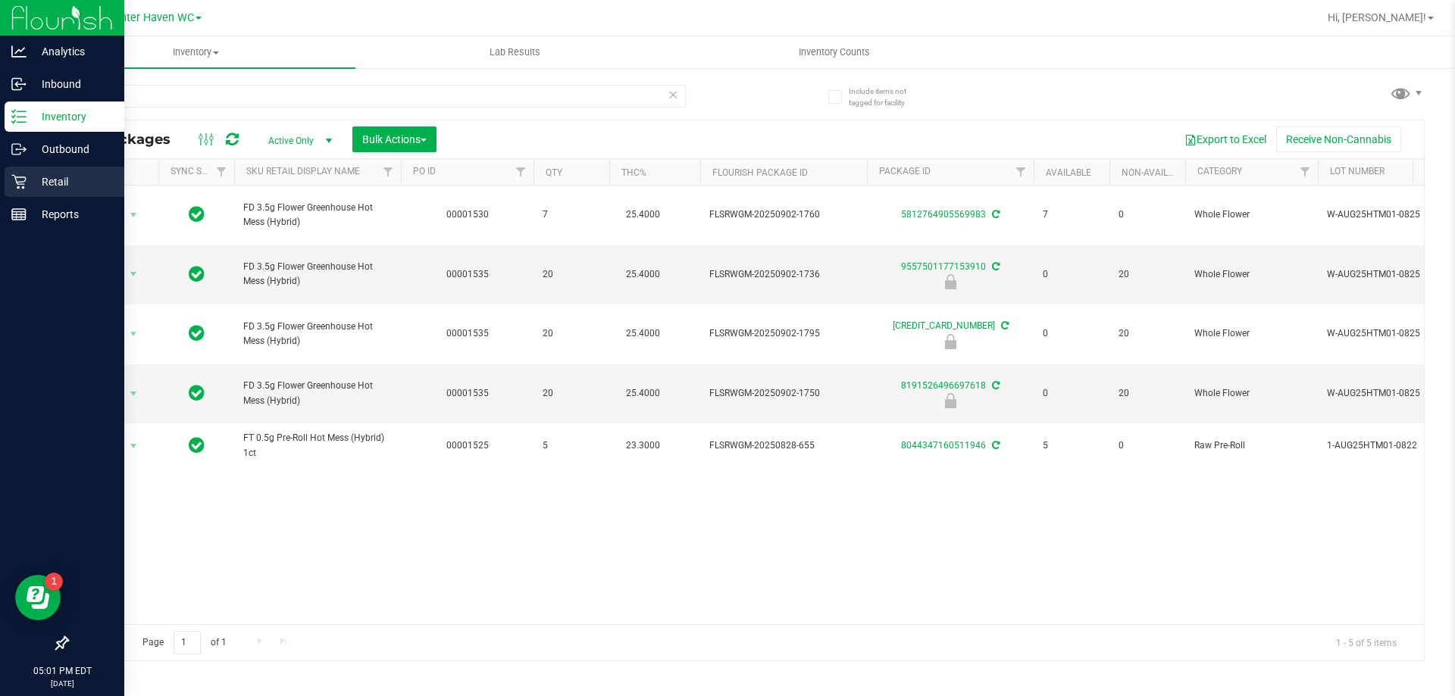
click at [60, 179] on p "Retail" at bounding box center [72, 182] width 91 height 18
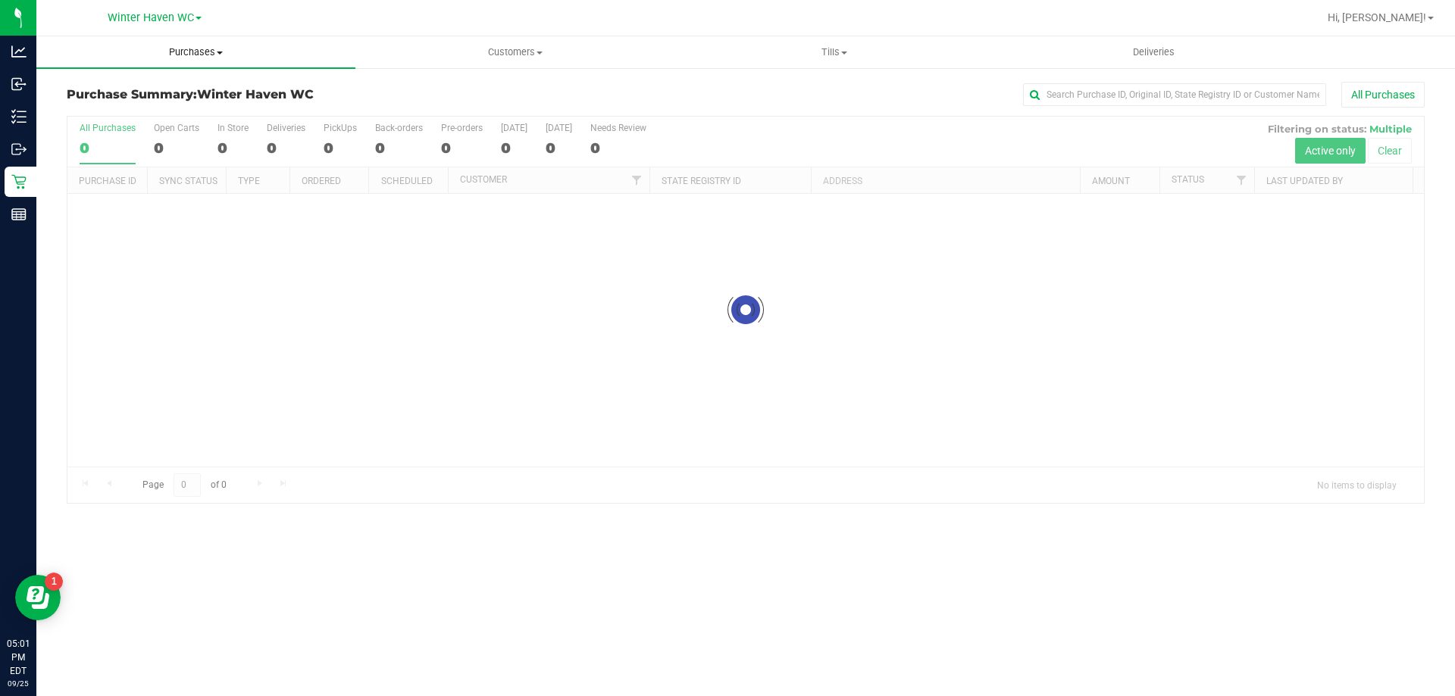
click at [229, 58] on span "Purchases" at bounding box center [195, 52] width 319 height 14
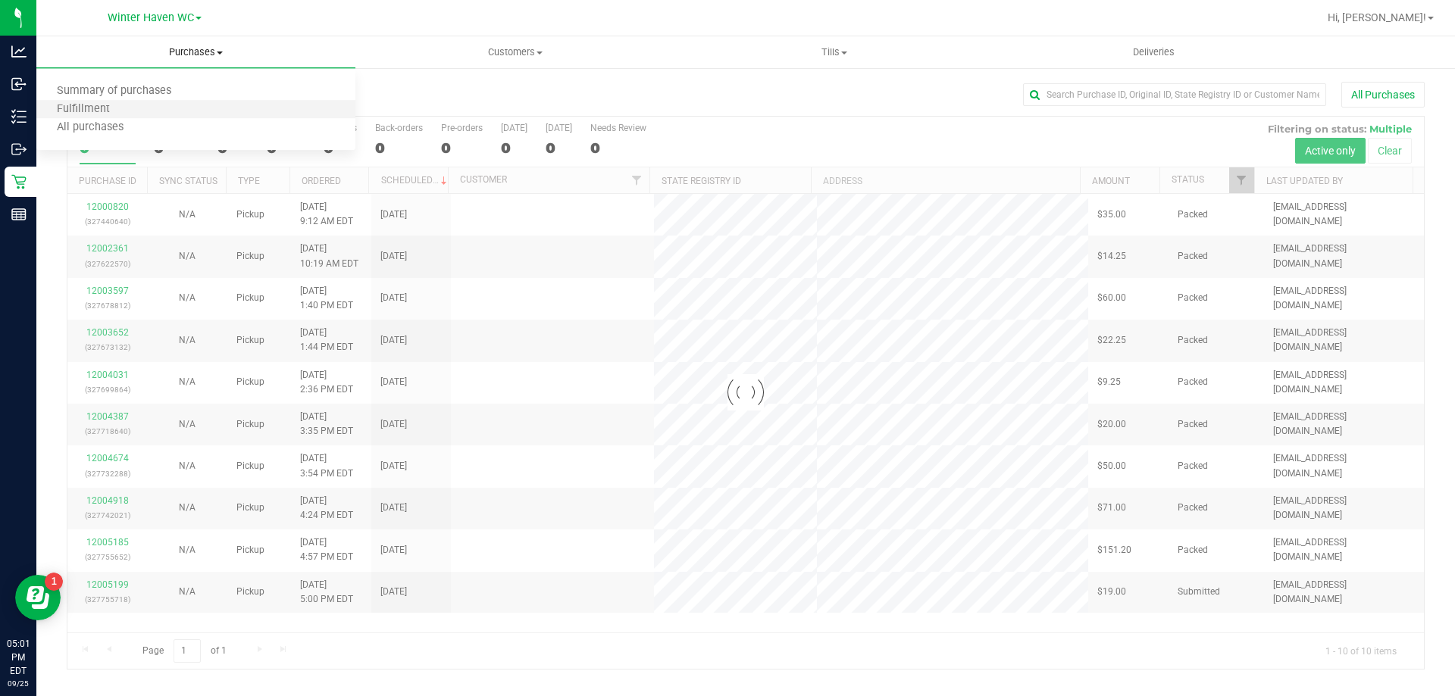
click at [171, 107] on li "Fulfillment" at bounding box center [195, 110] width 319 height 18
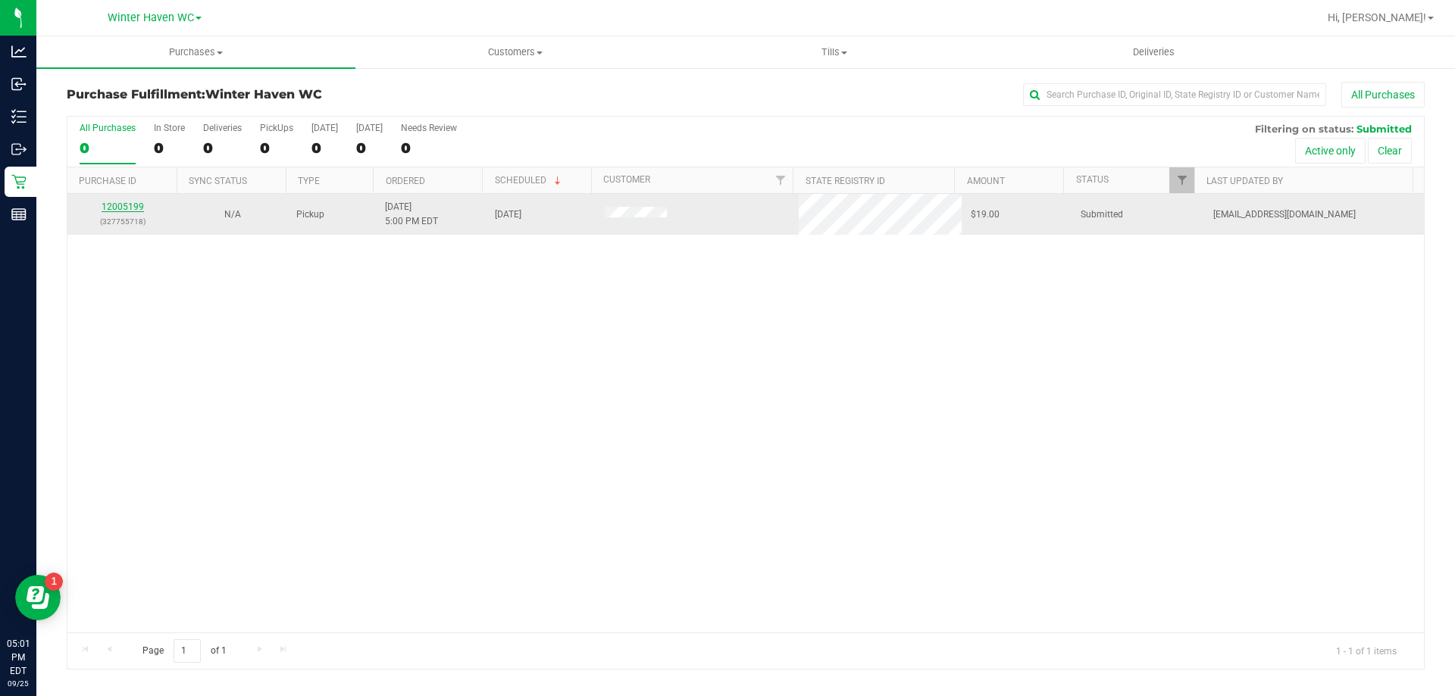
click at [116, 205] on link "12005199" at bounding box center [123, 207] width 42 height 11
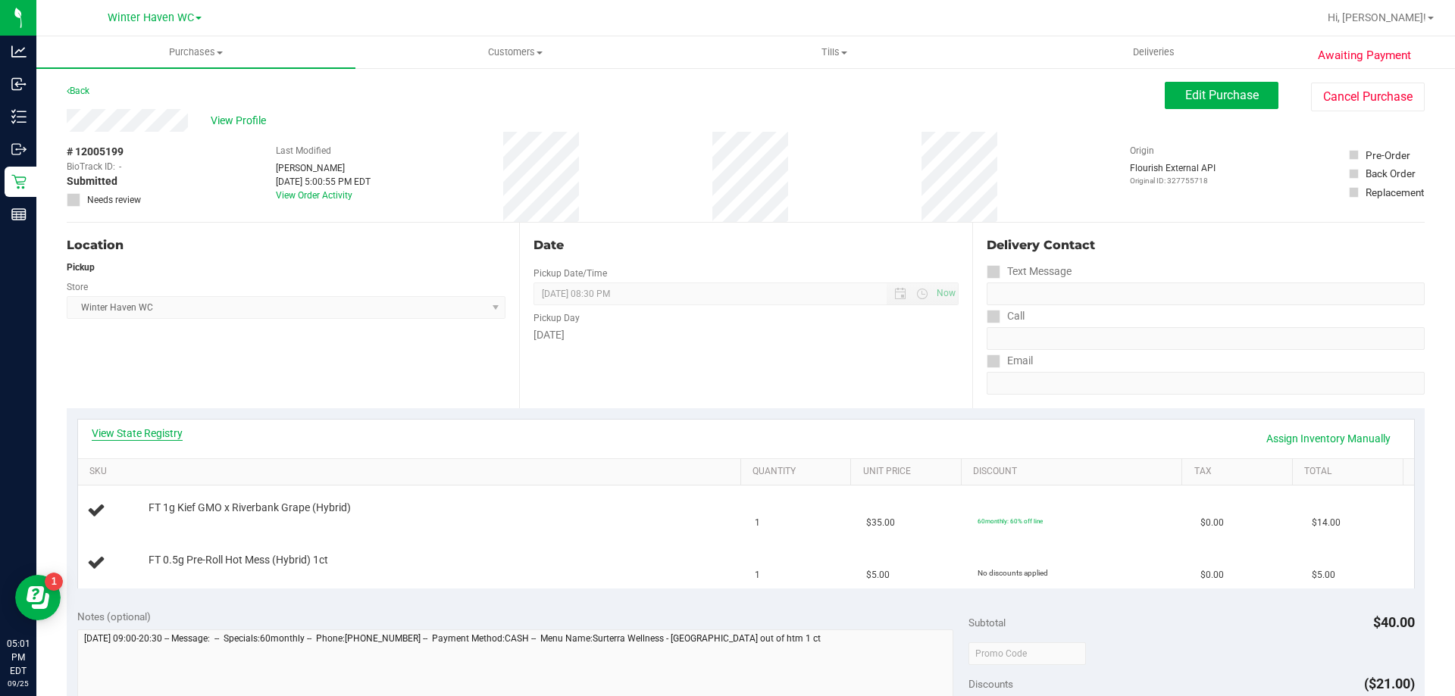
click at [154, 430] on link "View State Registry" at bounding box center [137, 433] width 91 height 15
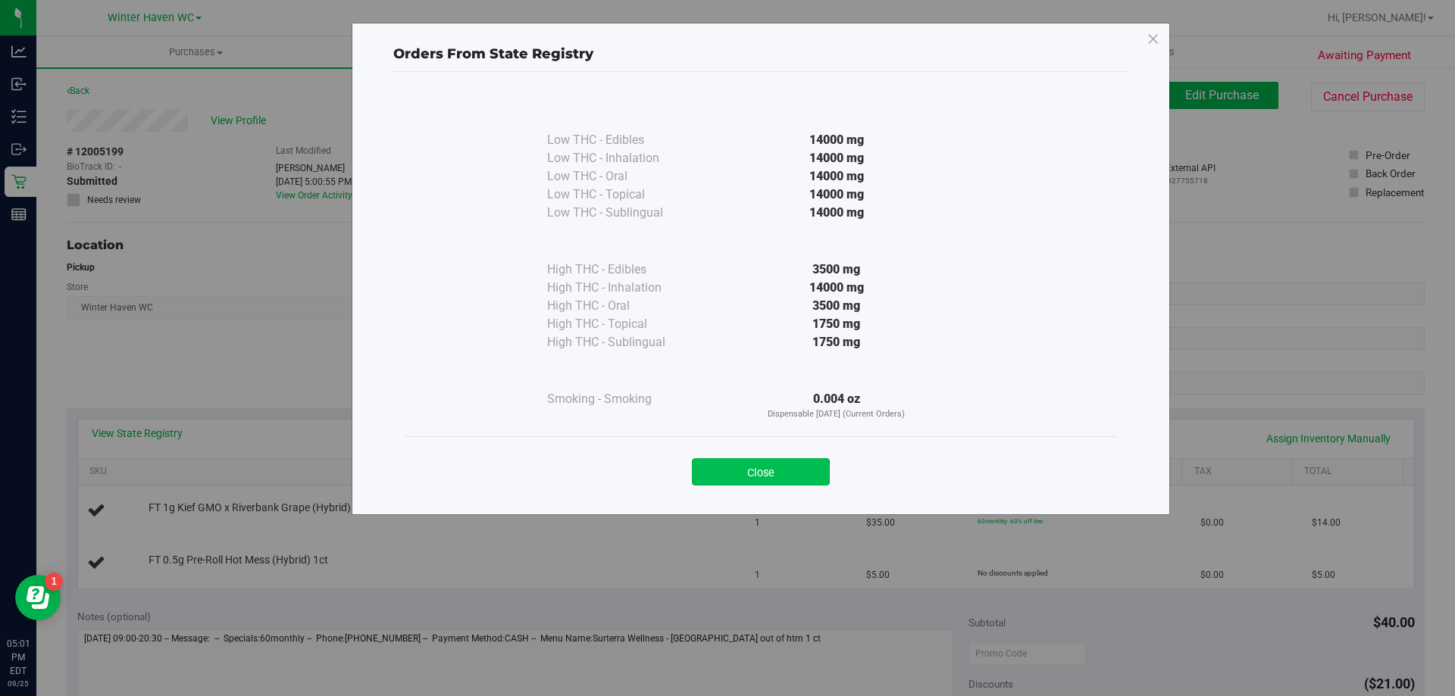
click at [775, 465] on button "Close" at bounding box center [761, 471] width 138 height 27
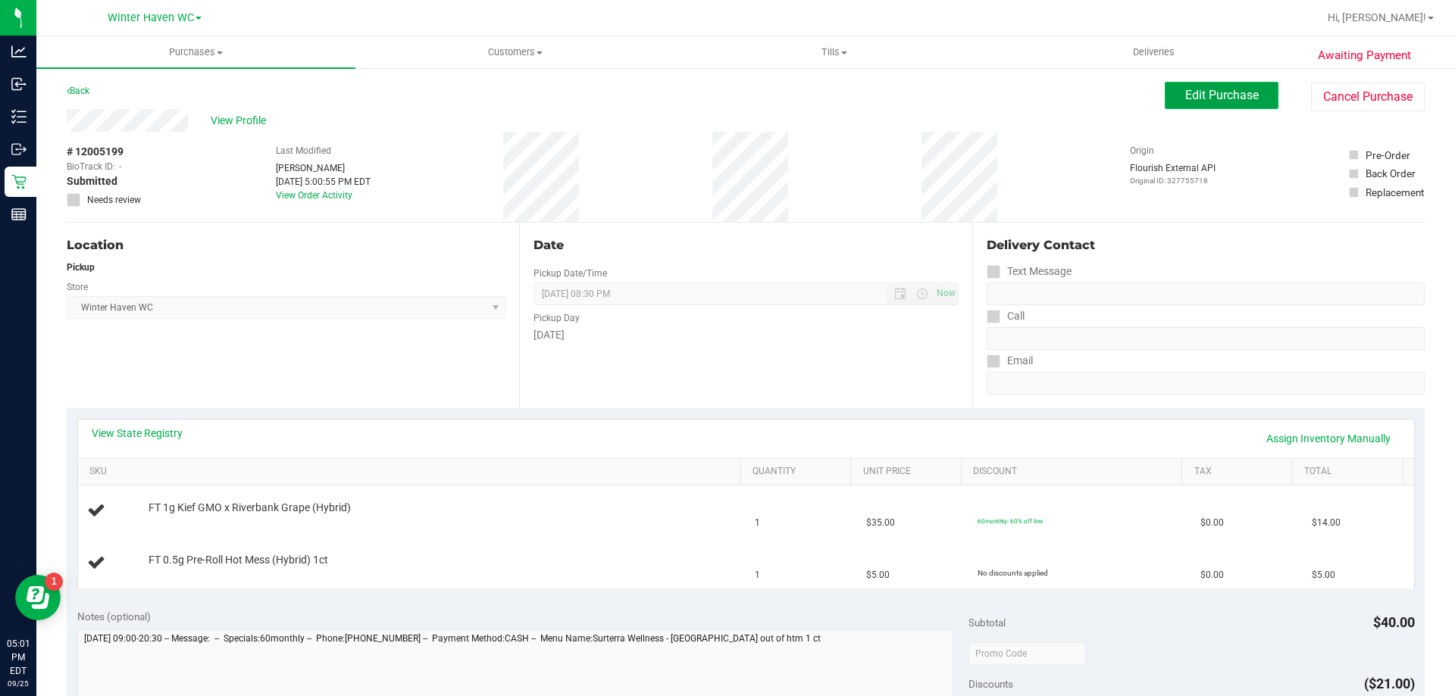
click at [1208, 94] on span "Edit Purchase" at bounding box center [1222, 95] width 74 height 14
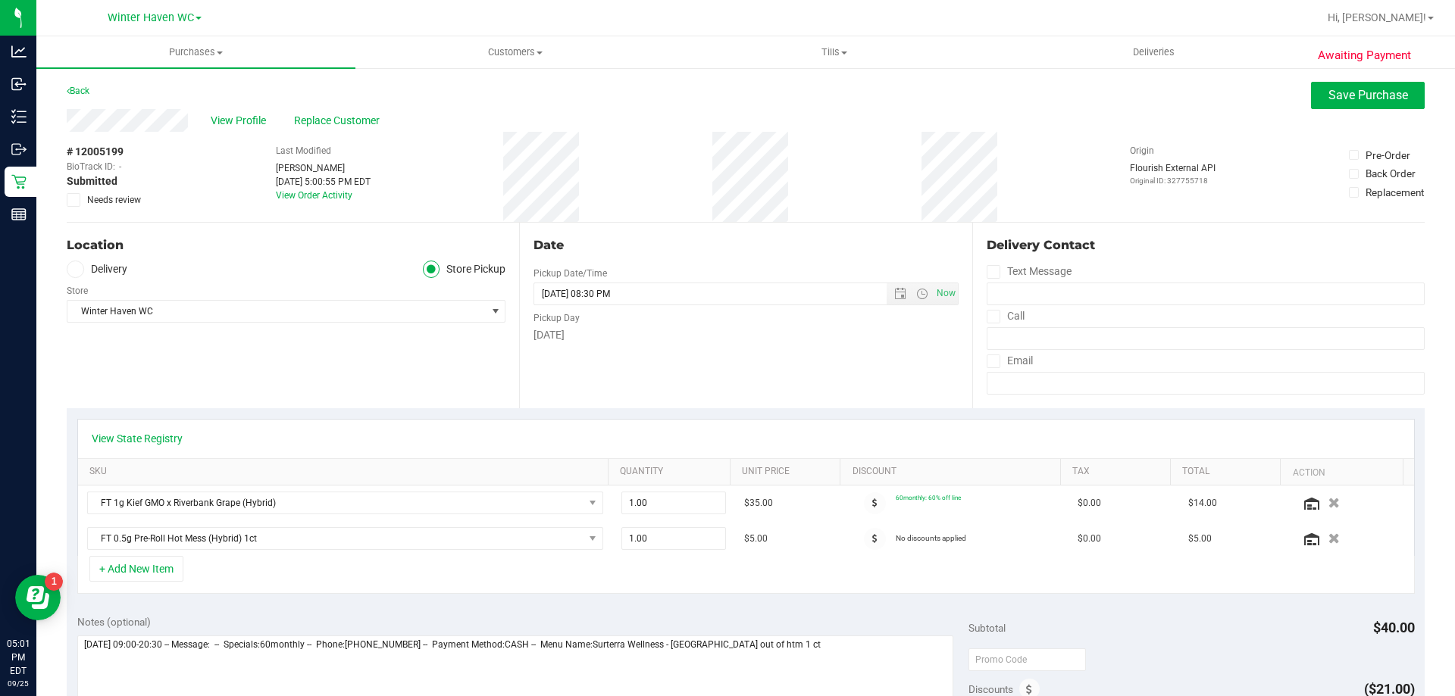
click at [117, 199] on span "Needs review" at bounding box center [114, 200] width 54 height 14
click at [0, 0] on input "Needs review" at bounding box center [0, 0] width 0 height 0
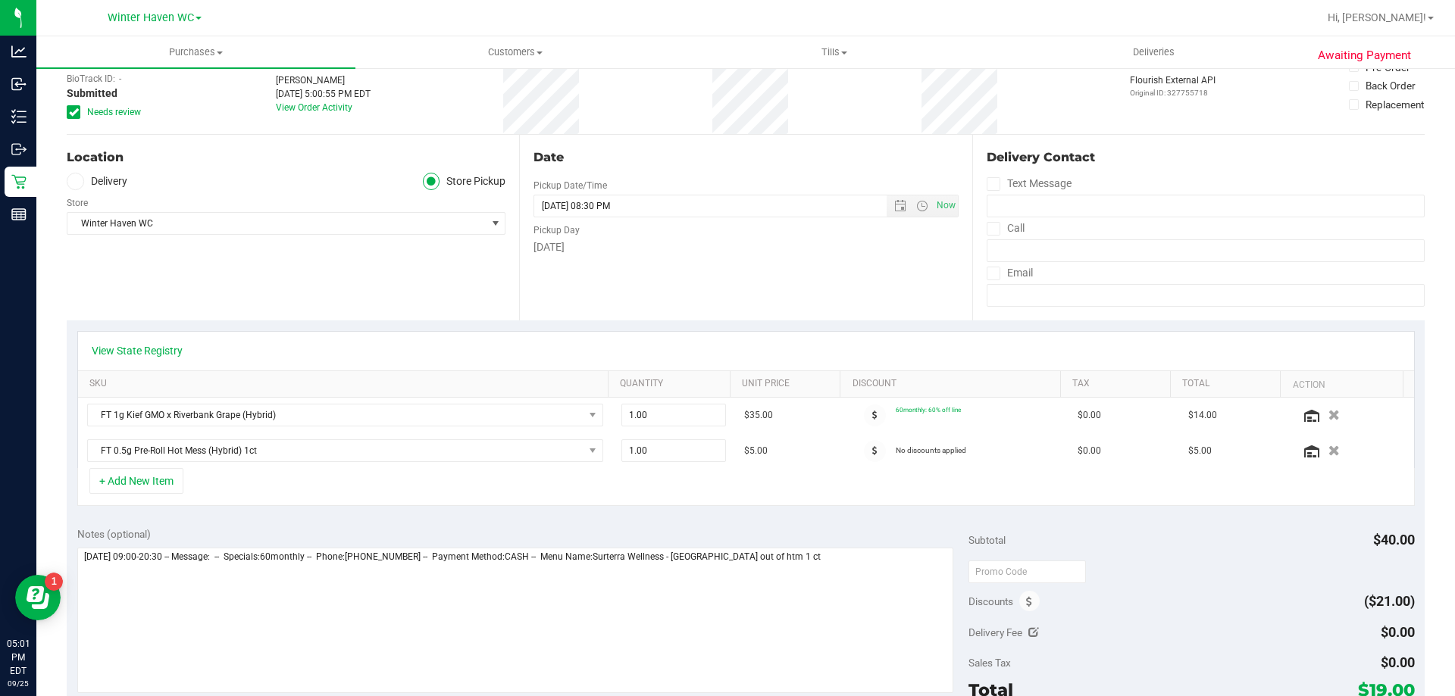
scroll to position [227, 0]
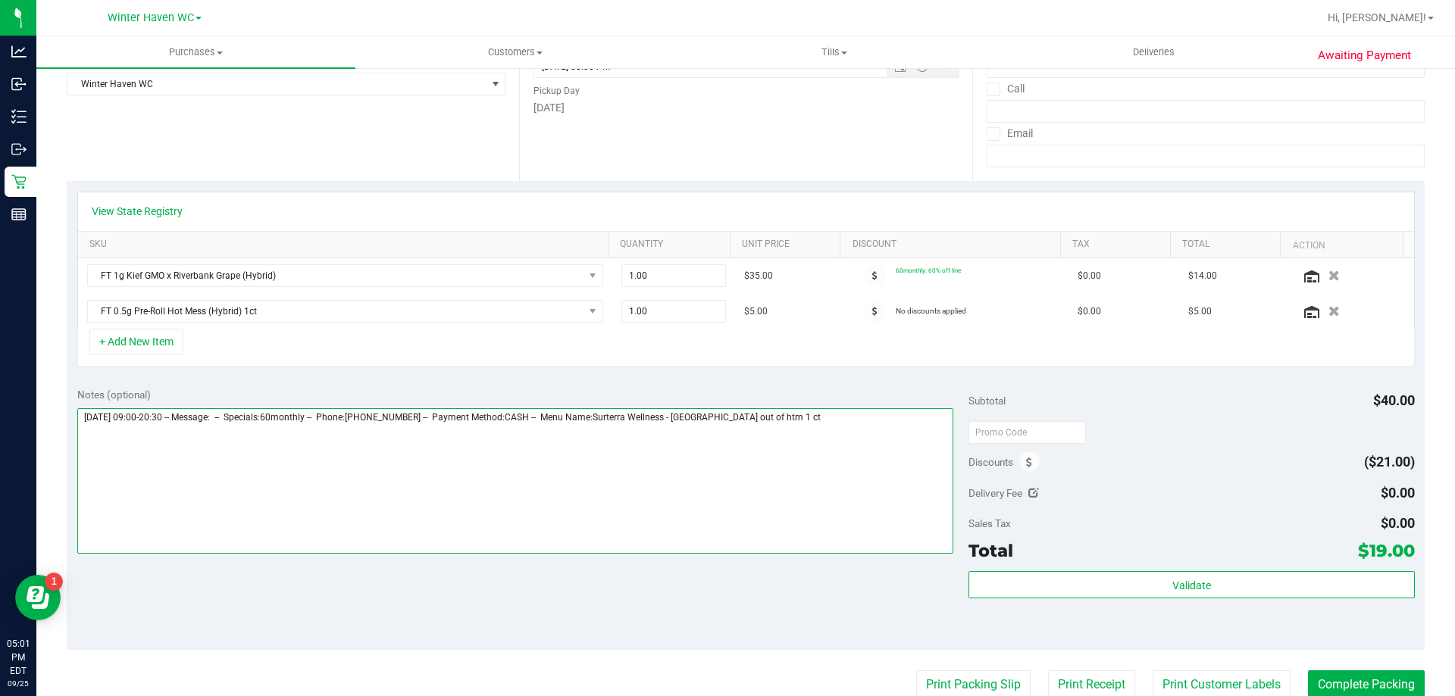
click at [817, 433] on textarea at bounding box center [515, 480] width 877 height 145
click at [844, 421] on textarea at bounding box center [515, 480] width 877 height 145
drag, startPoint x: 837, startPoint y: 417, endPoint x: 760, endPoint y: 424, distance: 77.7
click at [760, 424] on textarea at bounding box center [515, 480] width 877 height 145
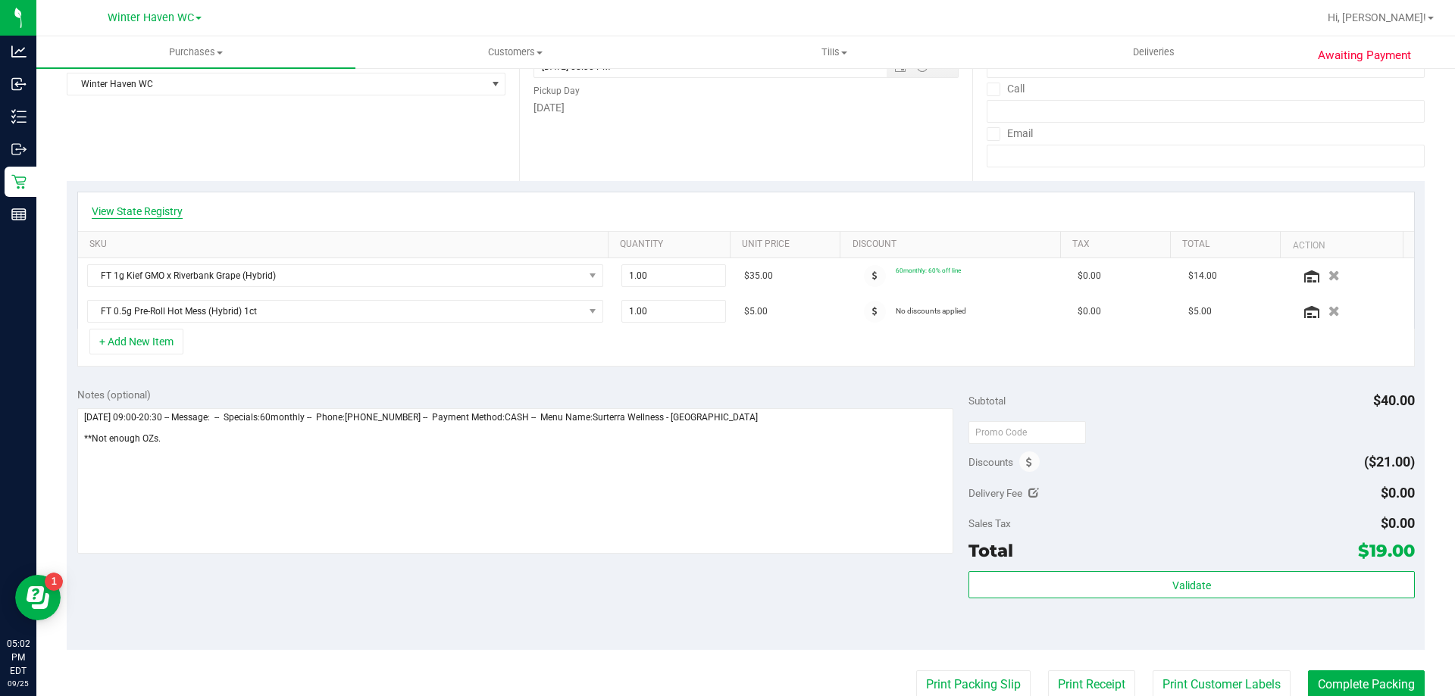
click at [124, 218] on link "View State Registry" at bounding box center [137, 211] width 91 height 15
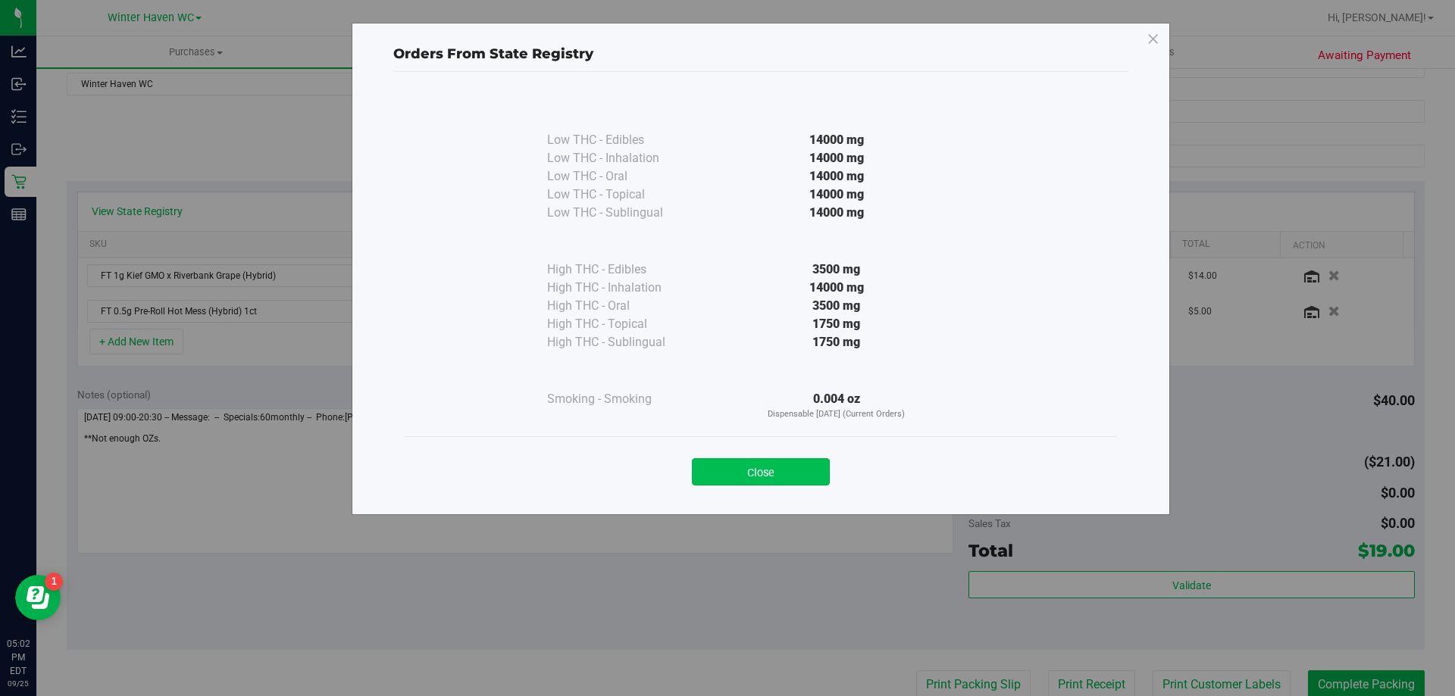
click at [784, 467] on button "Close" at bounding box center [761, 471] width 138 height 27
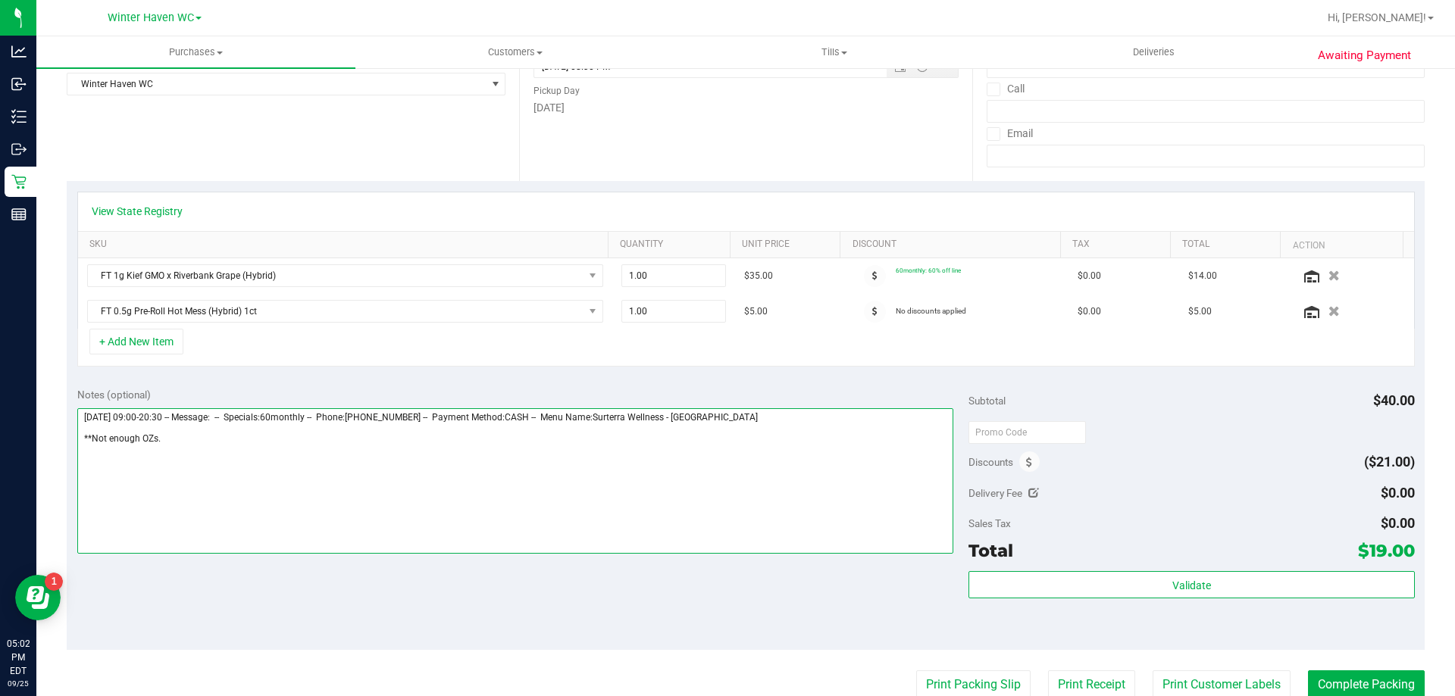
click at [354, 460] on textarea at bounding box center [515, 480] width 877 height 145
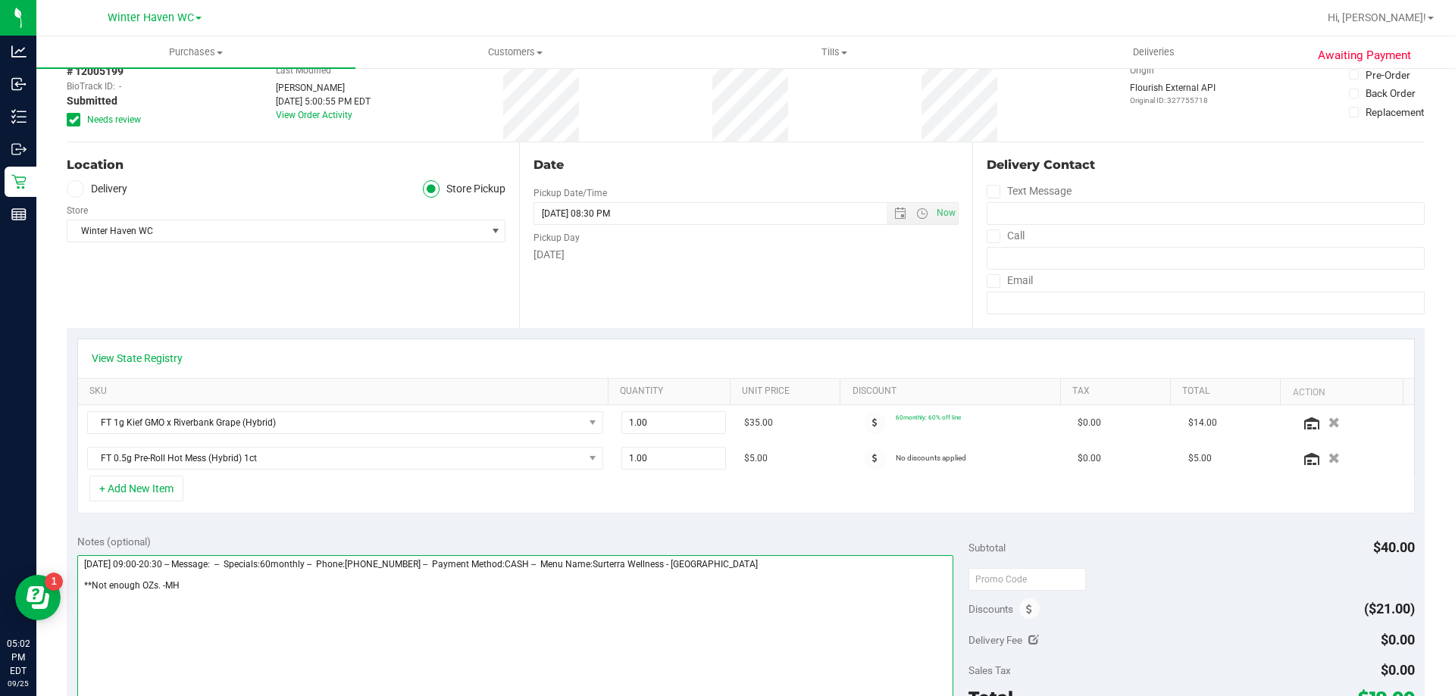
scroll to position [0, 0]
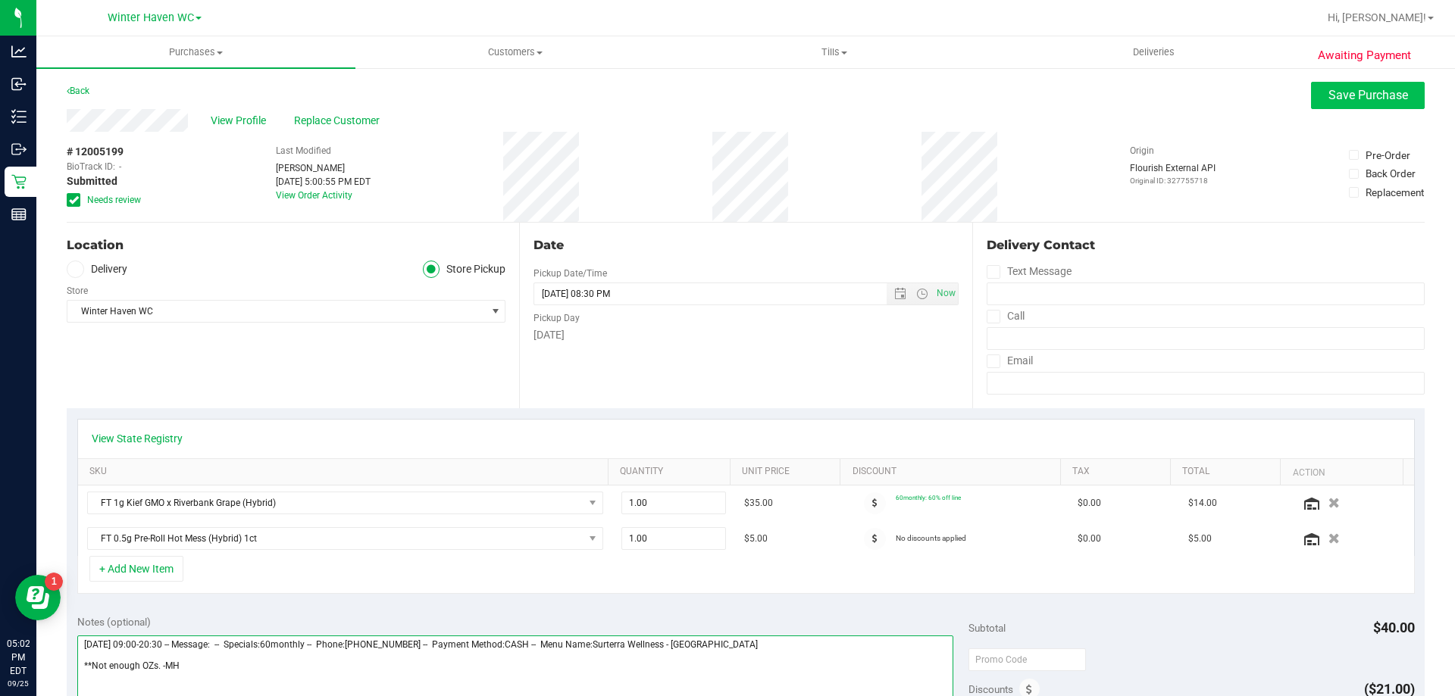
type textarea "Thursday 09/25/2025 09:00-20:30 -- Message: -- Specials:60monthly -- Phone:3213…"
click at [1366, 95] on span "Save Purchase" at bounding box center [1368, 95] width 80 height 14
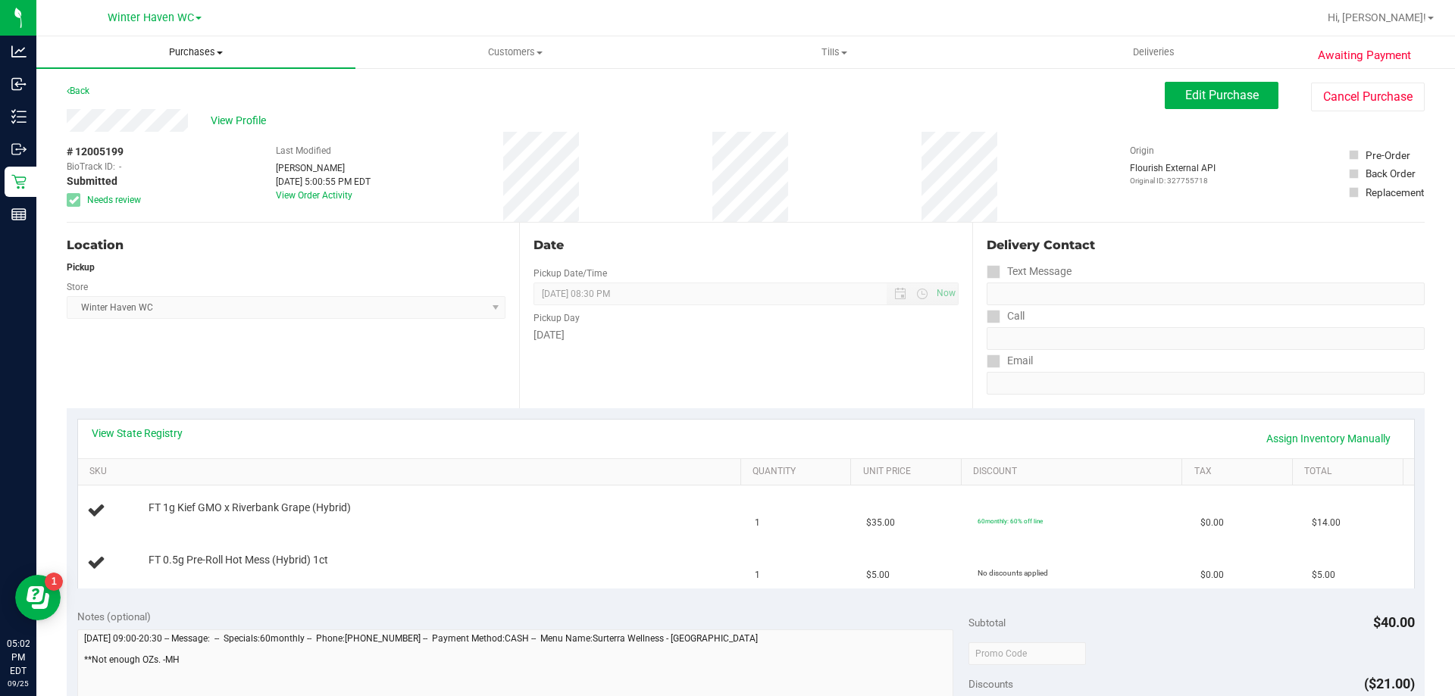
click at [213, 53] on span "Purchases" at bounding box center [195, 52] width 319 height 14
click at [193, 115] on li "Fulfillment" at bounding box center [195, 110] width 319 height 18
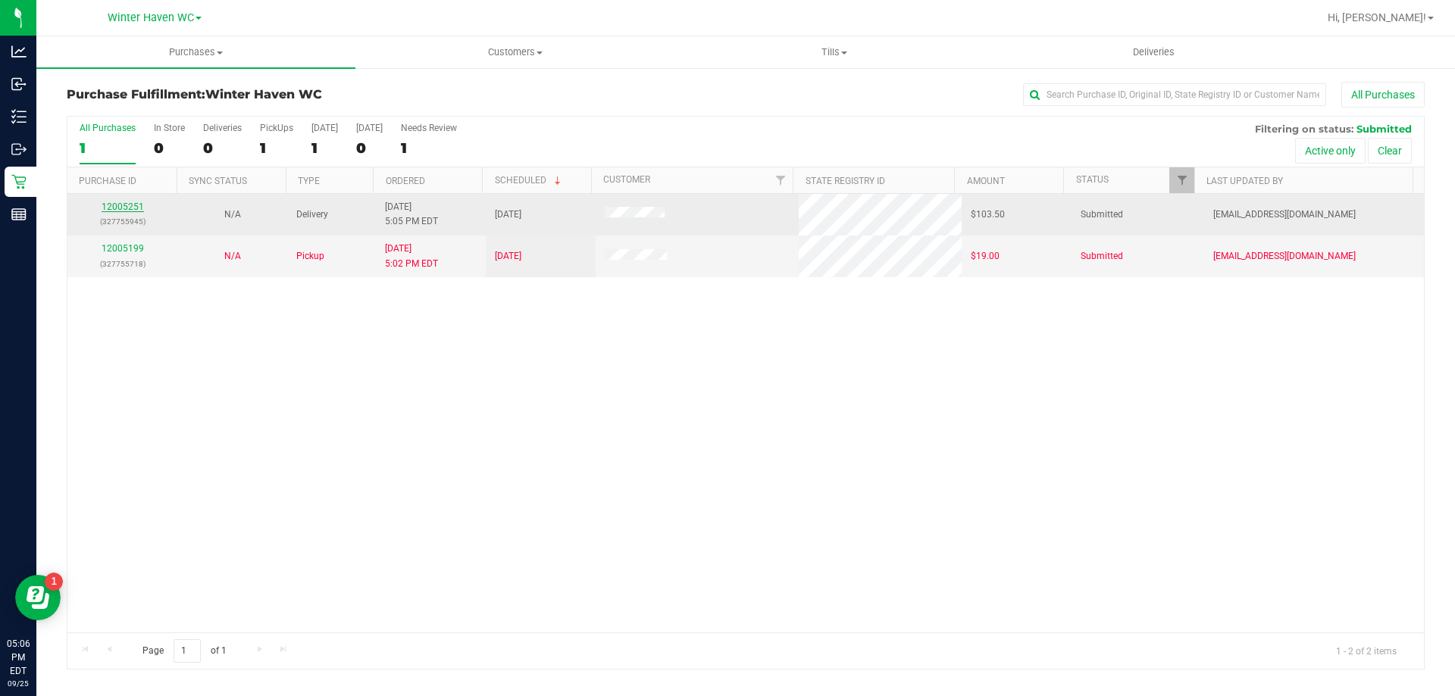
click at [122, 202] on link "12005251" at bounding box center [123, 207] width 42 height 11
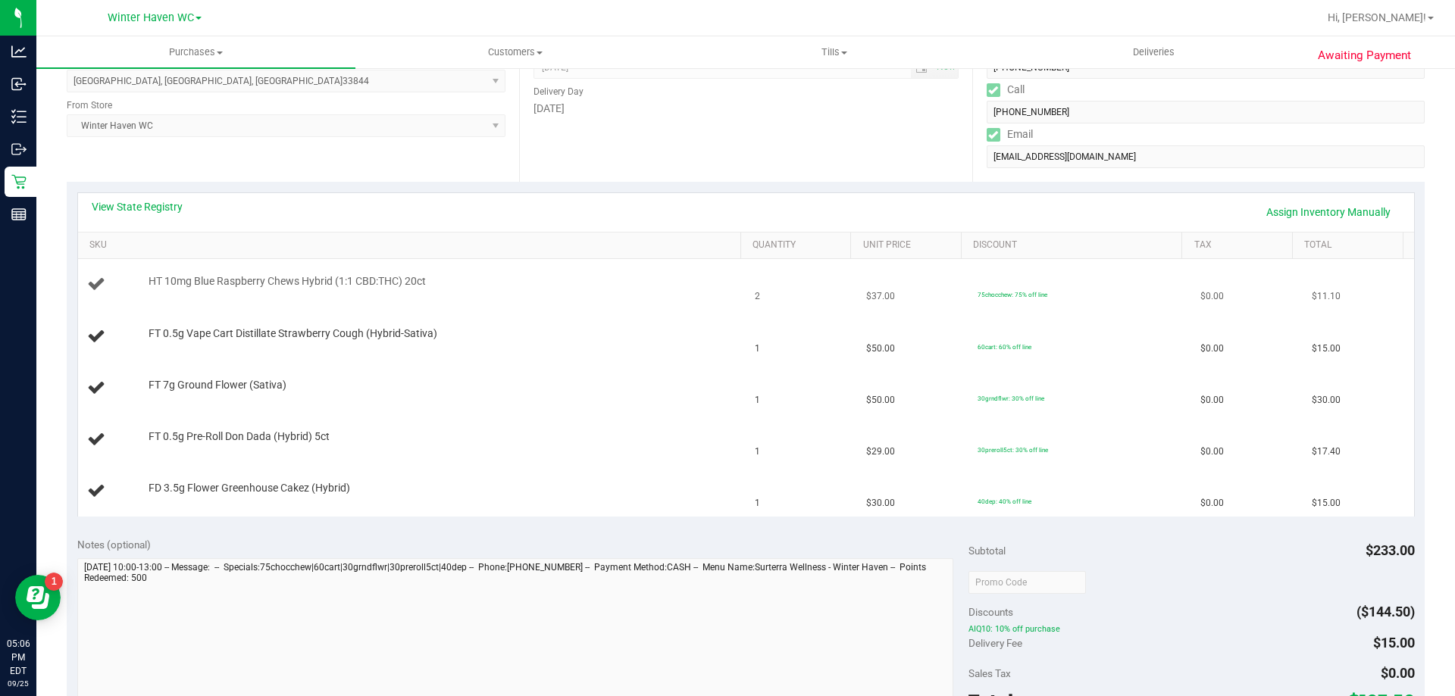
scroll to position [227, 0]
click at [139, 207] on link "View State Registry" at bounding box center [137, 206] width 91 height 15
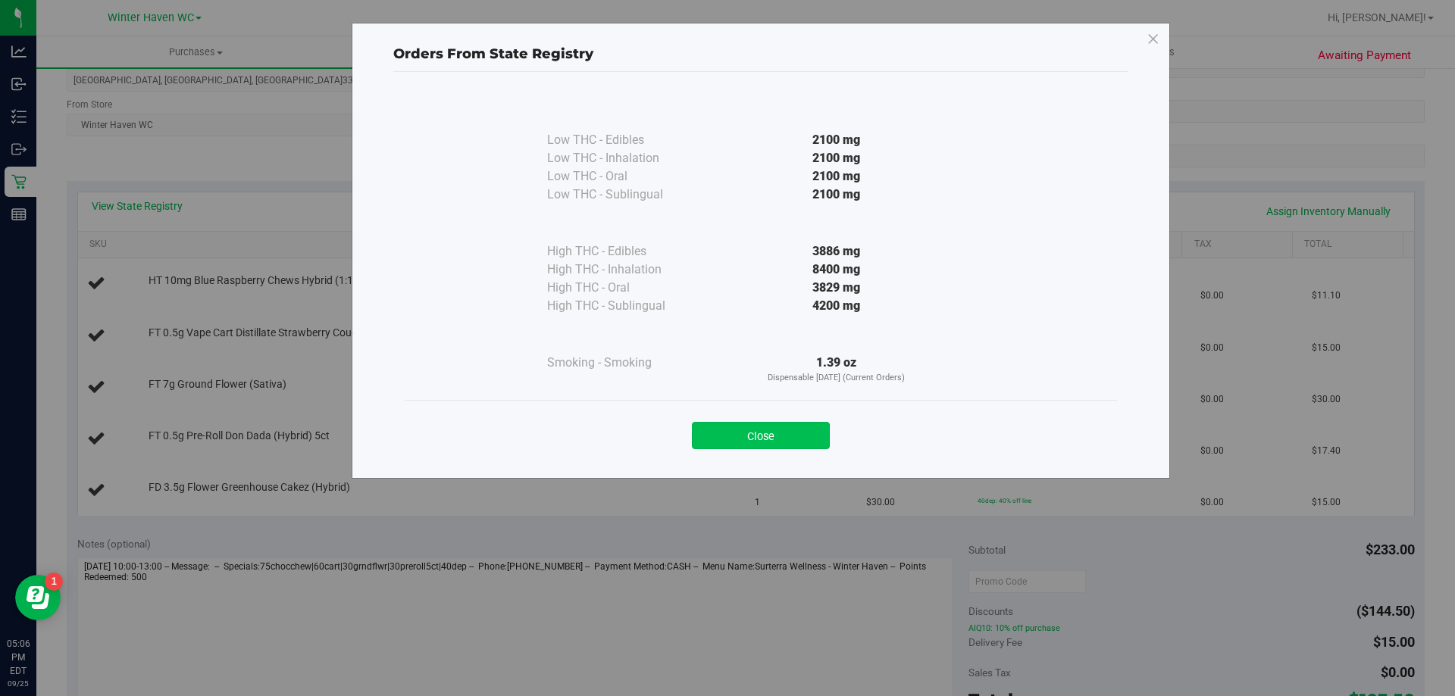
click at [749, 433] on button "Close" at bounding box center [761, 435] width 138 height 27
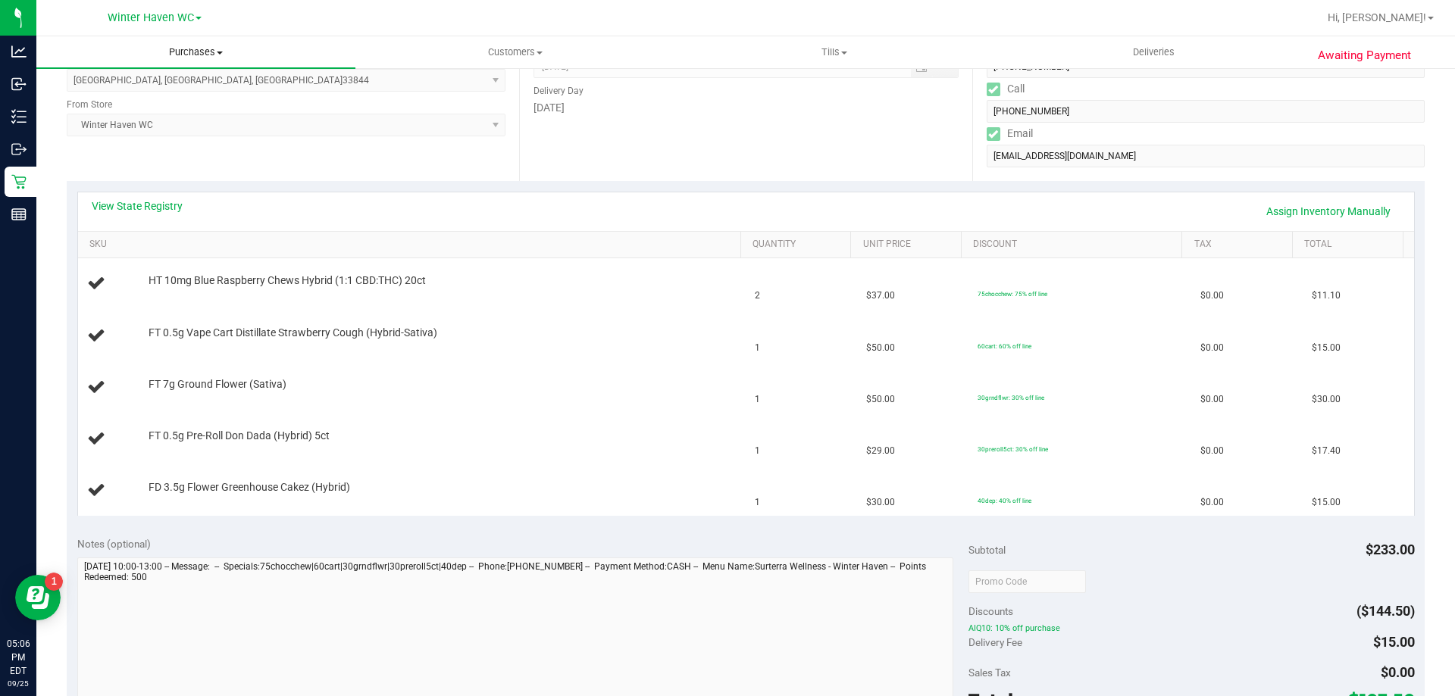
click at [208, 58] on span "Purchases" at bounding box center [195, 52] width 319 height 14
click at [199, 108] on li "Fulfillment" at bounding box center [195, 110] width 319 height 18
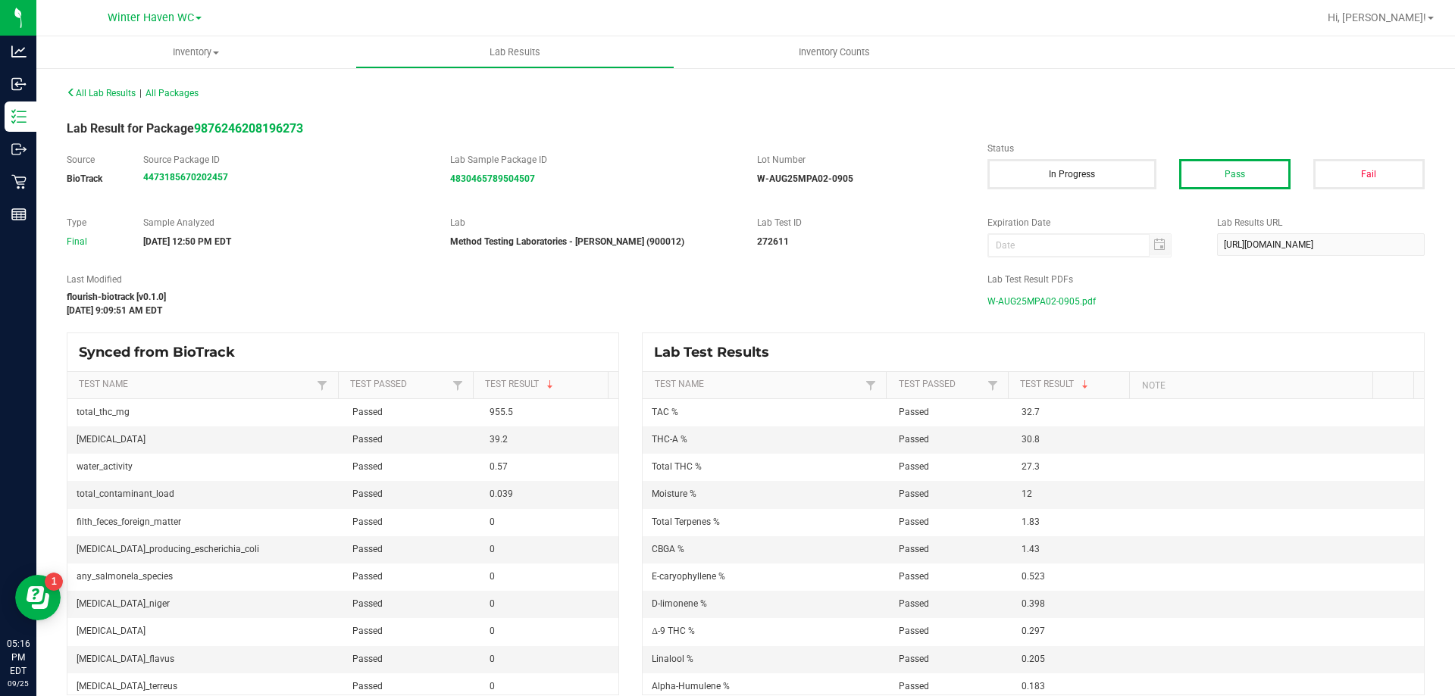
click at [1010, 298] on span "W-AUG25MPA02-0905.pdf" at bounding box center [1041, 301] width 108 height 23
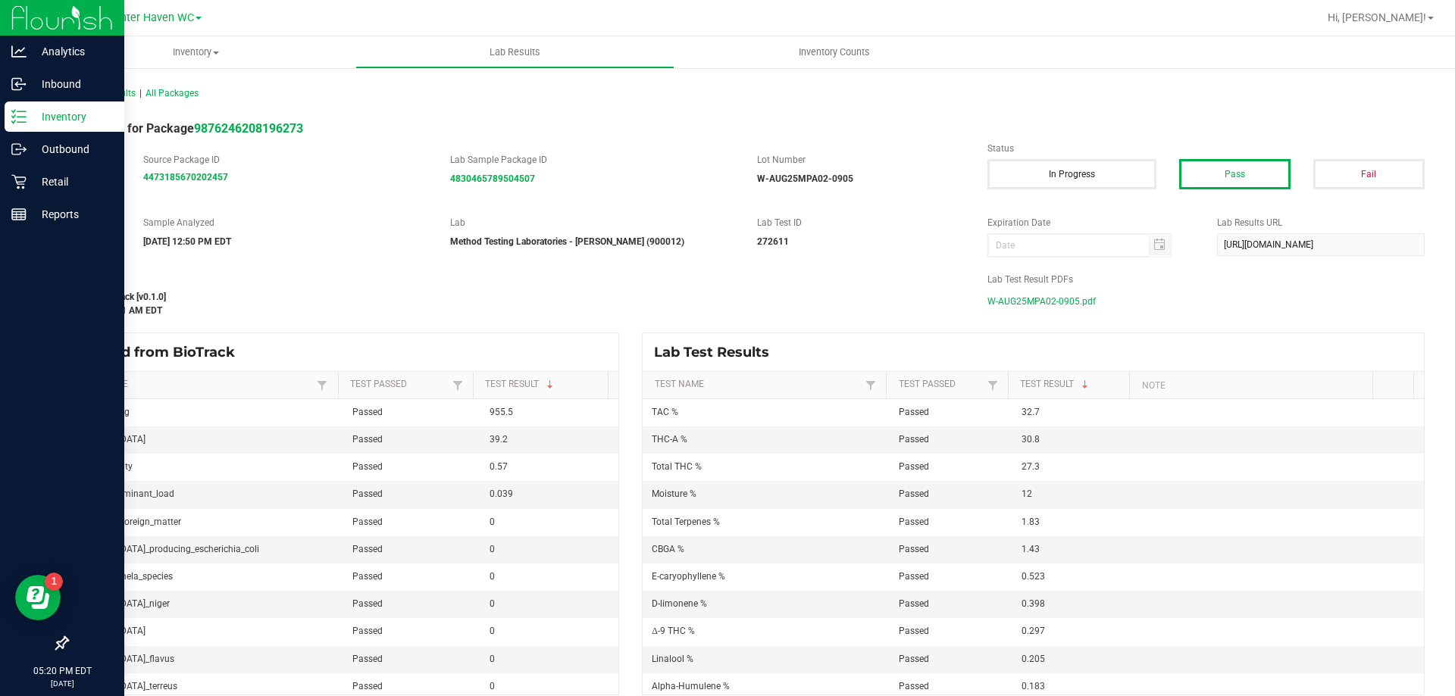
click at [27, 120] on p "Inventory" at bounding box center [72, 117] width 91 height 18
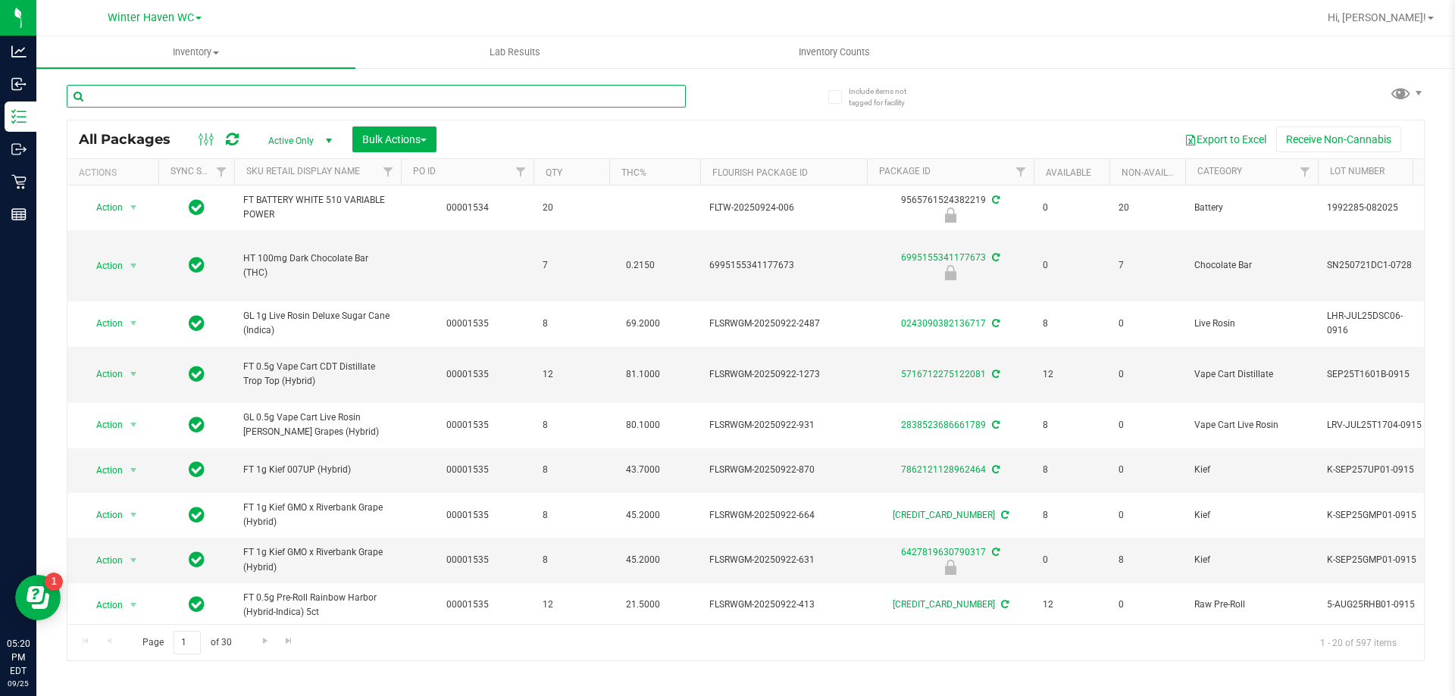
click at [356, 102] on input "text" at bounding box center [376, 96] width 619 height 23
paste input "FT 3.5g Cannabis Flower Quesojito (Sativa)"
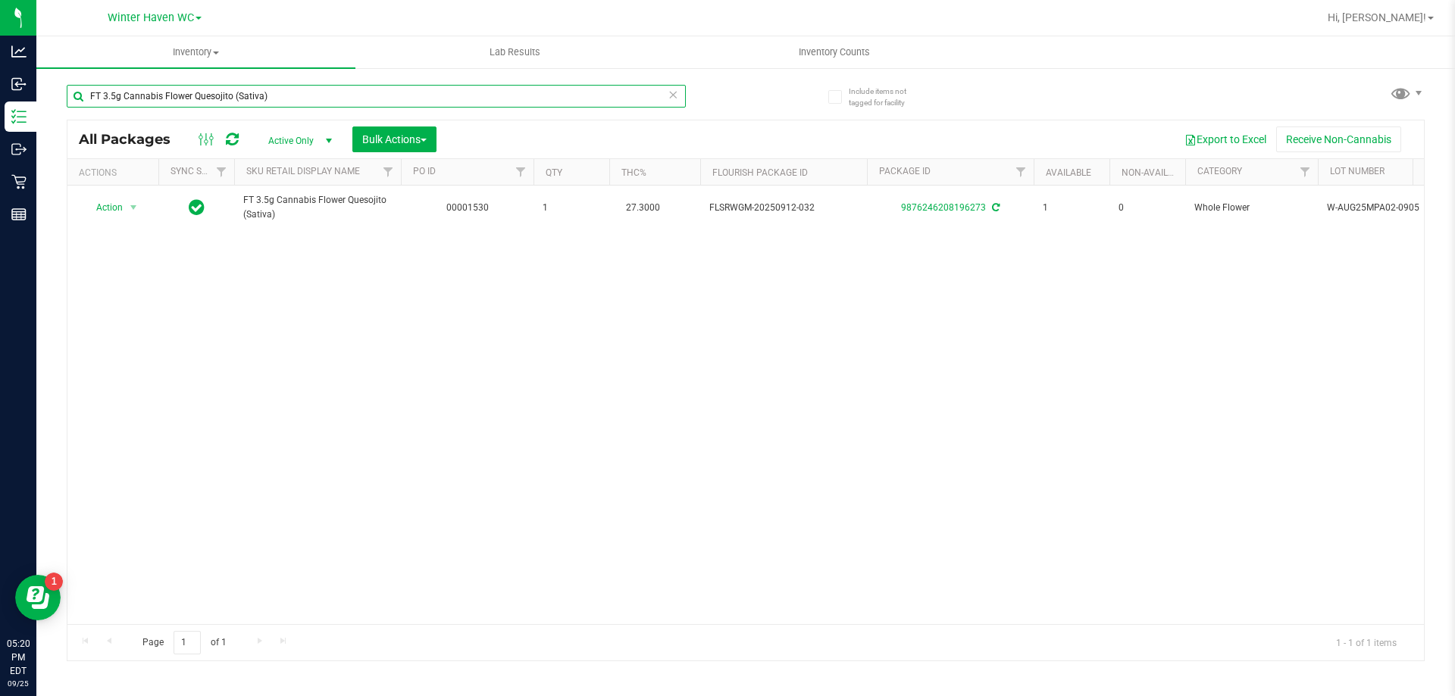
type input "FT 3.5g Cannabis Flower Quesojito (Sativa)"
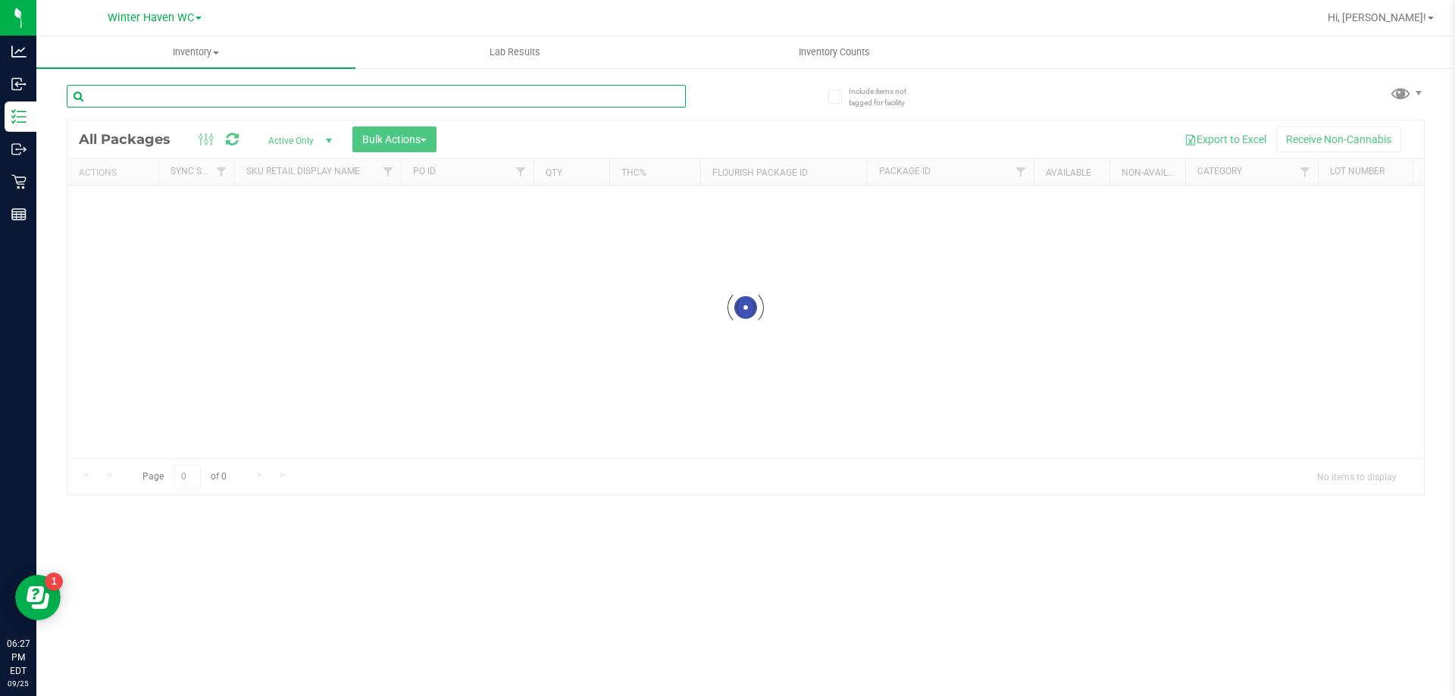
click at [149, 88] on input "text" at bounding box center [376, 96] width 619 height 23
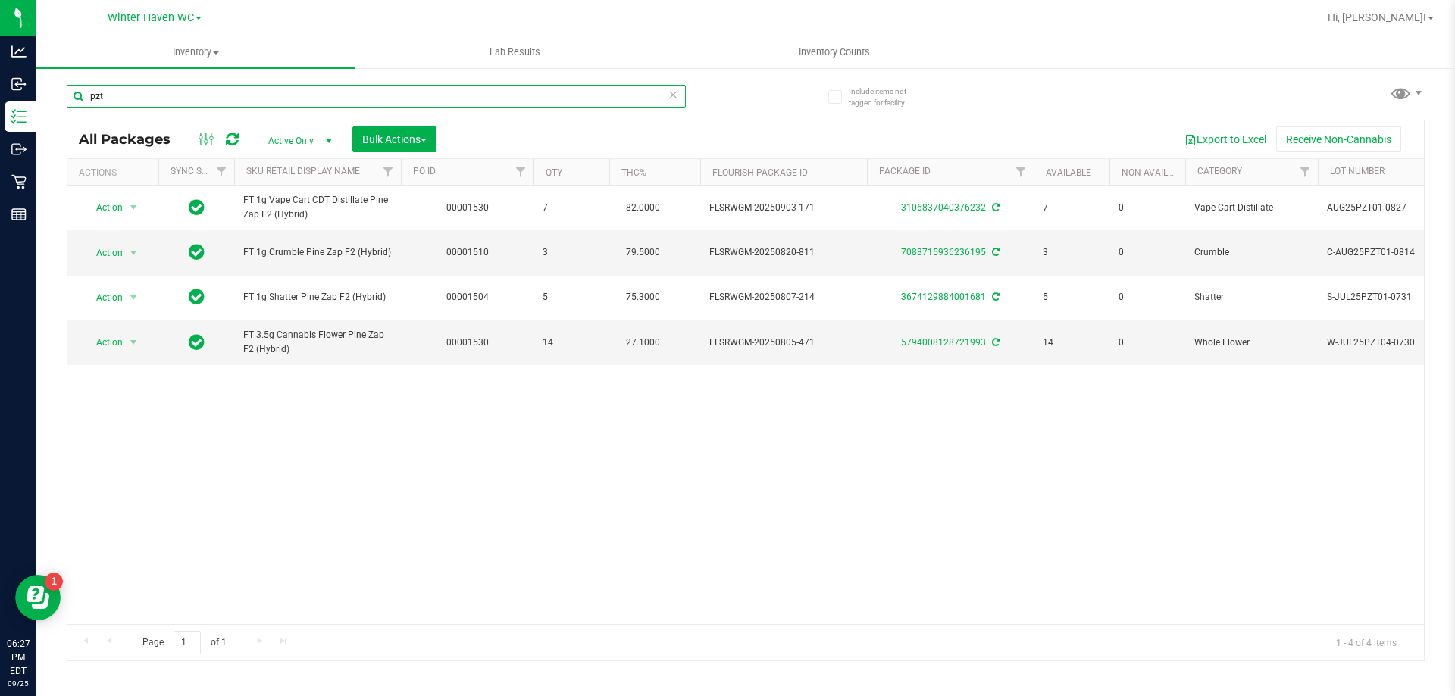
type input "pzt"
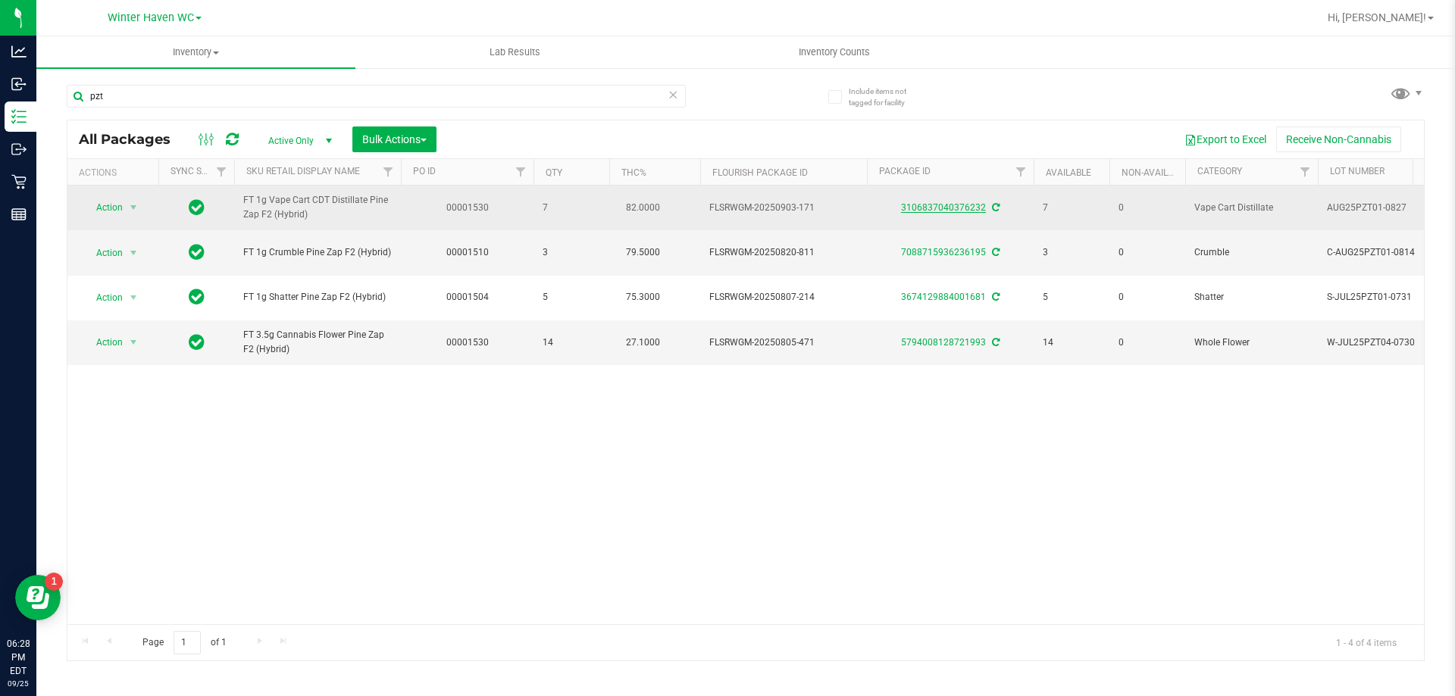
click at [931, 206] on link "3106837040376232" at bounding box center [943, 207] width 85 height 11
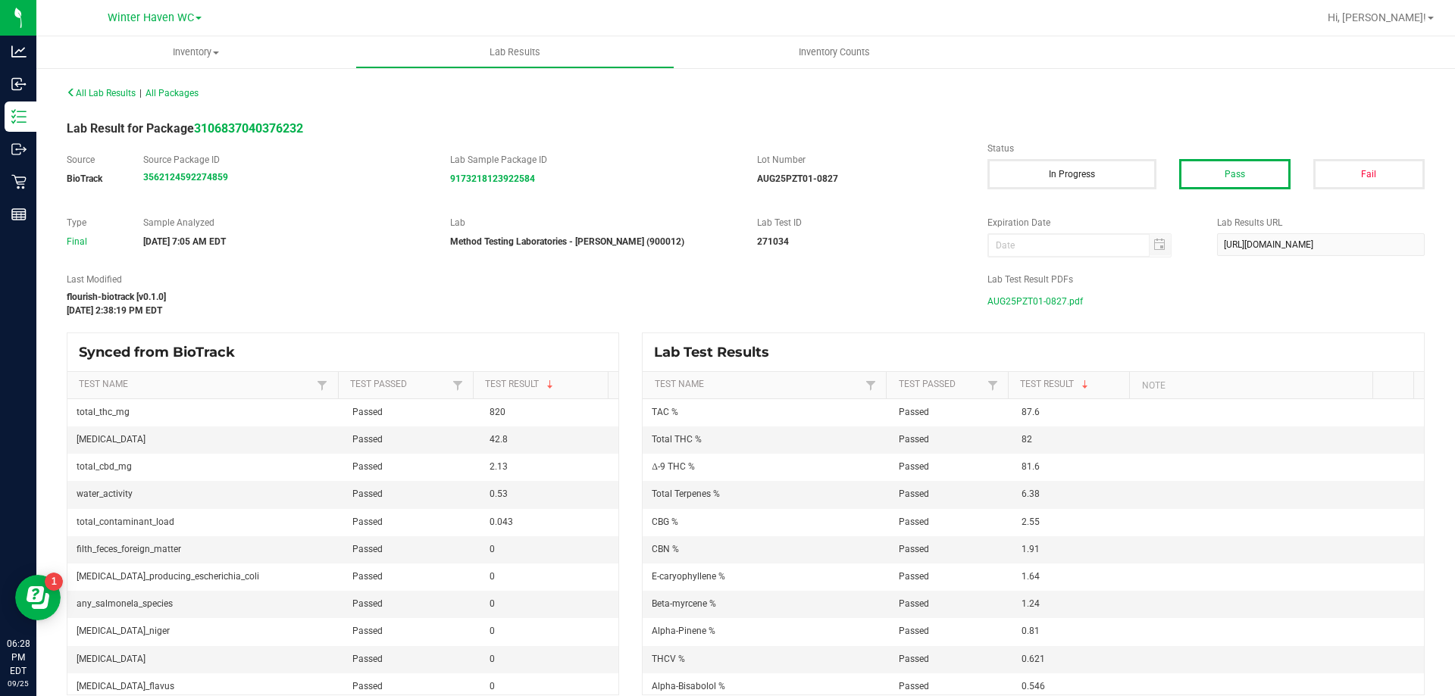
scroll to position [14, 0]
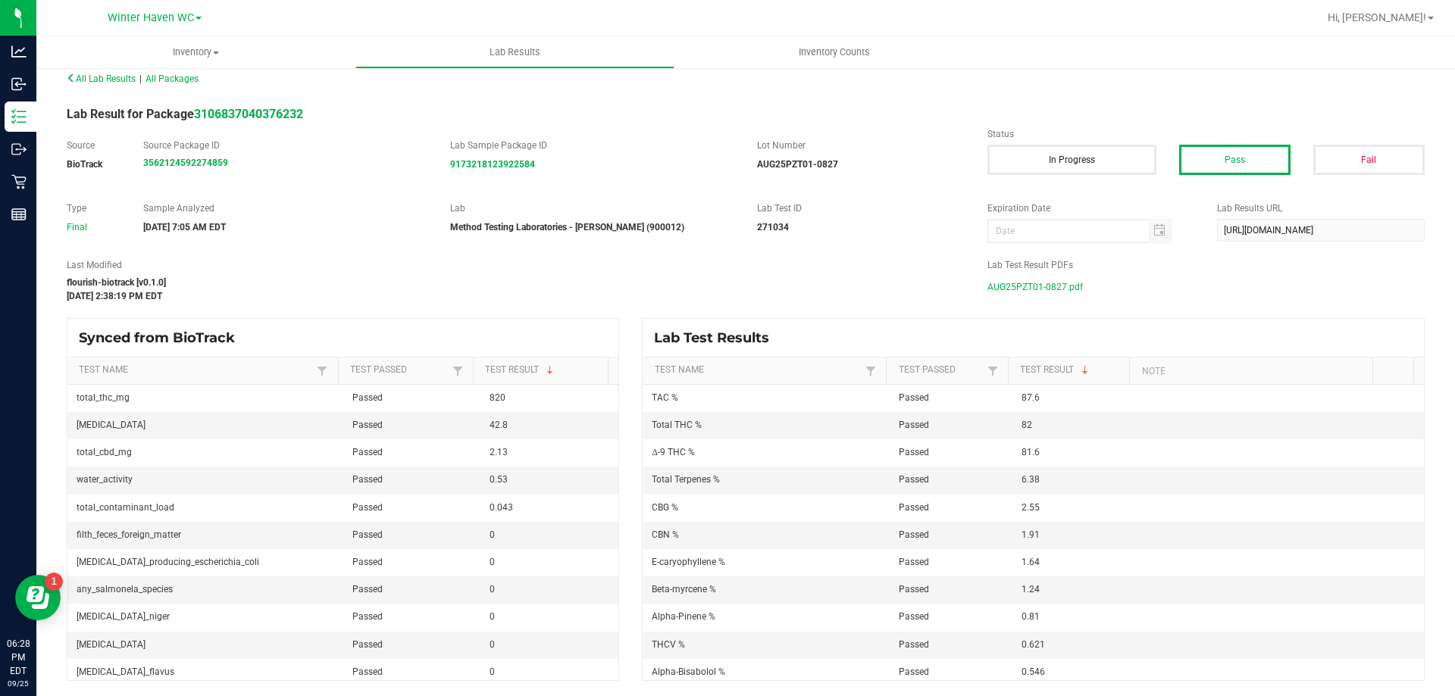
click at [1043, 286] on span "AUG25PZT01-0827.pdf" at bounding box center [1034, 287] width 95 height 23
